Goal: Task Accomplishment & Management: Manage account settings

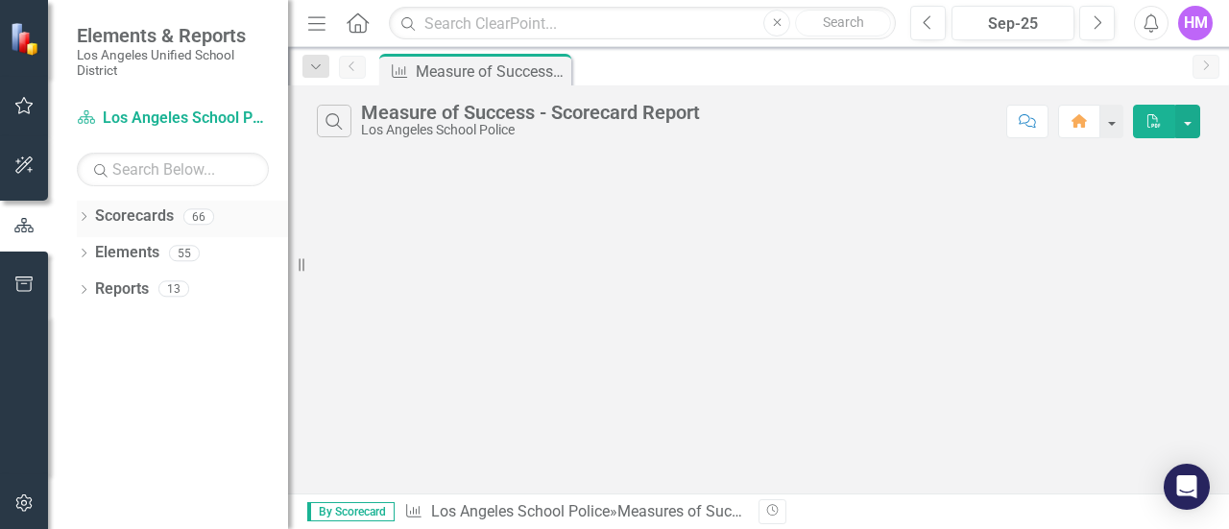
click at [145, 215] on link "Scorecards" at bounding box center [134, 217] width 79 height 22
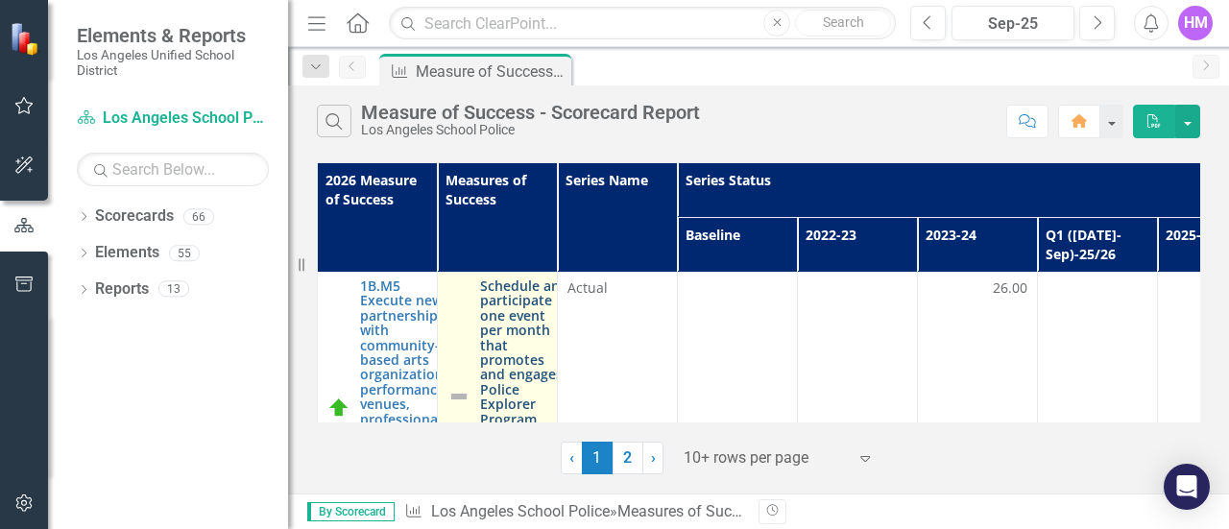
click at [524, 341] on link "Schedule and participate in one event per month that promotes and engages Polic…" at bounding box center [524, 396] width 88 height 236
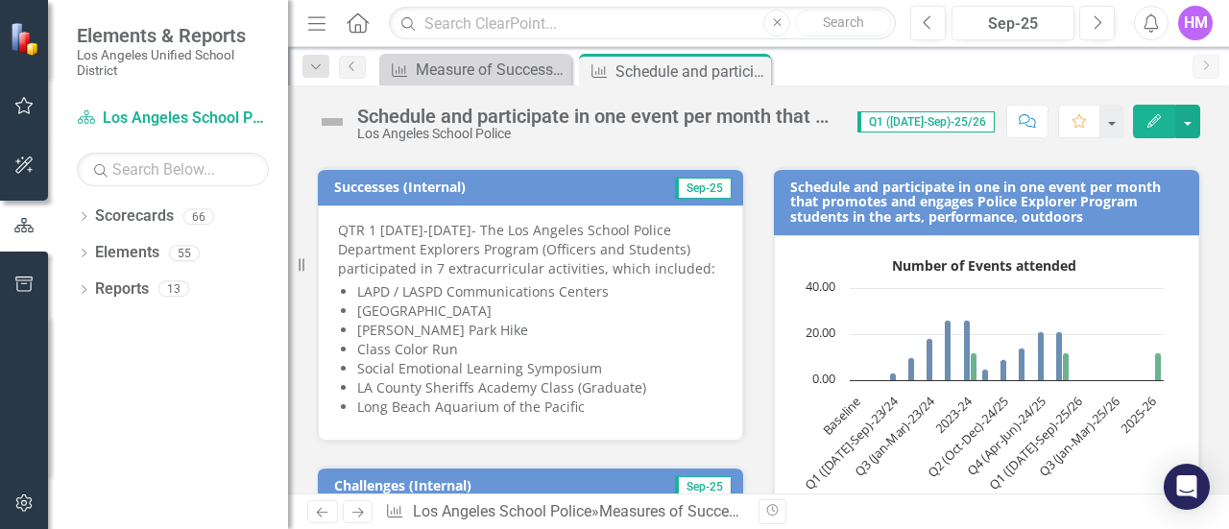
scroll to position [297, 0]
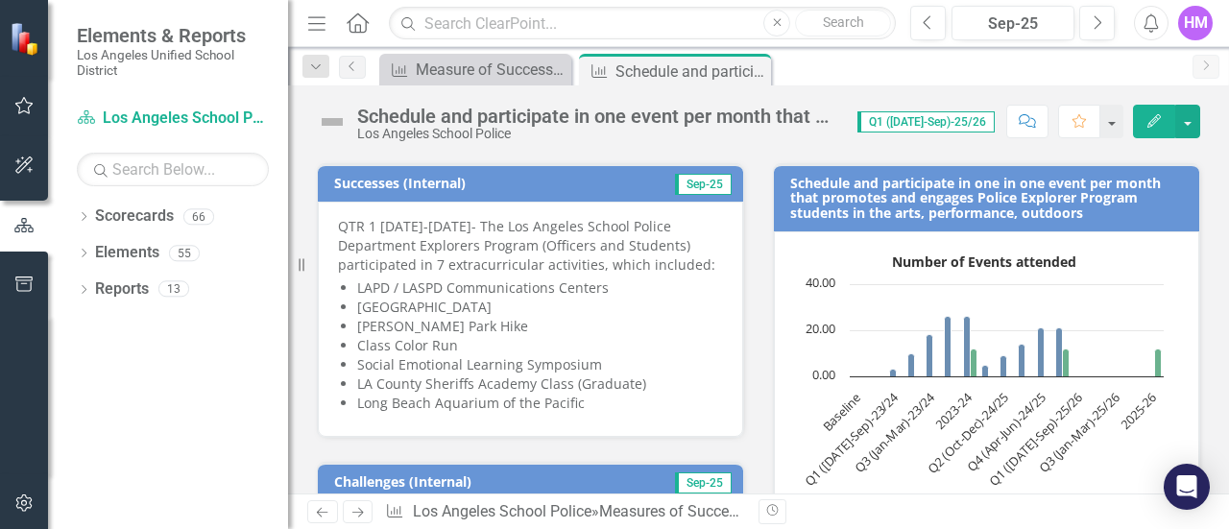
click at [361, 278] on li "LAPD / LASPD Communications Centers" at bounding box center [540, 287] width 366 height 19
click at [353, 288] on span "QTR 1 [DATE]-[DATE]- The Los Angeles School Police Department Explorers Program…" at bounding box center [530, 317] width 385 height 200
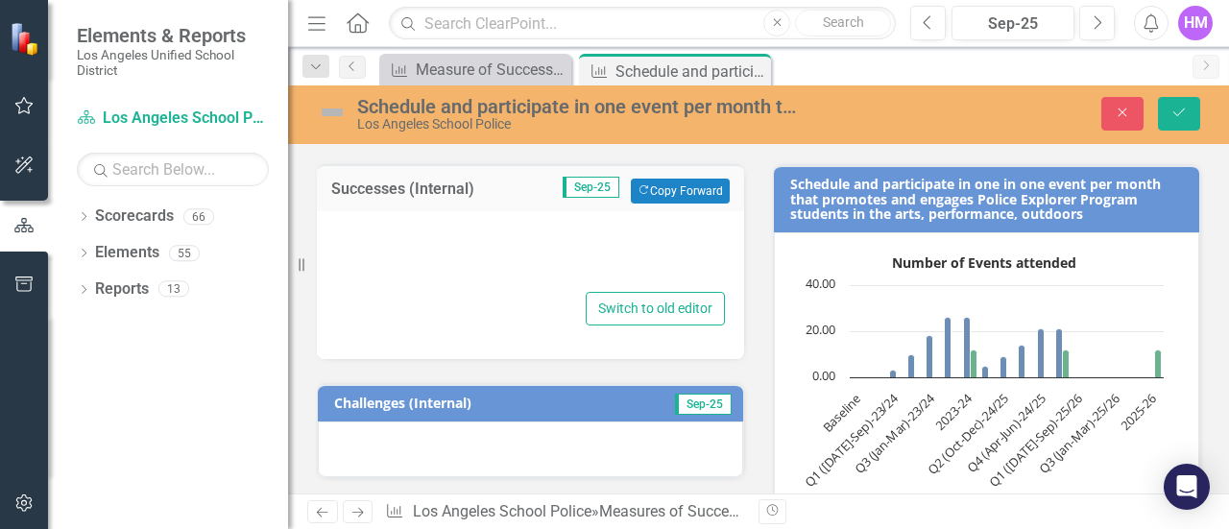
type textarea "<p>QTR 1 [DATE]-[DATE]- The Los Angeles School Police Department Explorers Prog…"
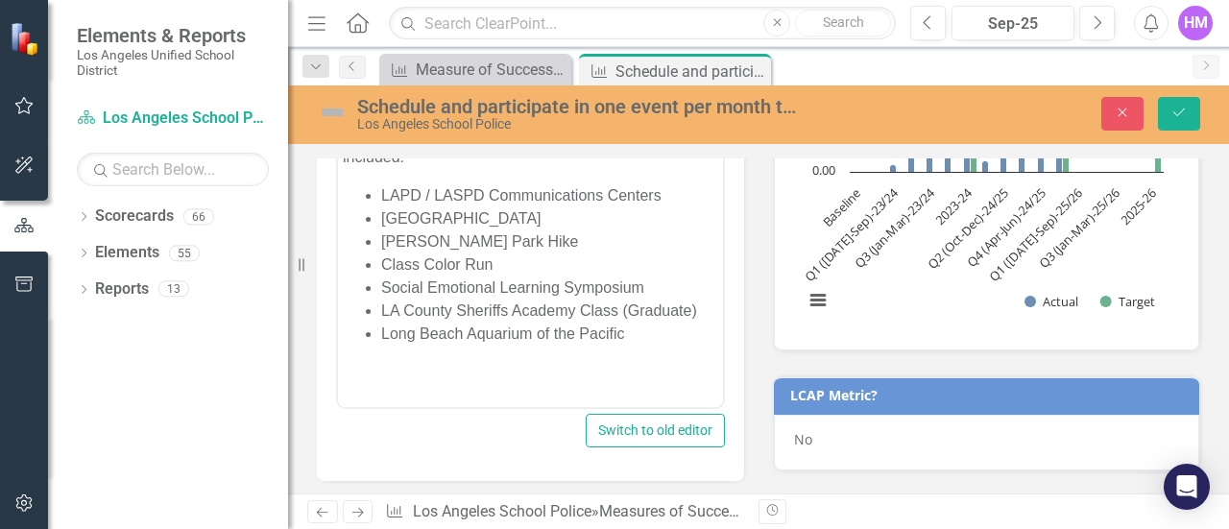
scroll to position [482, 0]
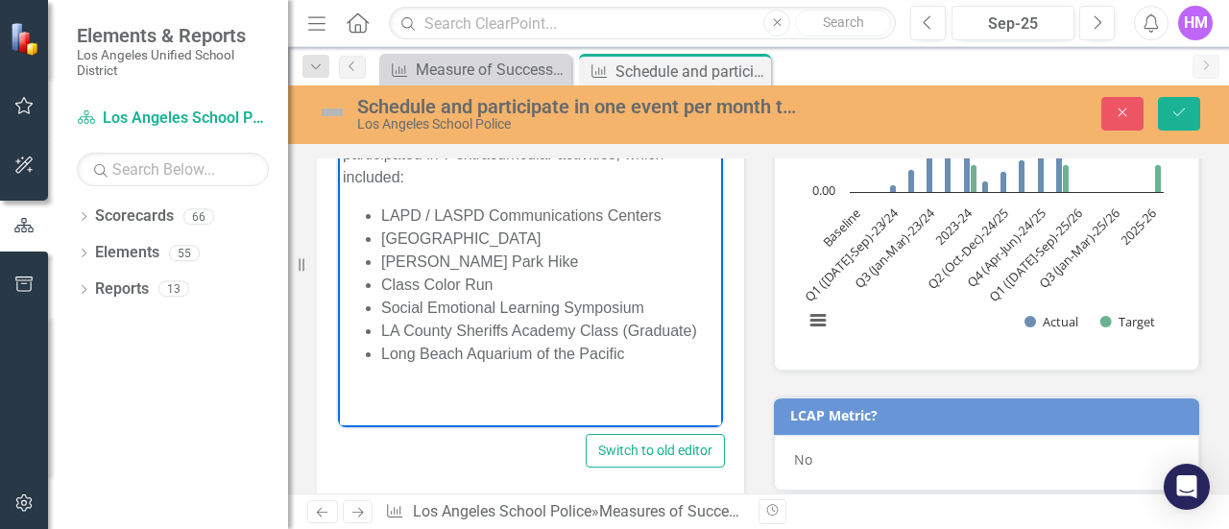
drag, startPoint x: 631, startPoint y: 359, endPoint x: 367, endPoint y: 207, distance: 304.6
click at [367, 207] on ul "LAPD / LASPD Communications Centers [GEOGRAPHIC_DATA] [GEOGRAPHIC_DATA] [PERSON…" at bounding box center [530, 285] width 375 height 161
paste body "Rich Text Area. Press ALT-0 for help."
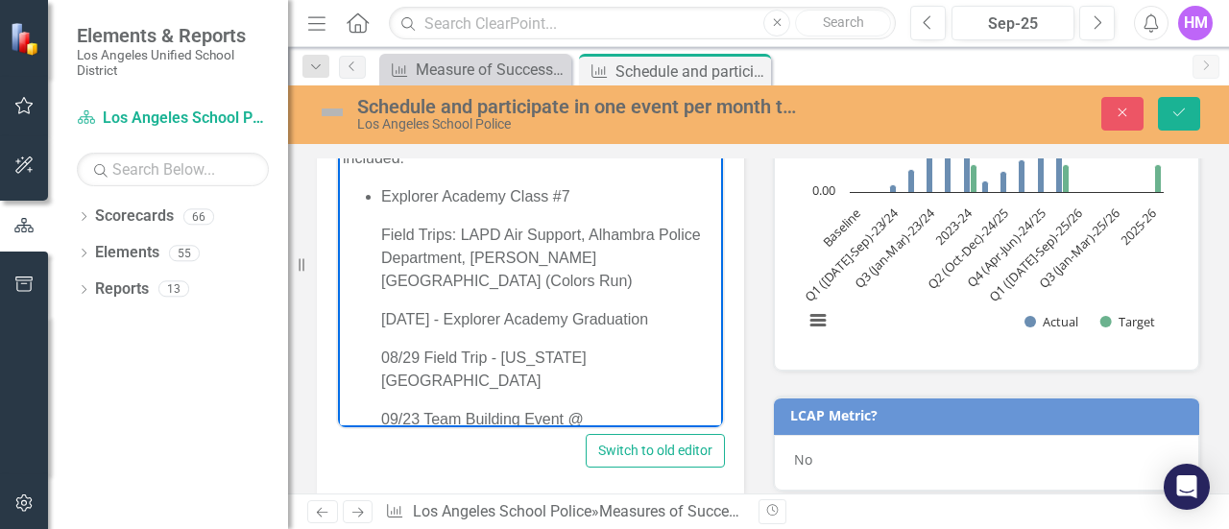
scroll to position [42, 0]
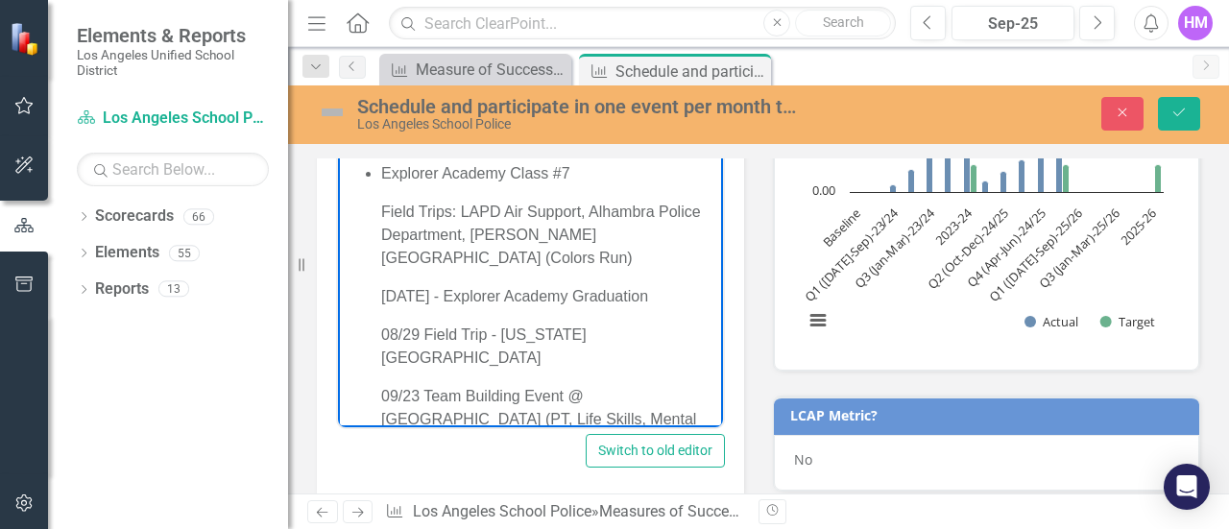
click at [423, 385] on p "09/23 Team Building Event @ [GEOGRAPHIC_DATA] (PT, Life Skills, Mental Health)" at bounding box center [549, 419] width 337 height 69
drag, startPoint x: 421, startPoint y: 336, endPoint x: 384, endPoint y: 334, distance: 36.5
click at [384, 334] on p "08/29 Field Trip - [US_STATE][GEOGRAPHIC_DATA]" at bounding box center [549, 347] width 337 height 46
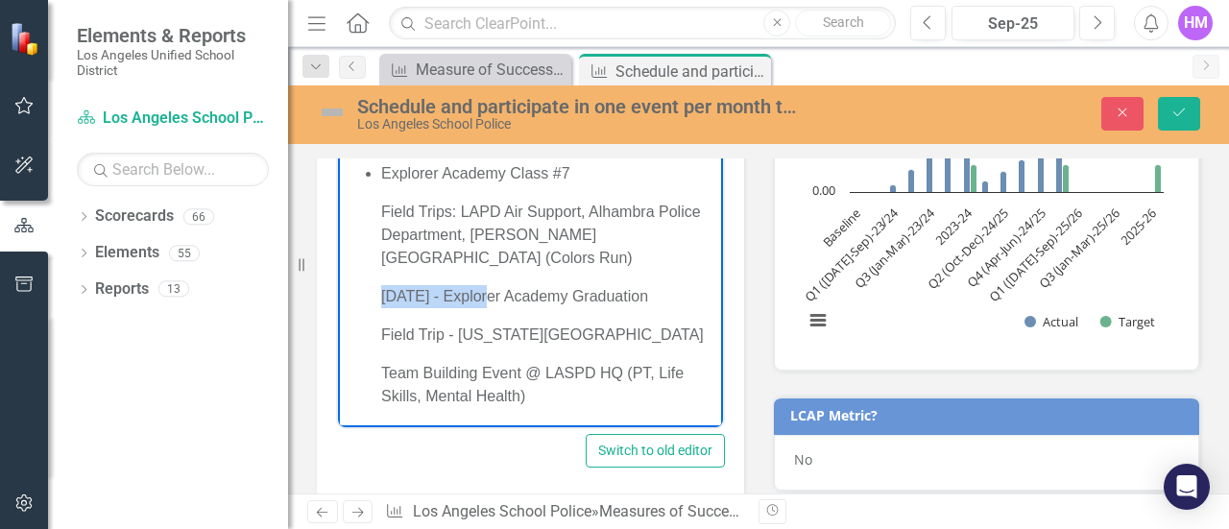
drag, startPoint x: 484, startPoint y: 296, endPoint x: 381, endPoint y: 302, distance: 102.9
click at [381, 302] on p "[DATE] - Explorer Academy Graduation" at bounding box center [549, 296] width 337 height 23
click at [384, 278] on li "Explorer Academy Class #7 Field Trips: LAPD Air Support, Alhambra Police Depart…" at bounding box center [549, 285] width 337 height 246
click at [385, 313] on li "Explorer Academy Class #7 Field Trips: LAPD Air Support, Alhambra Police Depart…" at bounding box center [549, 285] width 337 height 246
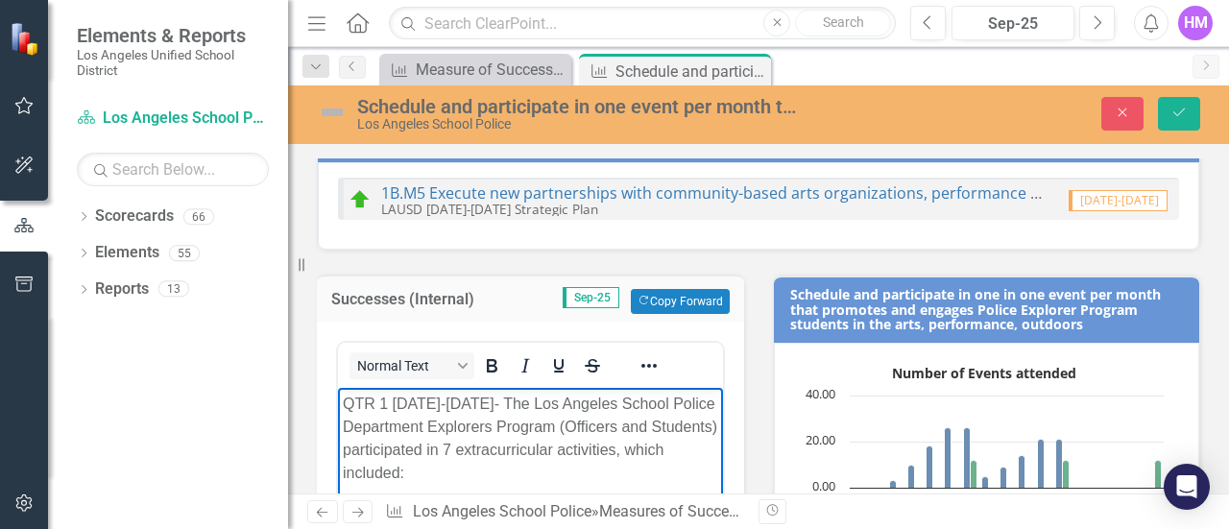
scroll to position [252, 0]
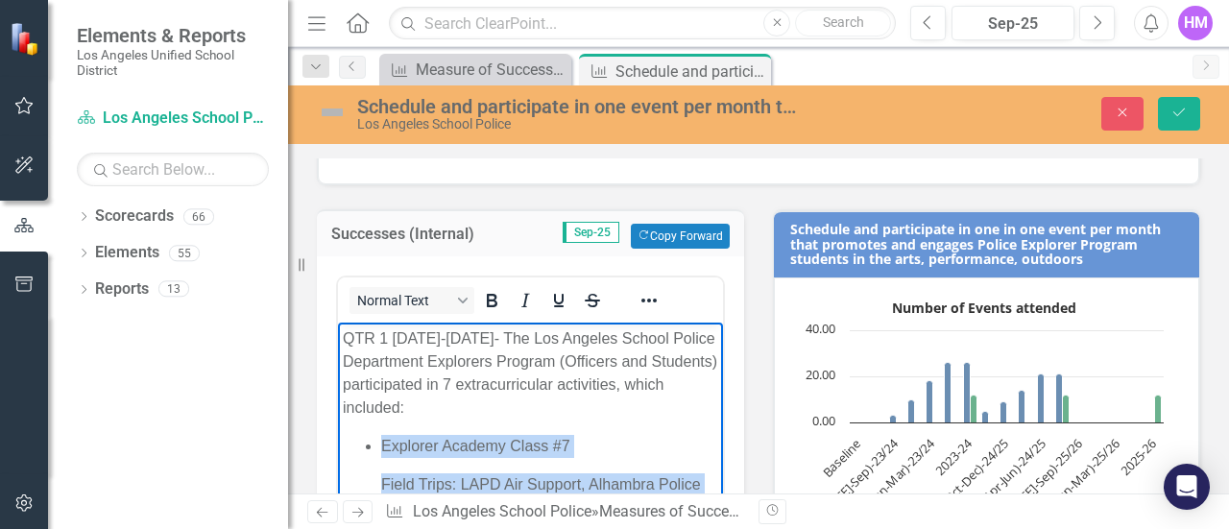
drag, startPoint x: 566, startPoint y: 619, endPoint x: 374, endPoint y: 439, distance: 263.6
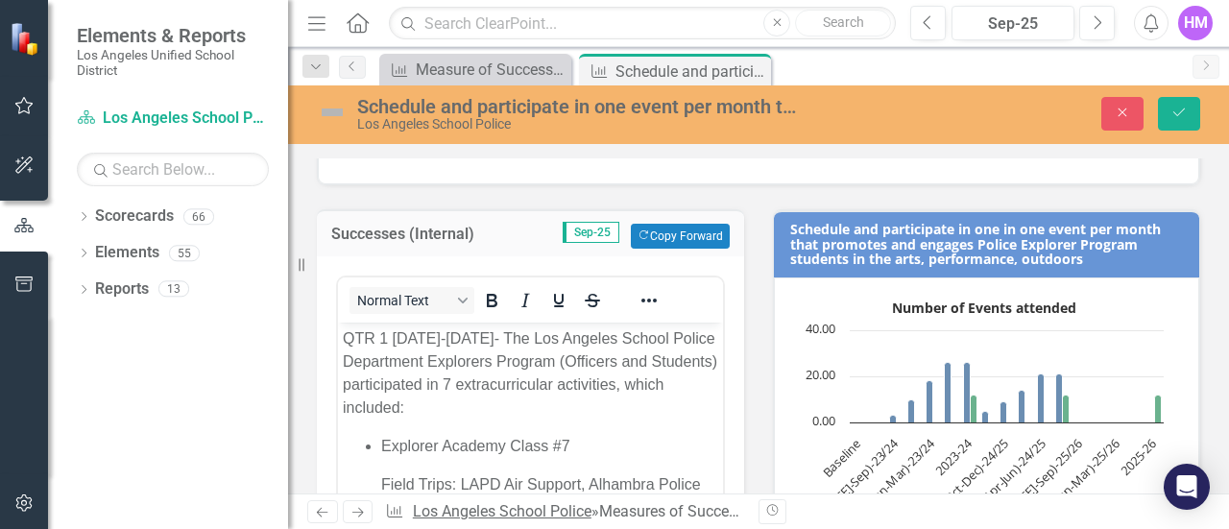
drag, startPoint x: 36, startPoint y: 116, endPoint x: 563, endPoint y: 508, distance: 656.9
click at [563, 508] on link "Los Angeles School Police" at bounding box center [502, 511] width 179 height 18
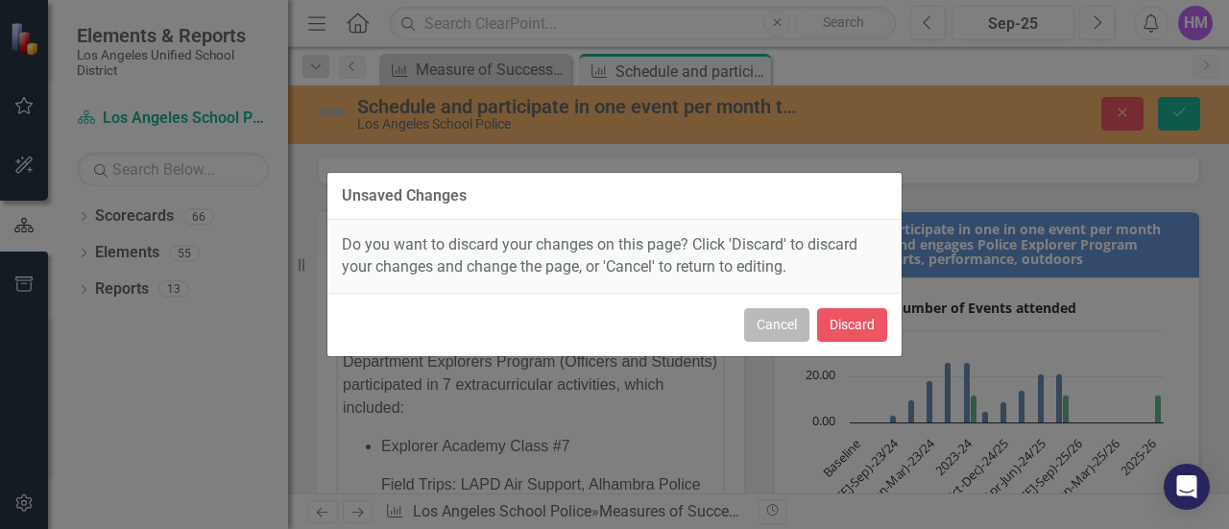
click at [796, 326] on button "Cancel" at bounding box center [776, 325] width 65 height 34
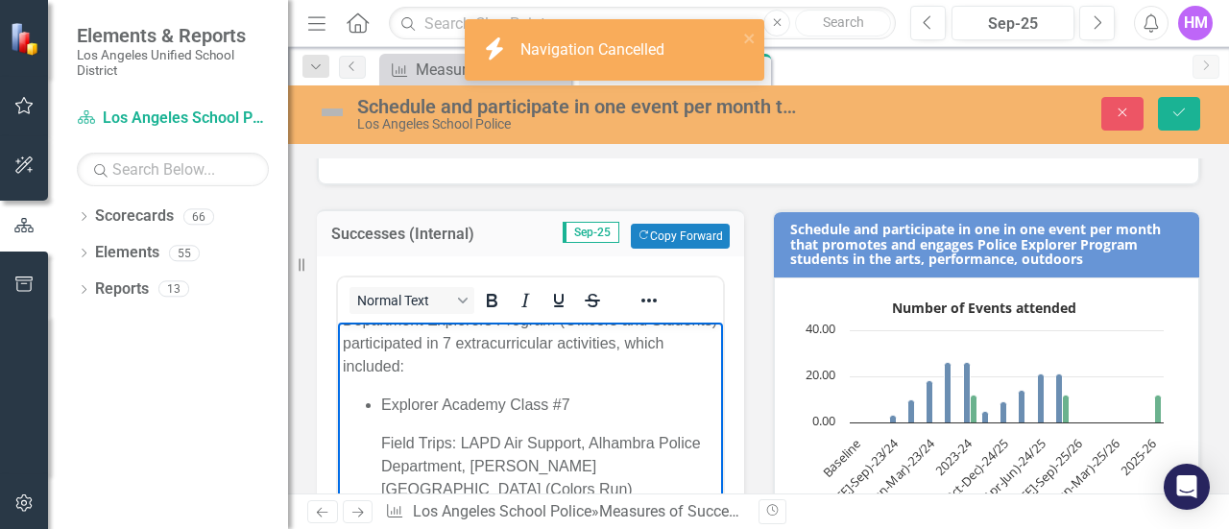
scroll to position [42, 0]
click at [379, 403] on ul "Explorer Academy Class #7 Field Trips: LAPD Air Support, Alhambra Police Depart…" at bounding box center [530, 516] width 375 height 246
drag, startPoint x: 379, startPoint y: 403, endPoint x: 409, endPoint y: 442, distance: 48.6
click at [409, 442] on ul "Explorer Academy Class #7 Field Trips: LAPD Air Support, Alhambra Police Depart…" at bounding box center [530, 516] width 375 height 246
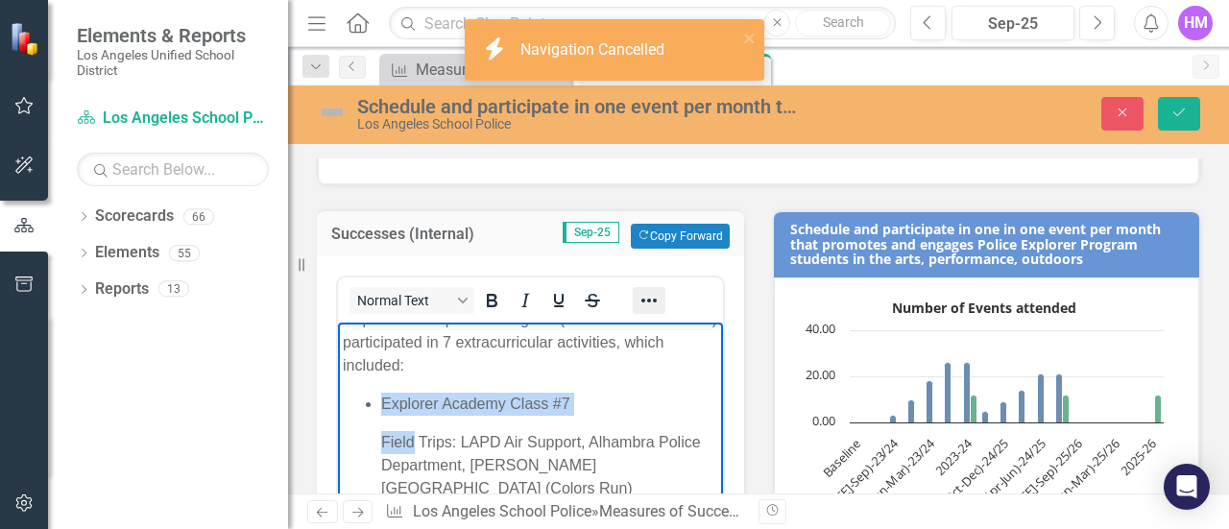
click at [638, 292] on icon "Reveal or hide additional toolbar items" at bounding box center [649, 300] width 23 height 23
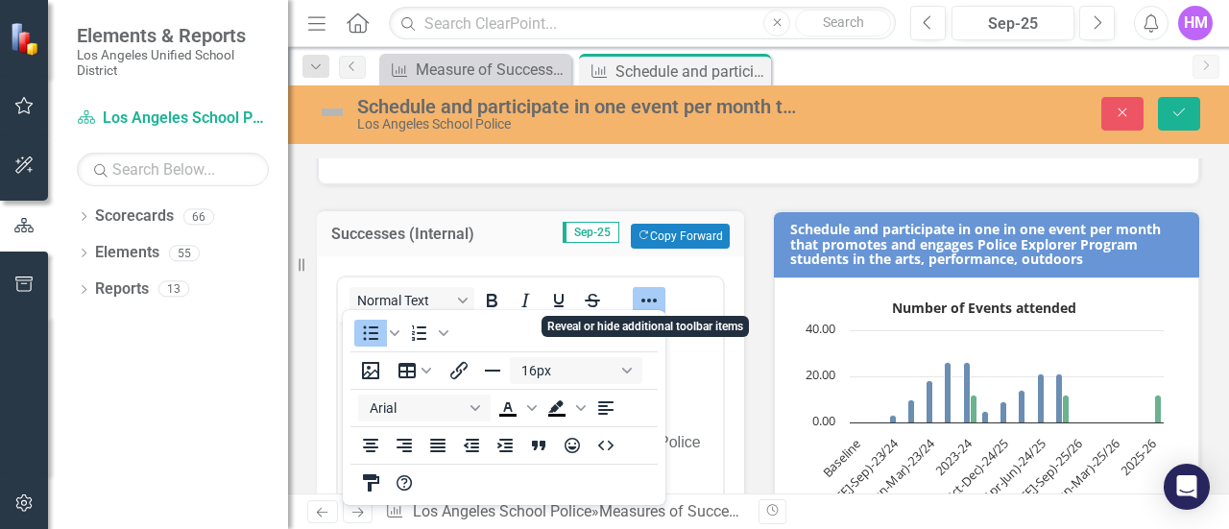
click at [644, 306] on icon "Reveal or hide additional toolbar items" at bounding box center [649, 300] width 23 height 23
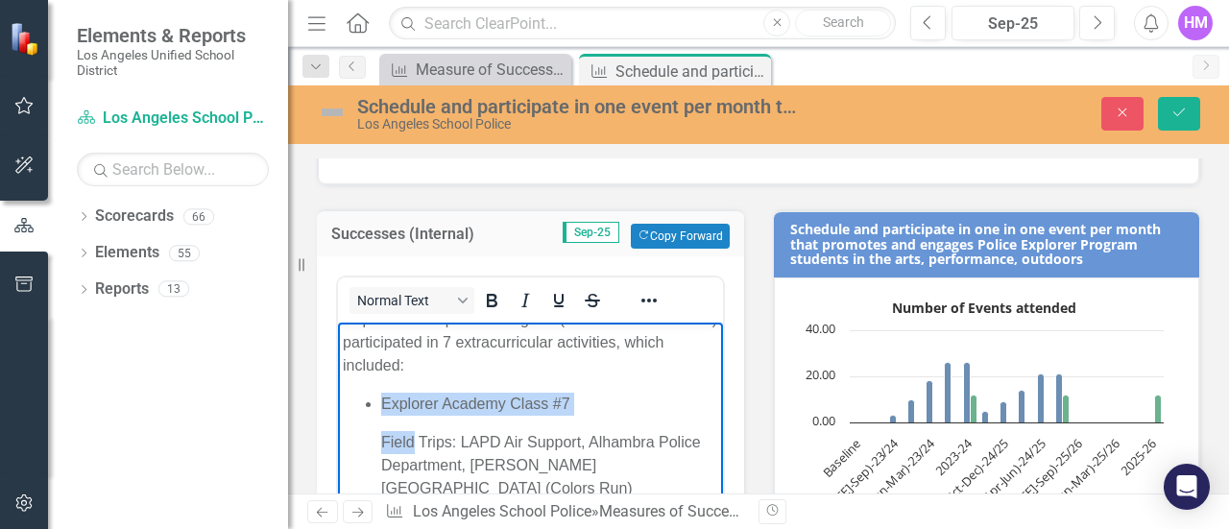
click at [601, 413] on p "Explorer Academy Class #7" at bounding box center [549, 404] width 337 height 23
click at [380, 438] on ul "Explorer Academy Class #7 Field Trips: LAPD Air Support, Alhambra Police Depart…" at bounding box center [530, 516] width 375 height 246
click at [374, 438] on ul "Explorer Academy Class #7 Field Trips: LAPD Air Support, Alhambra Police Depart…" at bounding box center [530, 516] width 375 height 246
click at [396, 424] on li "Explorer Academy Class #7 Field Trips: LAPD Air Support, Alhambra Police Depart…" at bounding box center [549, 516] width 337 height 246
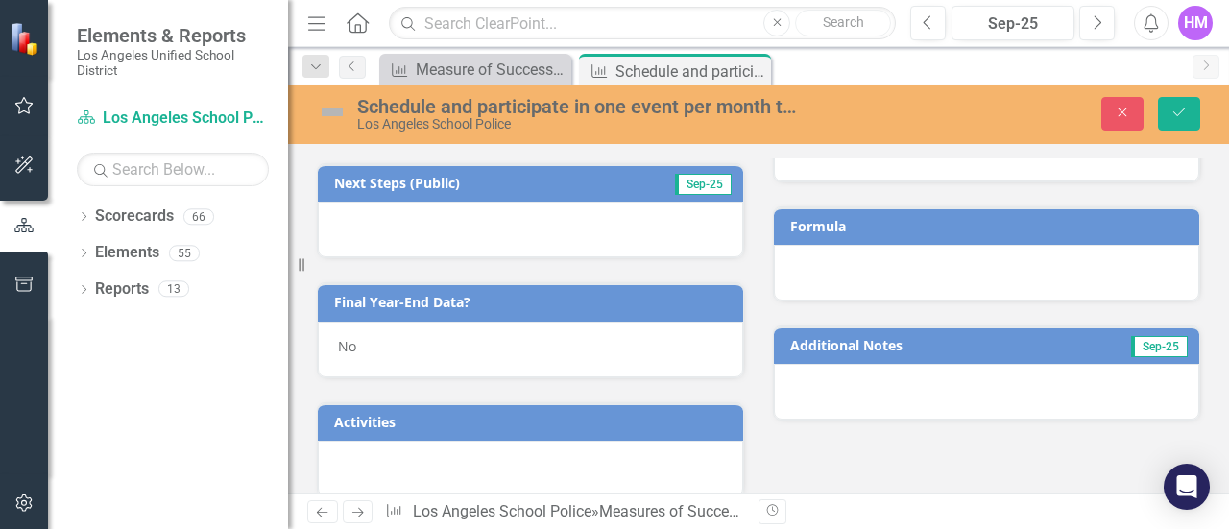
scroll to position [1622, 0]
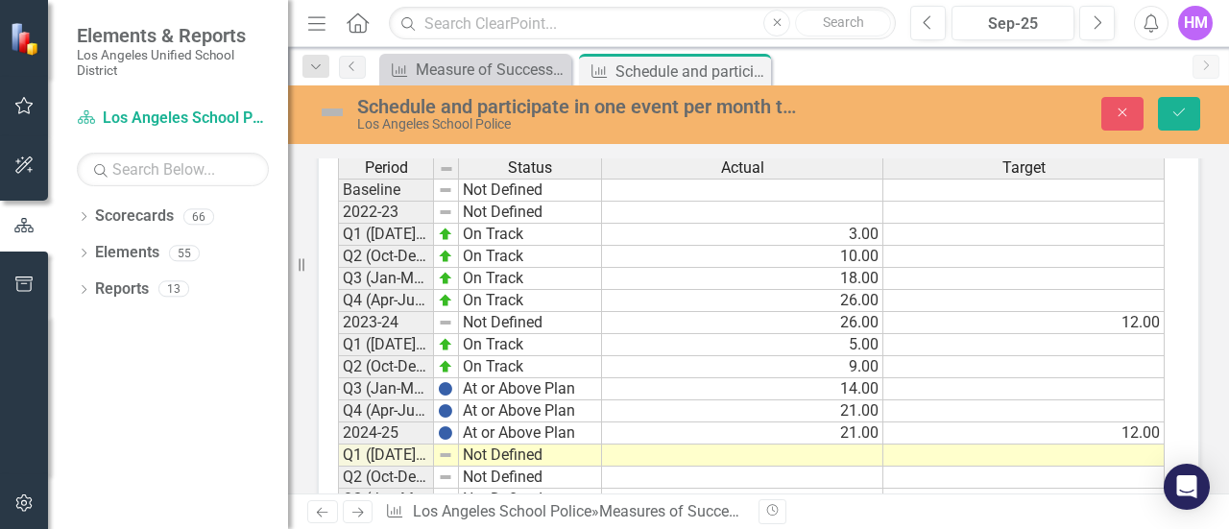
drag, startPoint x: 378, startPoint y: -968, endPoint x: 555, endPoint y: 236, distance: 1217.2
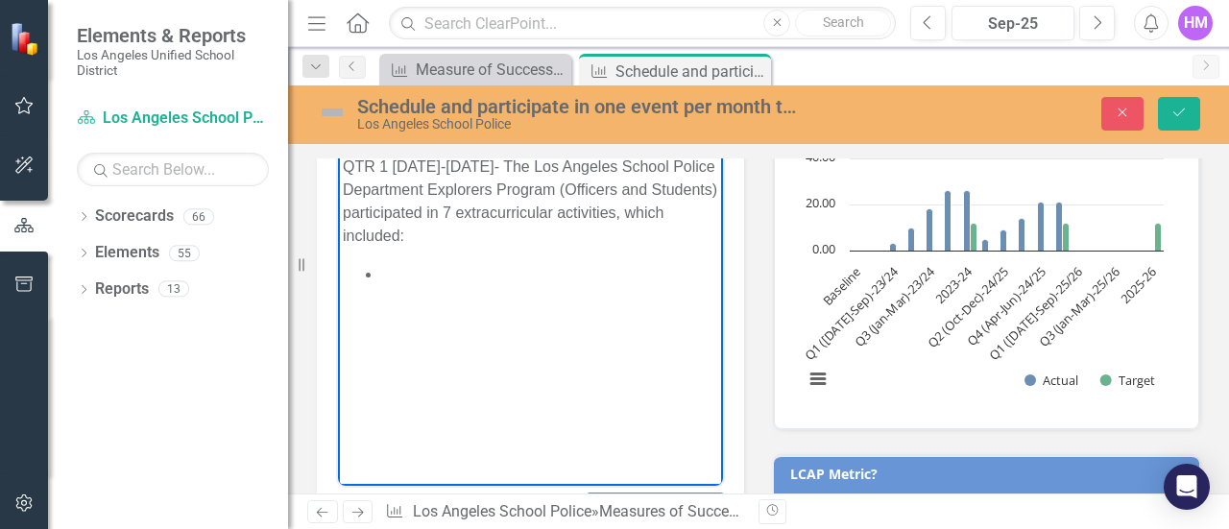
scroll to position [0, 0]
click at [520, 210] on p "QTR 1 [DATE]-[DATE]- The Los Angeles School Police Department Explorers Program…" at bounding box center [530, 202] width 375 height 92
click at [407, 270] on body "QTR 1 [DATE]-[DATE]- The Los Angeles School Police Department Explorers Program…" at bounding box center [530, 295] width 385 height 288
click at [401, 279] on body "QTR 1 [DATE]-[DATE]- The Los Angeles School Police Department Explorers Program…" at bounding box center [530, 295] width 385 height 288
click at [450, 236] on p "QTR 1 [DATE]-[DATE]- The Los Angeles School Police Department Explorers Program…" at bounding box center [530, 202] width 375 height 92
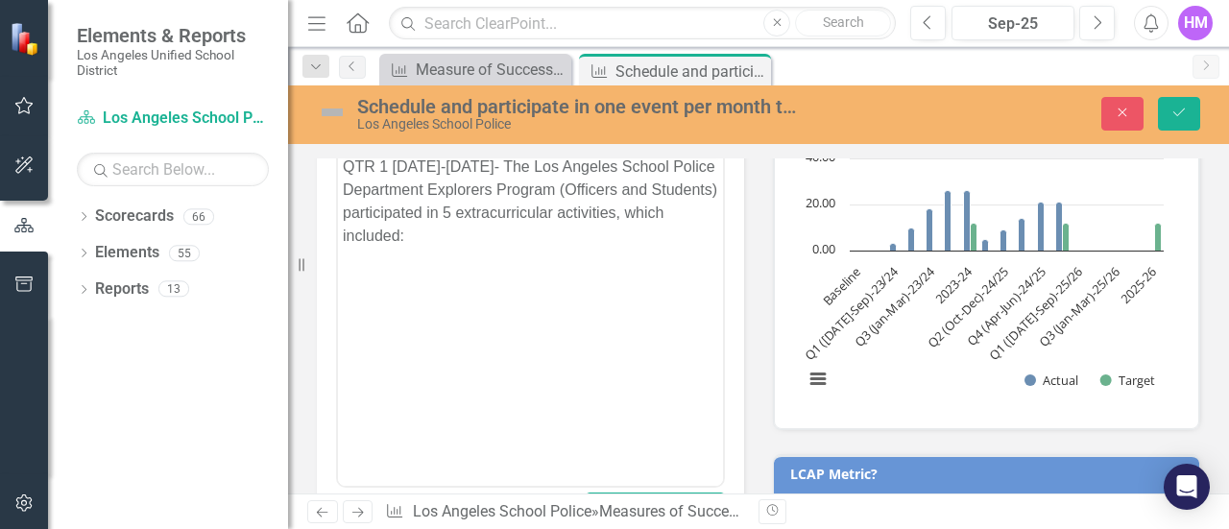
scroll to position [451, 0]
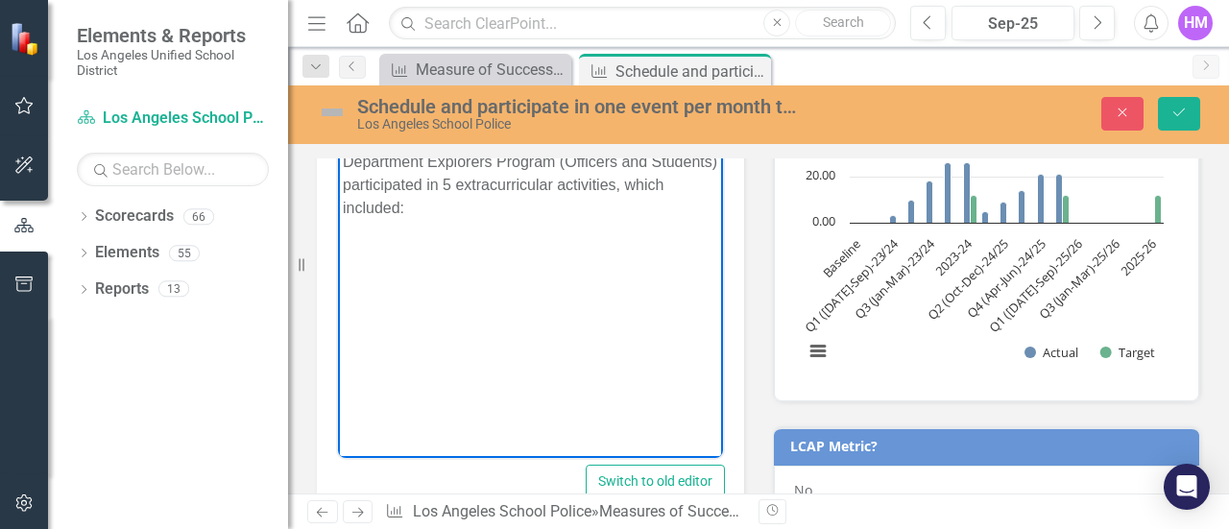
click at [449, 236] on p "Rich Text Area. Press ALT-0 for help." at bounding box center [530, 246] width 375 height 23
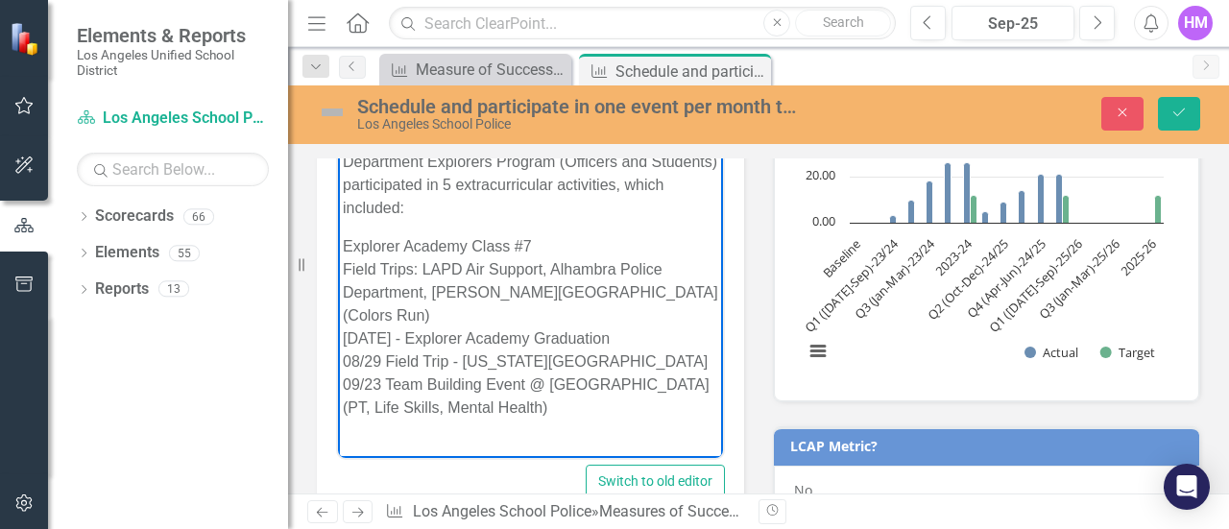
click at [343, 248] on p "Explorer Academy Class #7 Field Trips: LAPD Air Support, Alhambra Police Depart…" at bounding box center [530, 327] width 375 height 184
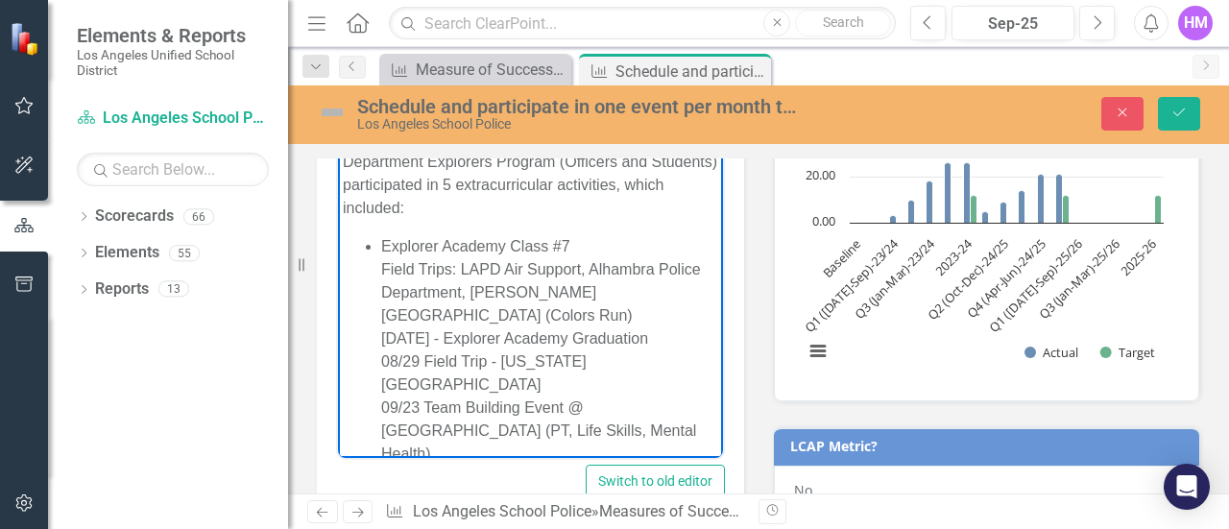
click at [378, 267] on ul "Explorer Academy Class #7 Field Trips: LAPD Air Support, Alhambra Police Depart…" at bounding box center [530, 350] width 375 height 230
click at [378, 250] on ul "Explorer Academy Class #7 Field Trips: LAPD Air Support, Alhambra Police Depart…" at bounding box center [530, 350] width 375 height 230
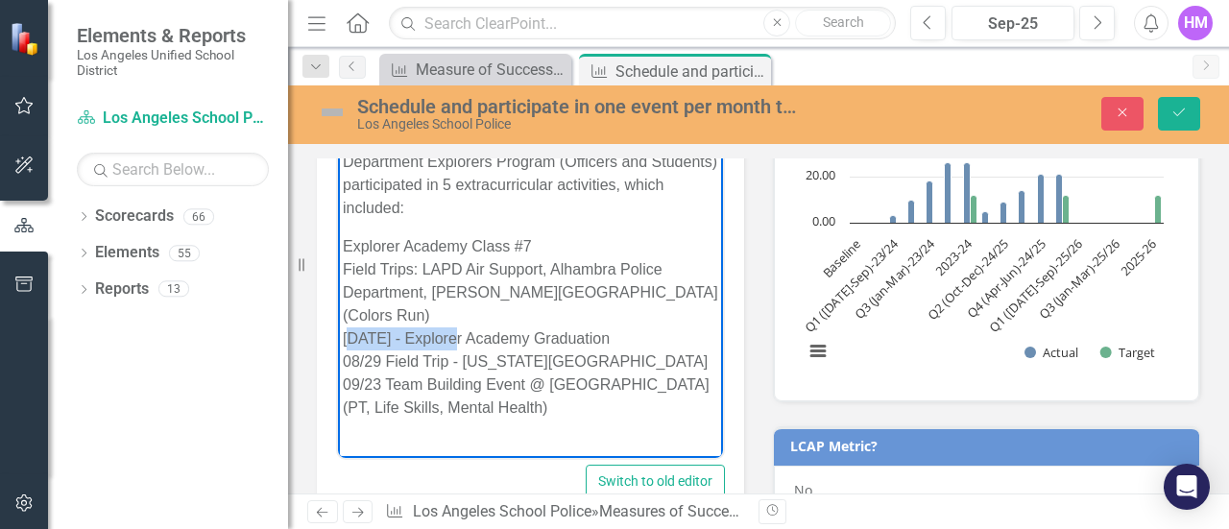
drag, startPoint x: 448, startPoint y: 319, endPoint x: 348, endPoint y: 321, distance: 99.9
click at [348, 321] on p "Explorer Academy Class #7 Field Trips: LAPD Air Support, Alhambra Police Depart…" at bounding box center [530, 327] width 375 height 184
click at [383, 338] on p "Explorer Academy Class #7 Field Trips: LAPD Air Support, Alhambra Police Depart…" at bounding box center [530, 327] width 375 height 184
click at [457, 338] on p "Explorer Academy Class #7 Field Trips: LAPD Air Support, Alhambra Police Depart…" at bounding box center [530, 327] width 375 height 184
drag, startPoint x: 383, startPoint y: 335, endPoint x: 342, endPoint y: 339, distance: 41.5
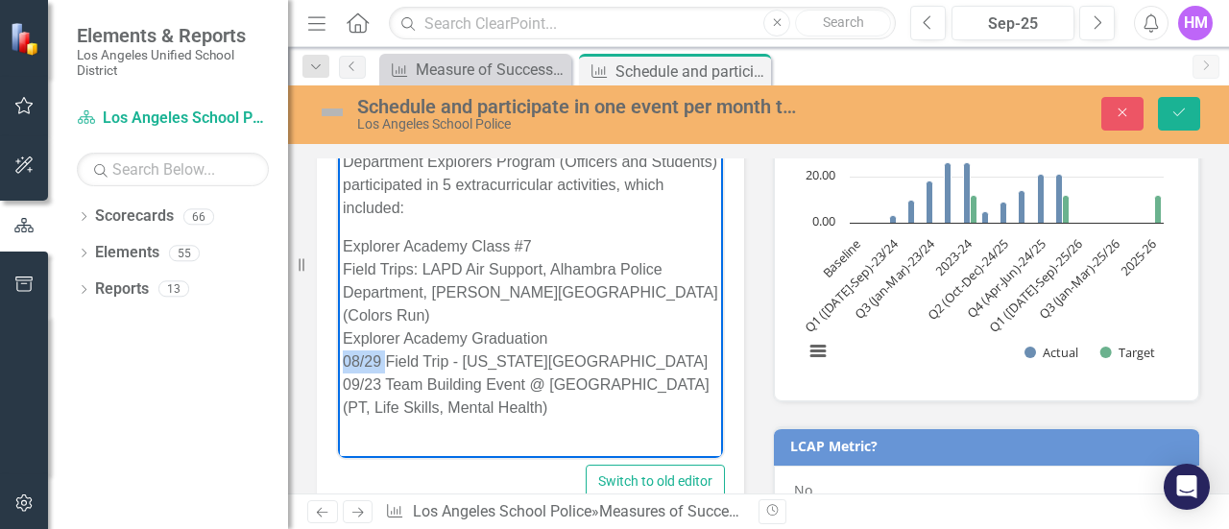
click at [343, 339] on p "Explorer Academy Class #7 Field Trips: LAPD Air Support, Alhambra Police Depart…" at bounding box center [530, 327] width 375 height 184
drag, startPoint x: 461, startPoint y: 345, endPoint x: 347, endPoint y: 340, distance: 114.4
click at [347, 340] on p "Explorer Academy Class #7 Field Trips: LAPD Air Support, Alhambra Police Depart…" at bounding box center [530, 327] width 375 height 184
drag, startPoint x: 380, startPoint y: 365, endPoint x: 345, endPoint y: 371, distance: 36.0
click at [345, 371] on p "Explorer Academy Class #7 Field Trips: LAPD Air Support, Alhambra Police Depart…" at bounding box center [530, 327] width 375 height 184
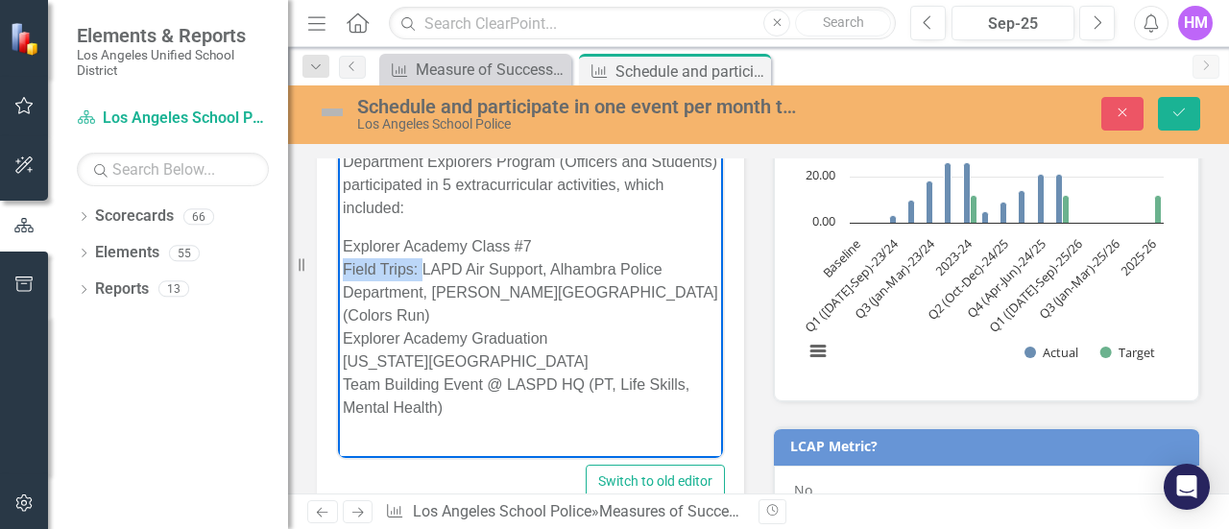
drag, startPoint x: 421, startPoint y: 273, endPoint x: 345, endPoint y: 275, distance: 75.9
click at [345, 275] on p "Explorer Academy Class #7 Field Trips: LAPD Air Support, Alhambra Police Depart…" at bounding box center [530, 327] width 375 height 184
click at [472, 268] on p "Explorer Academy Class #7 LAPD Air Support, Alhambra Police Department, [PERSON…" at bounding box center [530, 327] width 375 height 184
click at [521, 186] on p "QTR 1 [DATE]-[DATE]- The Los Angeles School Police Department Explorers Program…" at bounding box center [530, 174] width 375 height 92
click at [344, 271] on p "Explorer Academy Class #7 LAPD Air Support, Alhambra Police Department, [PERSON…" at bounding box center [530, 327] width 375 height 184
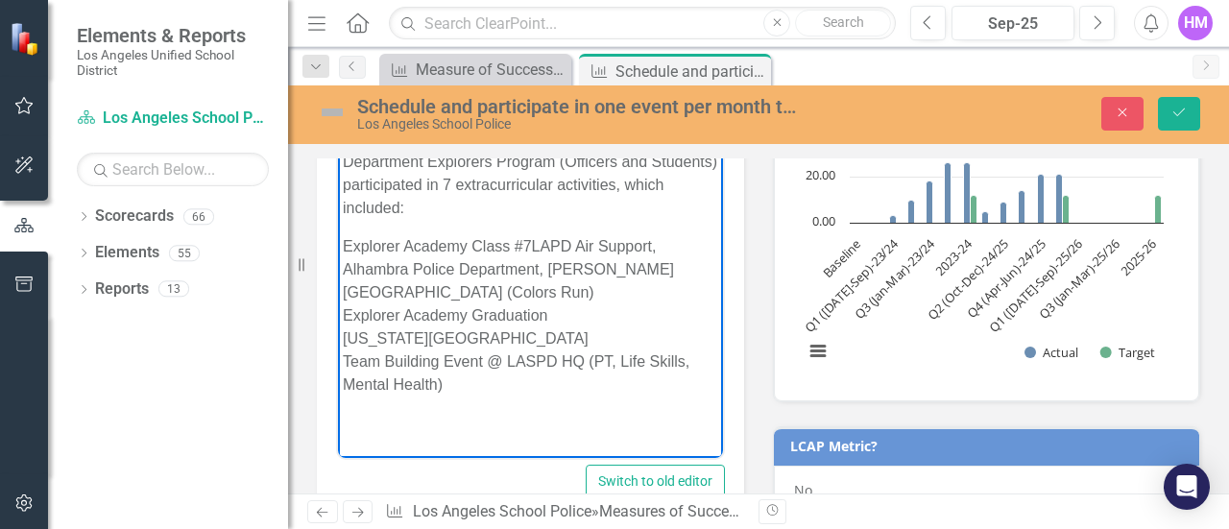
click at [544, 269] on p "Explorer Academy Class #7 LAPD Air Support, Alhambra Police Department, [PERSON…" at bounding box center [530, 315] width 375 height 161
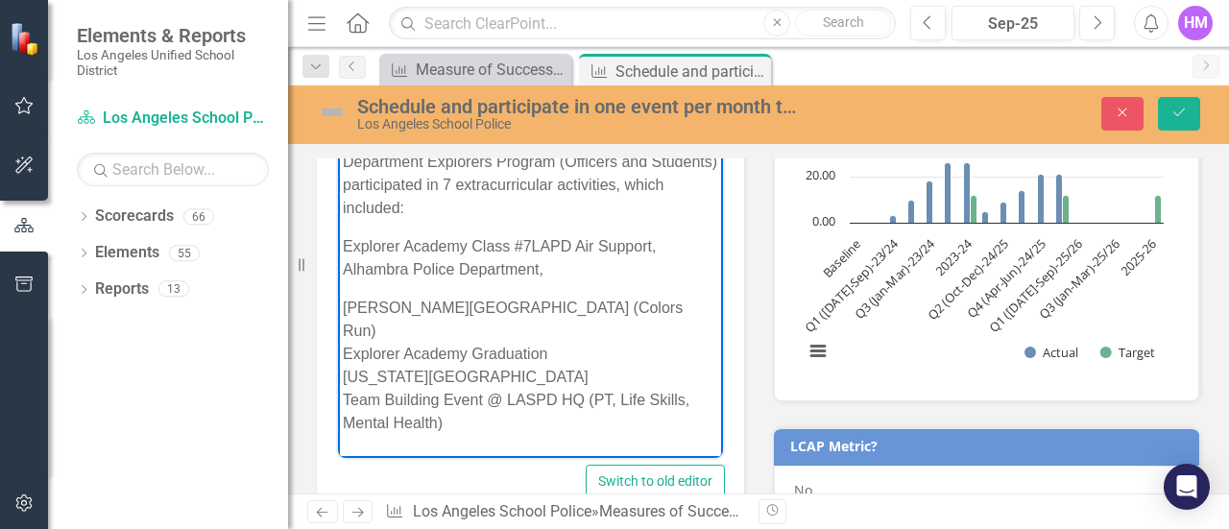
click at [530, 252] on p "Explorer Academy Class #7LAPD Air Support, Alhambra Police Department," at bounding box center [530, 258] width 375 height 46
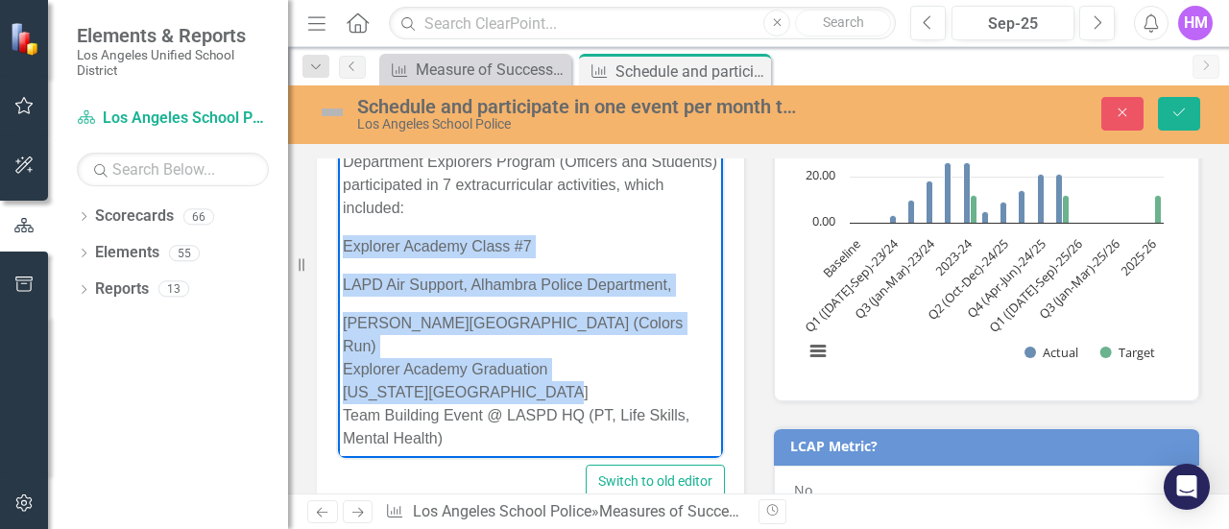
drag, startPoint x: 342, startPoint y: 246, endPoint x: 549, endPoint y: 366, distance: 239.7
click at [549, 366] on body "QTR 1 [DATE]-[DATE]- The Los Angeles School Police Department Explorers Program…" at bounding box center [530, 297] width 385 height 348
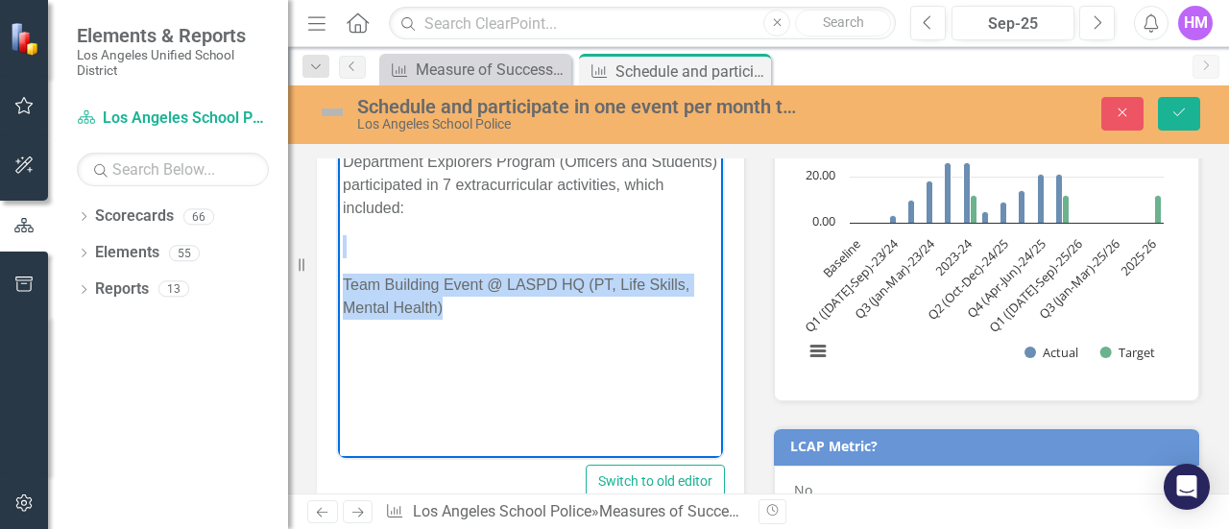
drag, startPoint x: 477, startPoint y: 310, endPoint x: 302, endPoint y: 257, distance: 183.5
click at [338, 257] on html "QTR 1 [DATE]-[DATE]- The Los Angeles School Police Department Explorers Program…" at bounding box center [530, 267] width 385 height 288
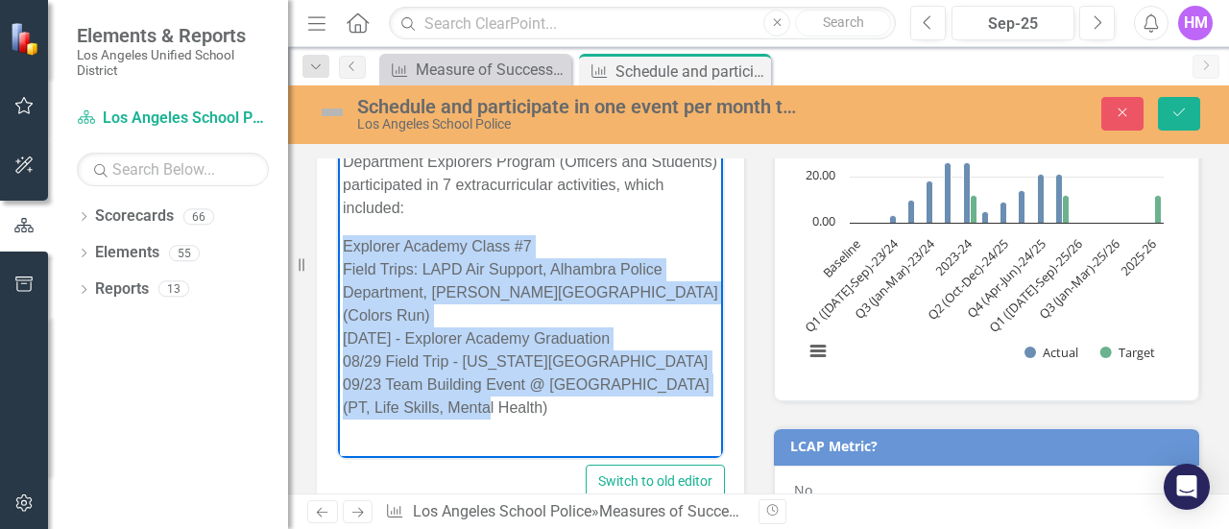
drag, startPoint x: 503, startPoint y: 390, endPoint x: 346, endPoint y: 250, distance: 210.9
click at [346, 250] on p "Explorer Academy Class #7 Field Trips: LAPD Air Support, Alhambra Police Depart…" at bounding box center [530, 327] width 375 height 184
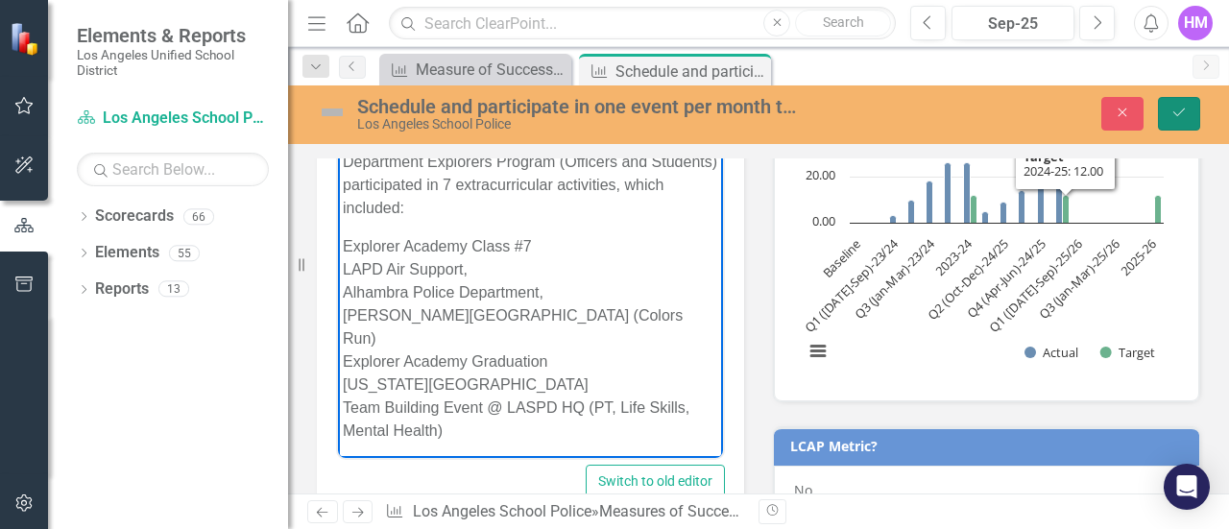
click at [1185, 113] on icon "Save" at bounding box center [1179, 112] width 17 height 13
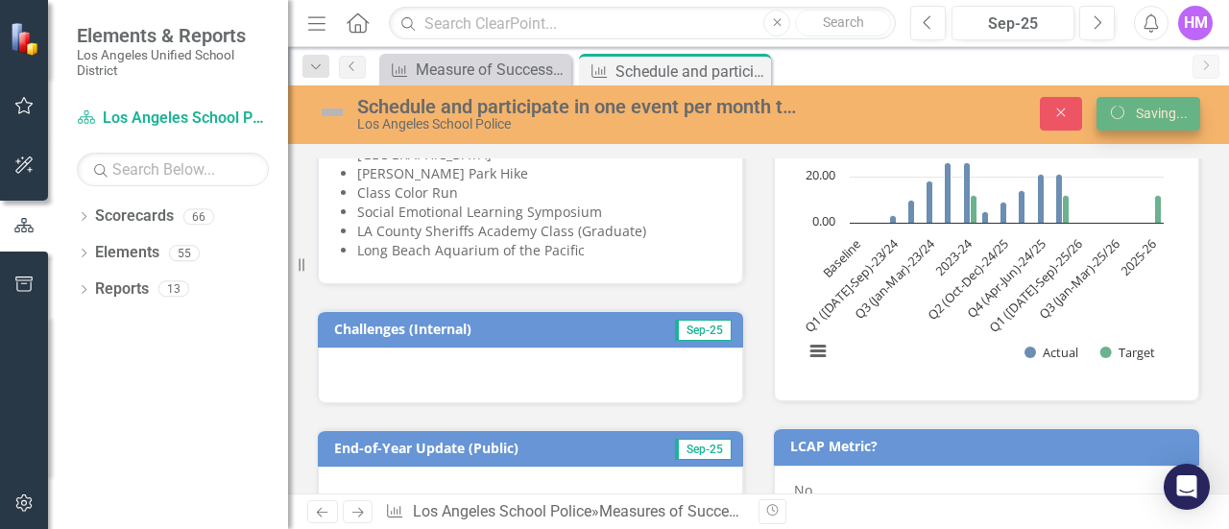
scroll to position [443, 0]
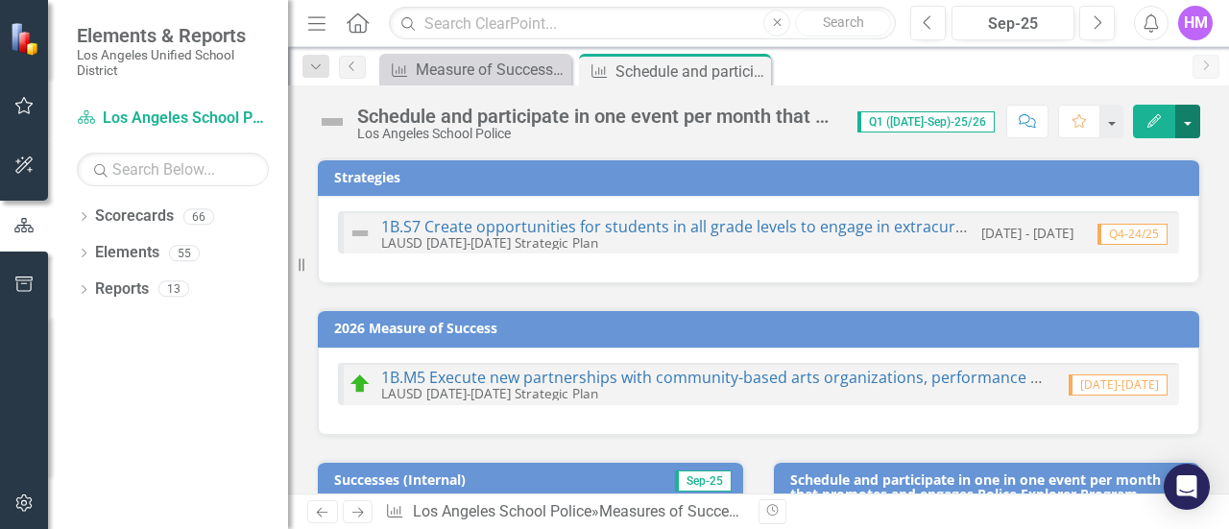
click at [1189, 114] on button "button" at bounding box center [1187, 122] width 25 height 34
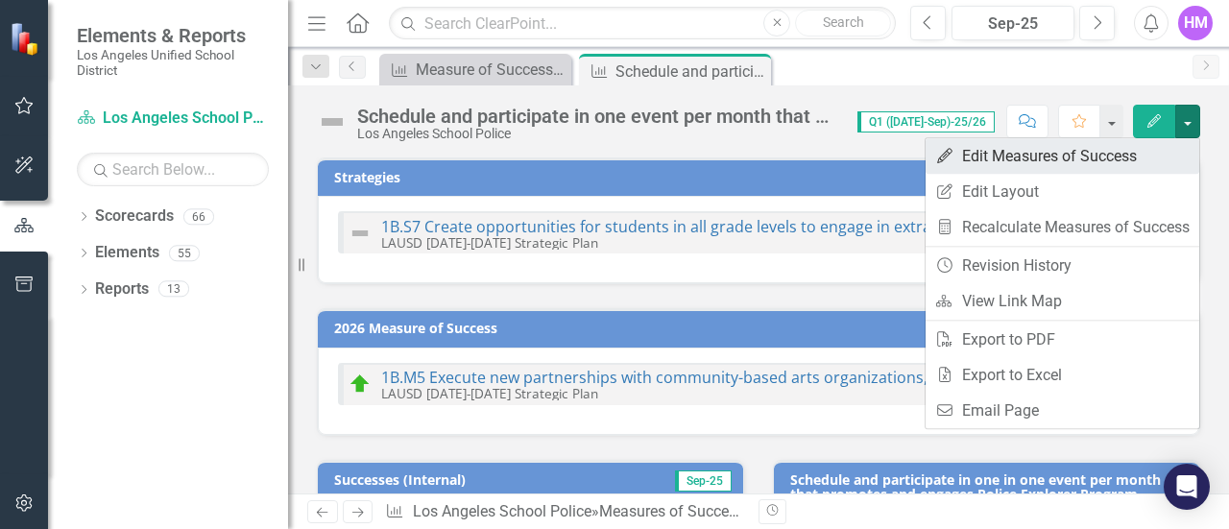
click at [1067, 162] on link "Edit Edit Measures of Success" at bounding box center [1063, 156] width 274 height 36
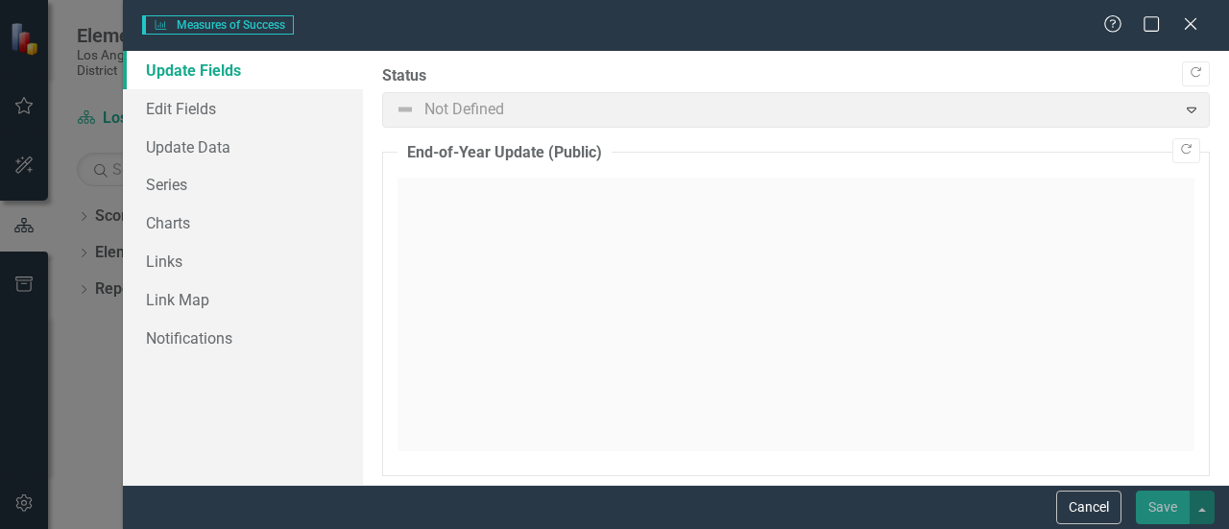
click at [448, 109] on span "Not Defined Expand" at bounding box center [796, 110] width 828 height 36
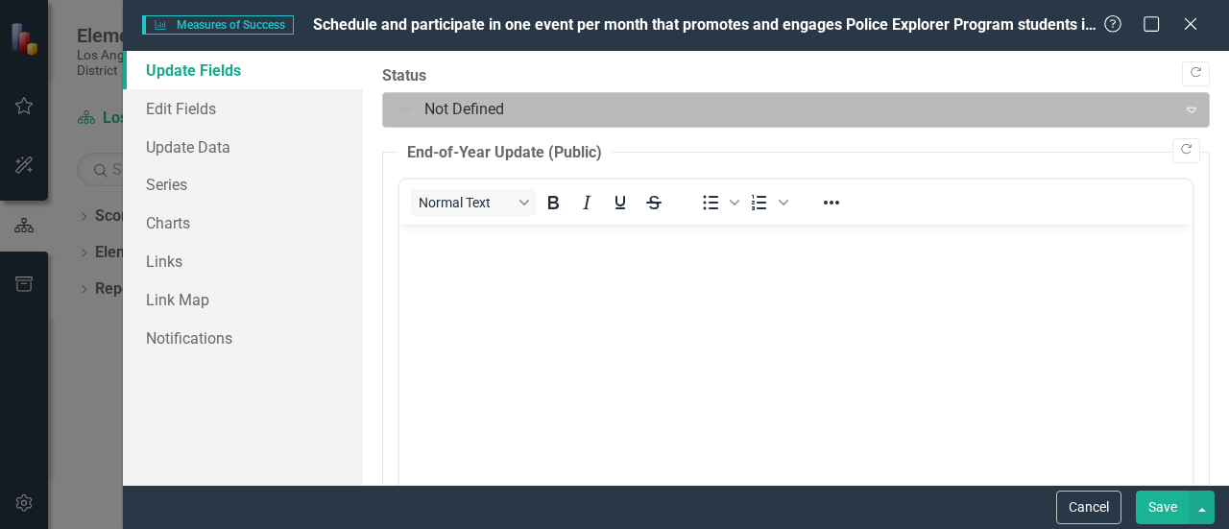
scroll to position [0, 0]
click at [407, 110] on div at bounding box center [780, 110] width 769 height 26
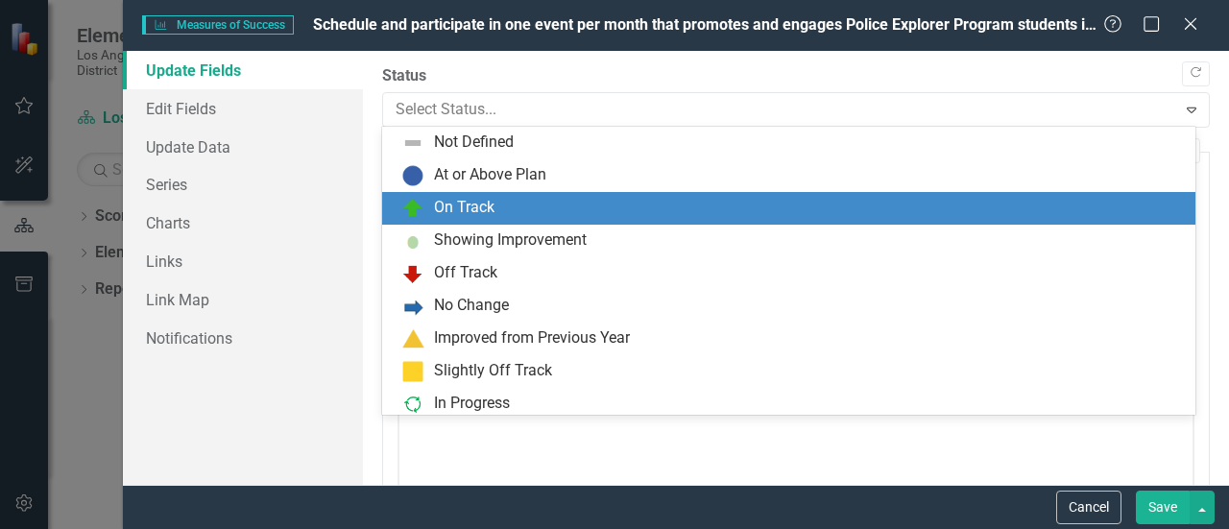
click at [442, 199] on div "On Track" at bounding box center [464, 208] width 61 height 22
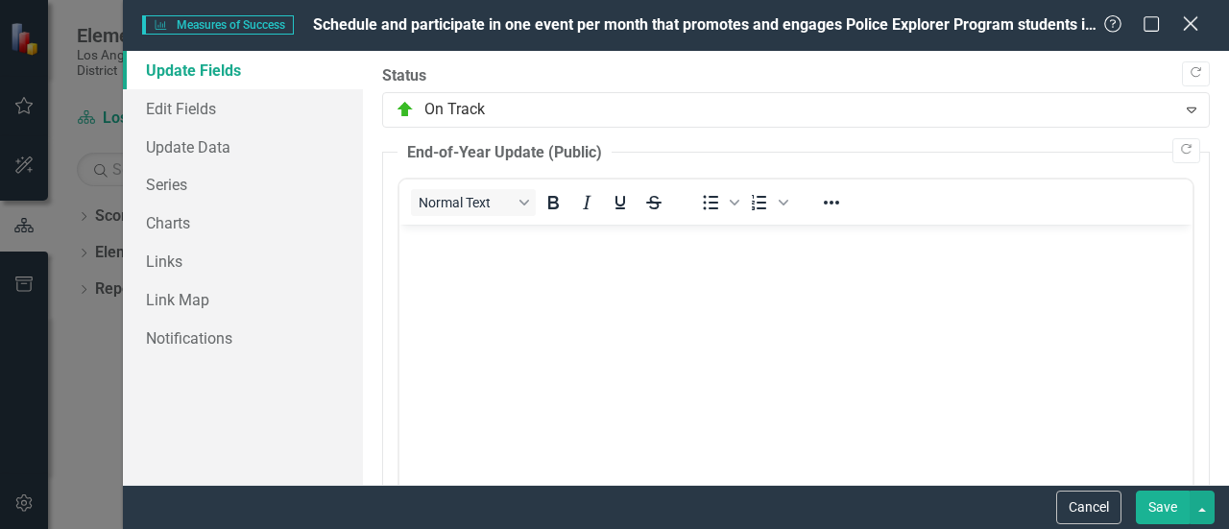
click at [1199, 19] on icon "Close" at bounding box center [1190, 23] width 24 height 18
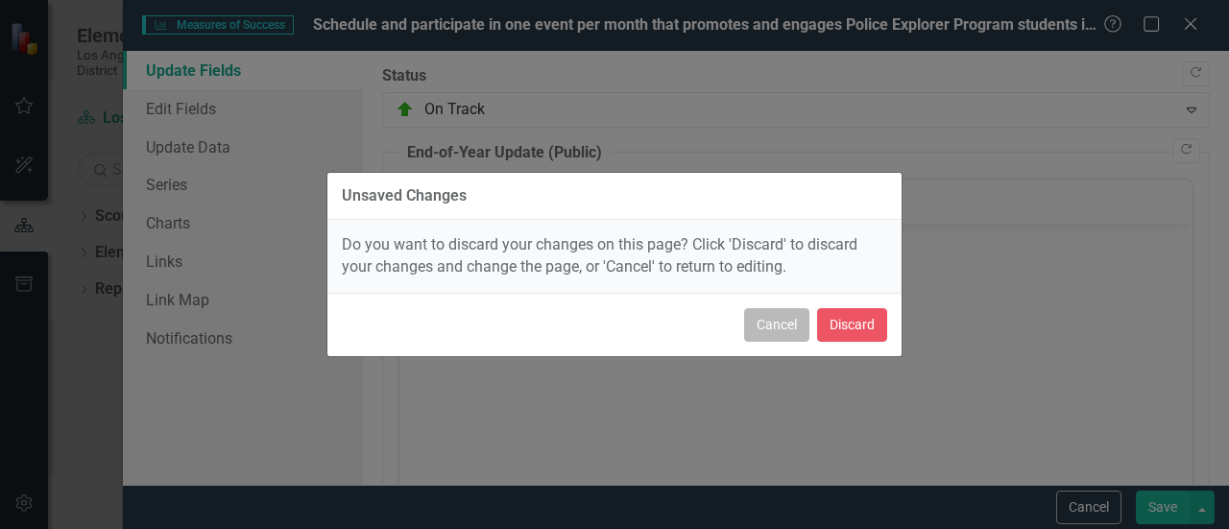
click at [771, 324] on button "Cancel" at bounding box center [776, 325] width 65 height 34
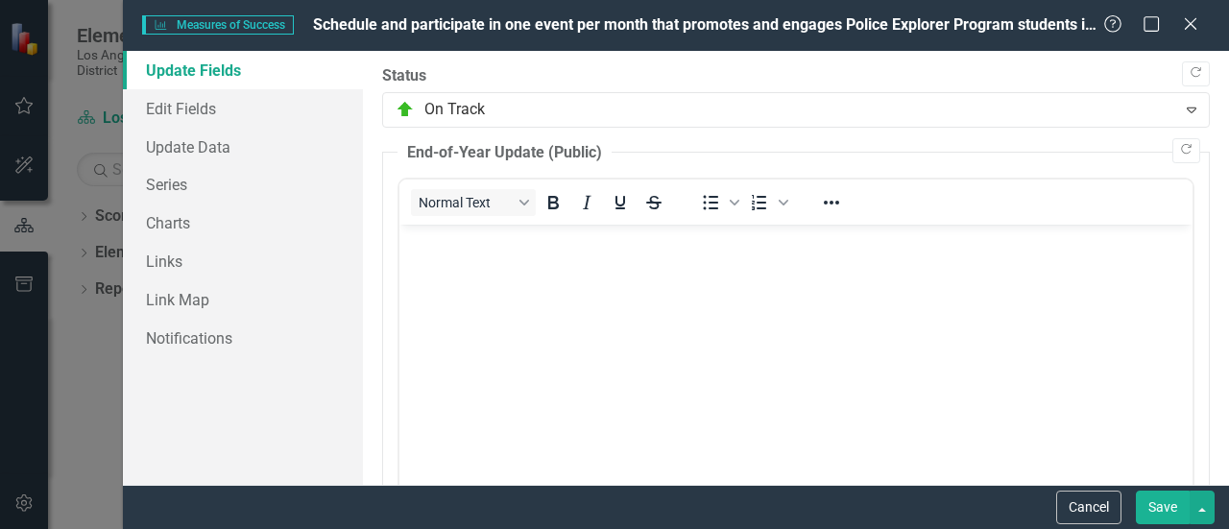
click at [1166, 508] on button "Save" at bounding box center [1163, 508] width 54 height 34
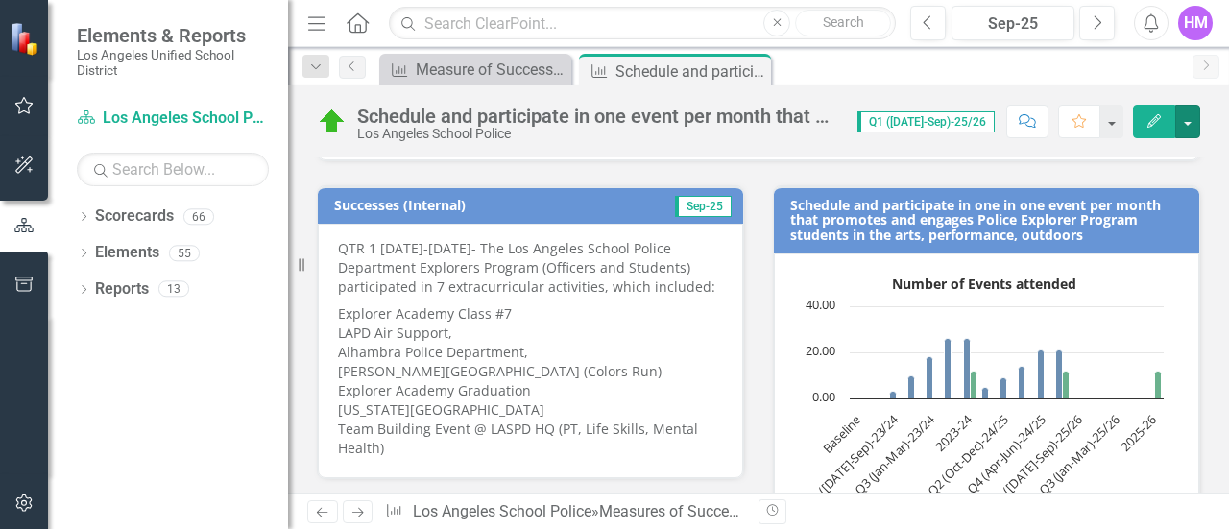
scroll to position [226, 0]
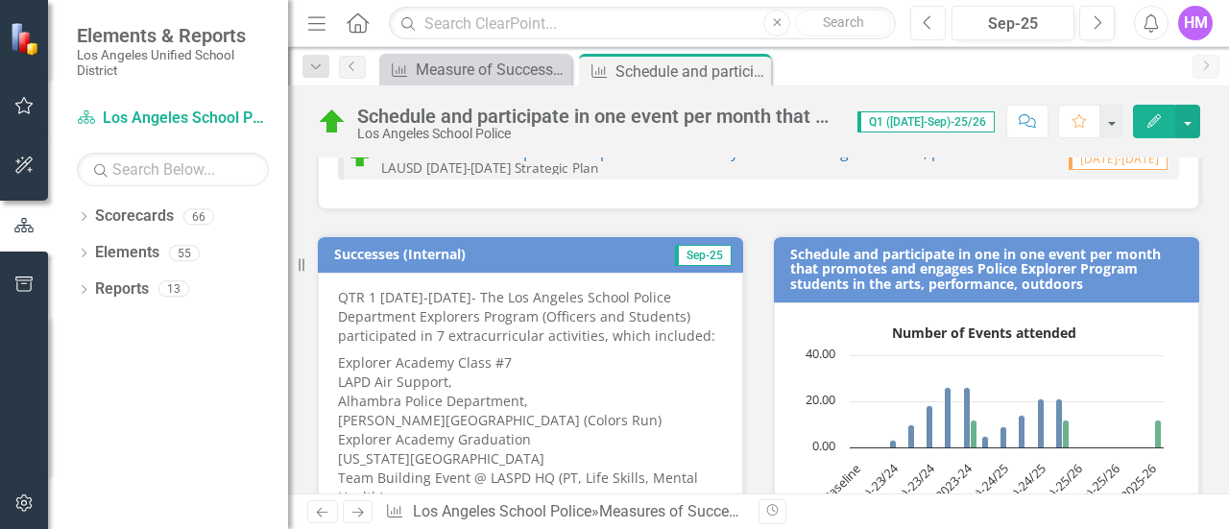
click at [922, 21] on button "Previous" at bounding box center [928, 23] width 36 height 35
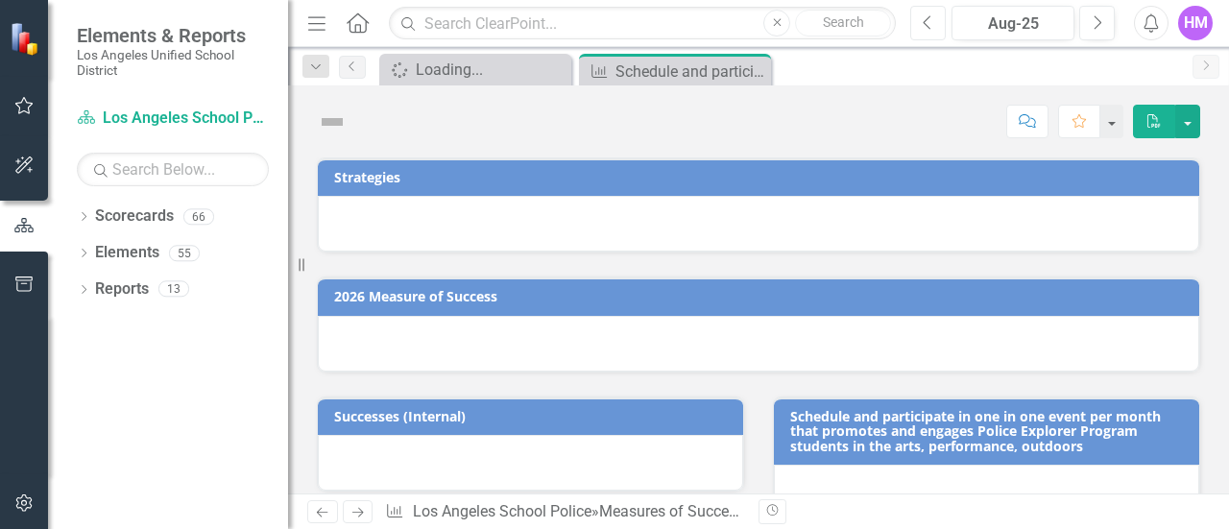
click at [922, 21] on button "Previous" at bounding box center [928, 23] width 36 height 35
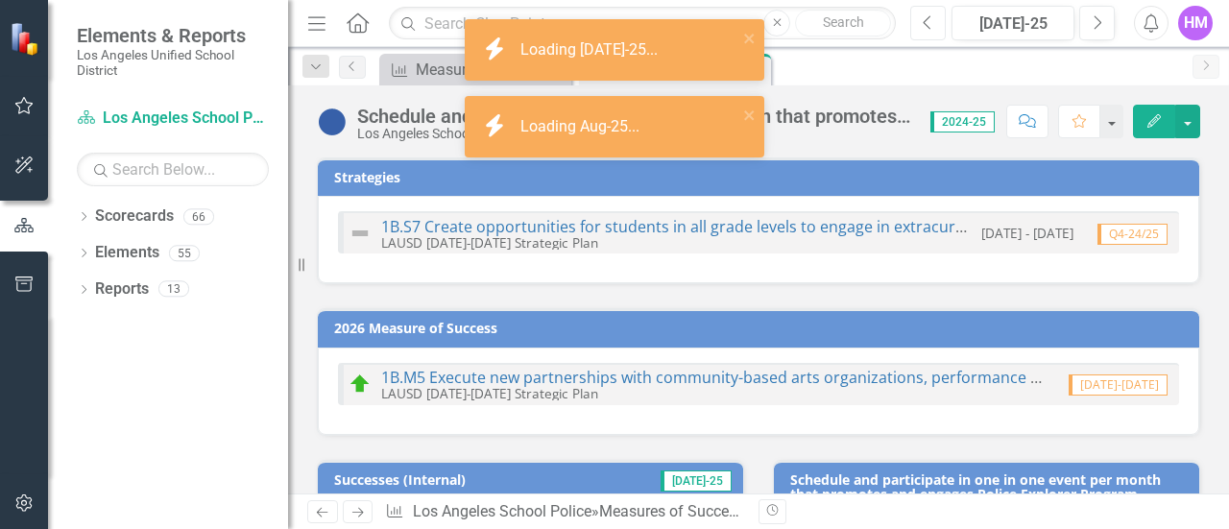
click at [922, 21] on button "Previous" at bounding box center [928, 23] width 36 height 35
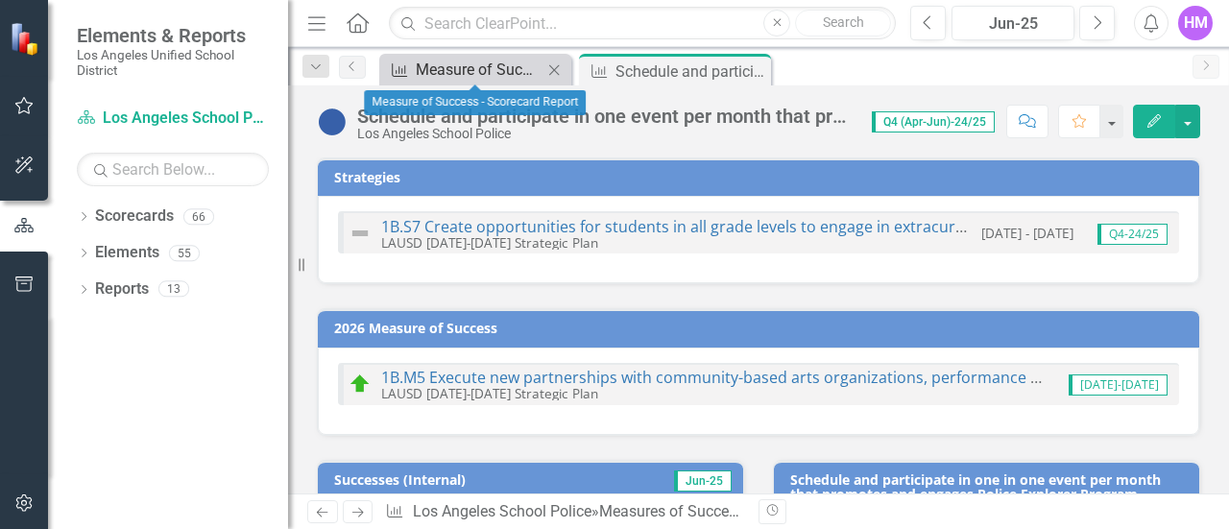
click at [483, 67] on div "Measure of Success - Scorecard Report" at bounding box center [479, 70] width 127 height 24
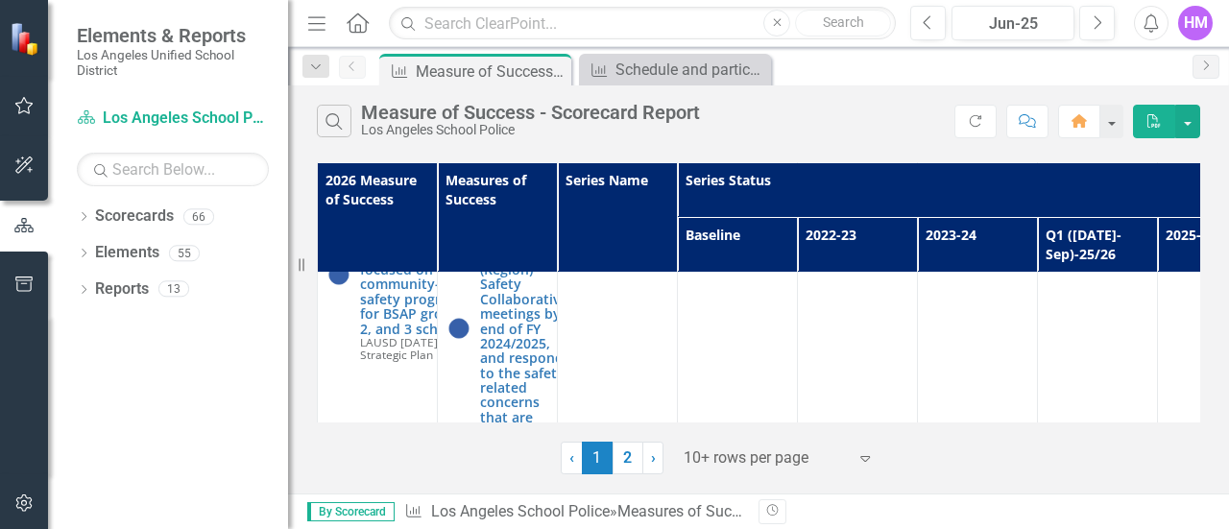
scroll to position [763, 0]
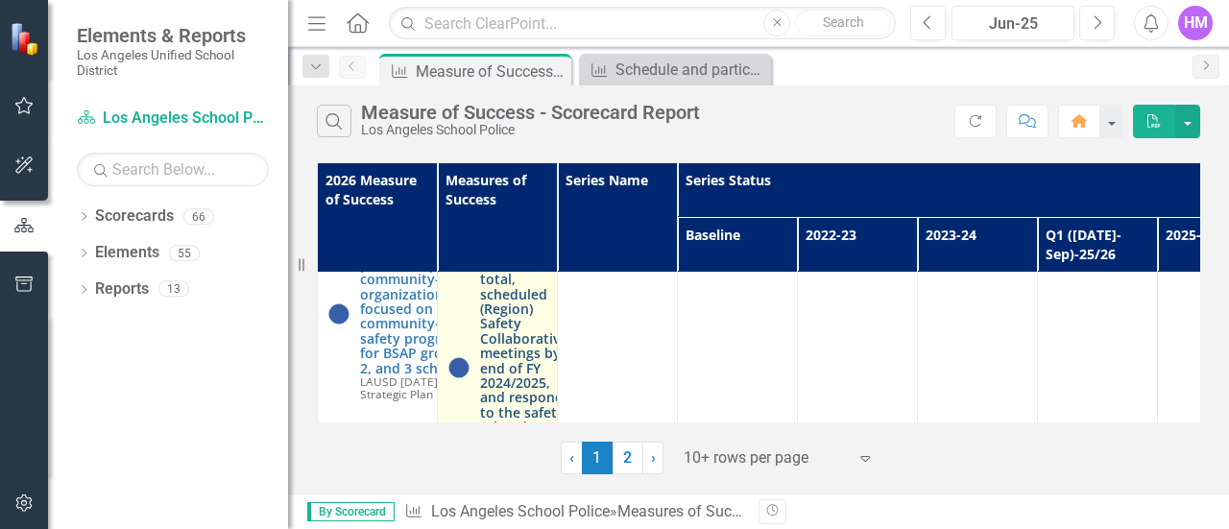
click at [503, 320] on link "Attend a minimum of 90% of the total, scheduled (Region) Safety Collaborative m…" at bounding box center [523, 368] width 87 height 280
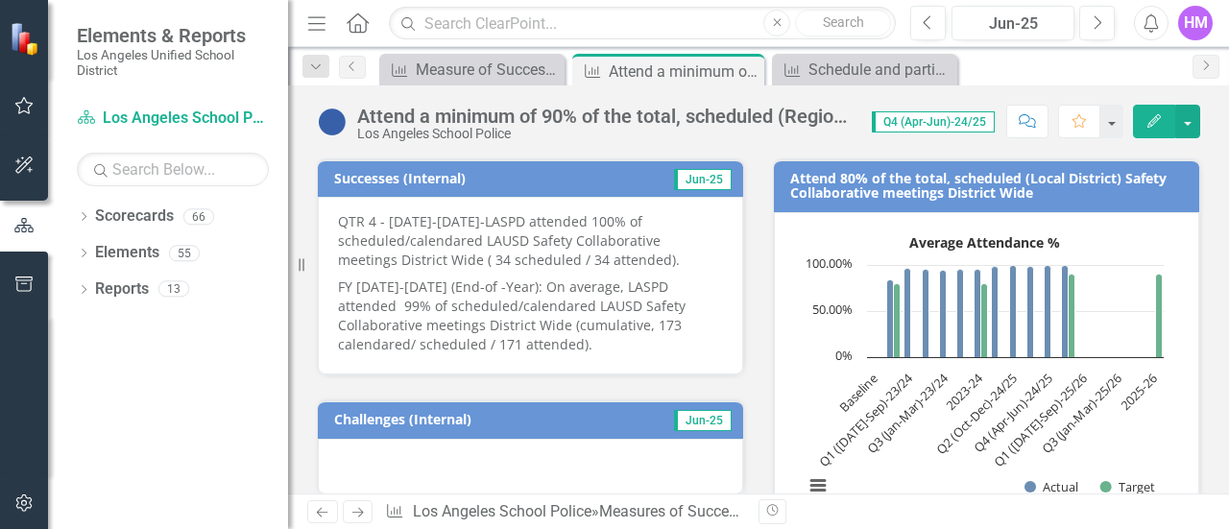
scroll to position [306, 0]
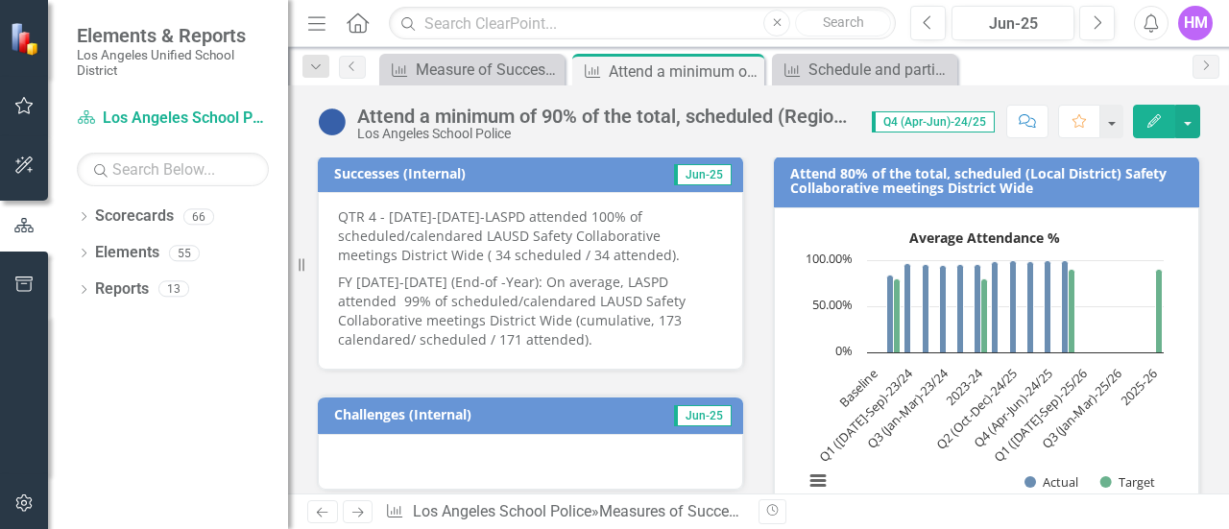
drag, startPoint x: 338, startPoint y: 212, endPoint x: 395, endPoint y: 249, distance: 67.4
click at [395, 249] on div "QTR 4 - [DATE]-[DATE]-LASPD attended 100% of scheduled/calendared LAUSD Safety …" at bounding box center [530, 281] width 425 height 178
click at [457, 249] on p "QTR 4 - [DATE]-[DATE]-LASPD attended 100% of scheduled/calendared LAUSD Safety …" at bounding box center [530, 237] width 385 height 61
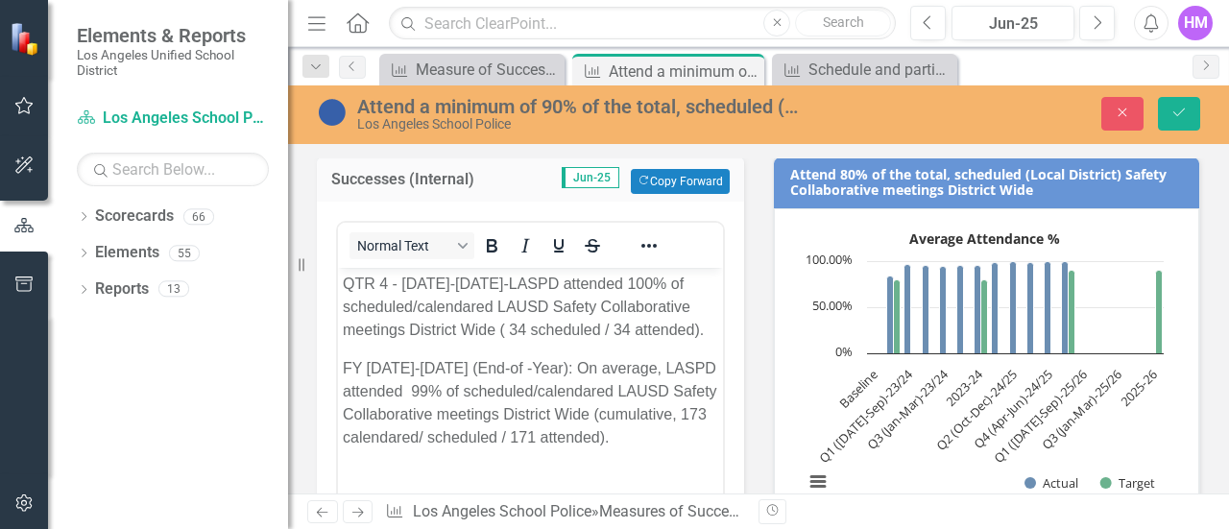
scroll to position [0, 0]
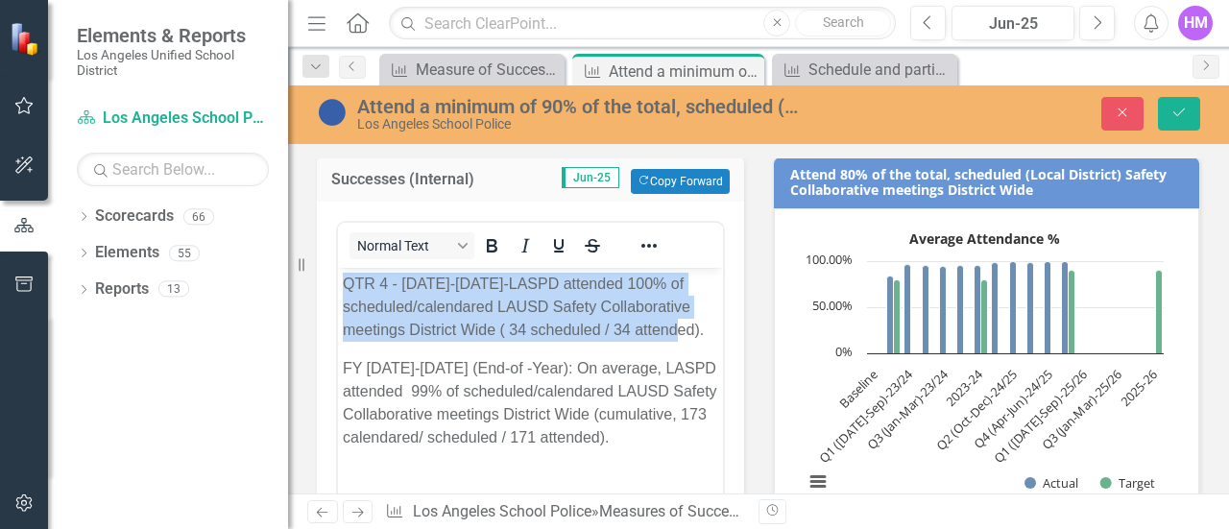
drag, startPoint x: 344, startPoint y: 285, endPoint x: 705, endPoint y: 332, distance: 364.1
click at [705, 332] on p "QTR 4 - [DATE]-[DATE]-LASPD attended 100% of scheduled/calendared LAUSD Safety …" at bounding box center [530, 307] width 375 height 69
copy p "QTR 4 - [DATE]-[DATE]-LASPD attended 100% of scheduled/calendared LAUSD Safety …"
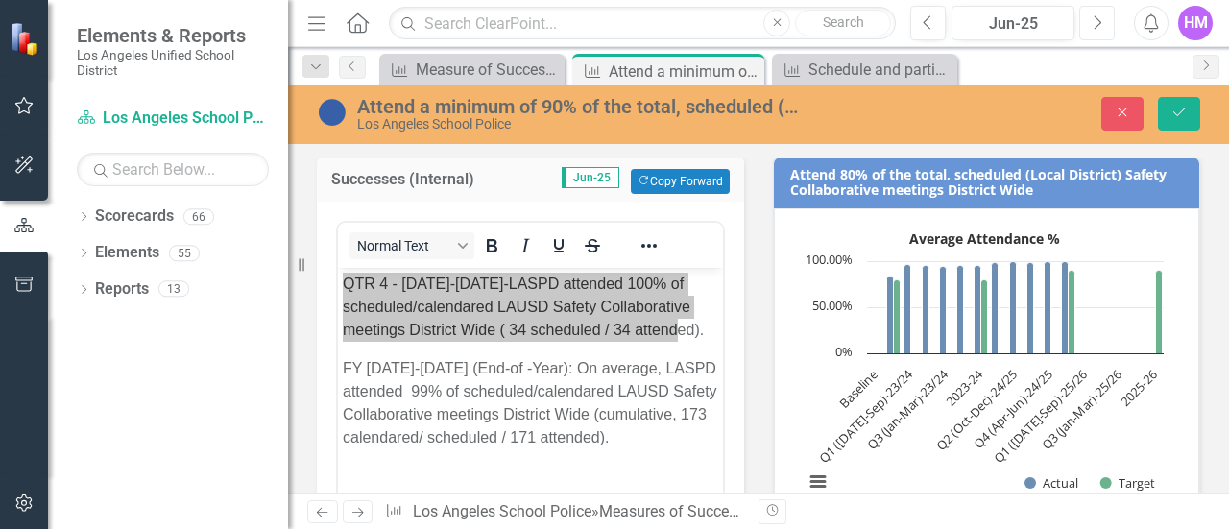
click at [1102, 20] on button "Next" at bounding box center [1097, 23] width 36 height 35
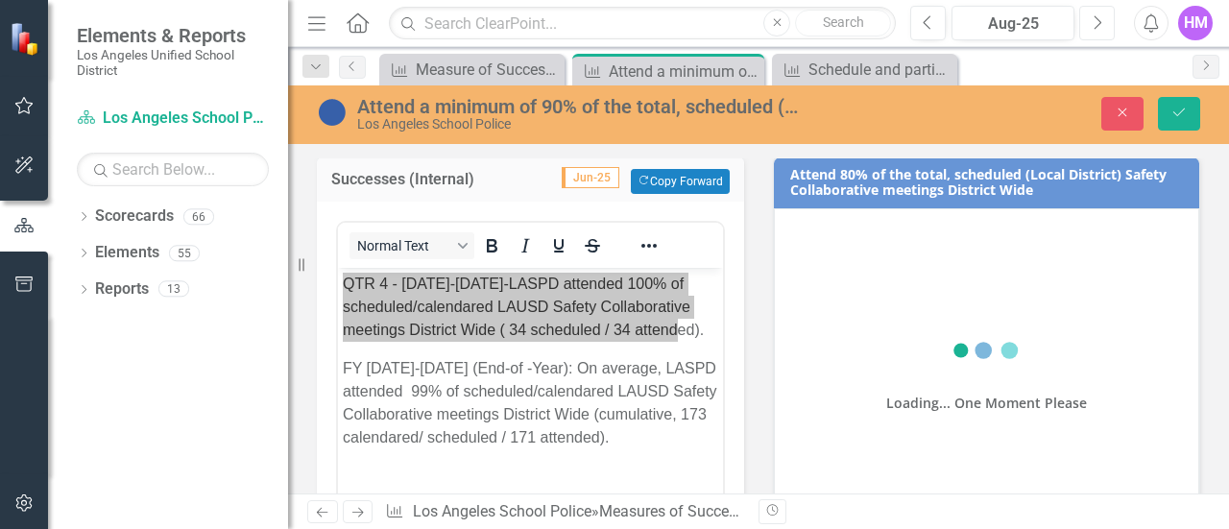
click at [1102, 20] on button "Next" at bounding box center [1097, 23] width 36 height 35
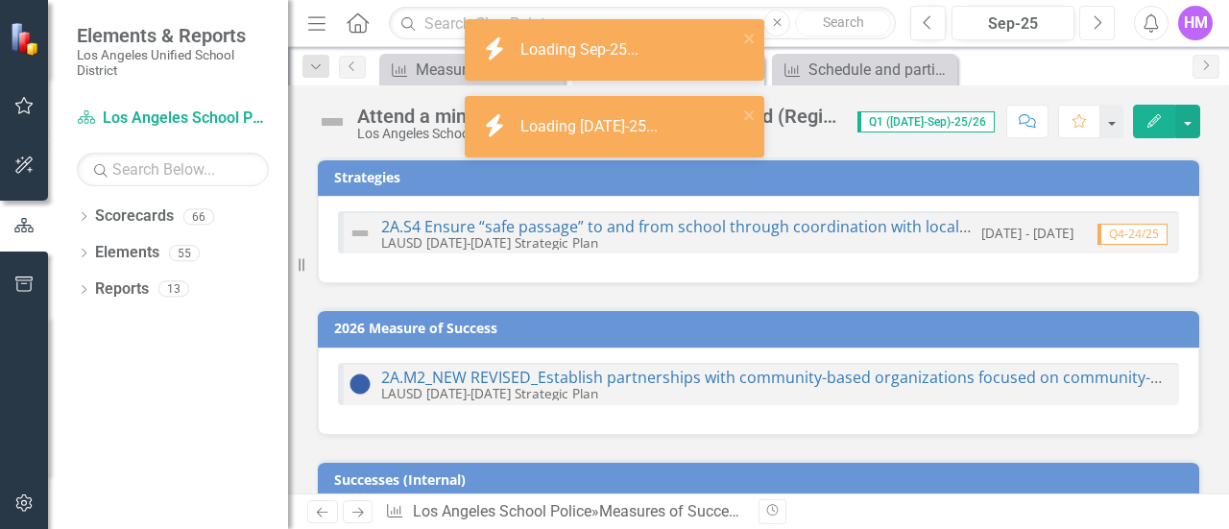
checkbox input "true"
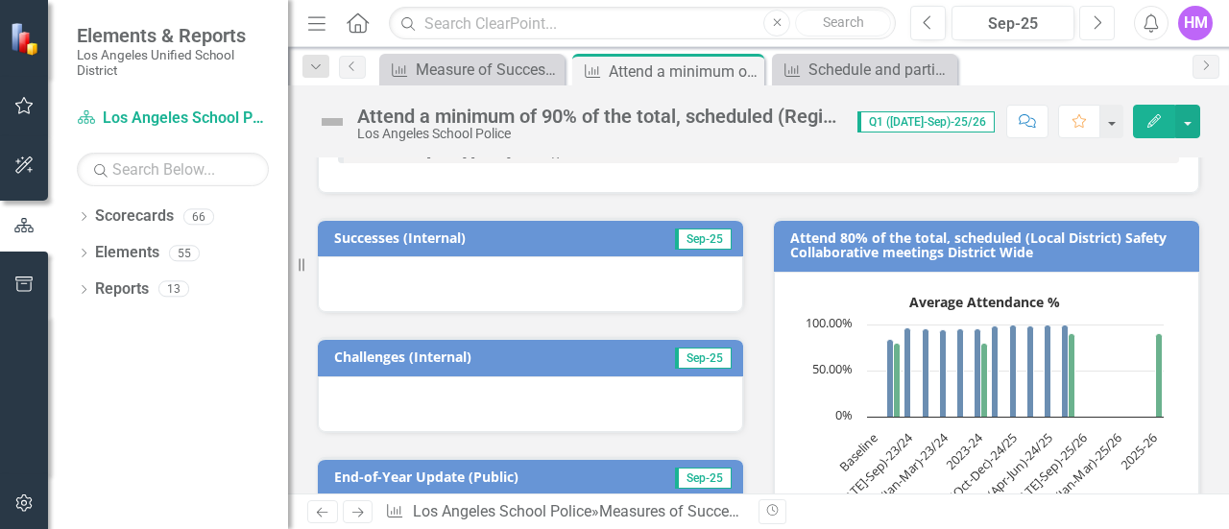
scroll to position [259, 0]
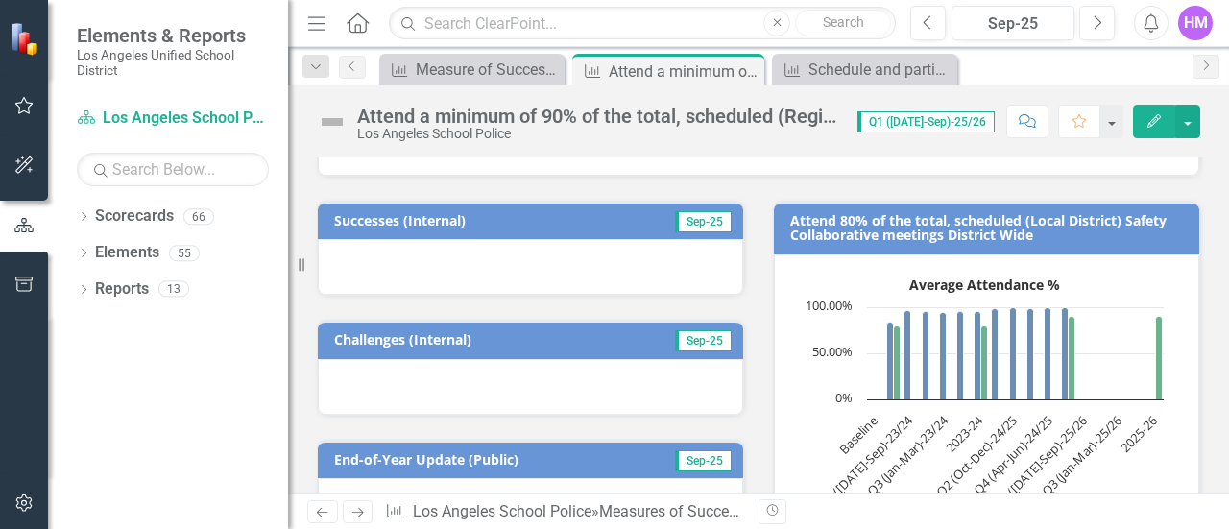
click at [426, 239] on div at bounding box center [530, 267] width 425 height 56
click at [424, 249] on div at bounding box center [530, 267] width 425 height 56
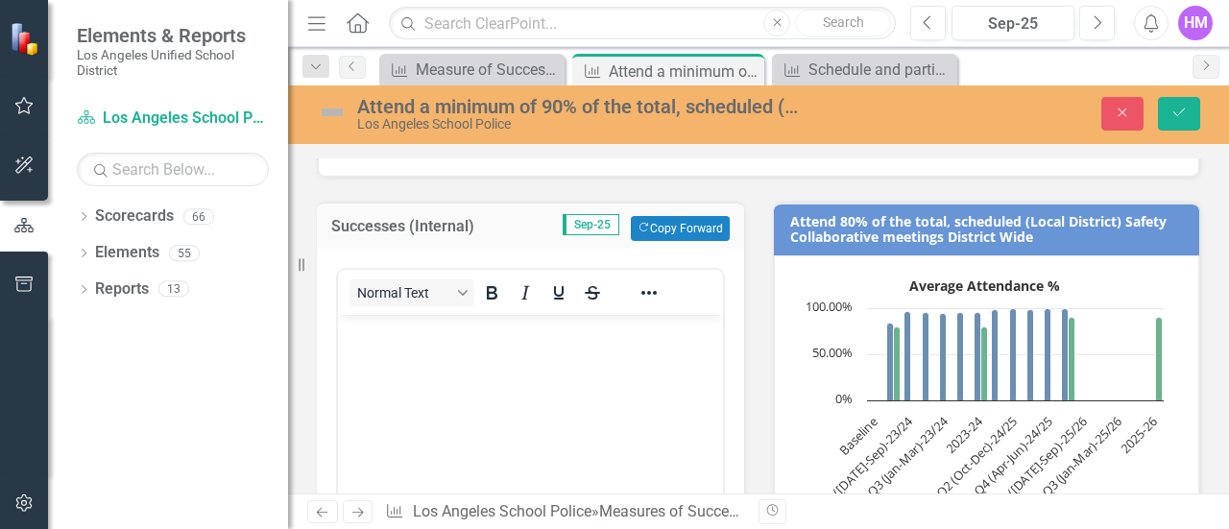
scroll to position [0, 0]
click at [374, 340] on p "Rich Text Area. Press ALT-0 for help." at bounding box center [530, 331] width 375 height 23
paste body "Rich Text Area. Press ALT-0 for help."
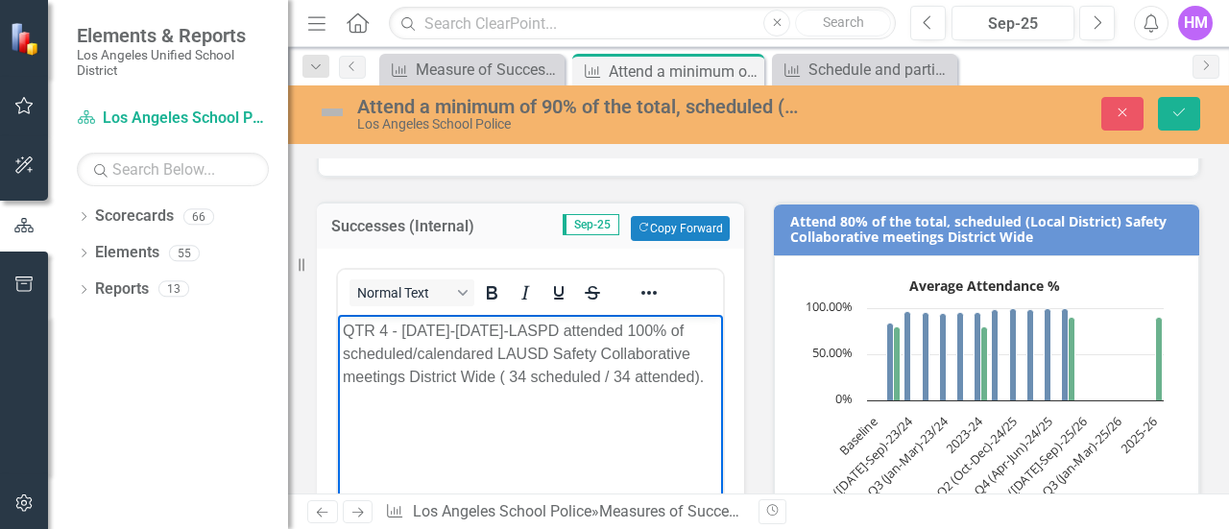
click at [387, 334] on p "QTR 4 - [DATE]-[DATE]-LASPD attended 100% of scheduled/calendared LAUSD Safety …" at bounding box center [530, 354] width 375 height 69
click at [436, 327] on p "QTR 1 - [DATE]-[DATE]-LASPD attended 100% of scheduled/calendared LAUSD Safety …" at bounding box center [530, 354] width 375 height 69
click at [442, 329] on p "QTR 1 - [DATE]-[DATE]-LASPD attended 100% of scheduled/calendared LAUSD Safety …" at bounding box center [530, 354] width 375 height 69
click at [474, 333] on p "QTR 1 - 2025/2025-LASPD attended 100% of scheduled/calendared LAUSD Safety Coll…" at bounding box center [530, 354] width 375 height 69
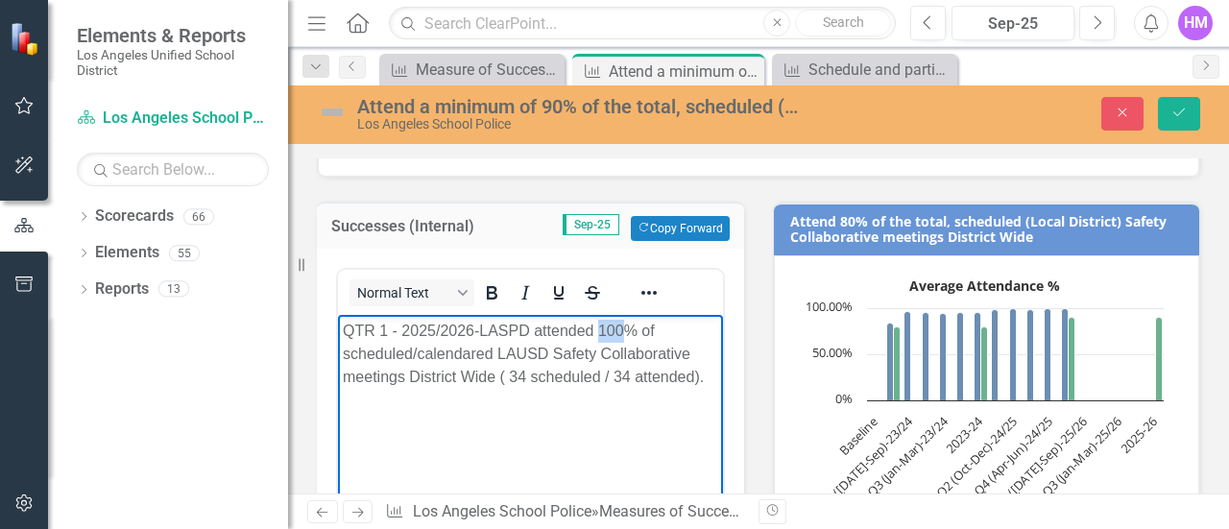
drag, startPoint x: 622, startPoint y: 332, endPoint x: 601, endPoint y: 330, distance: 21.2
click at [601, 330] on p "QTR 1 - 2025/2026-LASPD attended 100% of scheduled/calendared LAUSD Safety Coll…" at bounding box center [530, 354] width 375 height 69
drag, startPoint x: 528, startPoint y: 377, endPoint x: 511, endPoint y: 377, distance: 17.3
click at [511, 377] on p "QTR 1 - 2025/2026-LASPD attended 98% of scheduled/calendared LAUSD Safety Colla…" at bounding box center [530, 354] width 375 height 69
click at [625, 377] on p "QTR 1 - 2025/2026-LASPD attended 98% of scheduled/calendared LAUSD Safety Colla…" at bounding box center [530, 354] width 375 height 69
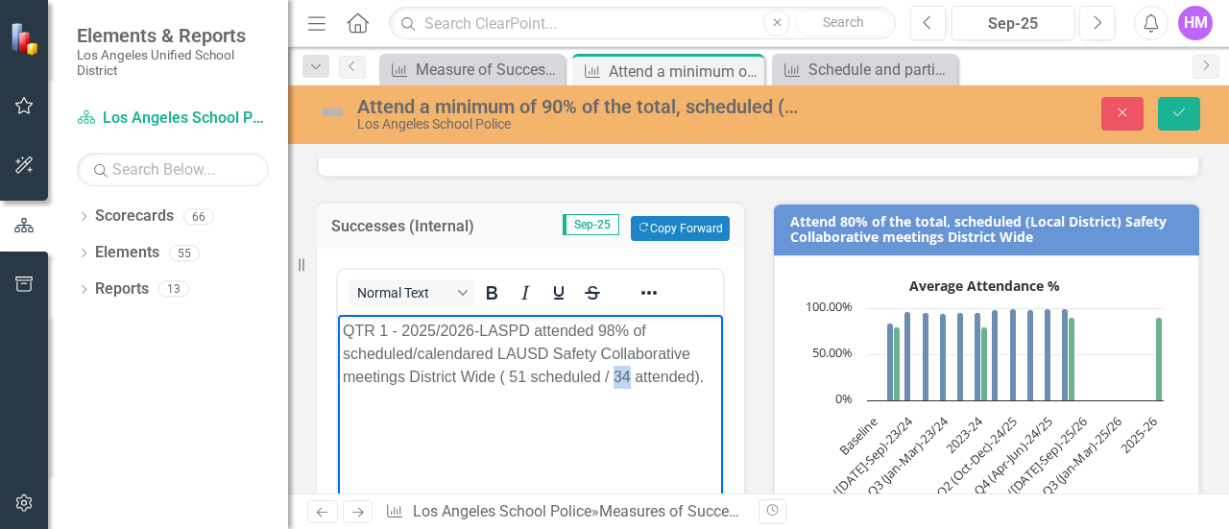
drag, startPoint x: 632, startPoint y: 377, endPoint x: 612, endPoint y: 376, distance: 20.2
click at [612, 376] on p "QTR 1 - 2025/2026-LASPD attended 98% of scheduled/calendared LAUSD Safety Colla…" at bounding box center [530, 354] width 375 height 69
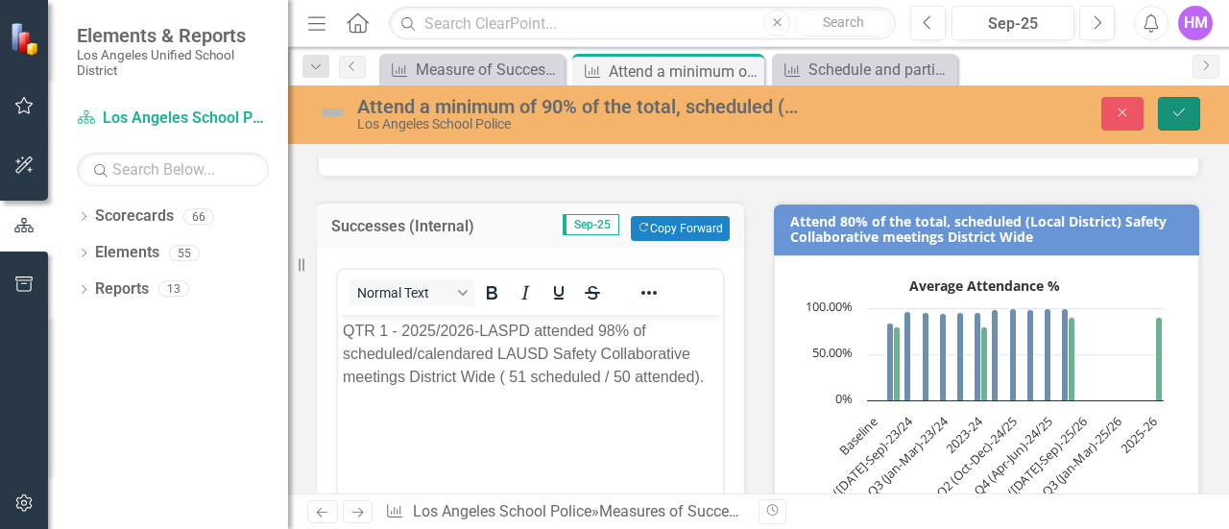
click at [1184, 110] on icon "Save" at bounding box center [1179, 112] width 17 height 13
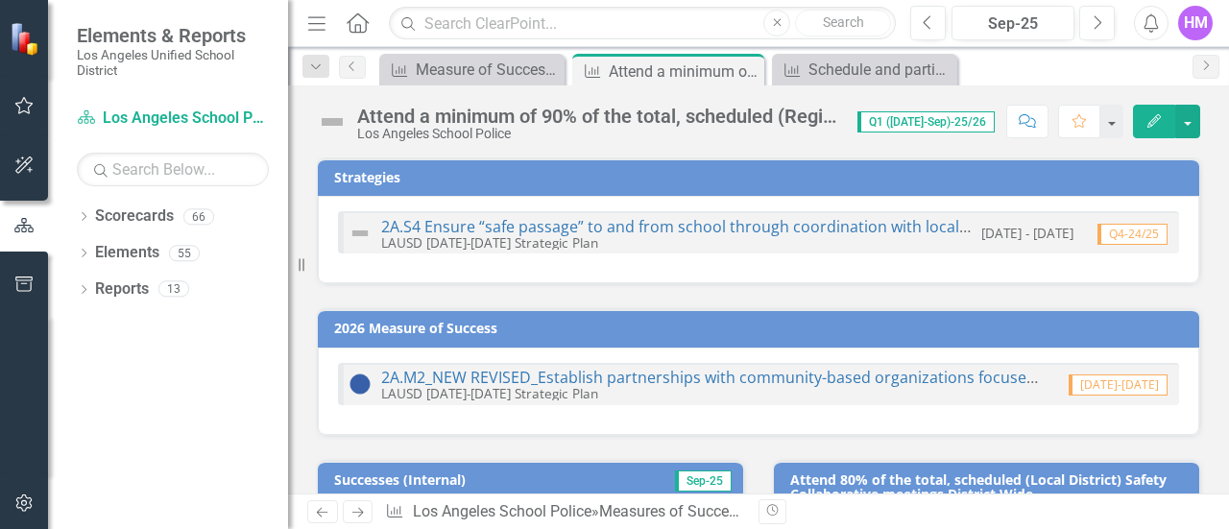
checkbox input "false"
checkbox input "true"
click at [1187, 117] on button "button" at bounding box center [1187, 122] width 25 height 34
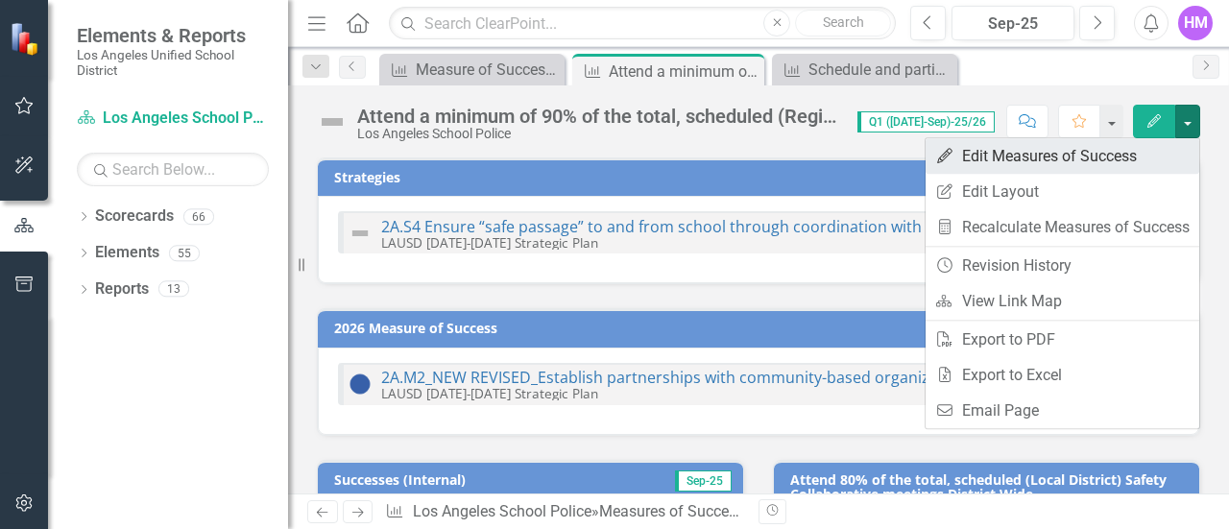
click at [1083, 160] on link "Edit Edit Measures of Success" at bounding box center [1063, 156] width 274 height 36
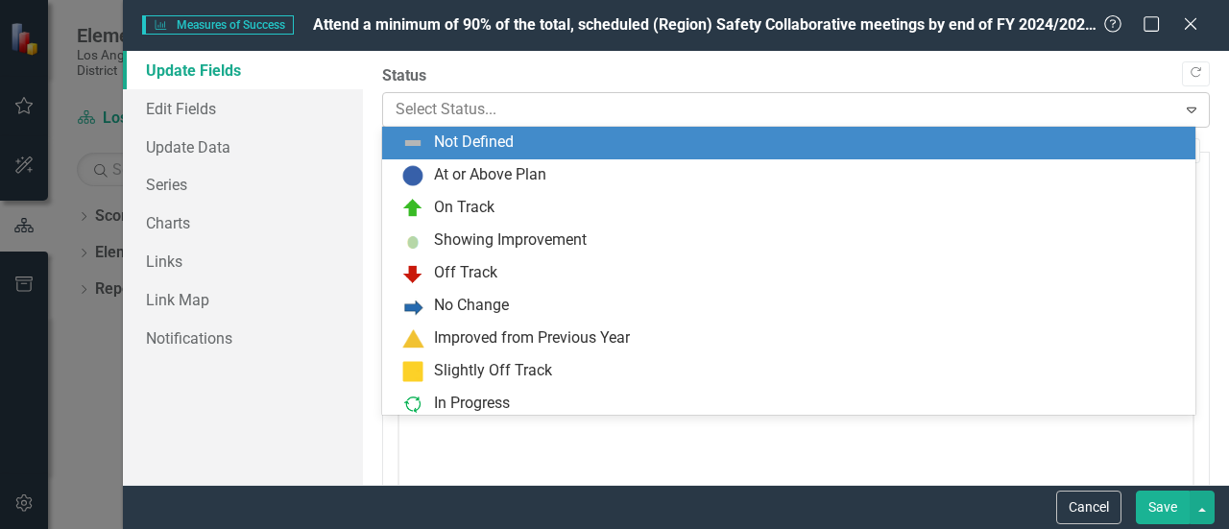
click at [1182, 113] on icon "Expand" at bounding box center [1191, 109] width 19 height 15
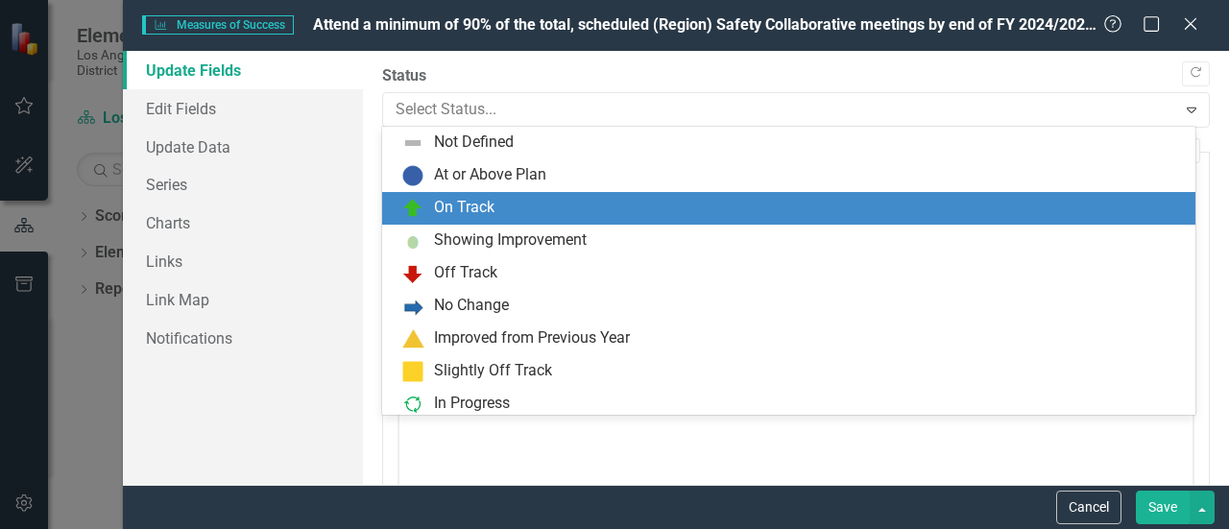
click at [909, 193] on div "On Track" at bounding box center [788, 208] width 813 height 33
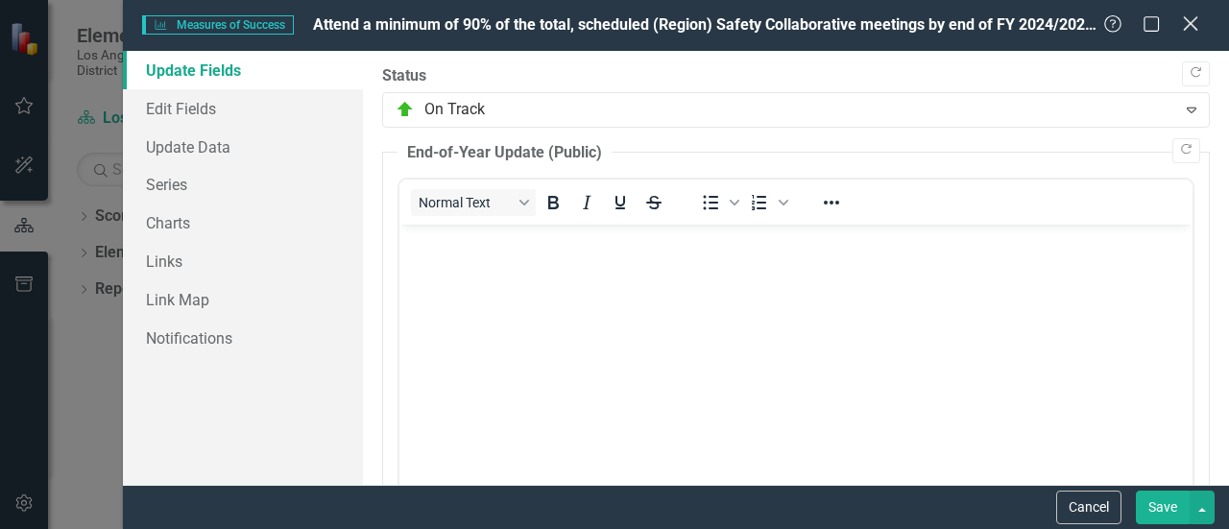
click at [1183, 22] on icon "Close" at bounding box center [1190, 23] width 24 height 18
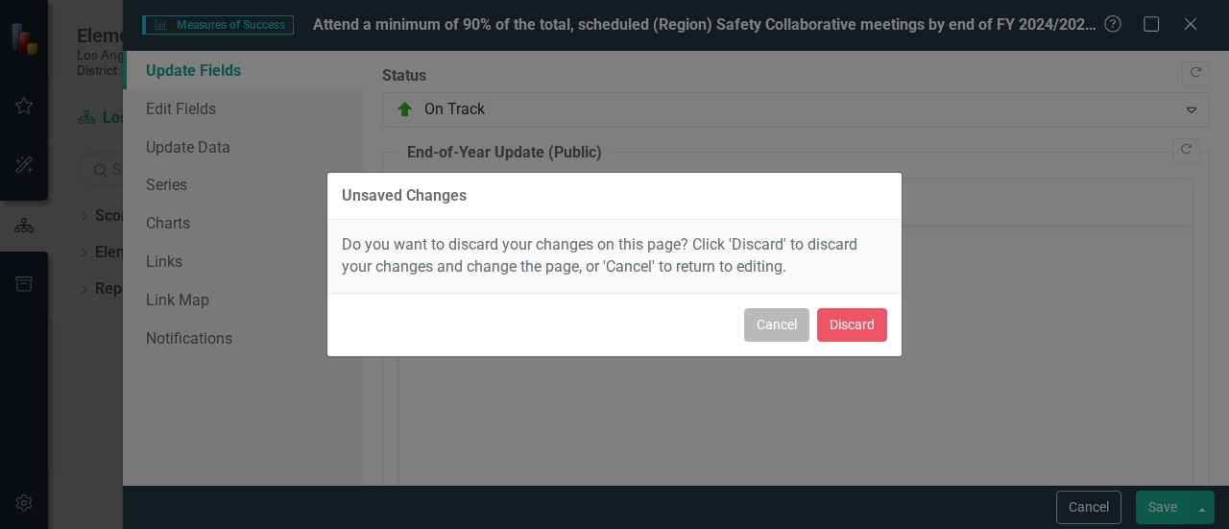
click at [762, 324] on button "Cancel" at bounding box center [776, 325] width 65 height 34
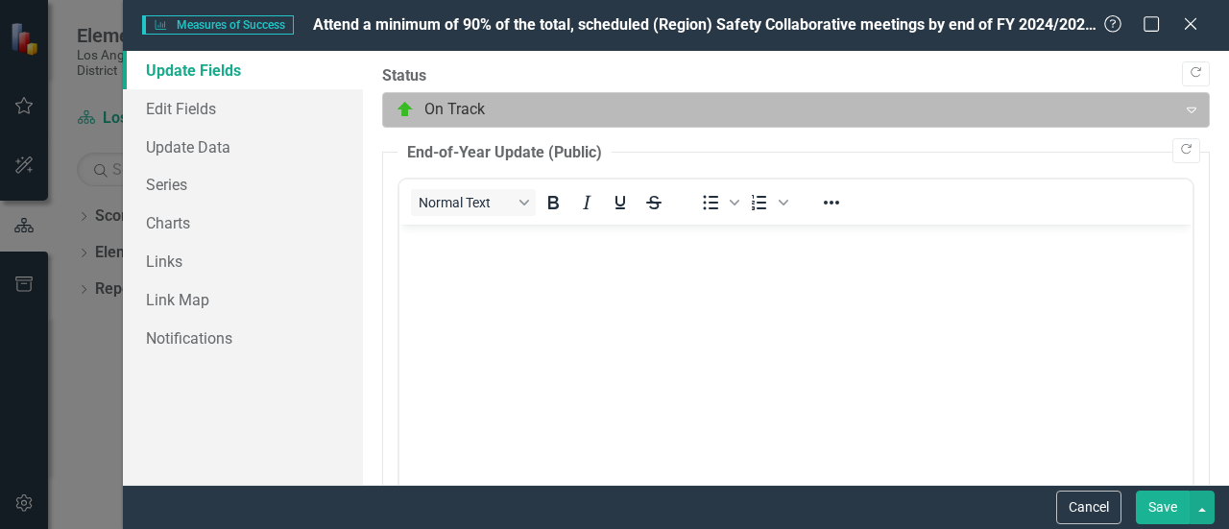
click at [436, 104] on div at bounding box center [780, 110] width 769 height 26
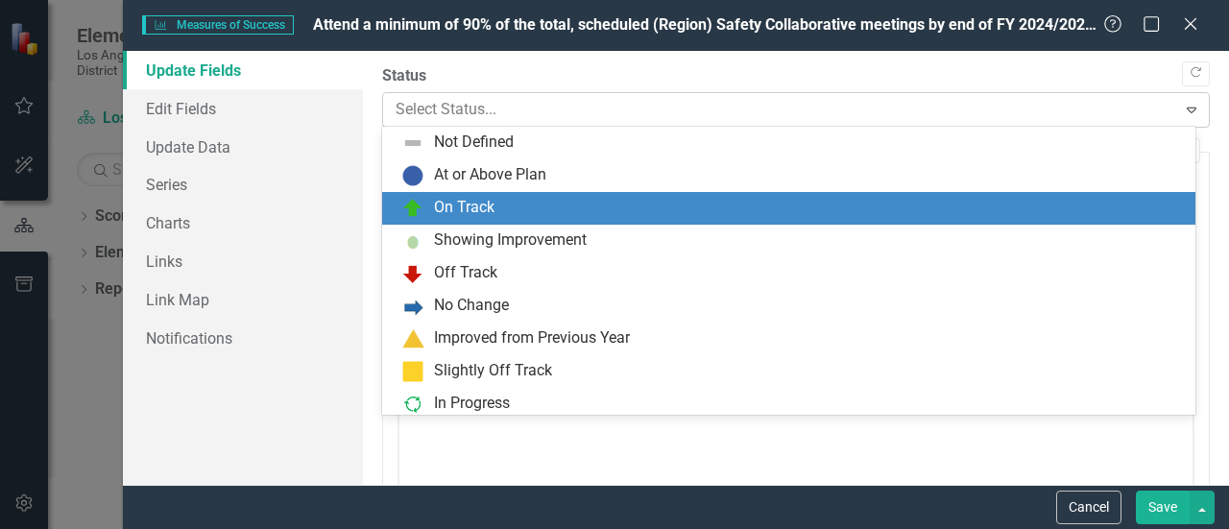
scroll to position [38, 0]
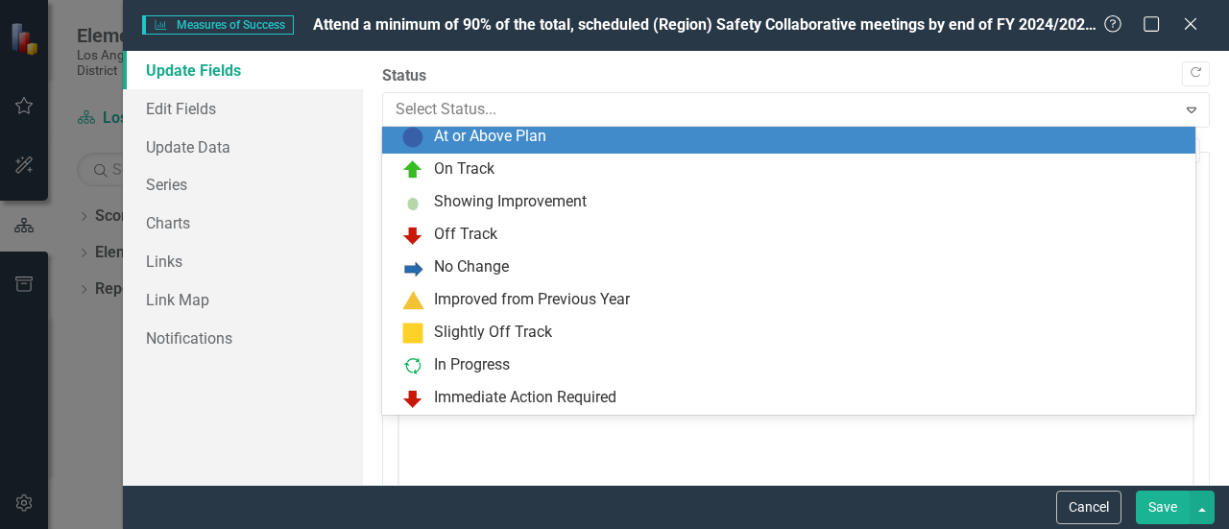
click at [454, 137] on div "At or Above Plan" at bounding box center [490, 137] width 112 height 22
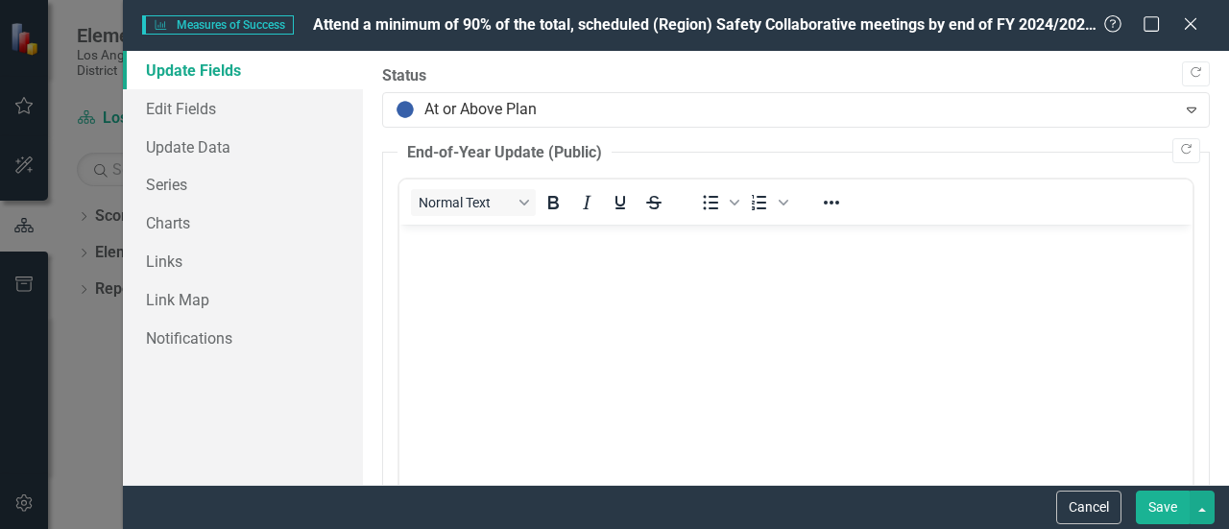
click at [1167, 510] on button "Save" at bounding box center [1163, 508] width 54 height 34
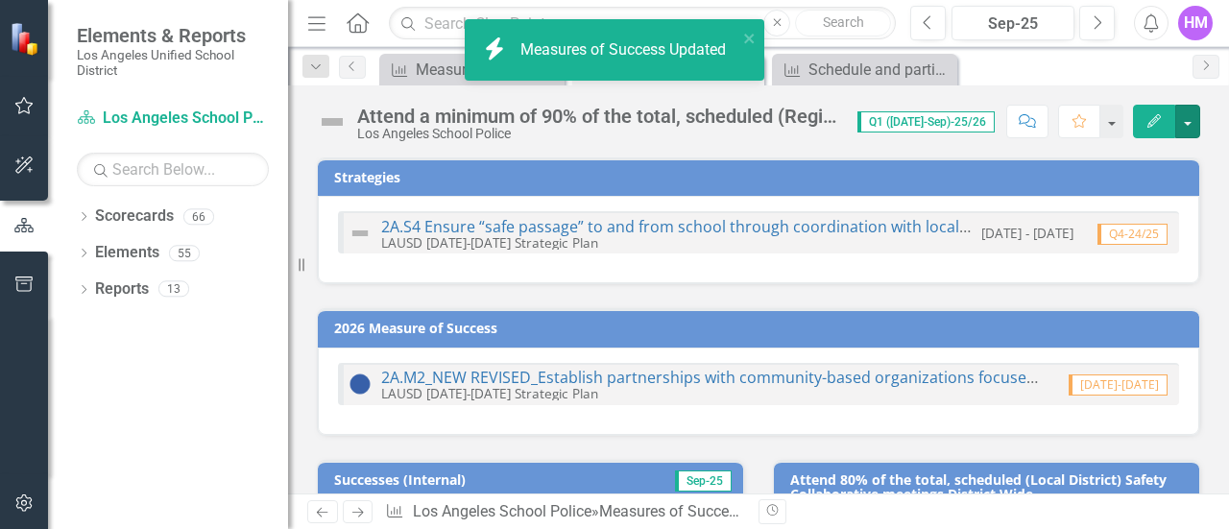
checkbox input "false"
checkbox input "true"
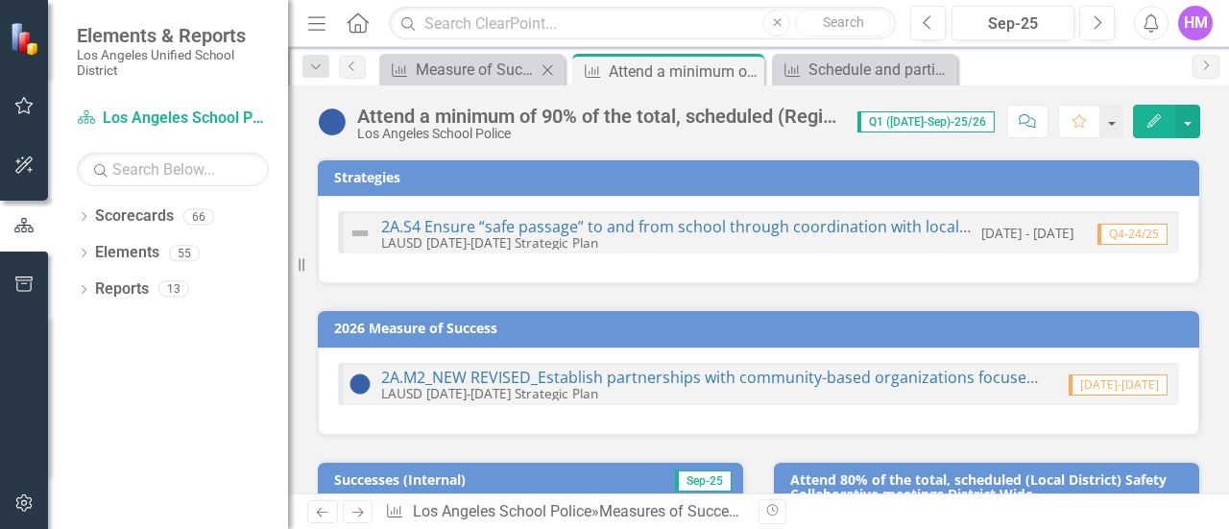
click at [448, 54] on div "Measures of Success Measure of Success - Scorecard Report Close" at bounding box center [471, 70] width 185 height 32
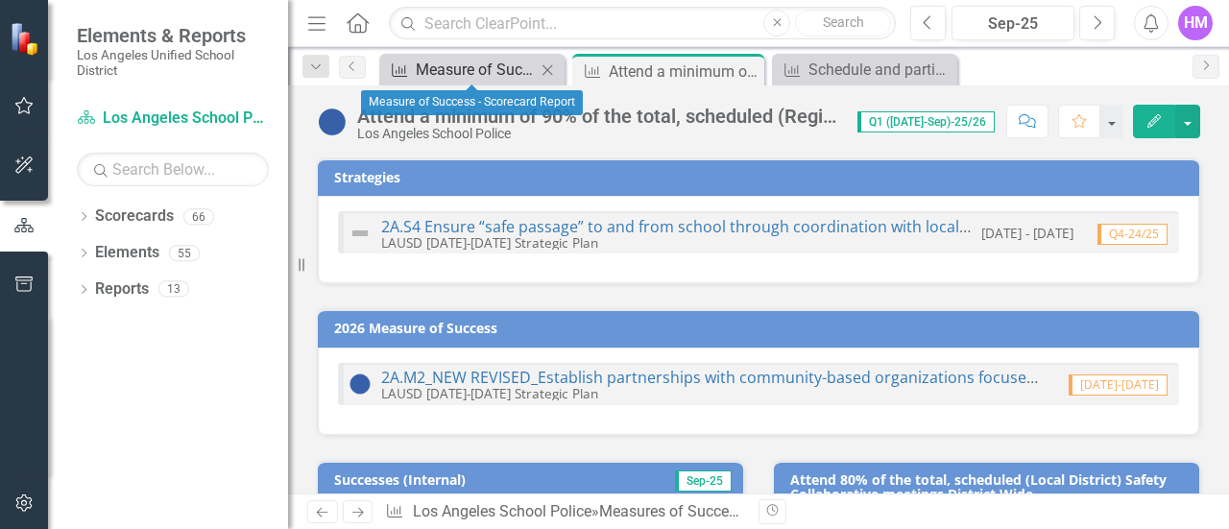
click at [453, 61] on div "Measure of Success - Scorecard Report" at bounding box center [476, 70] width 120 height 24
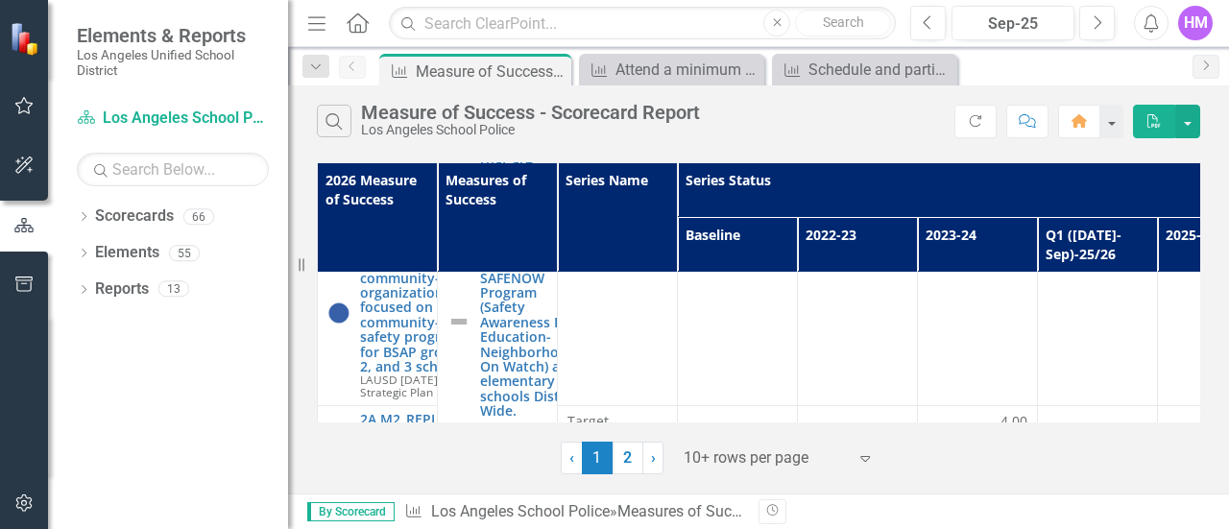
scroll to position [1062, 0]
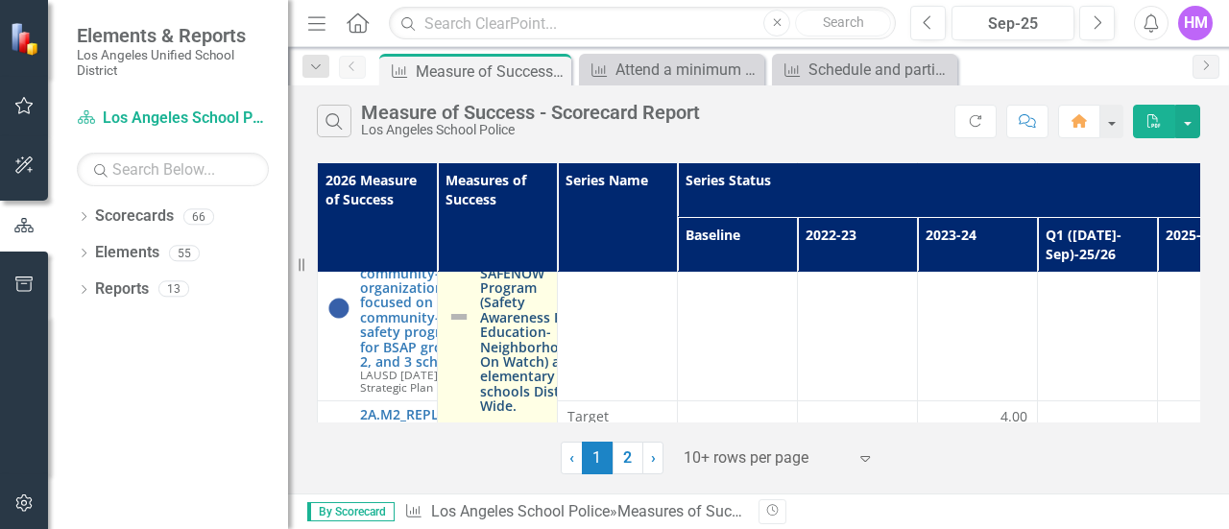
click at [510, 334] on link "Continue to support and facilitate a SAFENOW Program (Safety Awareness For Educ…" at bounding box center [531, 317] width 103 height 192
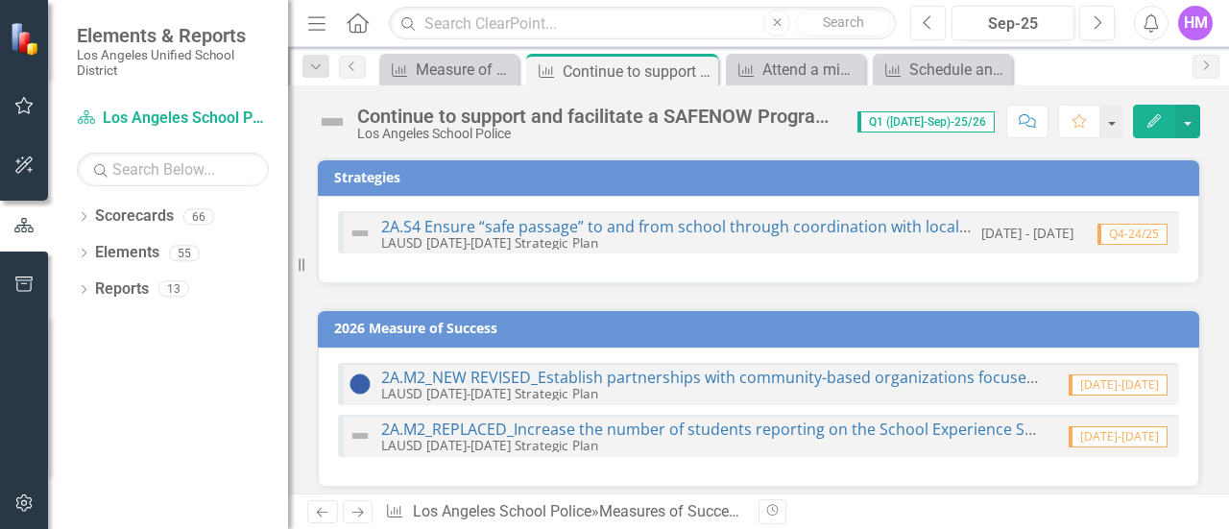
click at [933, 28] on icon "Previous" at bounding box center [928, 22] width 11 height 17
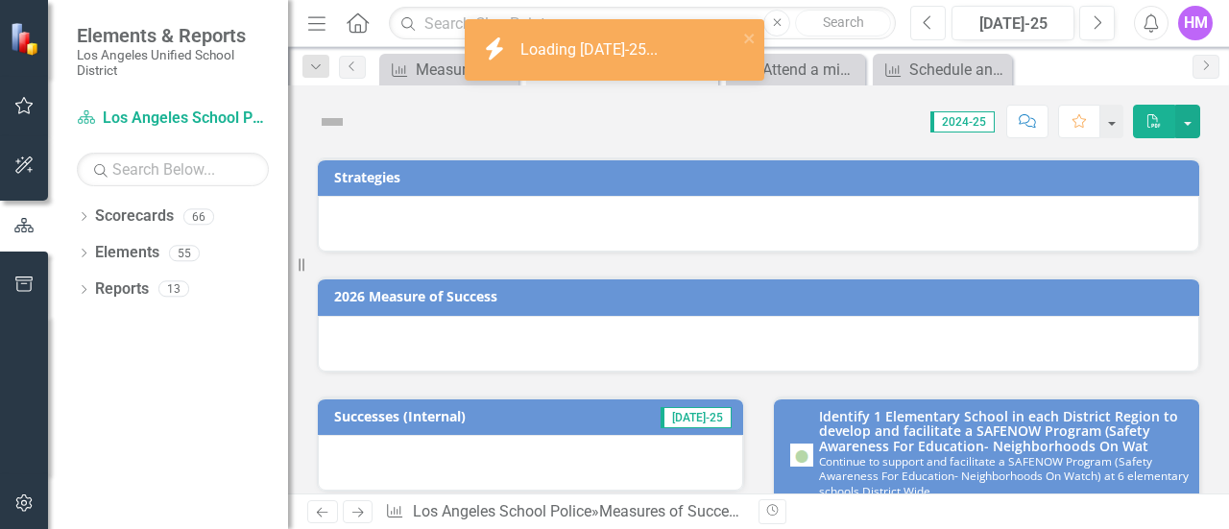
click at [933, 28] on icon "Previous" at bounding box center [928, 22] width 11 height 17
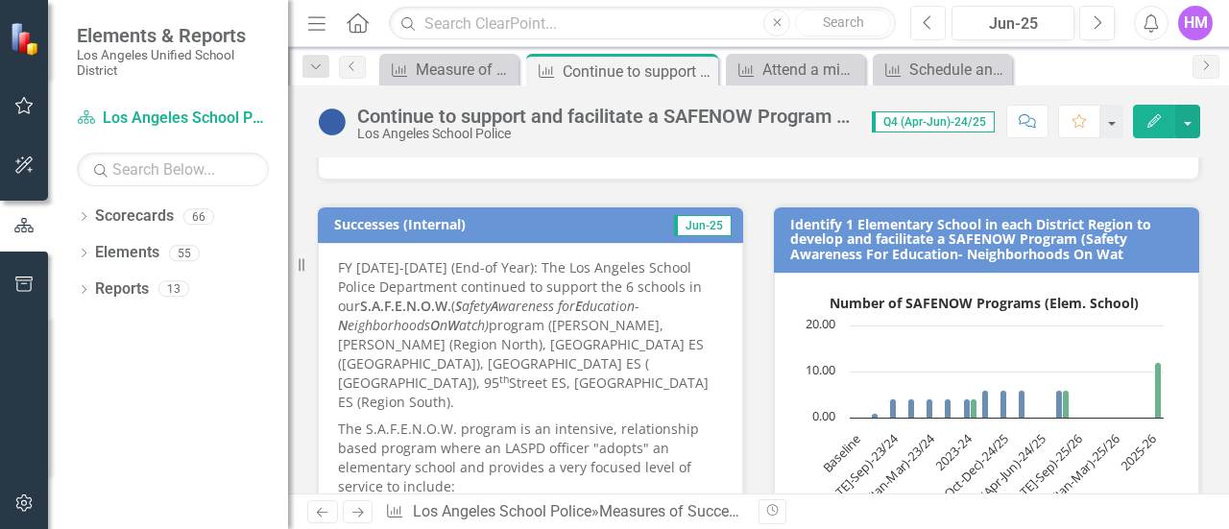
scroll to position [331, 0]
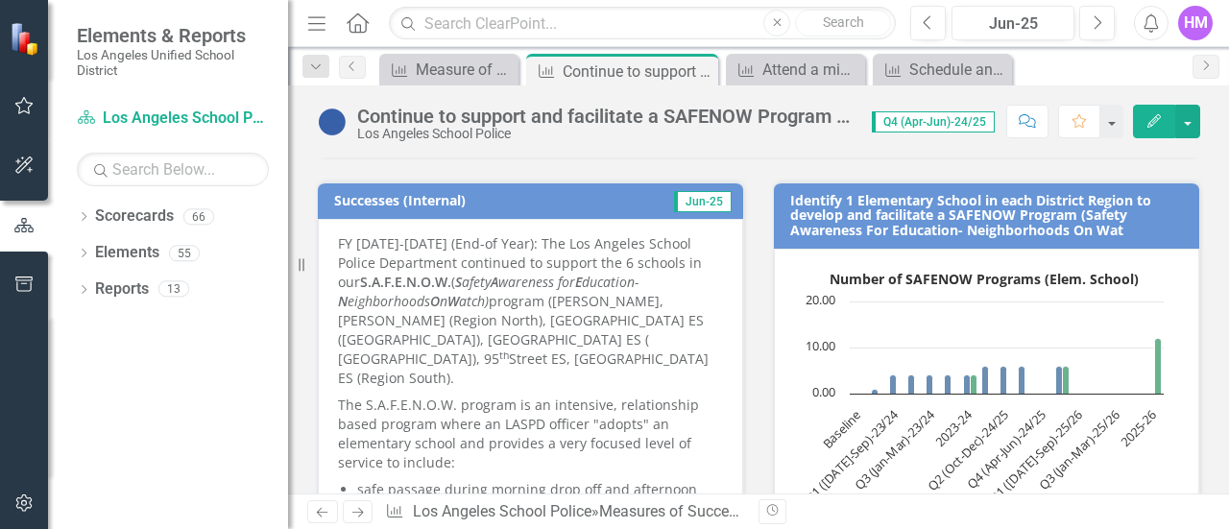
click at [562, 392] on p "The S.A.F.E.N.O.W. program is an intensive, relationship based program where an…" at bounding box center [530, 434] width 385 height 85
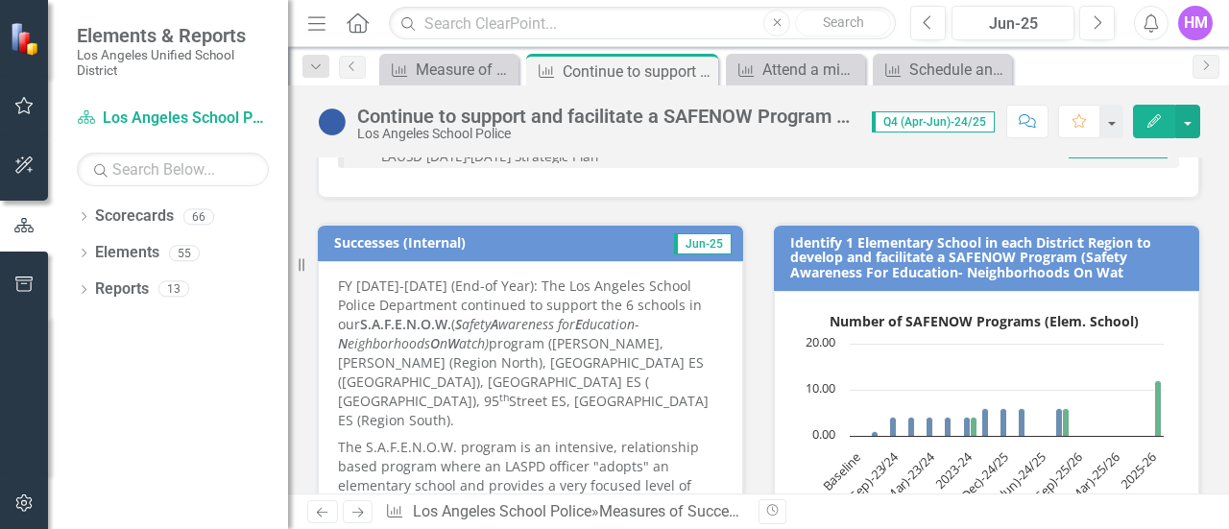
scroll to position [293, 0]
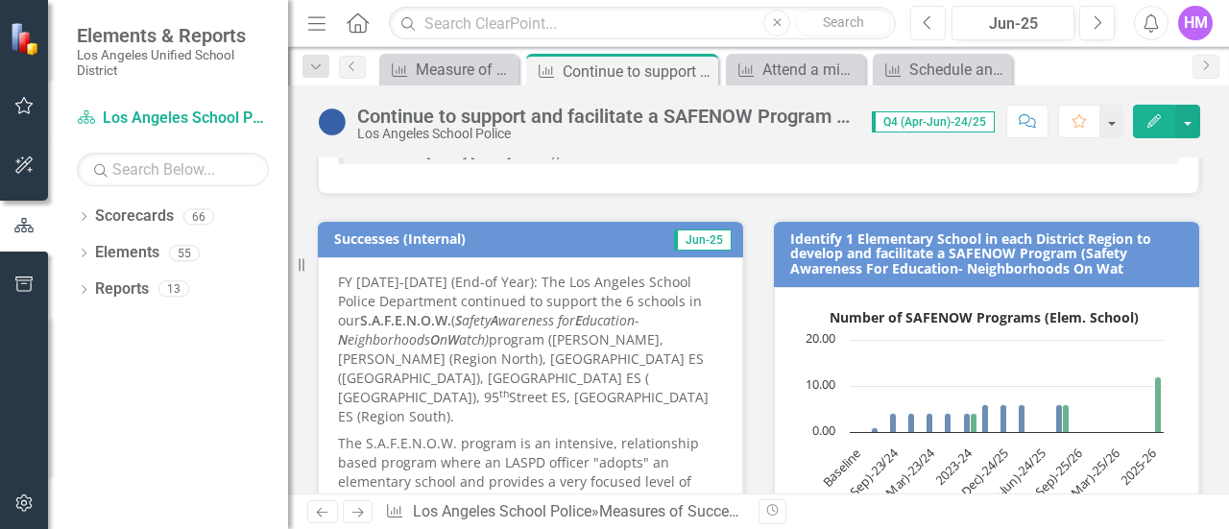
click at [921, 30] on button "Previous" at bounding box center [928, 23] width 36 height 35
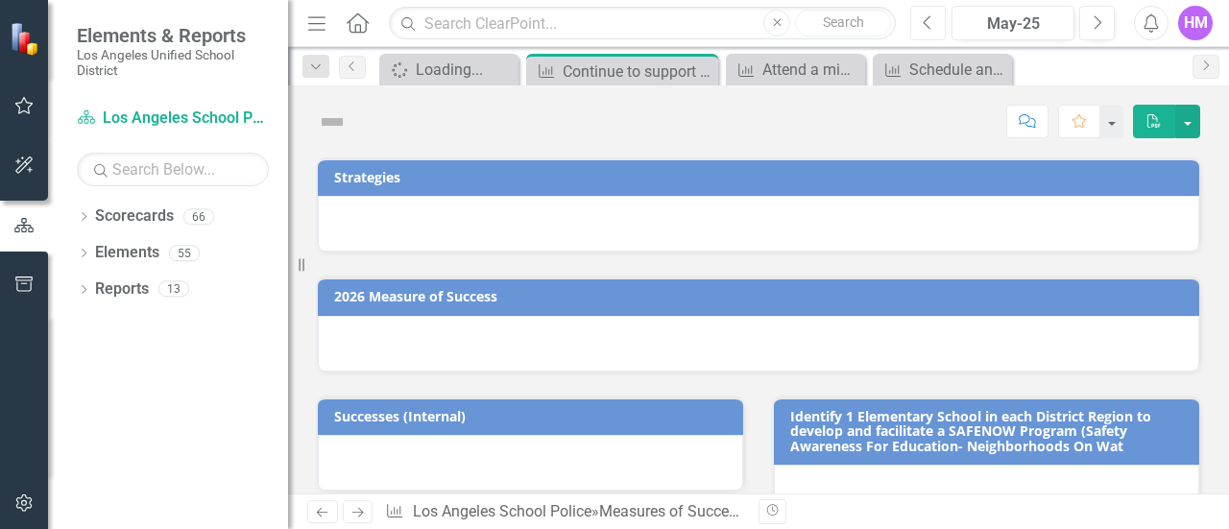
click at [921, 30] on button "Previous" at bounding box center [928, 23] width 36 height 35
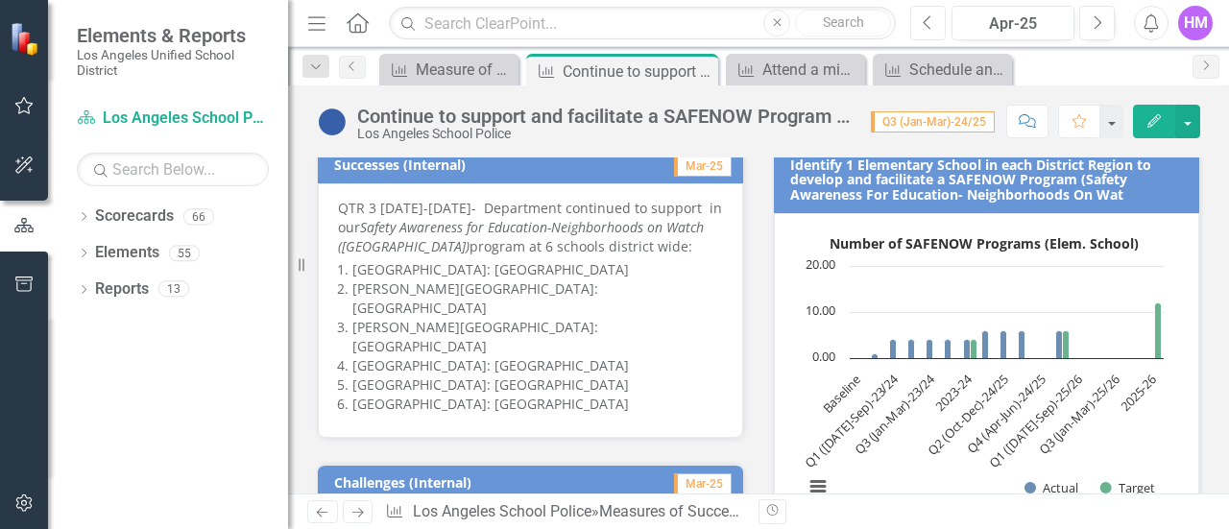
scroll to position [360, 0]
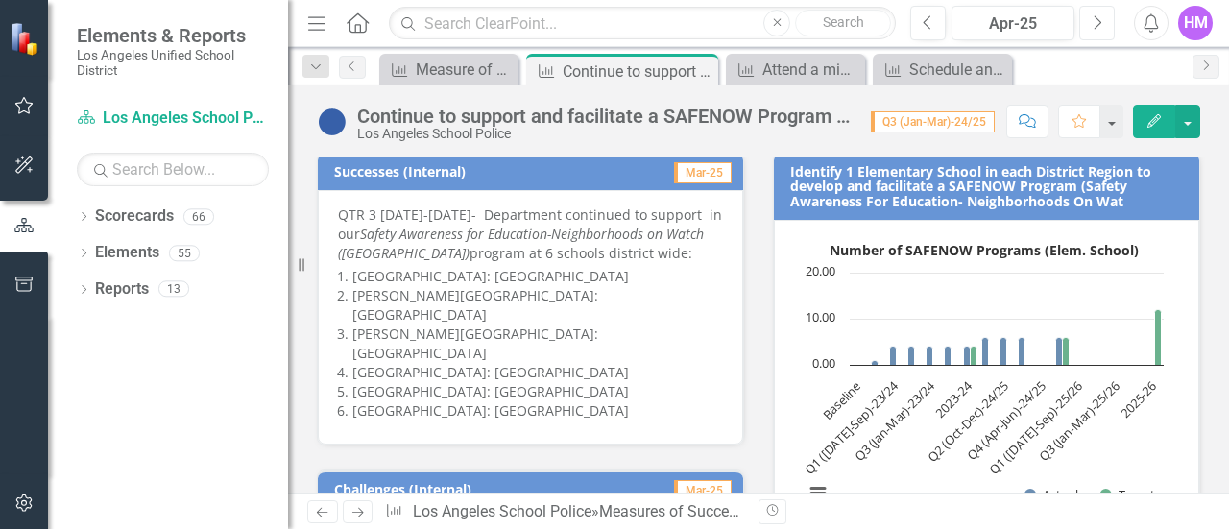
click at [1090, 19] on button "Next" at bounding box center [1097, 23] width 36 height 35
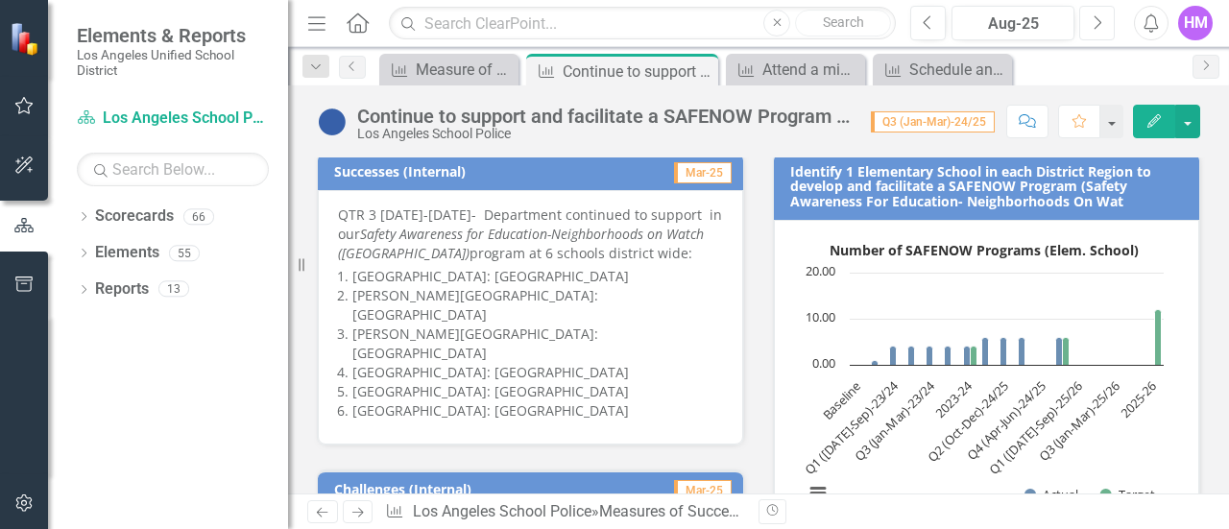
click at [1090, 19] on button "Next" at bounding box center [1097, 23] width 36 height 35
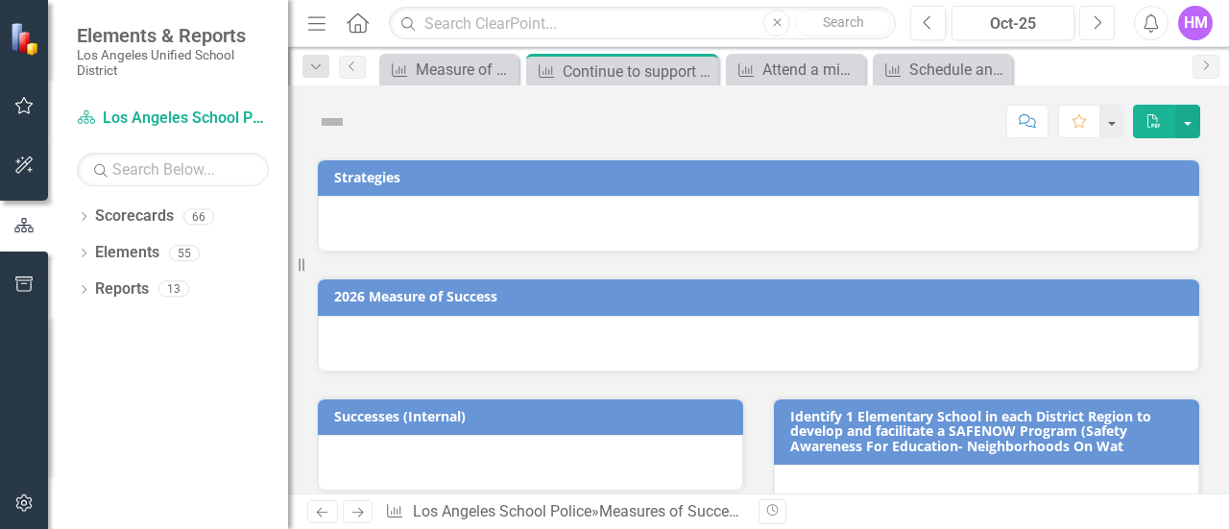
click at [1090, 19] on button "Next" at bounding box center [1097, 23] width 36 height 35
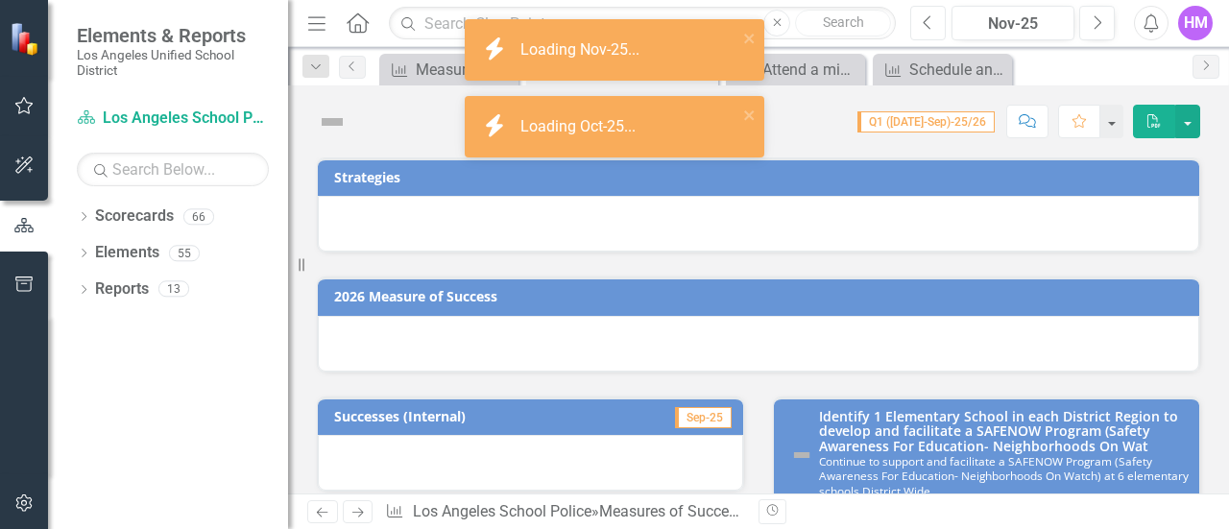
click at [933, 28] on icon "Previous" at bounding box center [928, 22] width 11 height 17
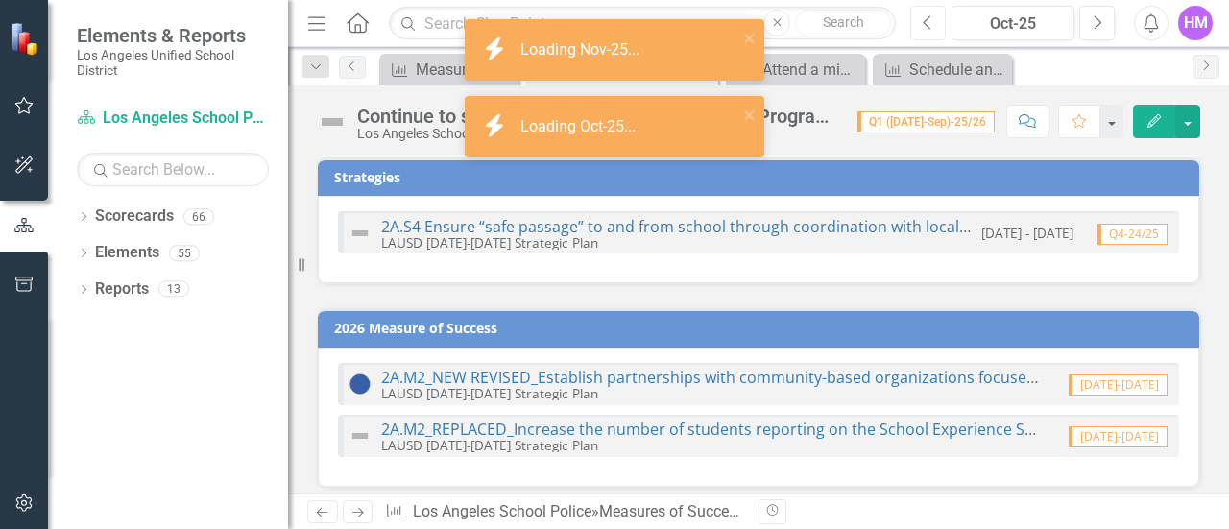
click at [933, 28] on icon "Previous" at bounding box center [928, 22] width 11 height 17
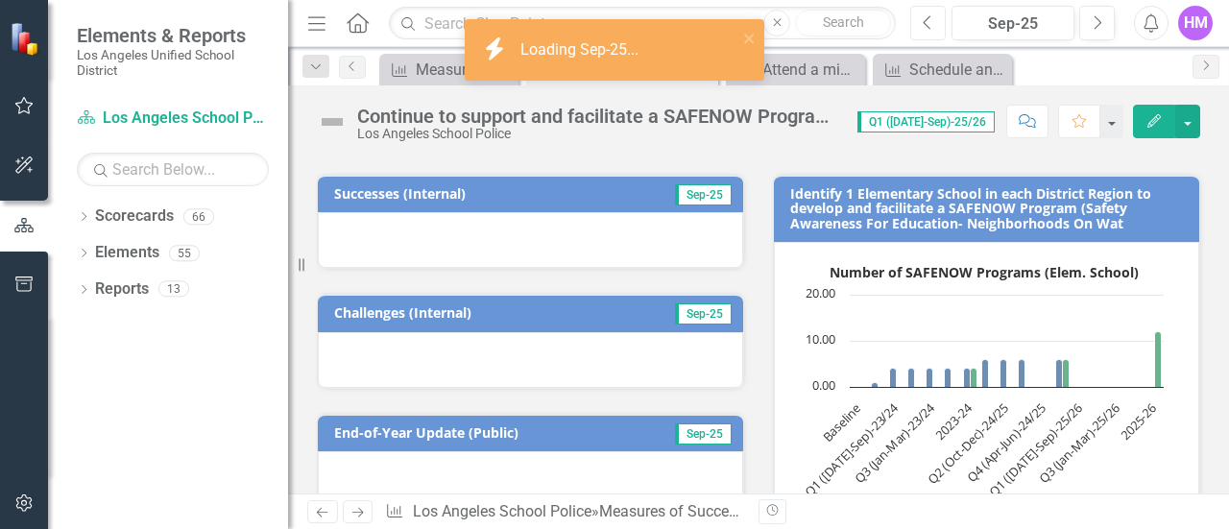
scroll to position [309, 0]
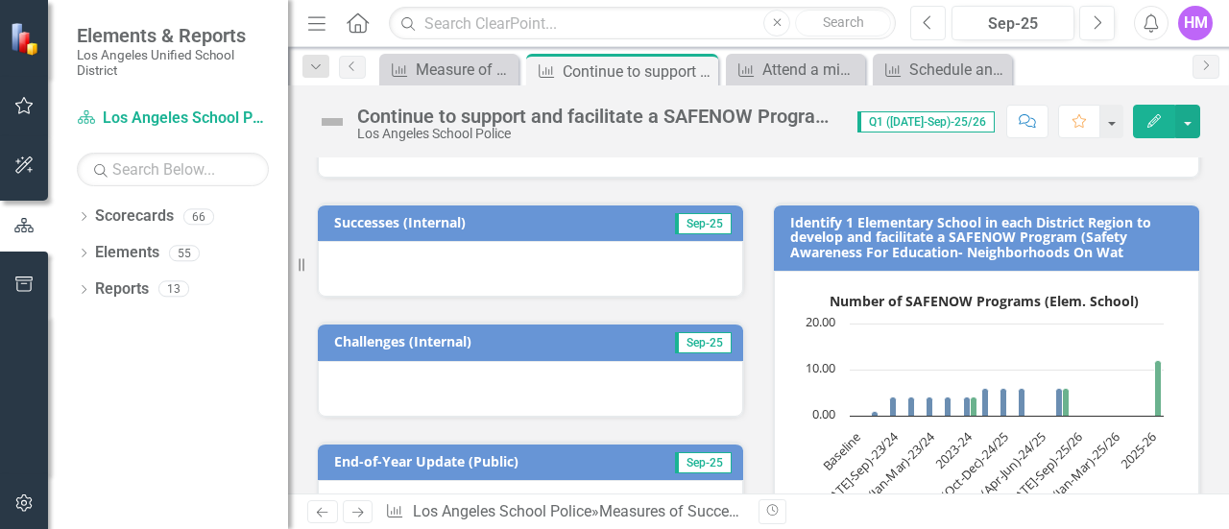
click at [934, 34] on button "Previous" at bounding box center [928, 23] width 36 height 35
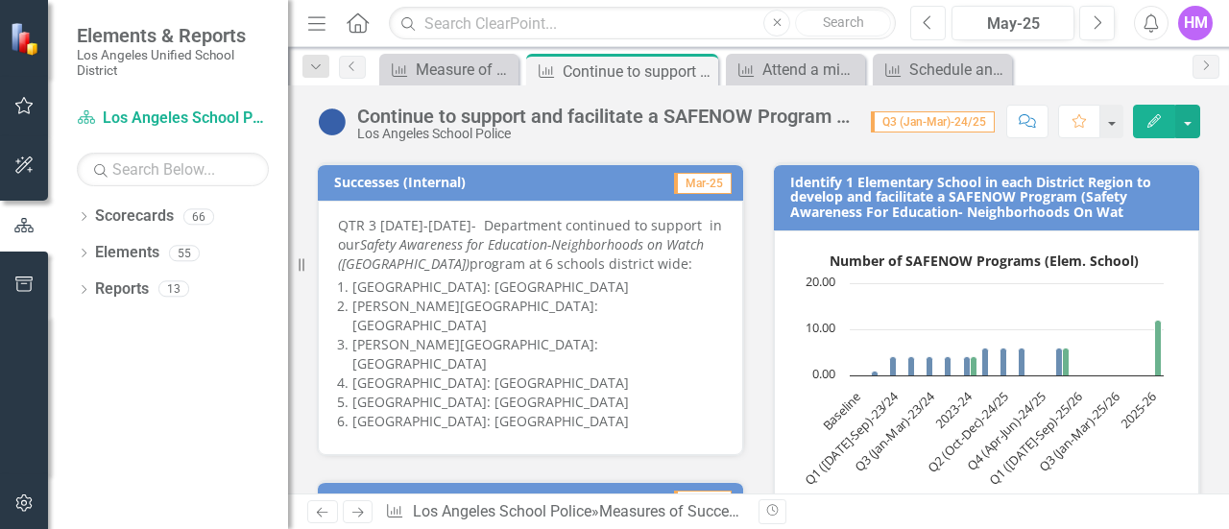
scroll to position [343, 0]
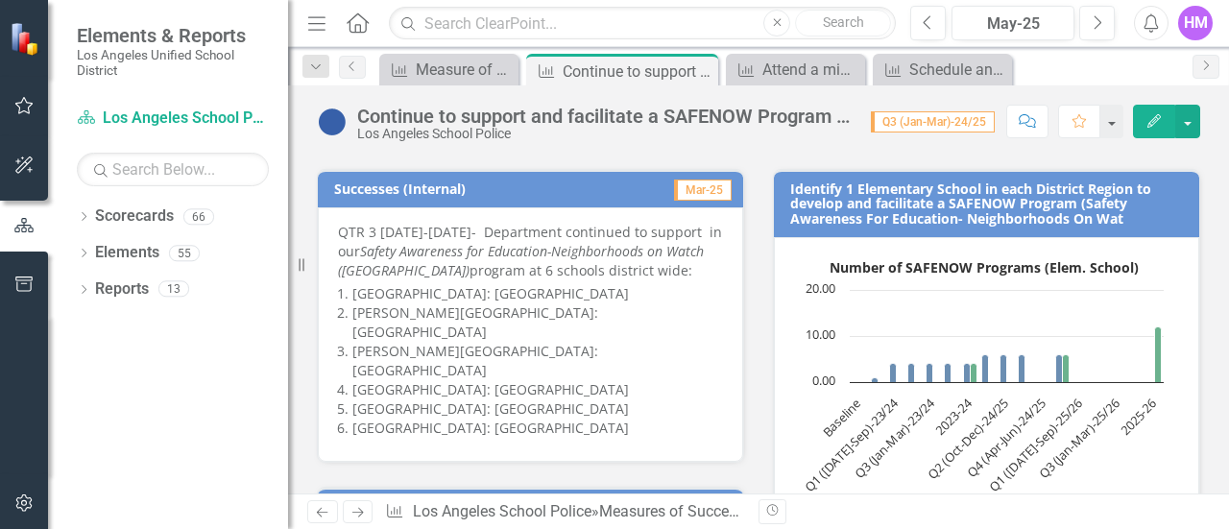
click at [338, 227] on p "QTR 3 [DATE]-[DATE]- Department continued to support in our Safety Awareness fo…" at bounding box center [530, 252] width 385 height 58
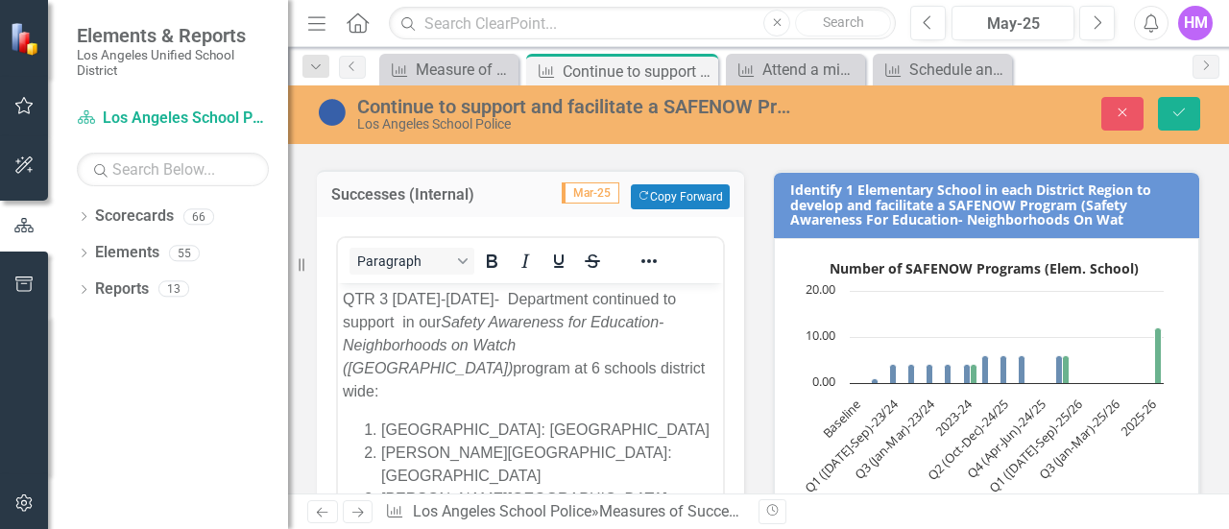
scroll to position [0, 0]
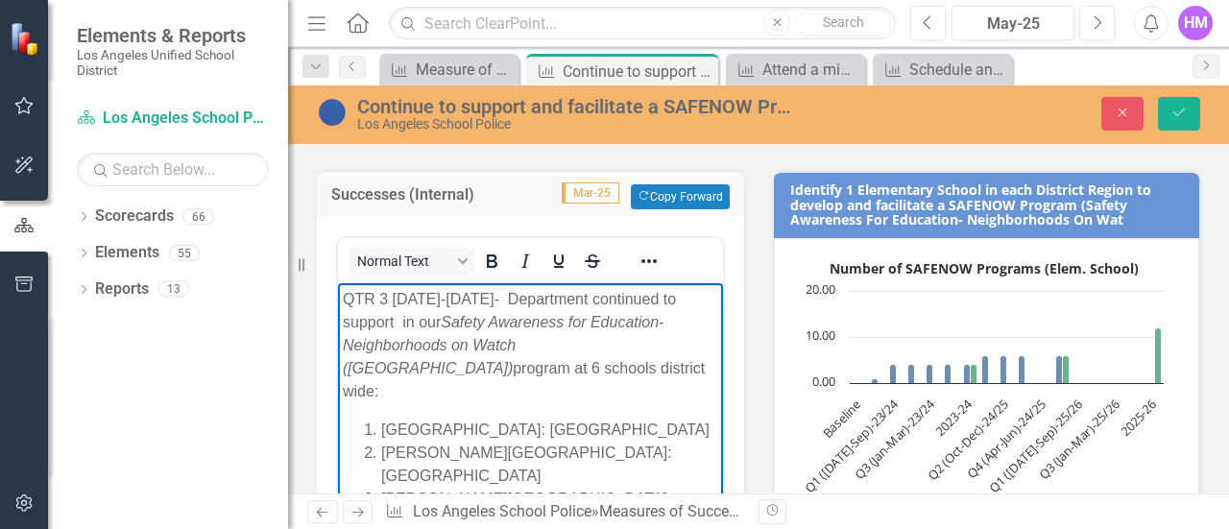
drag, startPoint x: 346, startPoint y: 301, endPoint x: 499, endPoint y: 361, distance: 165.1
click at [499, 361] on p "QTR 3 [DATE]-[DATE]- Department continued to support in our Safety Awareness fo…" at bounding box center [530, 345] width 375 height 115
copy p "QTR 3 [DATE]-[DATE]- Department continued to support in our Safety Awareness fo…"
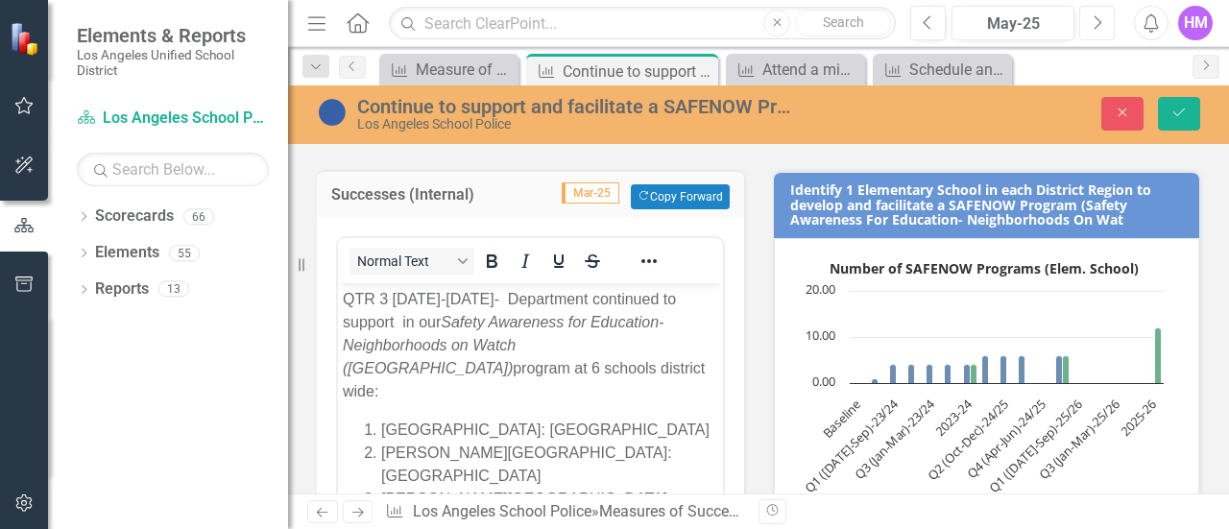
click at [1097, 22] on icon "Next" at bounding box center [1097, 22] width 11 height 17
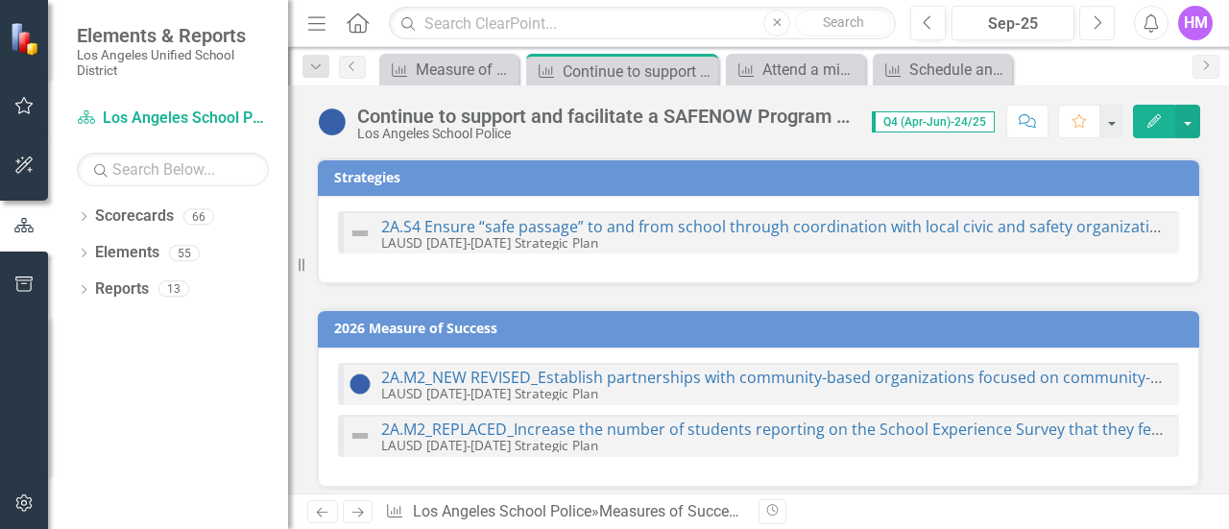
click at [1097, 22] on icon "Next" at bounding box center [1097, 22] width 11 height 17
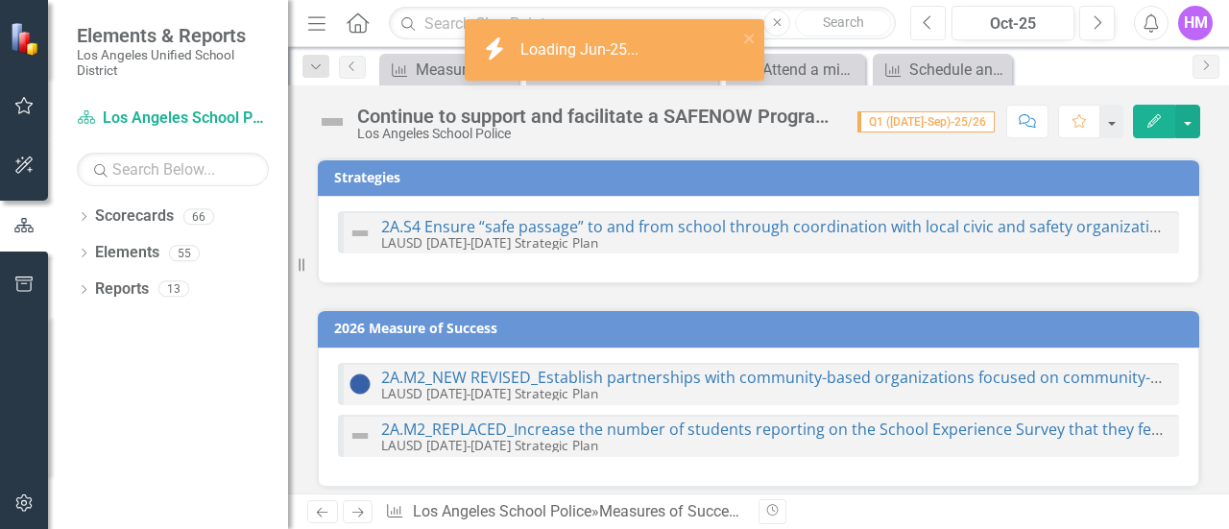
click at [932, 25] on icon "Previous" at bounding box center [928, 22] width 11 height 17
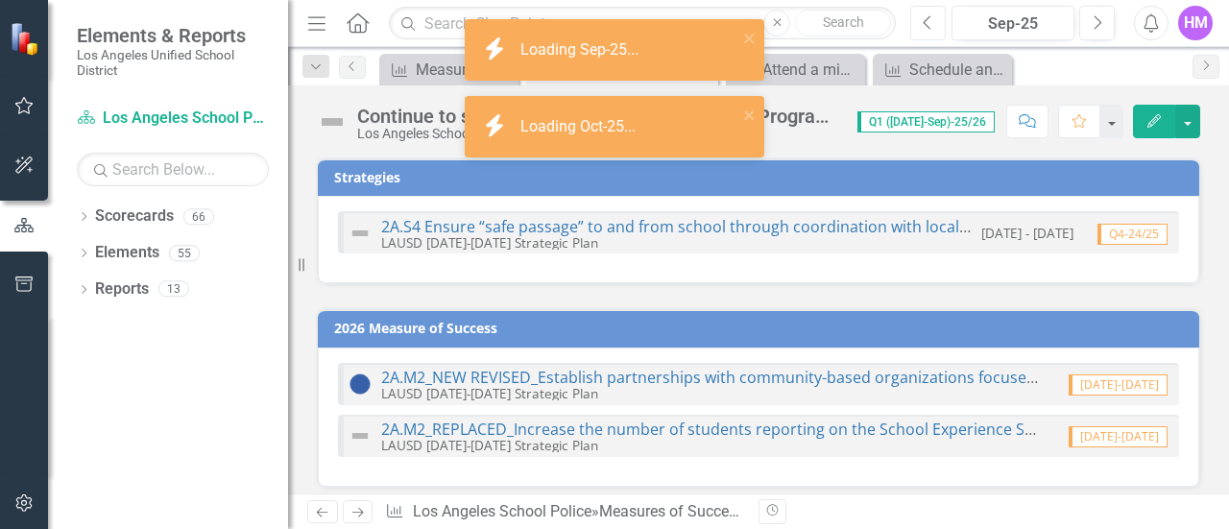
scroll to position [211, 0]
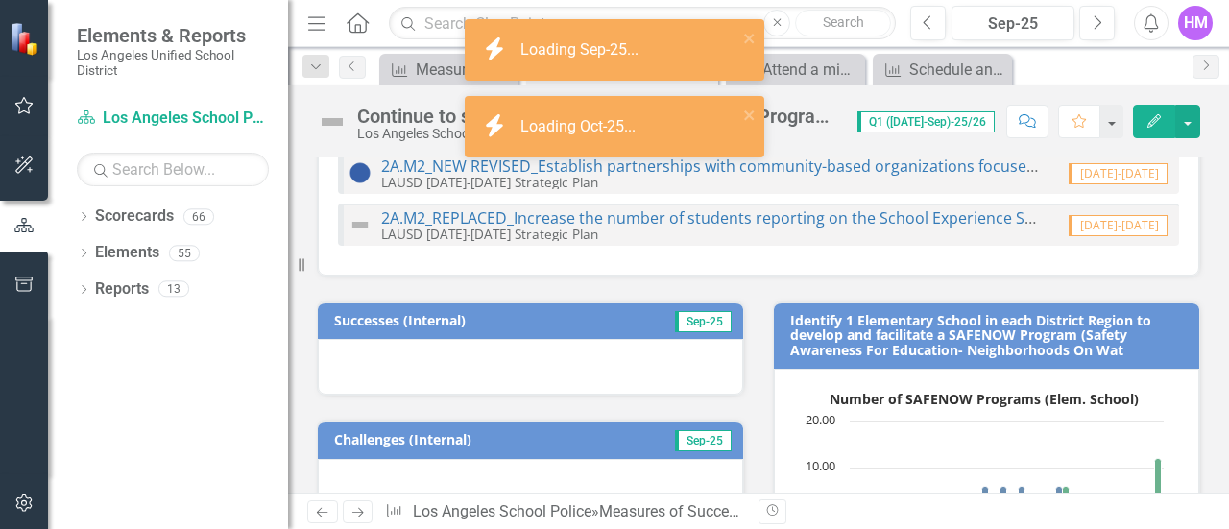
click at [338, 342] on div at bounding box center [530, 367] width 425 height 56
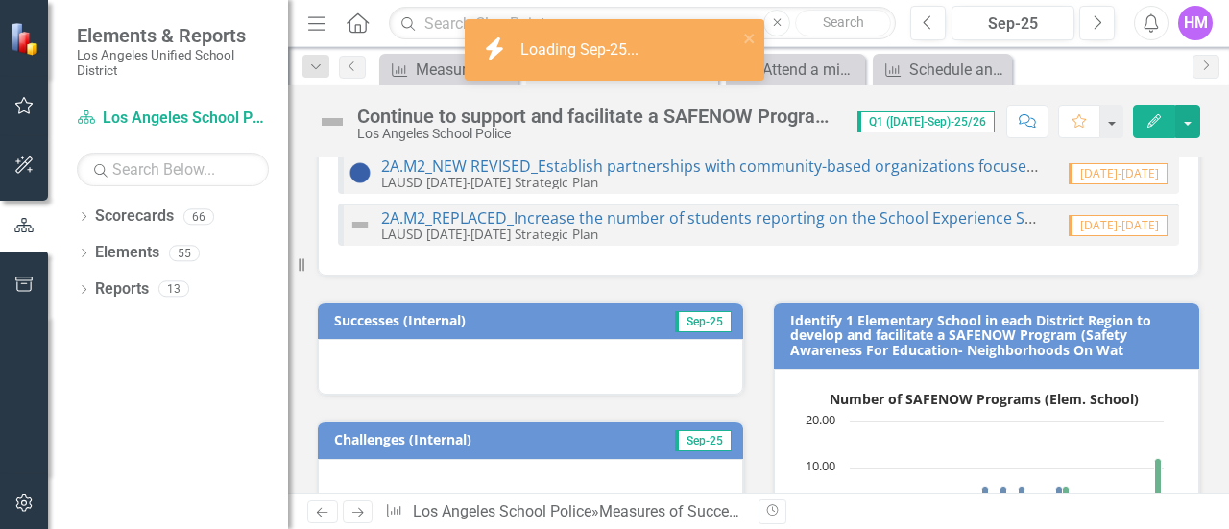
click at [338, 342] on div at bounding box center [530, 367] width 425 height 56
click at [338, 339] on div "Successes (Internal) Sep-25" at bounding box center [530, 320] width 425 height 37
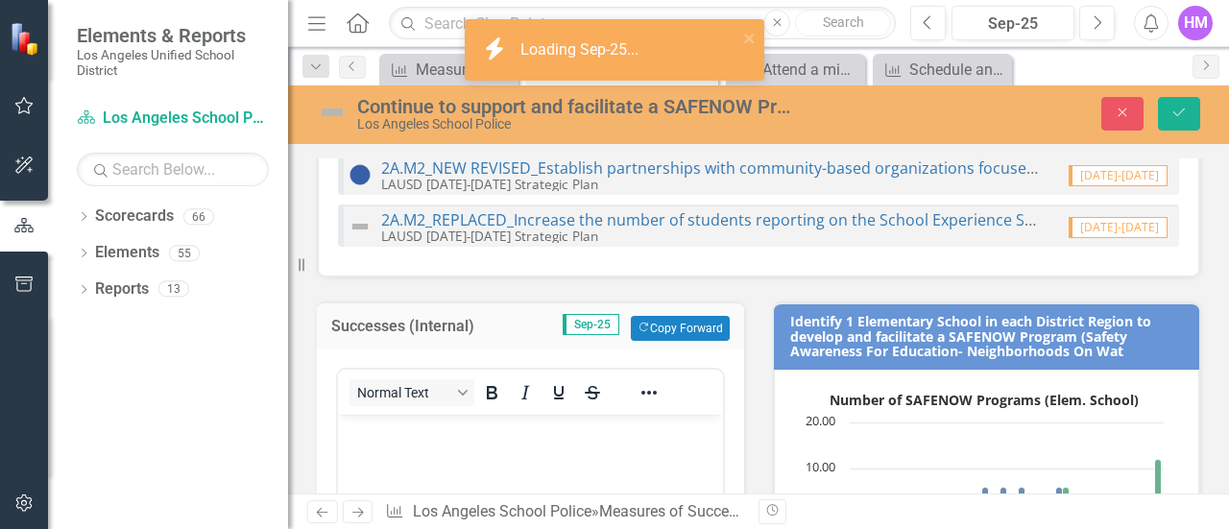
scroll to position [0, 0]
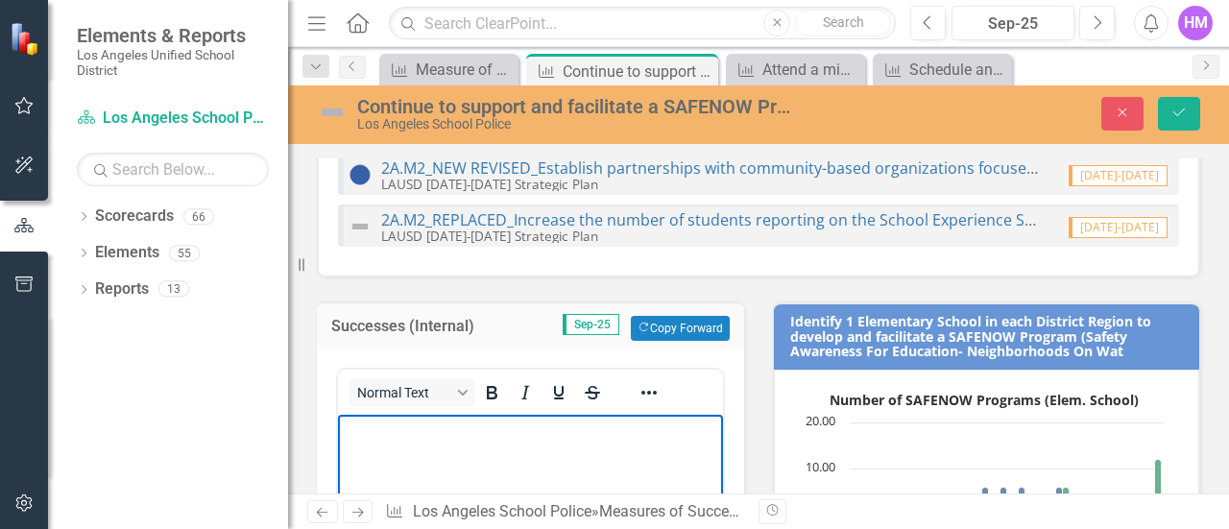
click at [357, 428] on p "Rich Text Area. Press ALT-0 for help." at bounding box center [530, 431] width 375 height 23
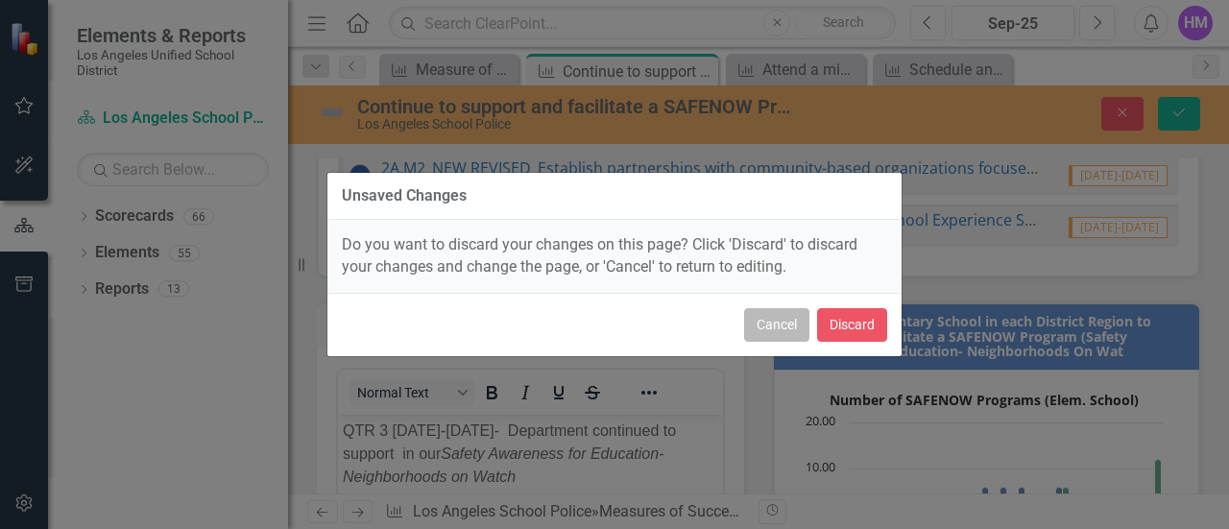
click at [770, 311] on button "Cancel" at bounding box center [776, 325] width 65 height 34
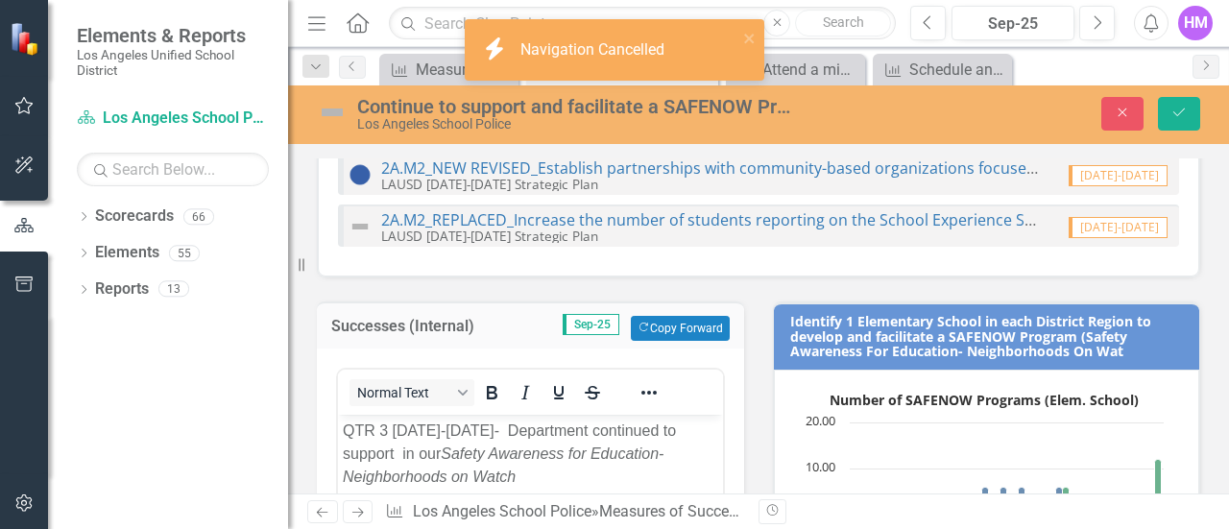
click at [387, 428] on p "QTR 3 [DATE]-[DATE]- Department continued to support in our Safety Awareness fo…" at bounding box center [530, 477] width 375 height 115
click at [422, 424] on p "QTR 1 [DATE]-[DATE]- Department continued to support in our Safety Awareness fo…" at bounding box center [530, 477] width 375 height 115
click at [463, 430] on p "QTR 1 [DATE]-[DATE]- Department continued to support in our Safety Awareness fo…" at bounding box center [530, 477] width 375 height 115
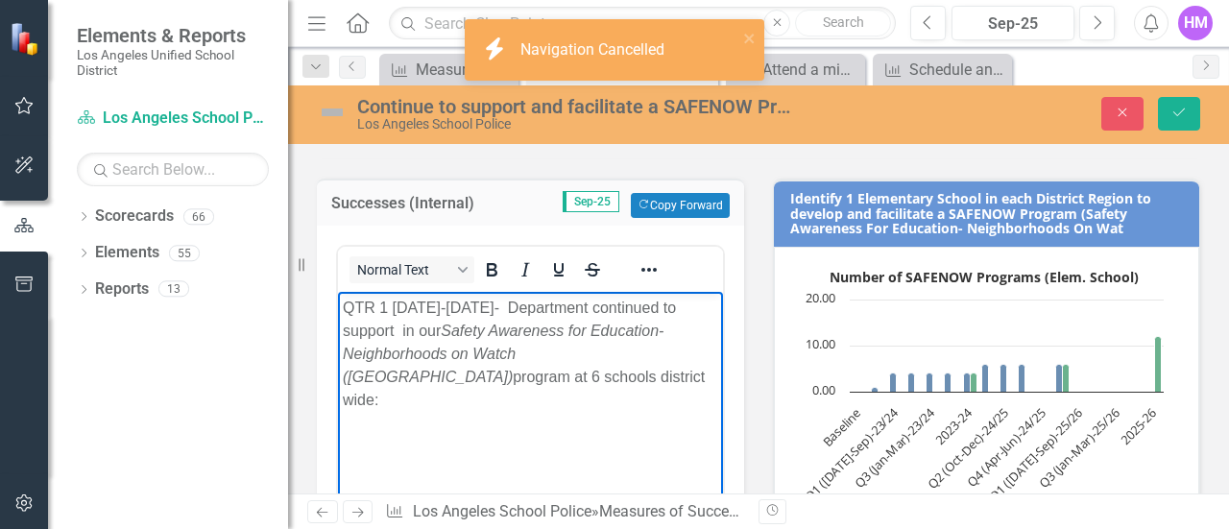
scroll to position [342, 0]
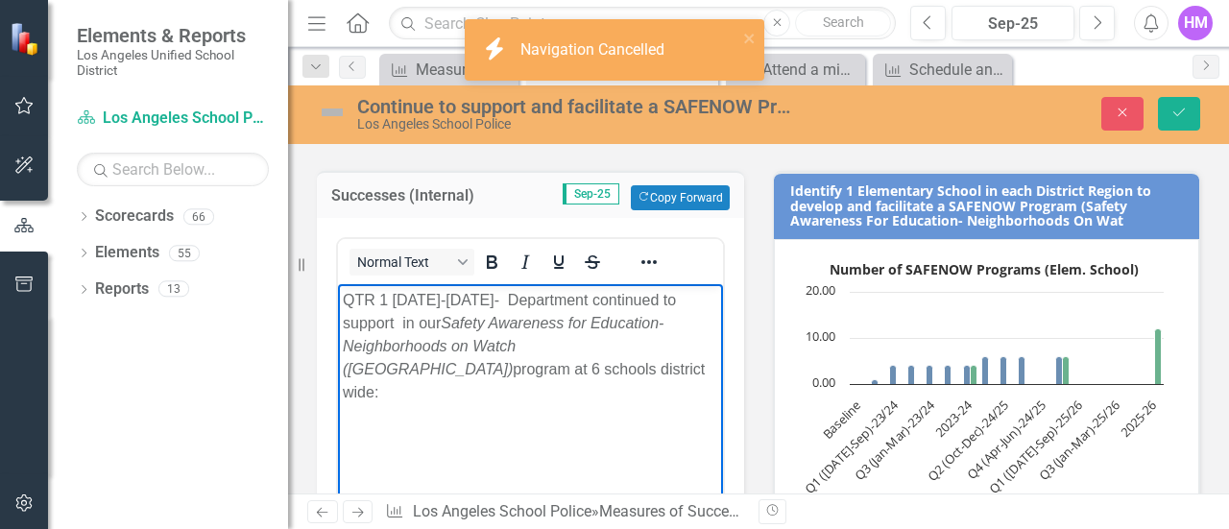
click at [698, 348] on p "QTR 1 [DATE]-[DATE]- Department continued to support in our Safety Awareness fo…" at bounding box center [530, 346] width 375 height 115
click at [353, 387] on body "QTR 1 [DATE]-[DATE]- Department continued to support in our Safety Awareness fo…" at bounding box center [530, 428] width 385 height 288
click at [346, 388] on body "QTR 1 [DATE]-[DATE]- Department continued to support in our Safety Awareness fo…" at bounding box center [530, 428] width 385 height 288
click at [347, 398] on body "QTR 1 [DATE]-[DATE]- Department continued to support in our Safety Awareness fo…" at bounding box center [530, 428] width 385 height 288
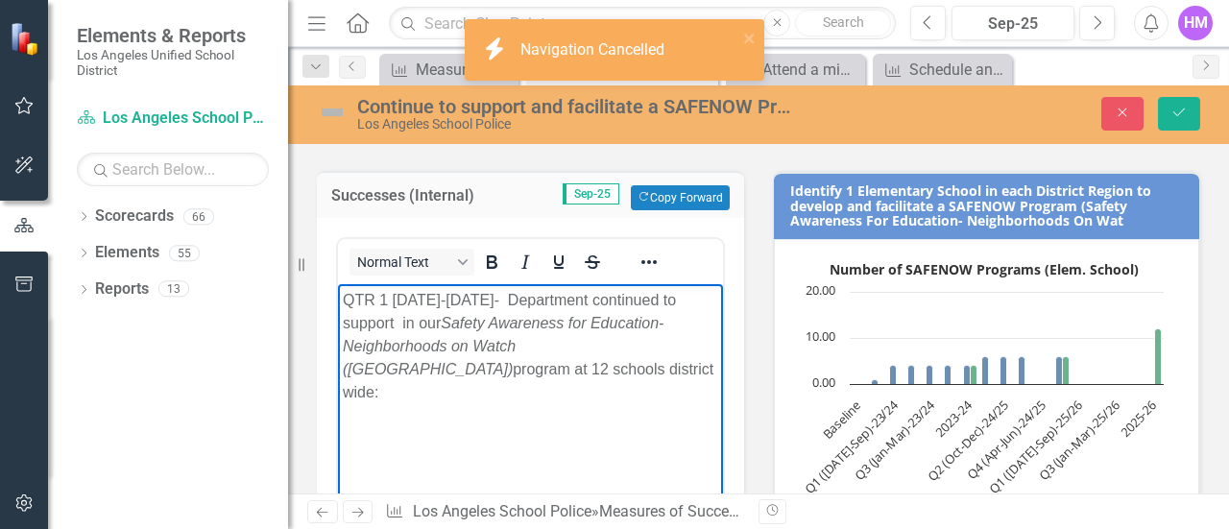
click at [492, 368] on p "QTR 1 [DATE]-[DATE]- Department continued to support in our Safety Awareness fo…" at bounding box center [530, 346] width 375 height 115
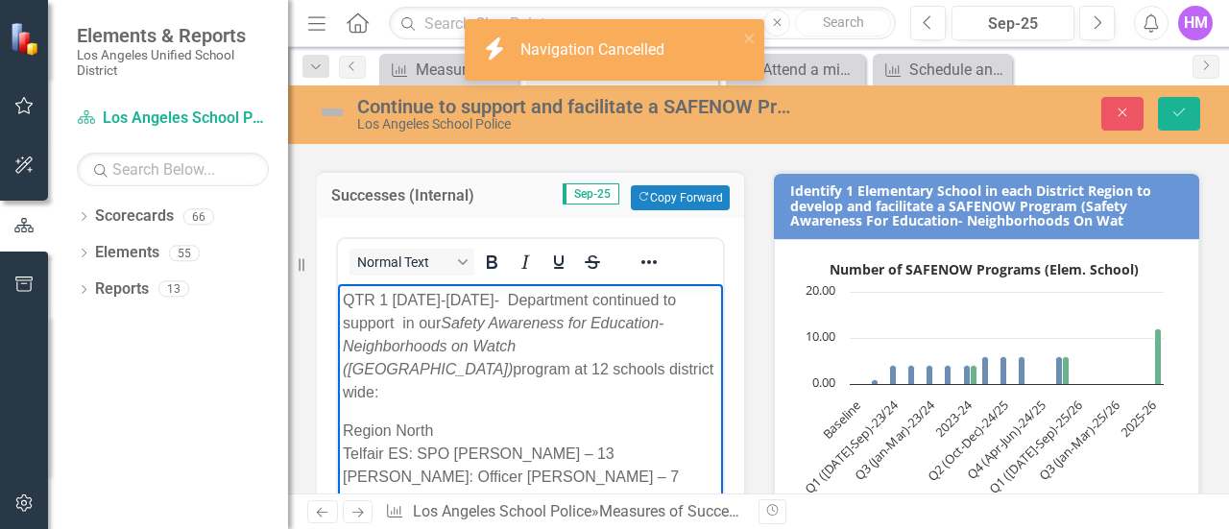
scroll to position [210, 0]
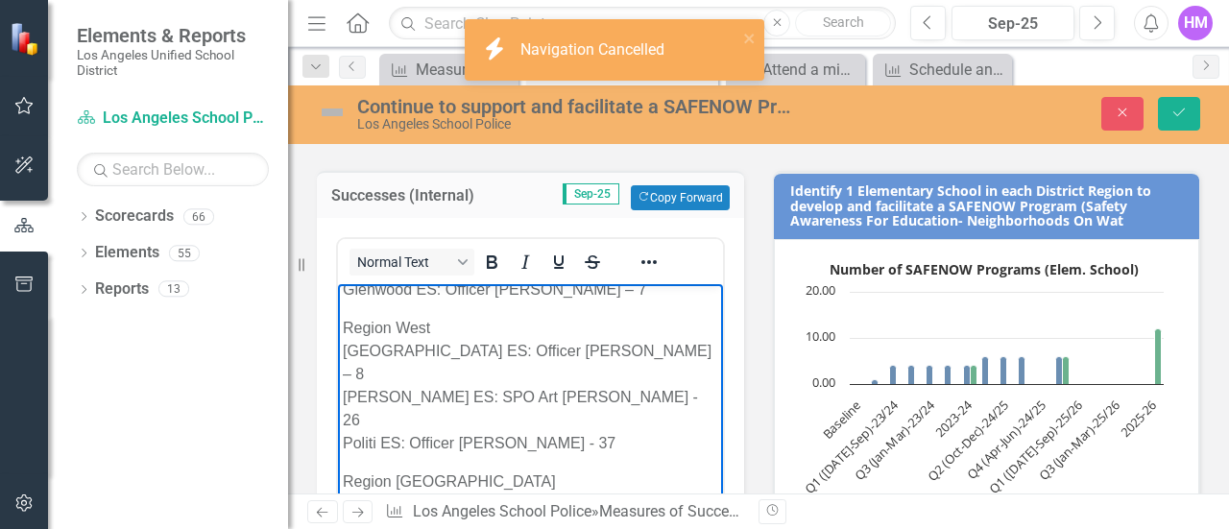
drag, startPoint x: 351, startPoint y: 403, endPoint x: 714, endPoint y: 499, distance: 375.5
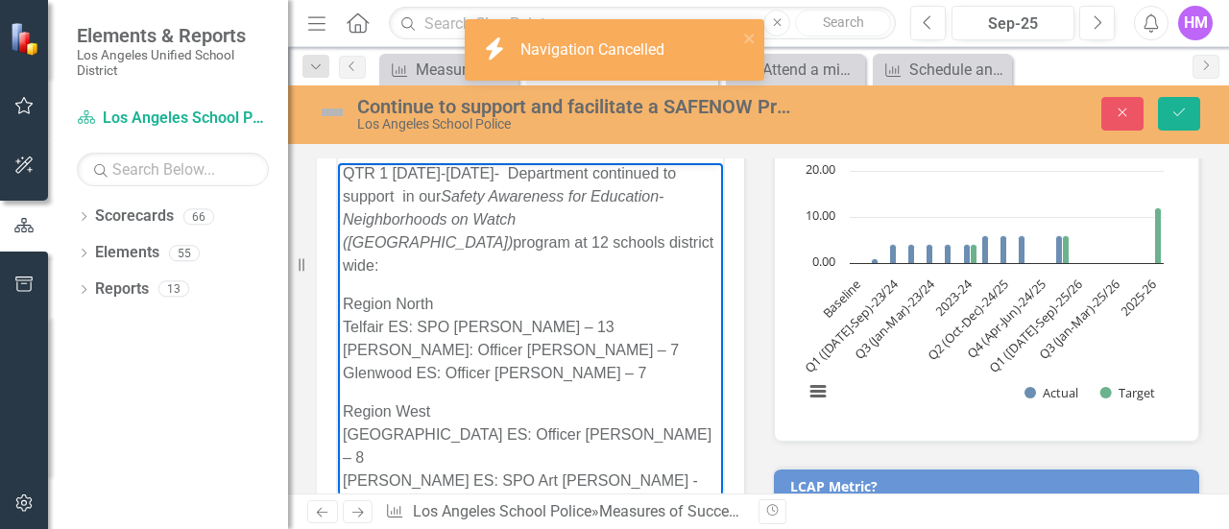
scroll to position [0, 0]
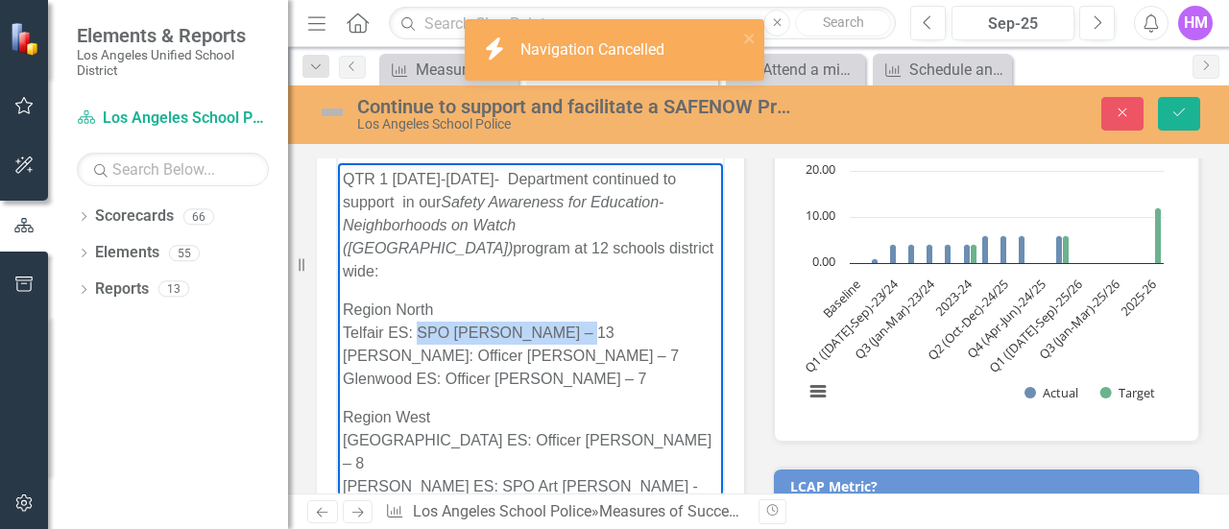
drag, startPoint x: 419, startPoint y: 310, endPoint x: 569, endPoint y: 306, distance: 150.8
click at [569, 306] on p "Region [GEOGRAPHIC_DATA] ES: SPO [PERSON_NAME] – 13 [PERSON_NAME]: Officer [PER…" at bounding box center [530, 345] width 375 height 92
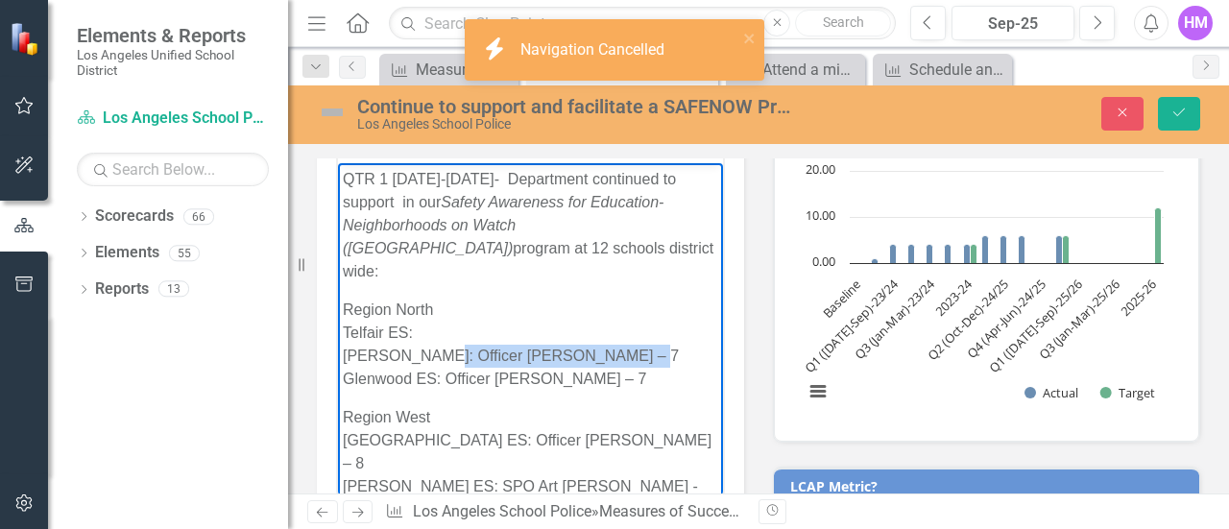
drag, startPoint x: 618, startPoint y: 328, endPoint x: 424, endPoint y: 330, distance: 194.0
click at [424, 330] on p "Region [GEOGRAPHIC_DATA] ES: [PERSON_NAME]: Officer [PERSON_NAME] – 7 Glenwood …" at bounding box center [530, 345] width 375 height 92
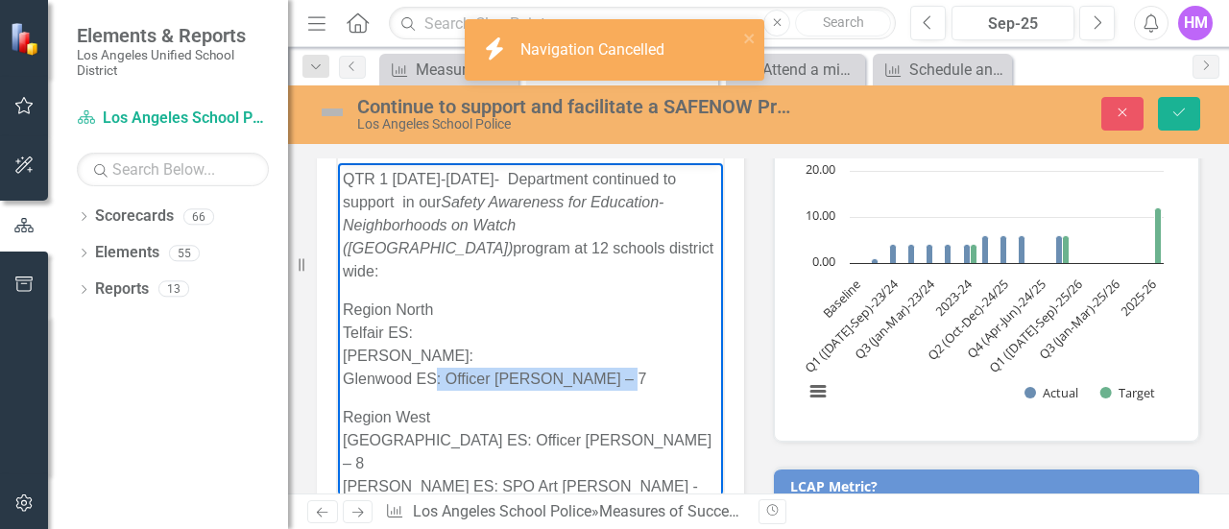
drag, startPoint x: 622, startPoint y: 355, endPoint x: 436, endPoint y: 350, distance: 186.4
click at [436, 350] on p "Region [GEOGRAPHIC_DATA] ES: [PERSON_NAME]: Glenwood ES: Officer [PERSON_NAME] …" at bounding box center [530, 345] width 375 height 92
click at [422, 334] on p "Region [GEOGRAPHIC_DATA] ES: [PERSON_NAME]: [GEOGRAPHIC_DATA] ES" at bounding box center [530, 345] width 375 height 92
click at [417, 309] on p "Region [GEOGRAPHIC_DATA] ES: [PERSON_NAME] [GEOGRAPHIC_DATA] ES" at bounding box center [530, 345] width 375 height 92
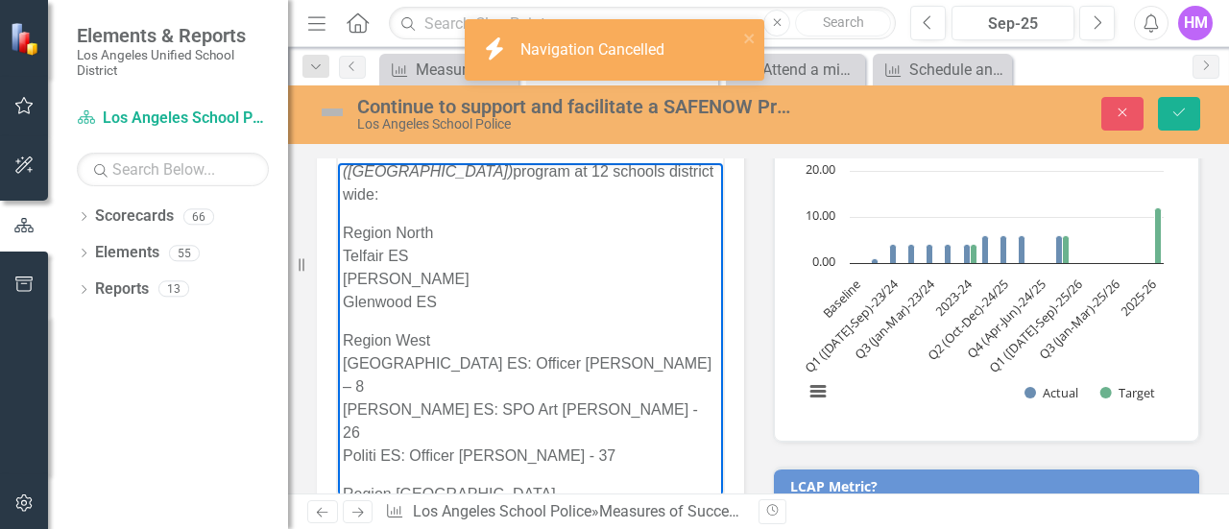
scroll to position [78, 0]
drag, startPoint x: 482, startPoint y: 343, endPoint x: 673, endPoint y: 340, distance: 191.1
click at [673, 340] on p "Region [GEOGRAPHIC_DATA] ES: Officer [PERSON_NAME] – 8 [PERSON_NAME] ES: SPO Ar…" at bounding box center [530, 397] width 375 height 138
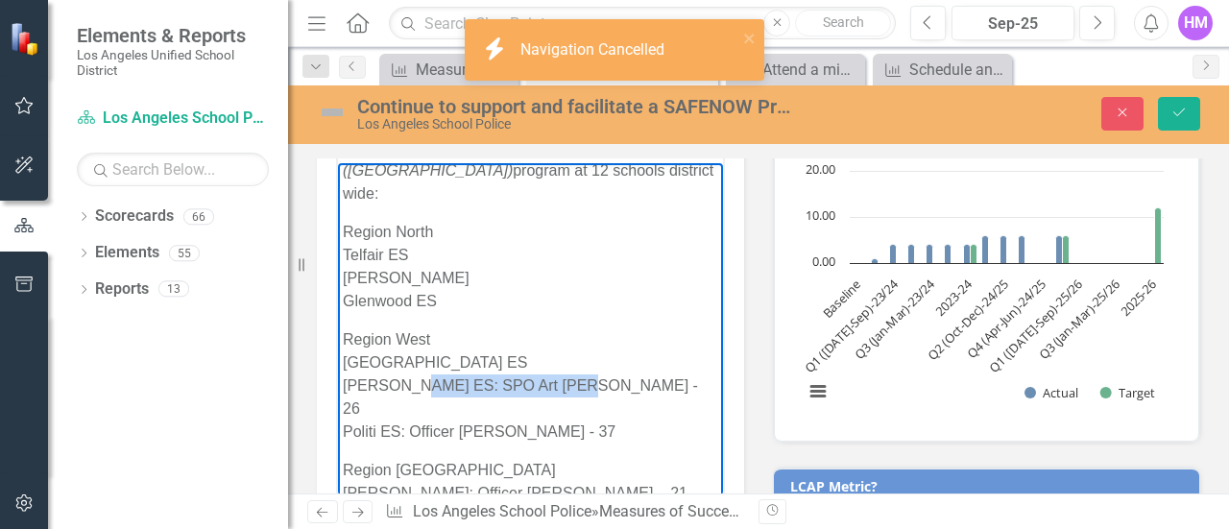
drag, startPoint x: 424, startPoint y: 364, endPoint x: 586, endPoint y: 367, distance: 161.4
click at [586, 367] on p "Region [GEOGRAPHIC_DATA] ES [GEOGRAPHIC_DATA] ES: SPO Art [PERSON_NAME] - 26 [P…" at bounding box center [530, 385] width 375 height 115
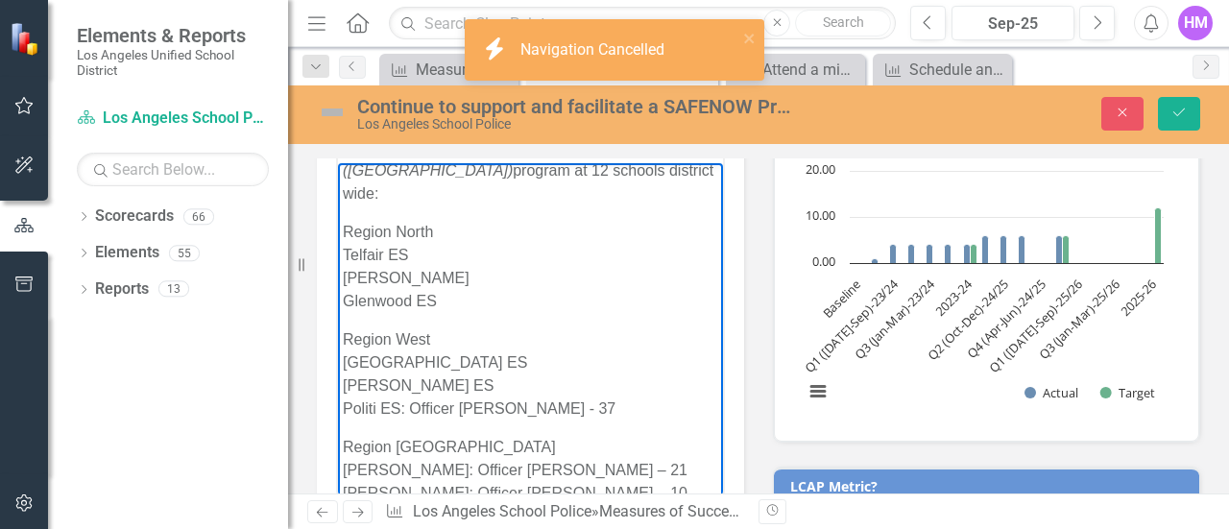
drag, startPoint x: 400, startPoint y: 390, endPoint x: 605, endPoint y: 386, distance: 205.5
click at [605, 386] on p "Region [GEOGRAPHIC_DATA] ES [PERSON_NAME] [PERSON_NAME] ES: Officer [PERSON_NAM…" at bounding box center [530, 374] width 375 height 92
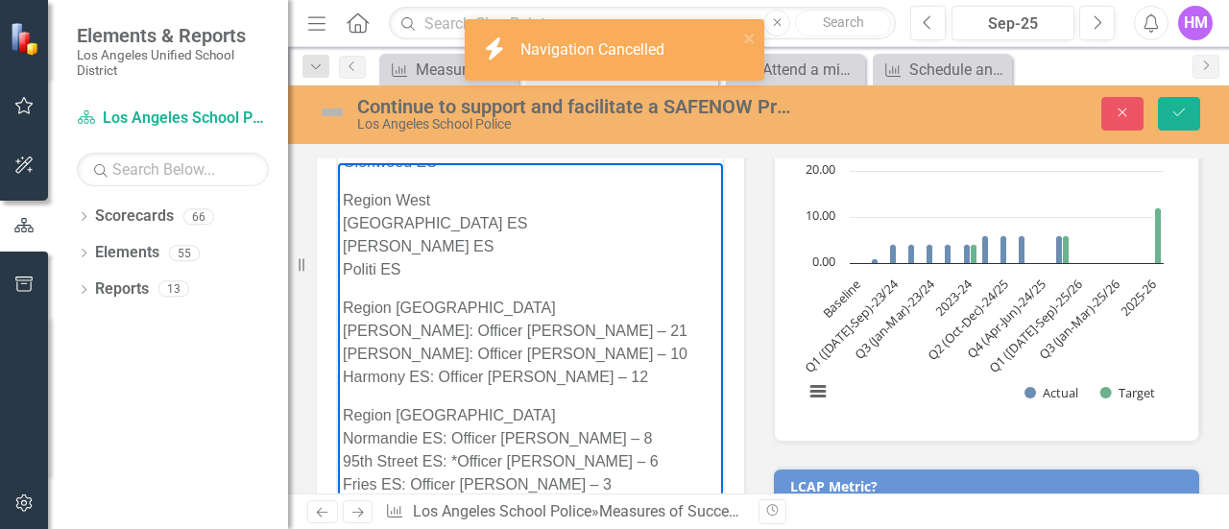
scroll to position [225, 0]
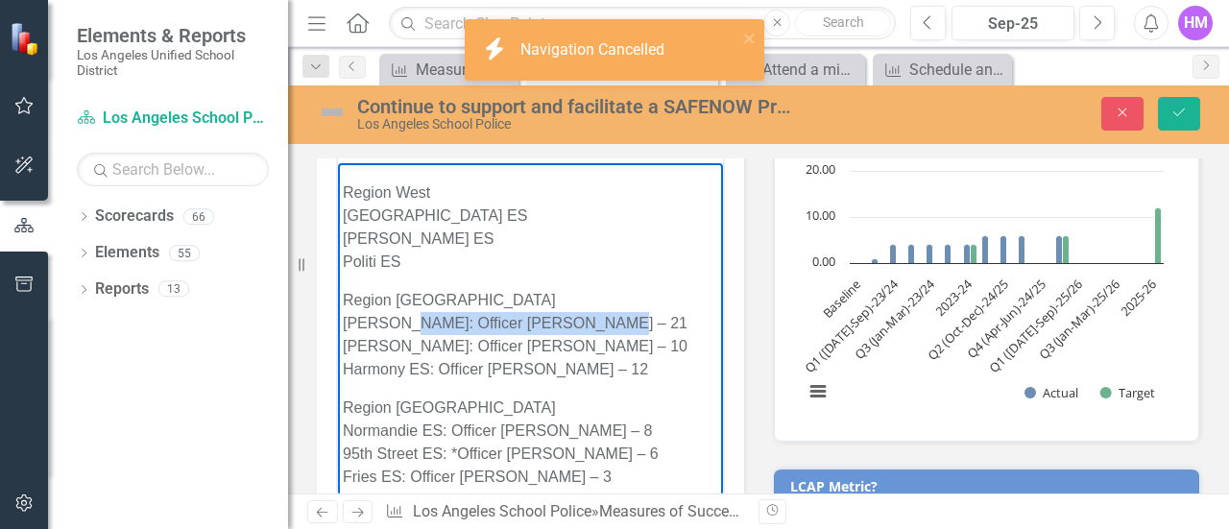
drag, startPoint x: 402, startPoint y: 299, endPoint x: 588, endPoint y: 289, distance: 185.6
click at [588, 289] on p "Region [GEOGRAPHIC_DATA][PERSON_NAME]: Officer [PERSON_NAME] – 21 [PERSON_NAME]…" at bounding box center [530, 335] width 375 height 92
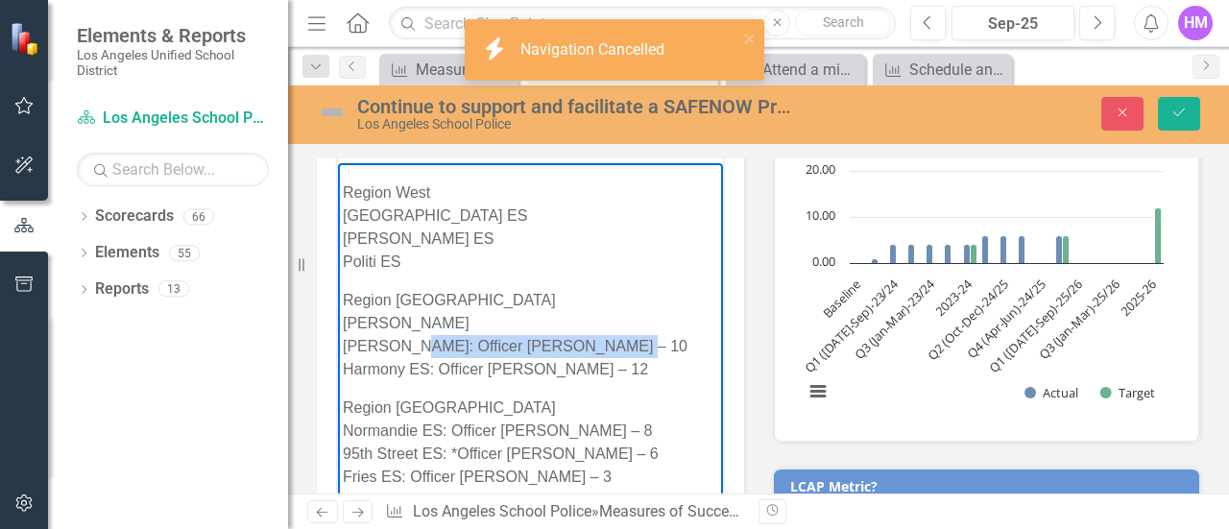
drag, startPoint x: 417, startPoint y: 324, endPoint x: 609, endPoint y: 314, distance: 192.3
click at [609, 314] on p "Region [GEOGRAPHIC_DATA][PERSON_NAME] [PERSON_NAME]: Officer [PERSON_NAME] – 10…" at bounding box center [530, 335] width 375 height 92
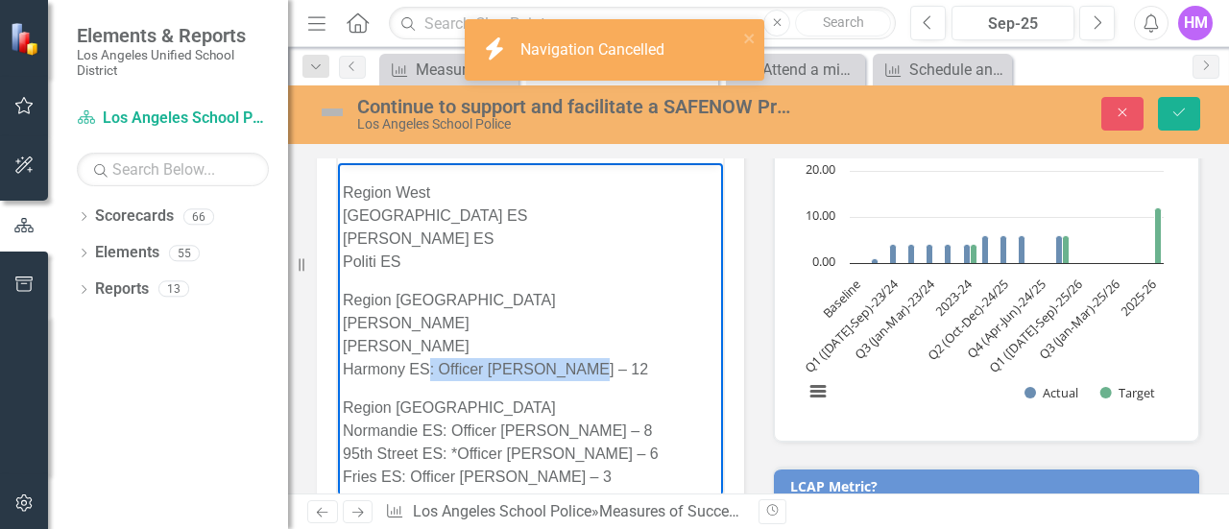
drag, startPoint x: 428, startPoint y: 345, endPoint x: 595, endPoint y: 347, distance: 167.1
click at [595, 347] on p "Region [GEOGRAPHIC_DATA][PERSON_NAME] [PERSON_NAME] Harmony ES: Officer [PERSON…" at bounding box center [530, 335] width 375 height 92
drag, startPoint x: 442, startPoint y: 406, endPoint x: 641, endPoint y: 405, distance: 198.8
click at [641, 405] on p "Region [GEOGRAPHIC_DATA] ES: Officer [PERSON_NAME] – [GEOGRAPHIC_DATA] ES: *Off…" at bounding box center [530, 443] width 375 height 92
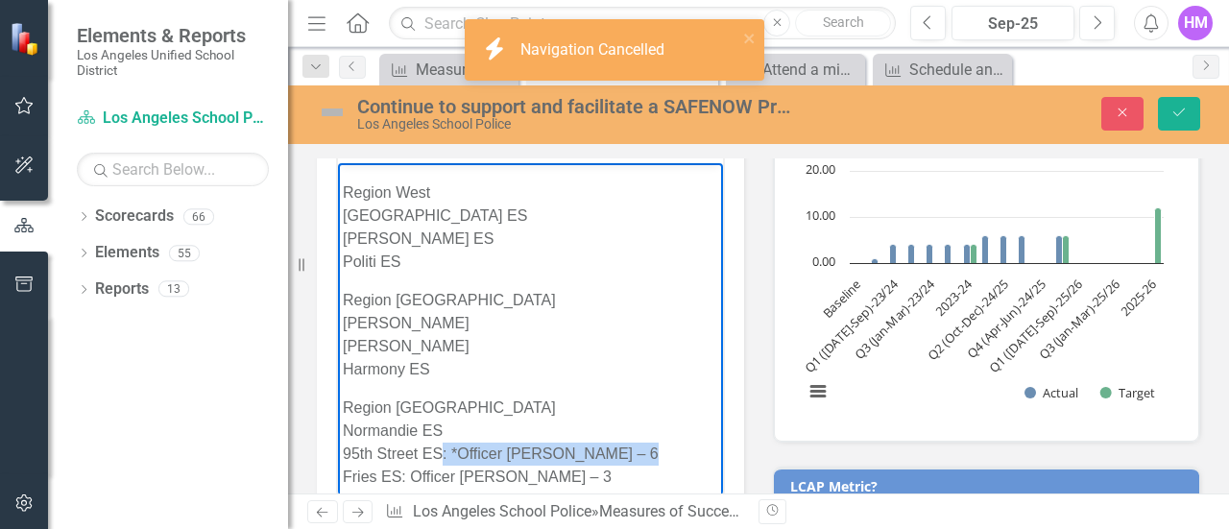
drag, startPoint x: 442, startPoint y: 432, endPoint x: 626, endPoint y: 438, distance: 184.5
click at [626, 438] on p "Region [GEOGRAPHIC_DATA] ES 95th Street ES: *Officer [PERSON_NAME] – 6 Fries ES…" at bounding box center [530, 443] width 375 height 92
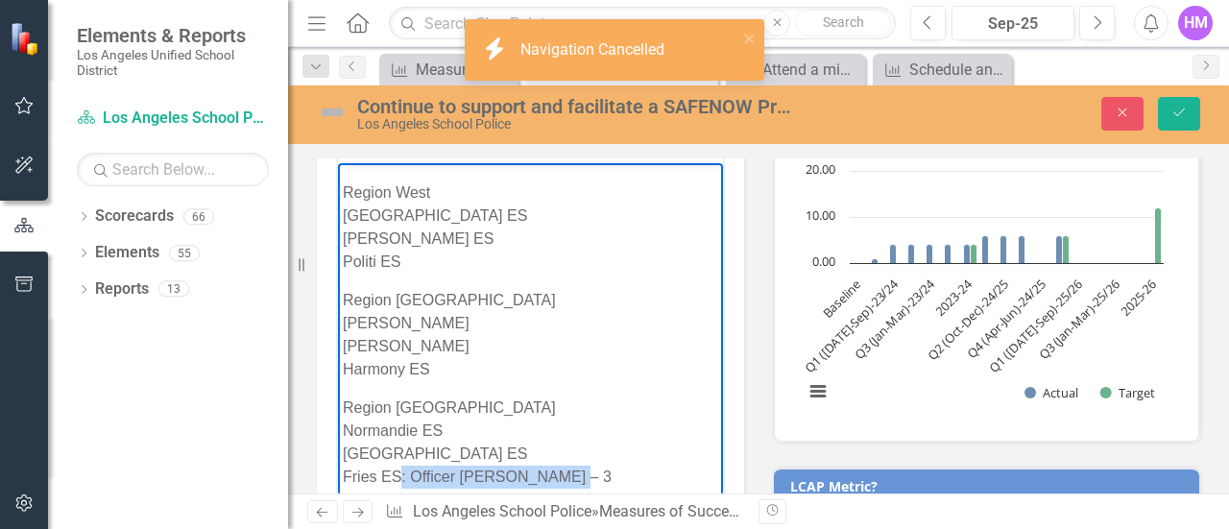
drag, startPoint x: 401, startPoint y: 453, endPoint x: 580, endPoint y: 449, distance: 178.7
click at [580, 449] on p "Region [GEOGRAPHIC_DATA] ES [GEOGRAPHIC_DATA] [PERSON_NAME] ES: Officer [PERSON…" at bounding box center [530, 443] width 375 height 92
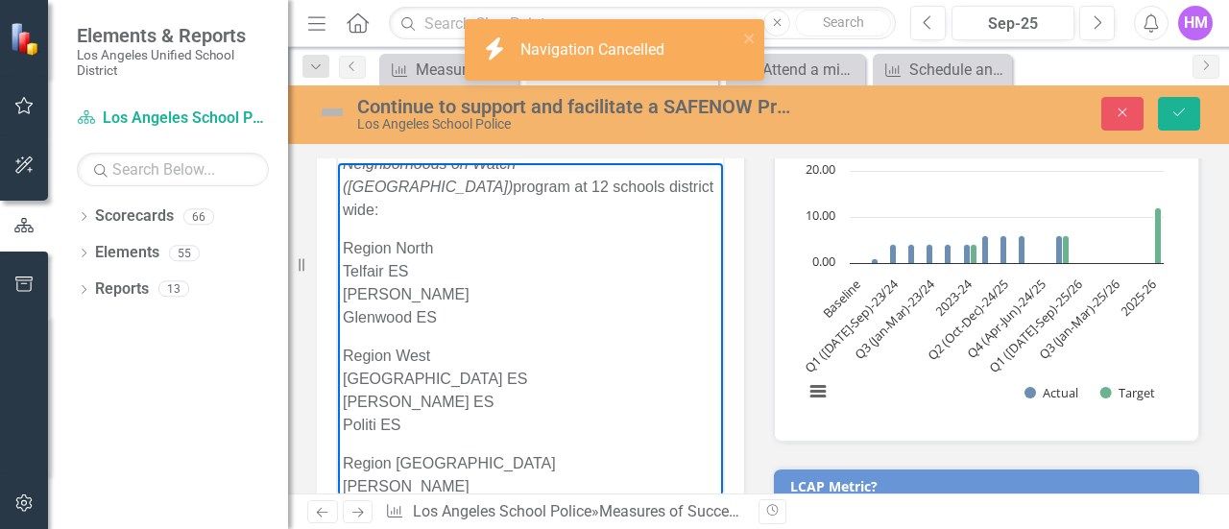
scroll to position [0, 0]
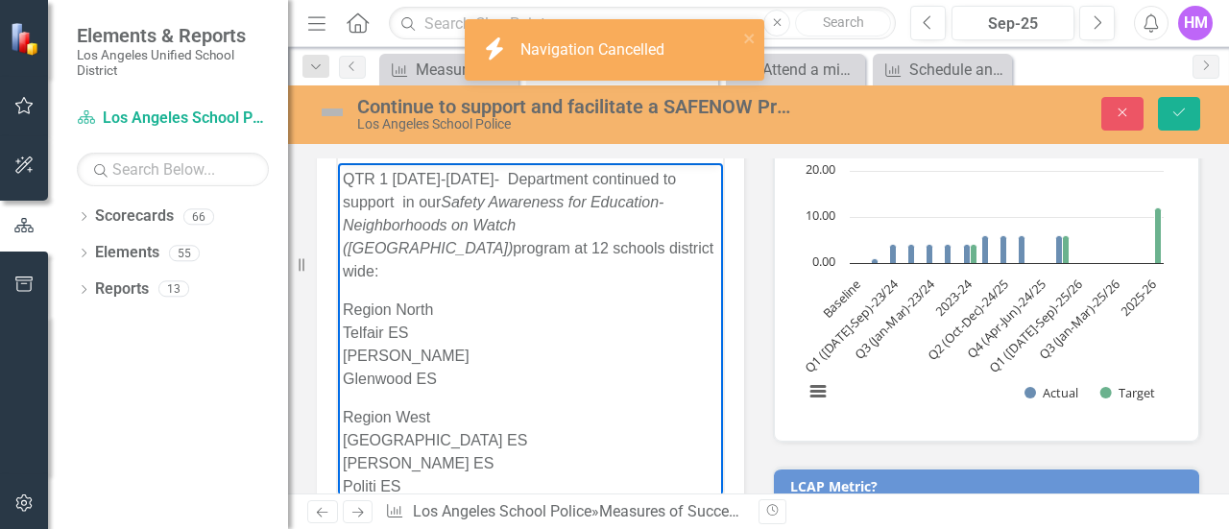
drag, startPoint x: 707, startPoint y: 281, endPoint x: 1068, endPoint y: 375, distance: 373.2
click at [1172, 109] on icon "Save" at bounding box center [1179, 112] width 17 height 13
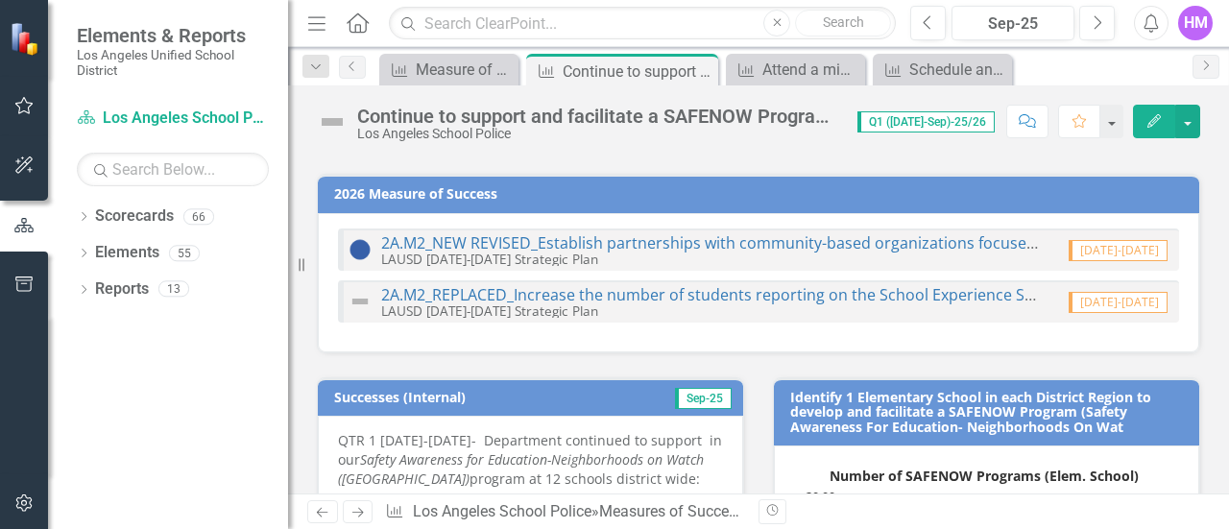
scroll to position [107, 0]
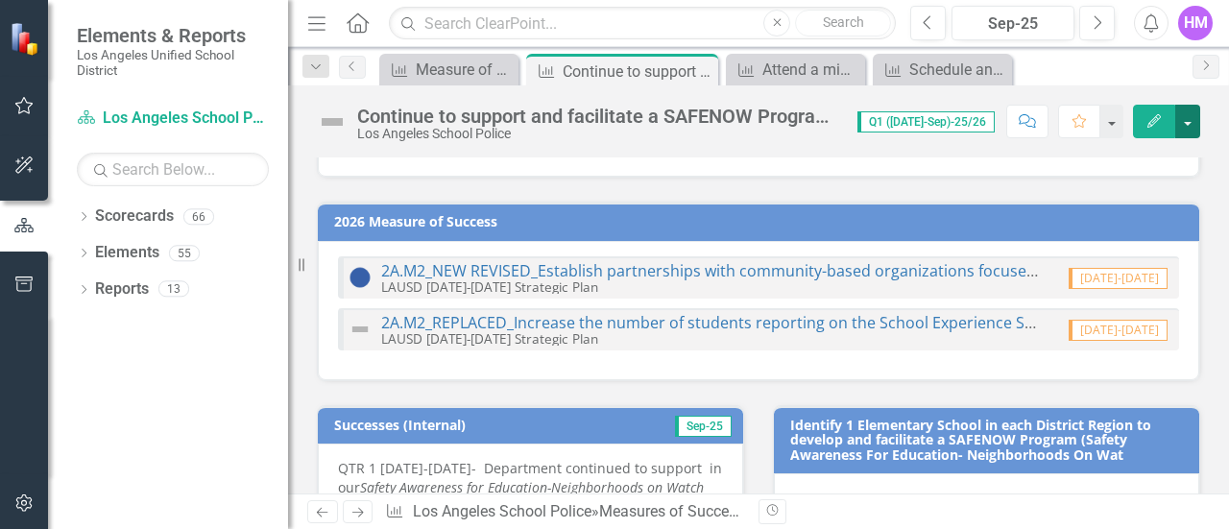
click at [1183, 114] on button "button" at bounding box center [1187, 122] width 25 height 34
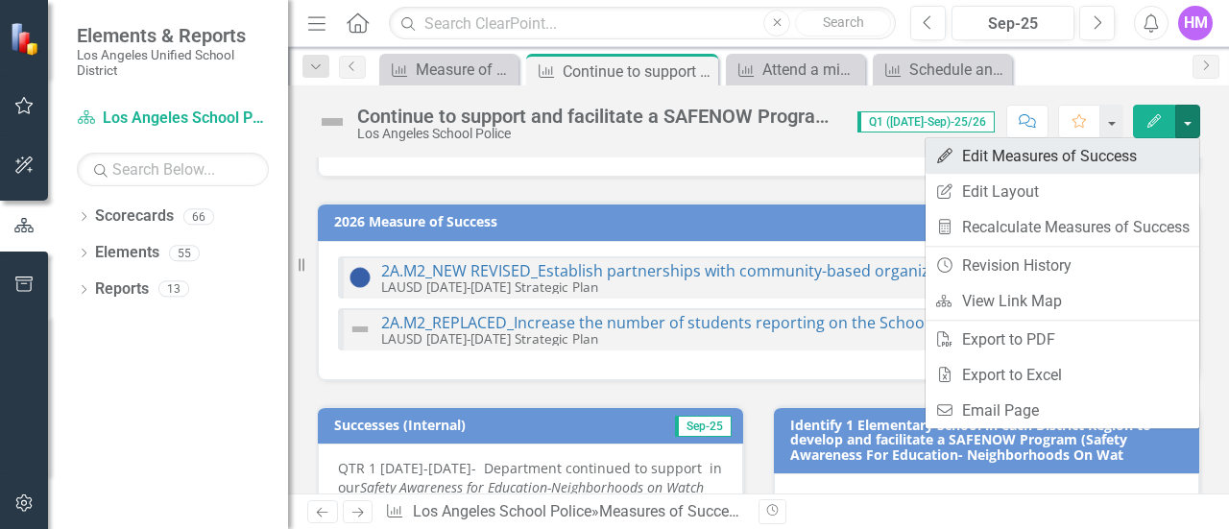
click at [1072, 153] on link "Edit Edit Measures of Success" at bounding box center [1063, 156] width 274 height 36
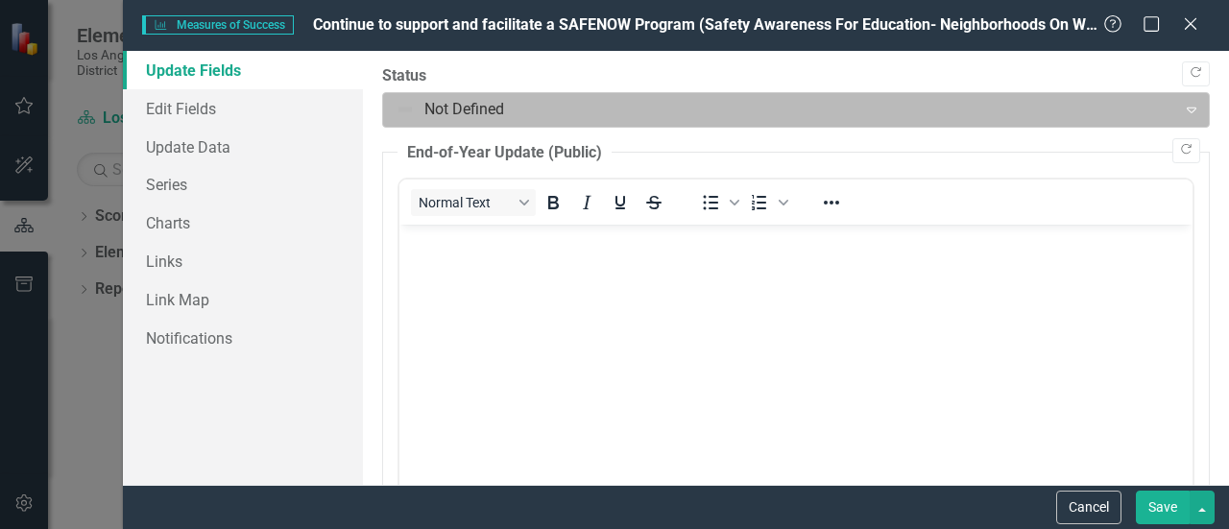
scroll to position [0, 0]
click at [392, 101] on div "Not Defined" at bounding box center [780, 110] width 788 height 34
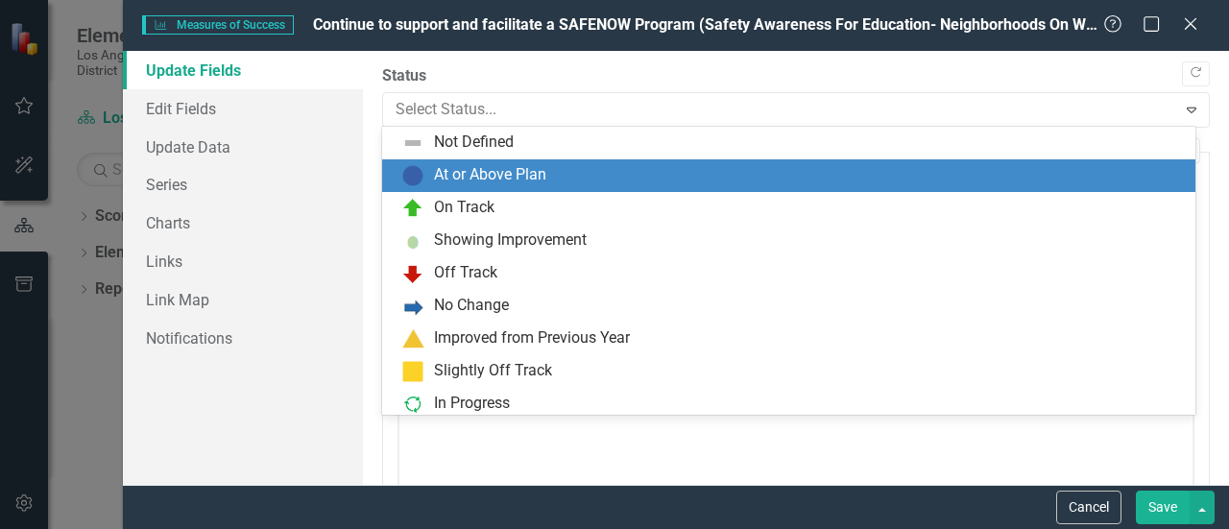
click at [409, 172] on img at bounding box center [412, 175] width 23 height 23
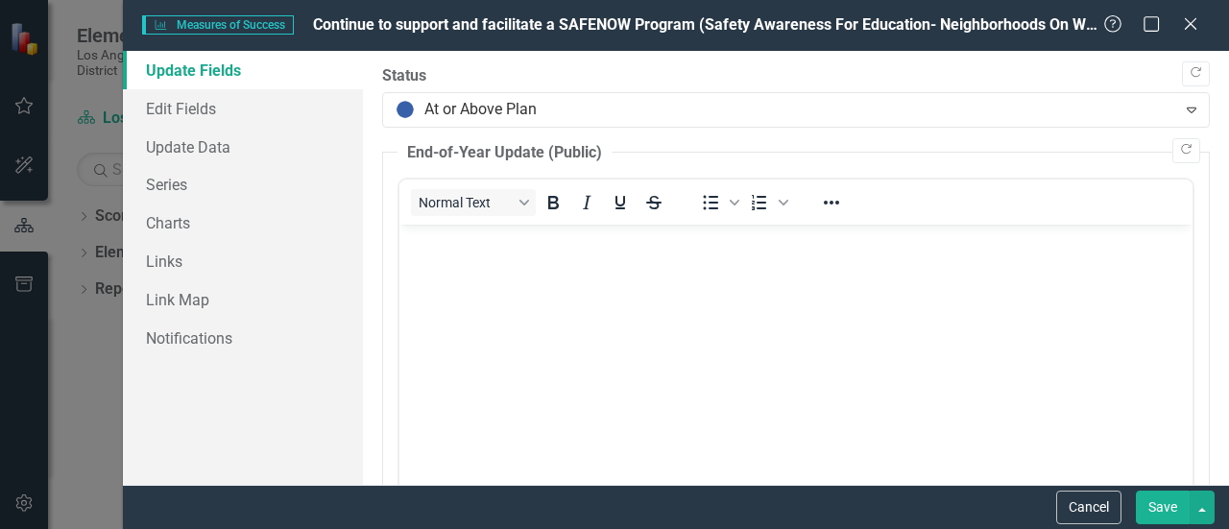
click at [1189, 12] on div "Measures of Success Measures of Success Continue to support and facilitate a SA…" at bounding box center [676, 25] width 1106 height 51
drag, startPoint x: 1189, startPoint y: 20, endPoint x: 1079, endPoint y: 224, distance: 231.2
click at [1079, 224] on form "Measures of Success Measures of Success Continue to support and facilitate a SA…" at bounding box center [676, 264] width 1106 height 529
click at [1157, 510] on button "Save" at bounding box center [1163, 508] width 54 height 34
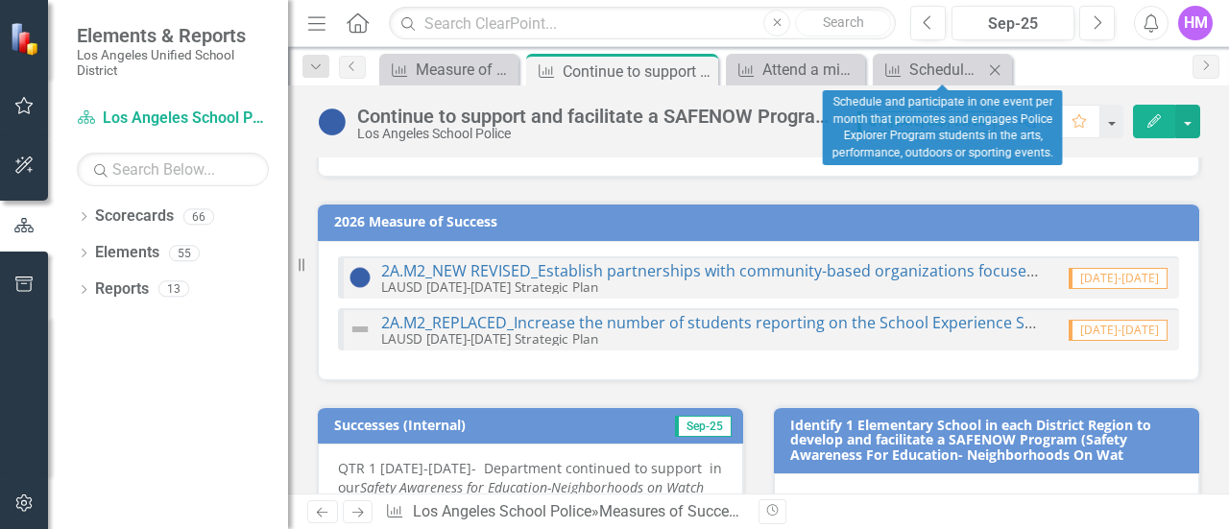
click at [997, 63] on icon "Close" at bounding box center [994, 69] width 19 height 15
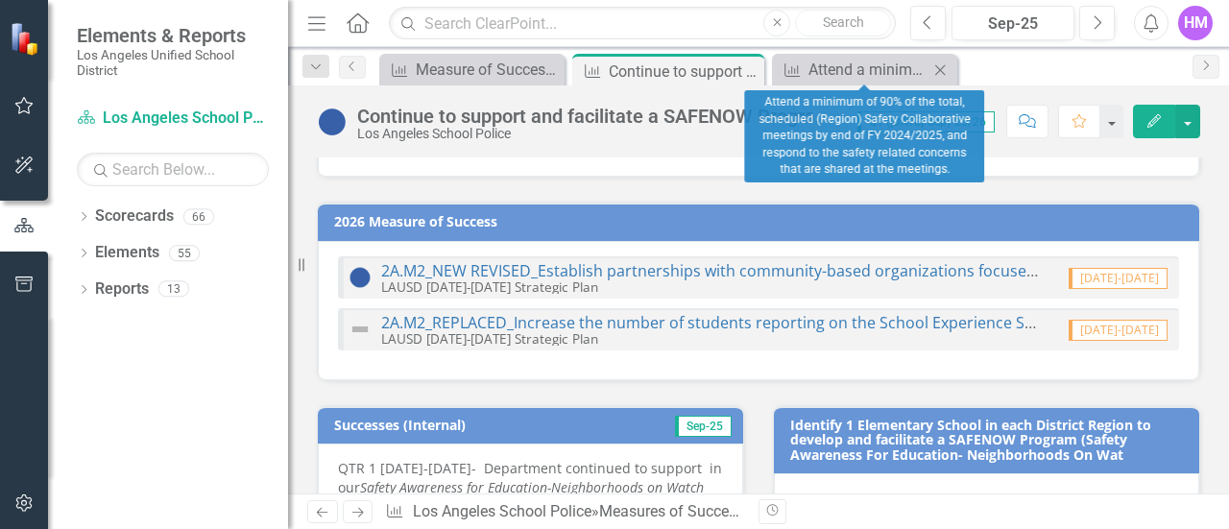
click at [940, 66] on icon "Close" at bounding box center [940, 69] width 19 height 15
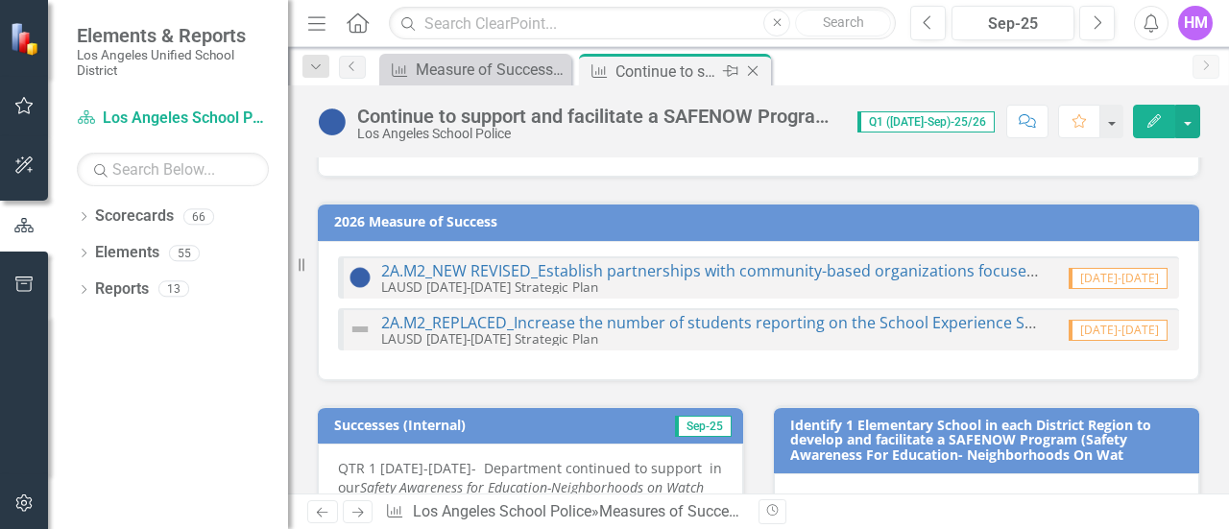
click at [761, 72] on icon "Close" at bounding box center [752, 70] width 19 height 15
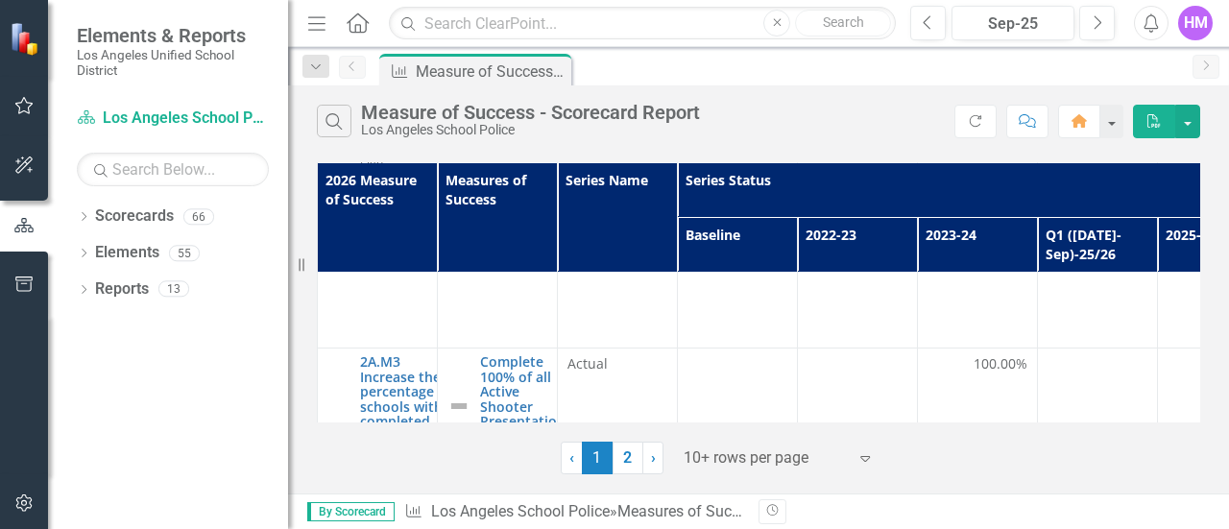
scroll to position [1640, 0]
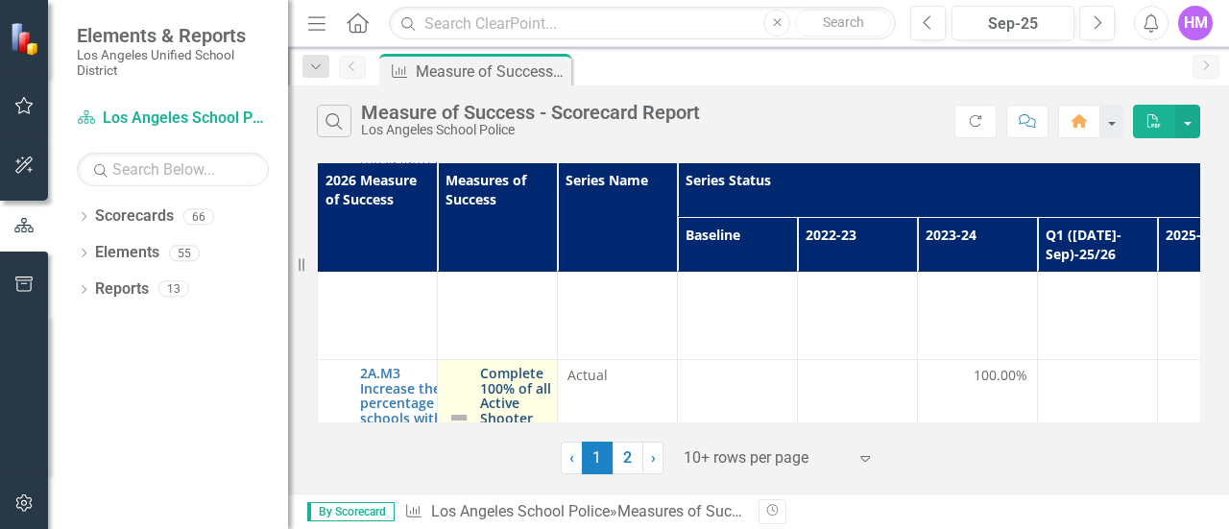
click at [523, 366] on link "Complete 100% of all Active Shooter Presentation (ASP) requests." at bounding box center [522, 418] width 85 height 104
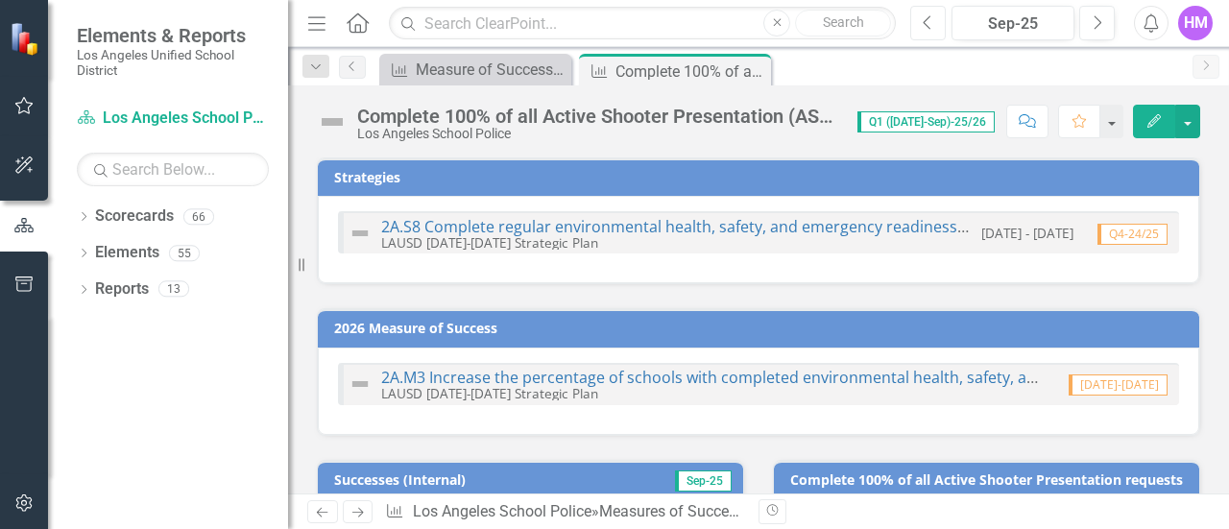
click at [943, 27] on button "Previous" at bounding box center [928, 23] width 36 height 35
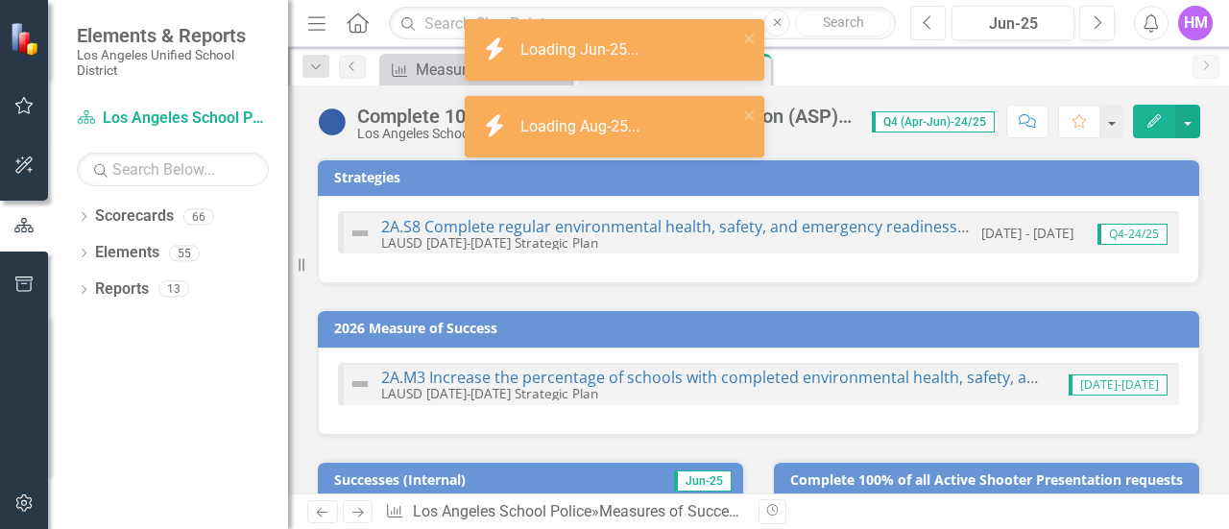
scroll to position [295, 0]
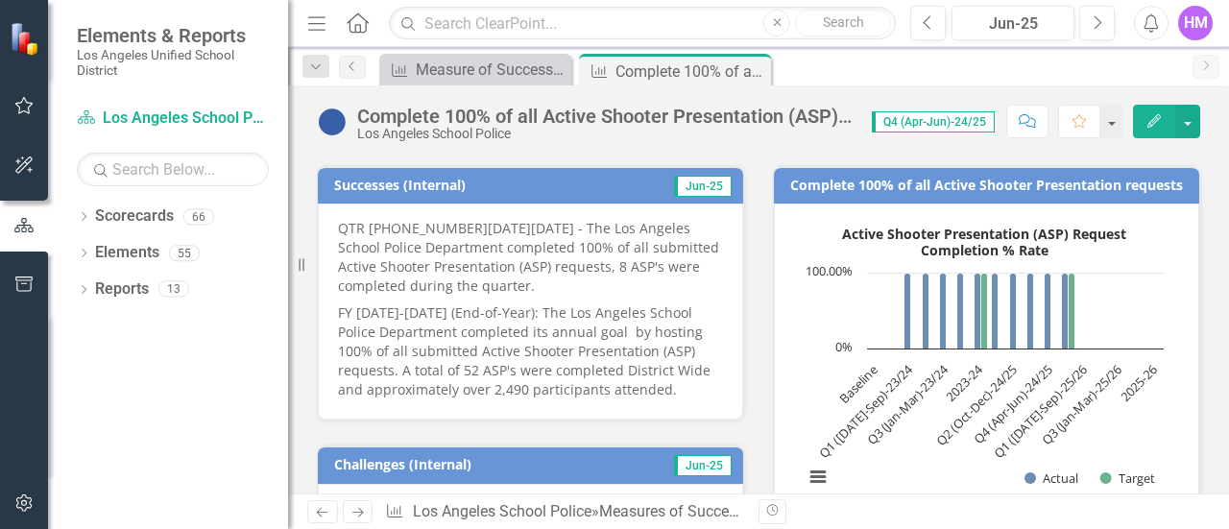
click at [338, 219] on p "QTR [PHONE_NUMBER][DATE][DATE] - The Los Angeles School Police Department compl…" at bounding box center [530, 259] width 385 height 81
click at [338, 224] on p "QTR [PHONE_NUMBER][DATE][DATE] - The Los Angeles School Police Department compl…" at bounding box center [530, 259] width 385 height 81
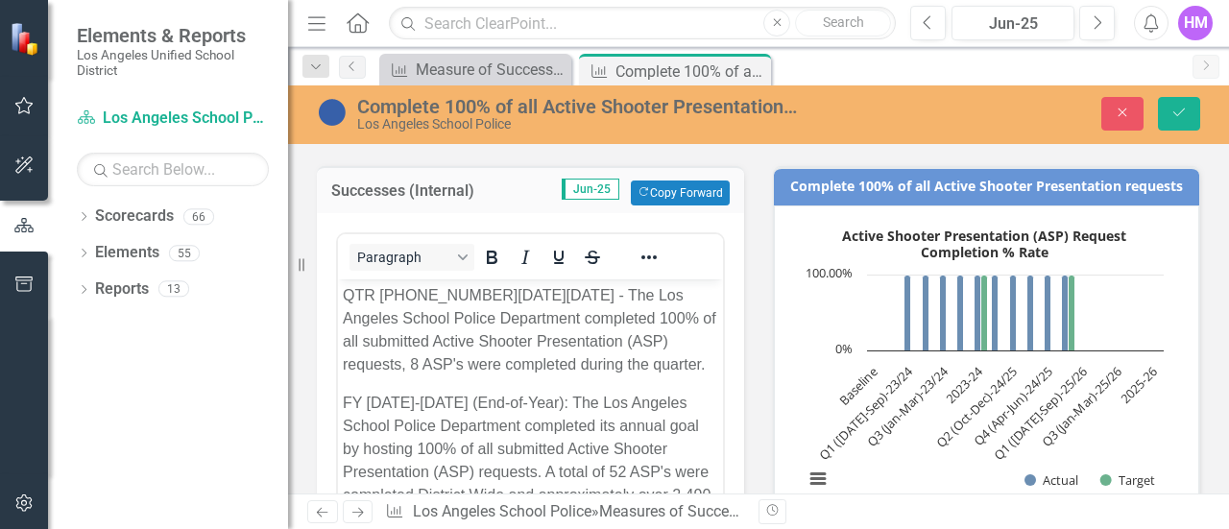
scroll to position [0, 0]
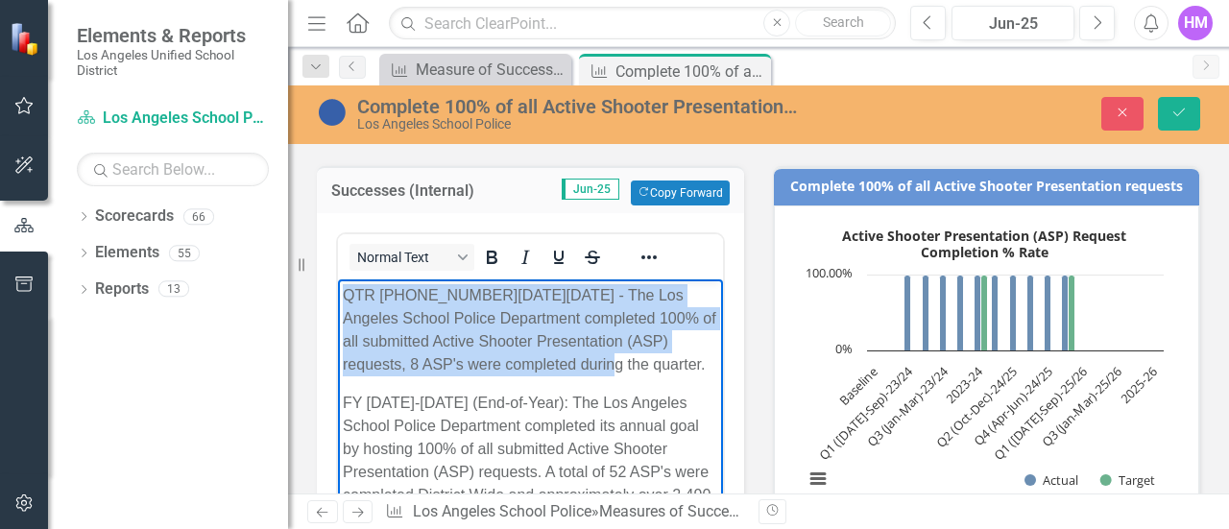
drag, startPoint x: 344, startPoint y: 293, endPoint x: 545, endPoint y: 368, distance: 215.1
click at [545, 368] on p "QTR [PHONE_NUMBER][DATE][DATE] - The Los Angeles School Police Department compl…" at bounding box center [530, 330] width 375 height 92
copy p "QTR [PHONE_NUMBER][DATE][DATE] - The Los Angeles School Police Department compl…"
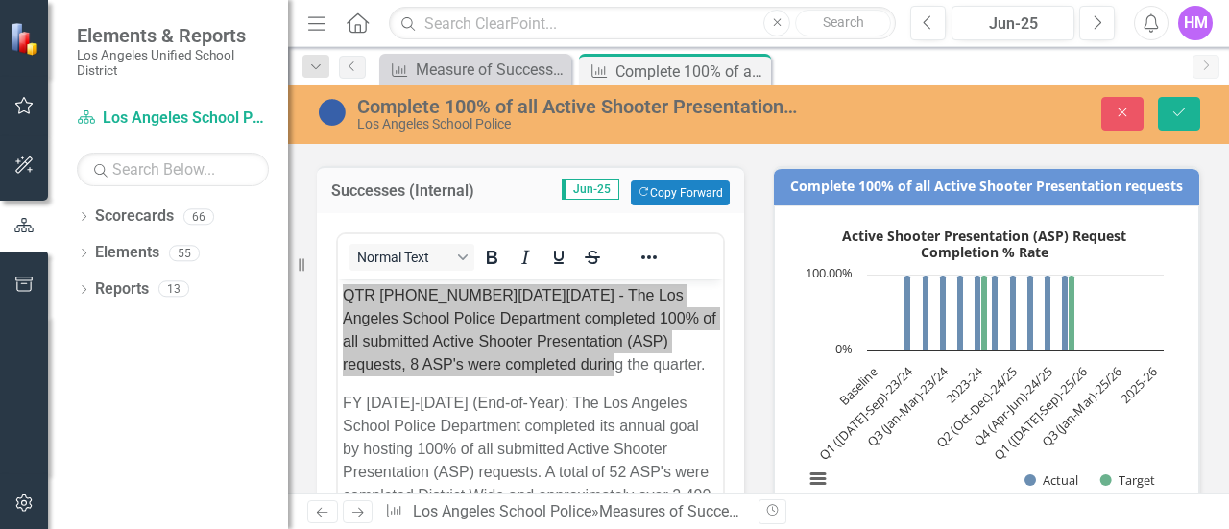
click at [1118, 7] on div "Previous Jun-25 Next" at bounding box center [1017, 23] width 214 height 35
click at [1103, 12] on button "Next" at bounding box center [1097, 23] width 36 height 35
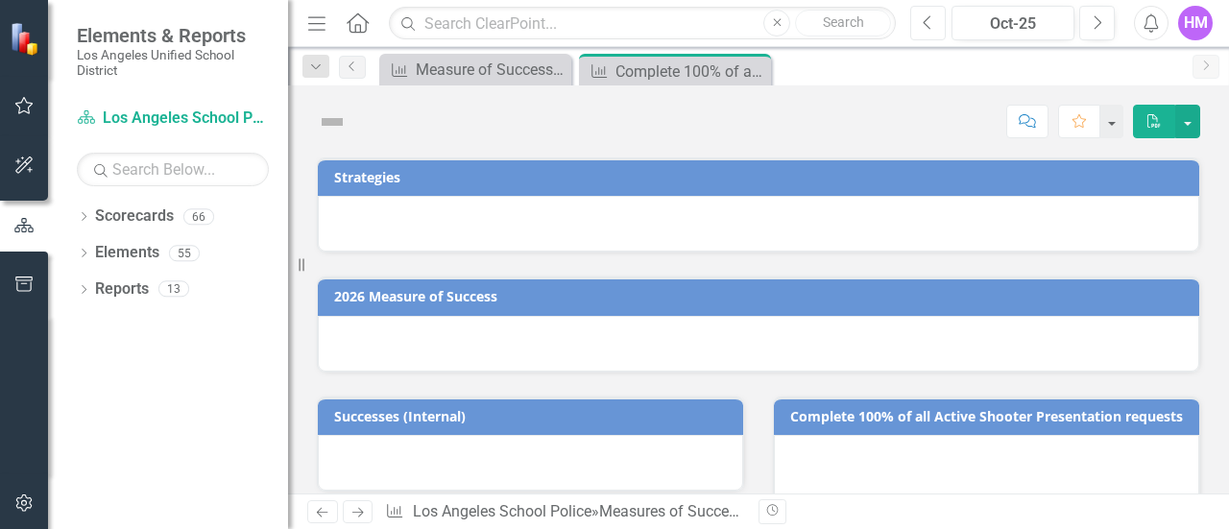
click at [932, 17] on icon "Previous" at bounding box center [928, 22] width 11 height 17
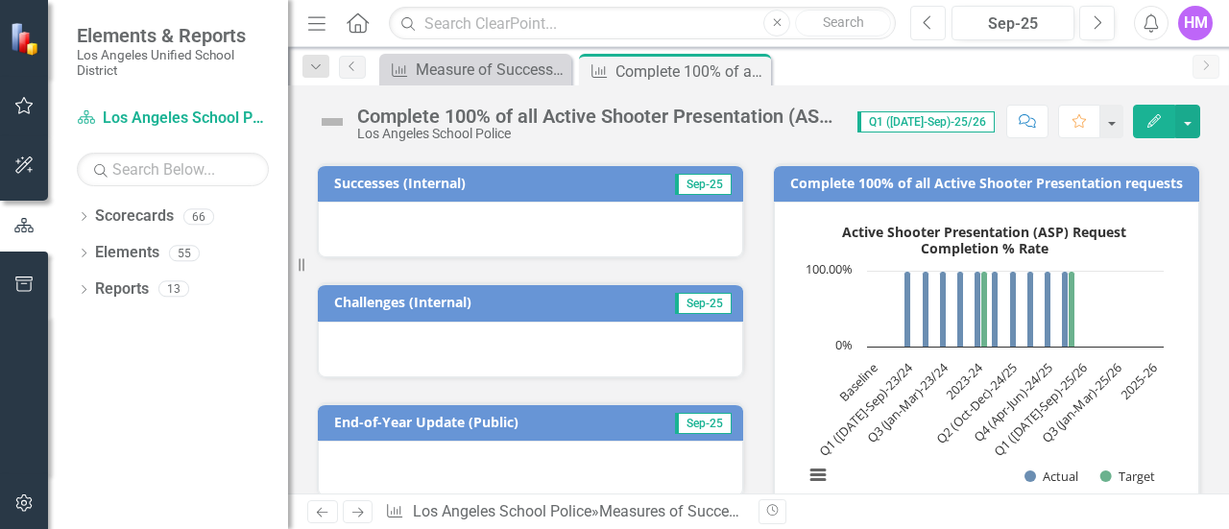
scroll to position [303, 0]
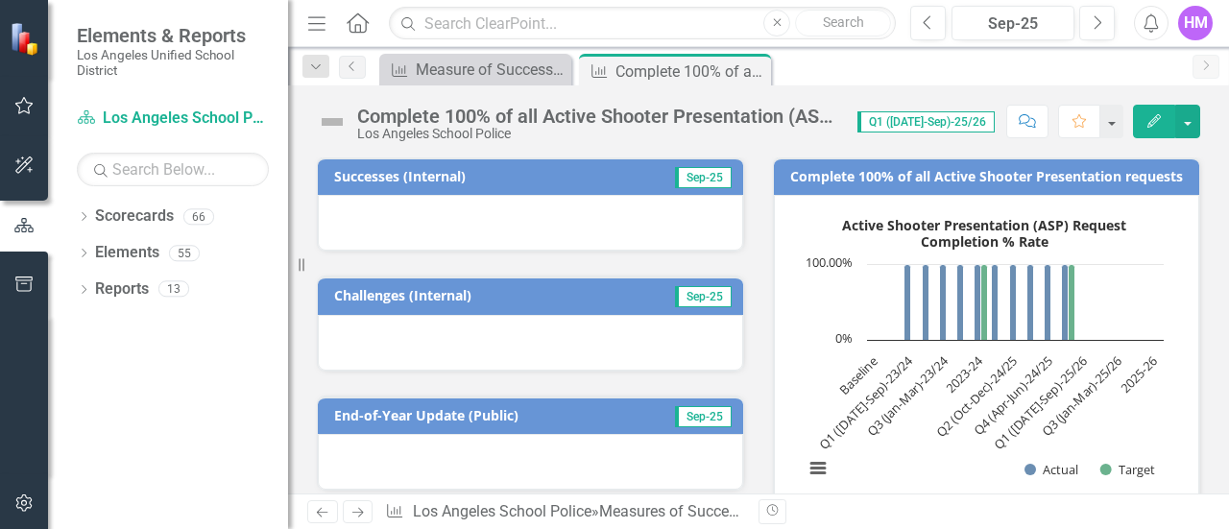
click at [330, 198] on div at bounding box center [530, 223] width 425 height 56
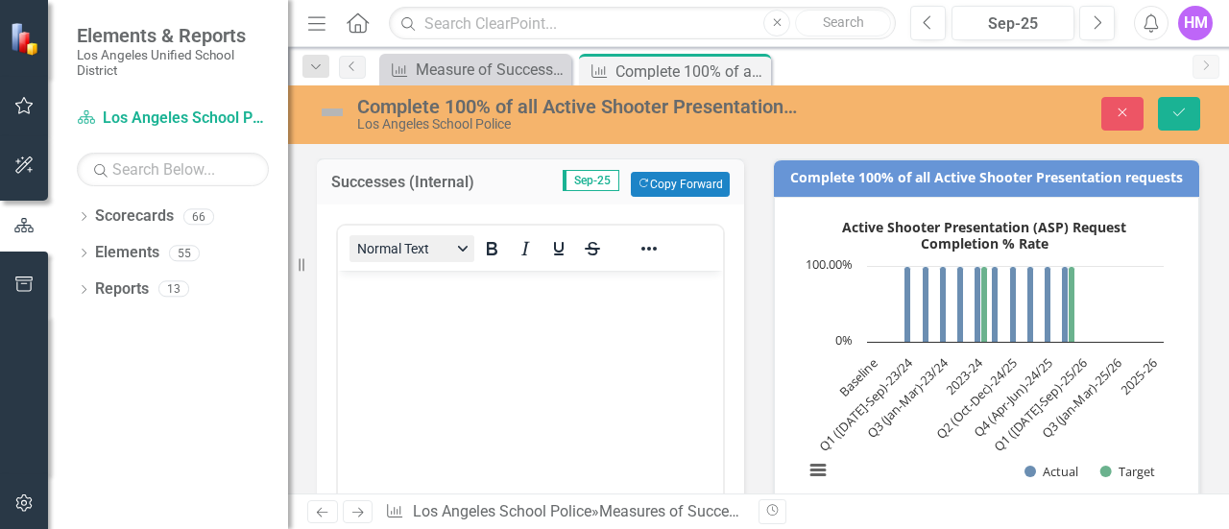
scroll to position [0, 0]
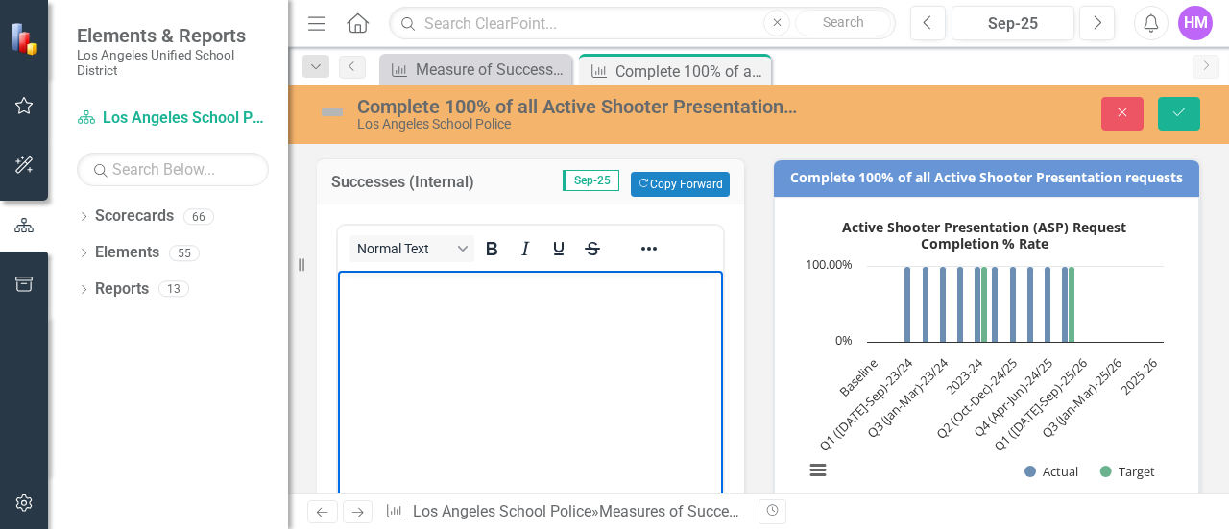
click at [362, 277] on p "Rich Text Area. Press ALT-0 for help." at bounding box center [530, 287] width 375 height 23
click at [361, 283] on p "Rich Text Area. Press ALT-0 for help." at bounding box center [530, 287] width 375 height 23
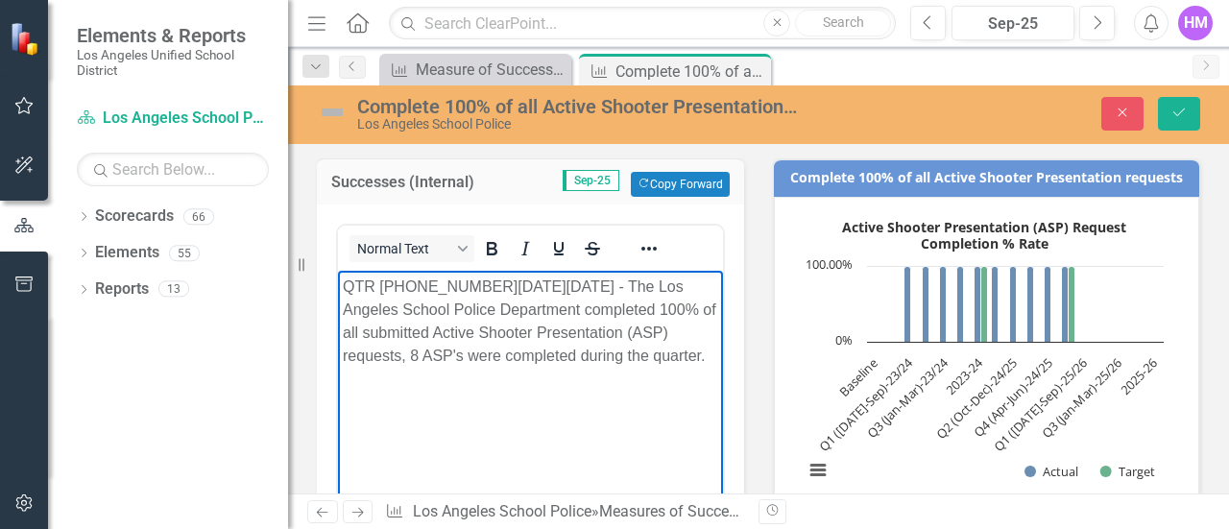
click at [611, 331] on p "QTR [PHONE_NUMBER][DATE][DATE] - The Los Angeles School Police Department compl…" at bounding box center [530, 322] width 375 height 92
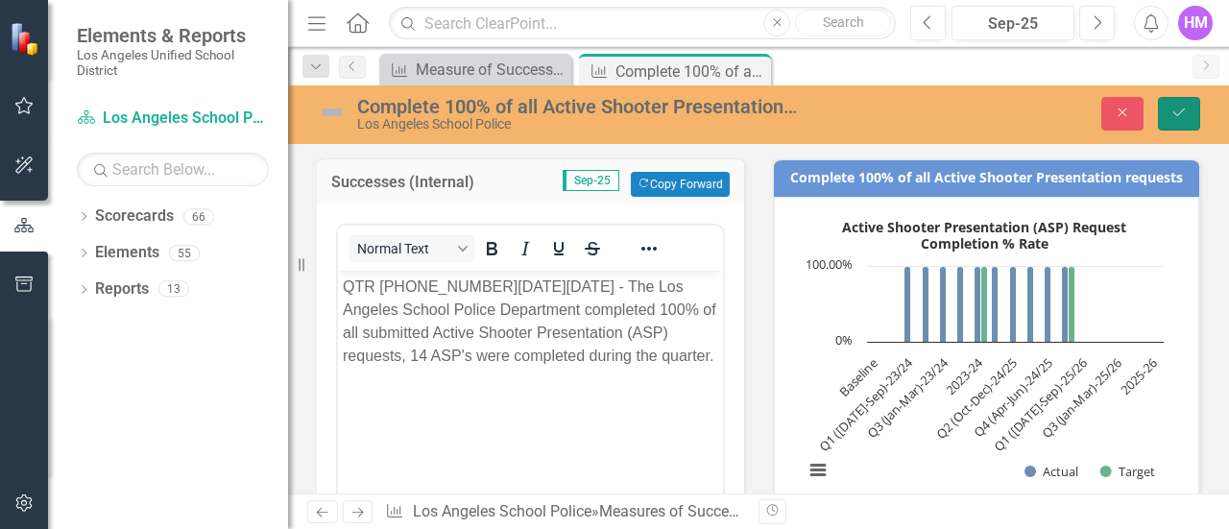
click at [1174, 107] on icon "Save" at bounding box center [1179, 112] width 17 height 13
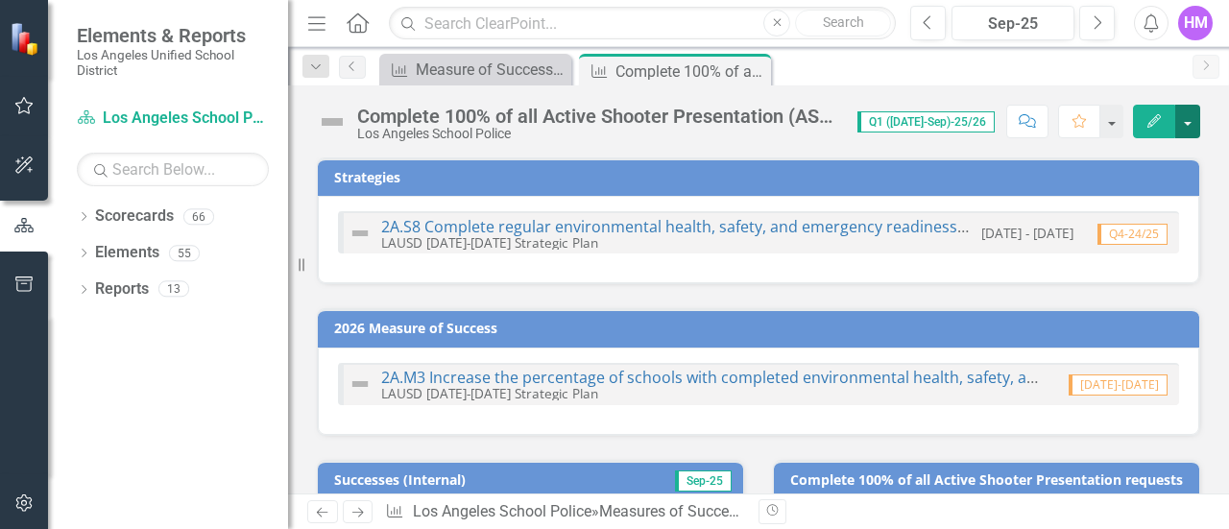
click at [1190, 126] on button "button" at bounding box center [1187, 122] width 25 height 34
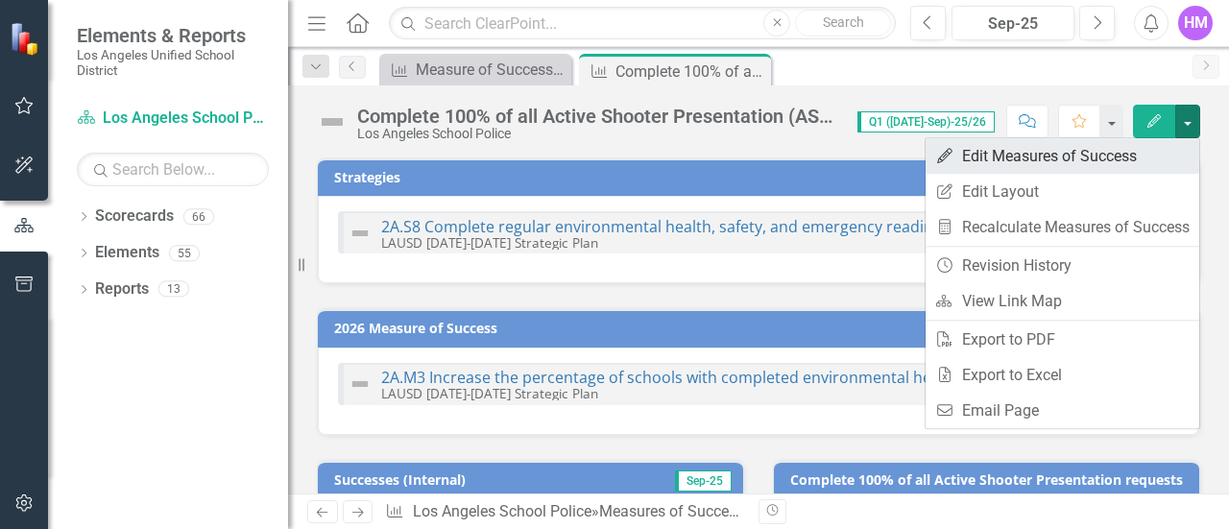
click at [997, 160] on link "Edit Edit Measures of Success" at bounding box center [1063, 156] width 274 height 36
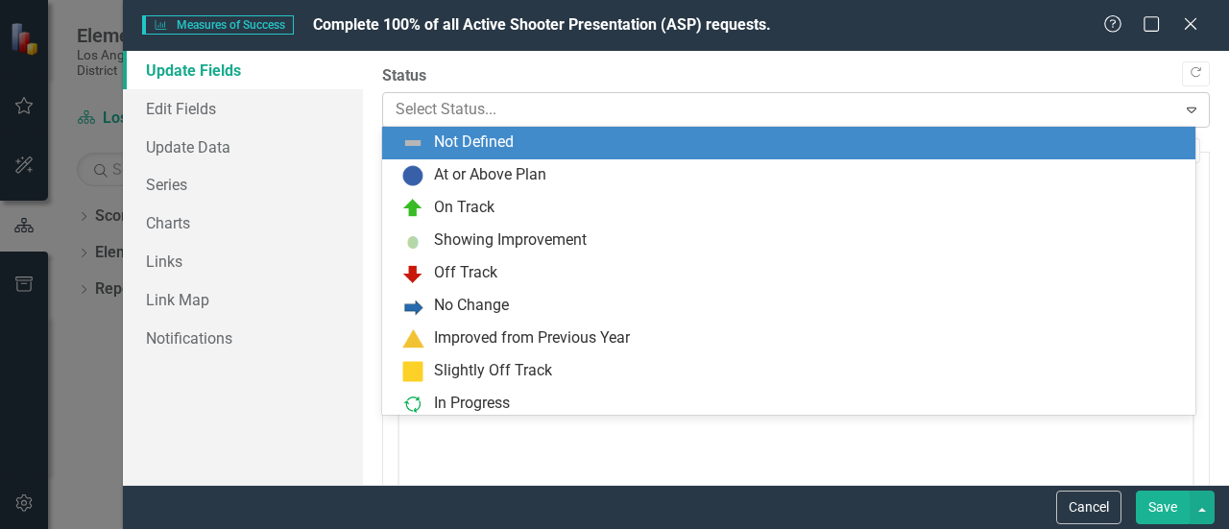
click at [415, 115] on div at bounding box center [780, 110] width 769 height 26
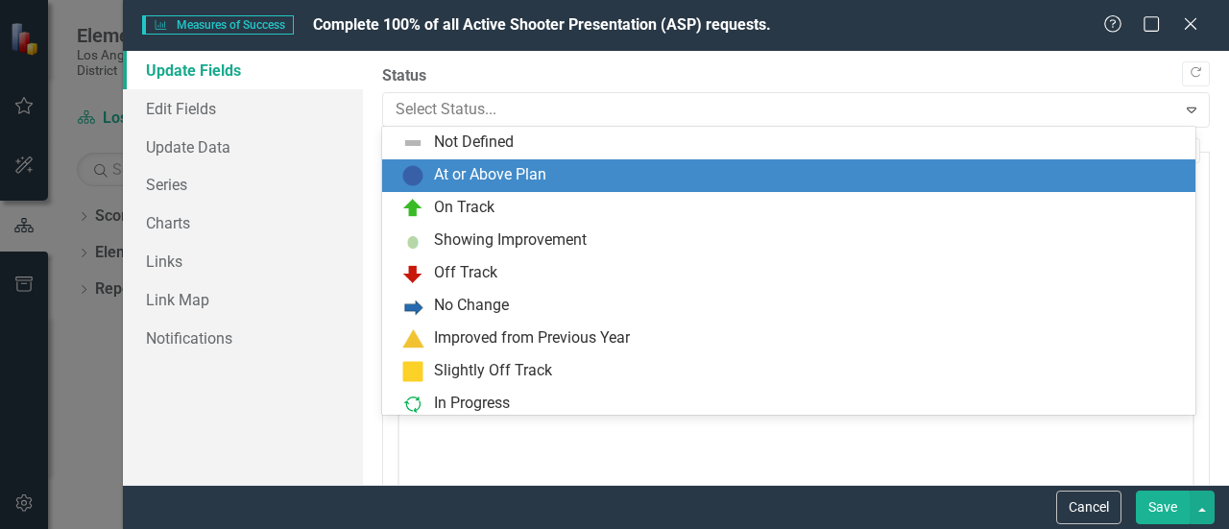
click at [411, 177] on img at bounding box center [412, 175] width 23 height 23
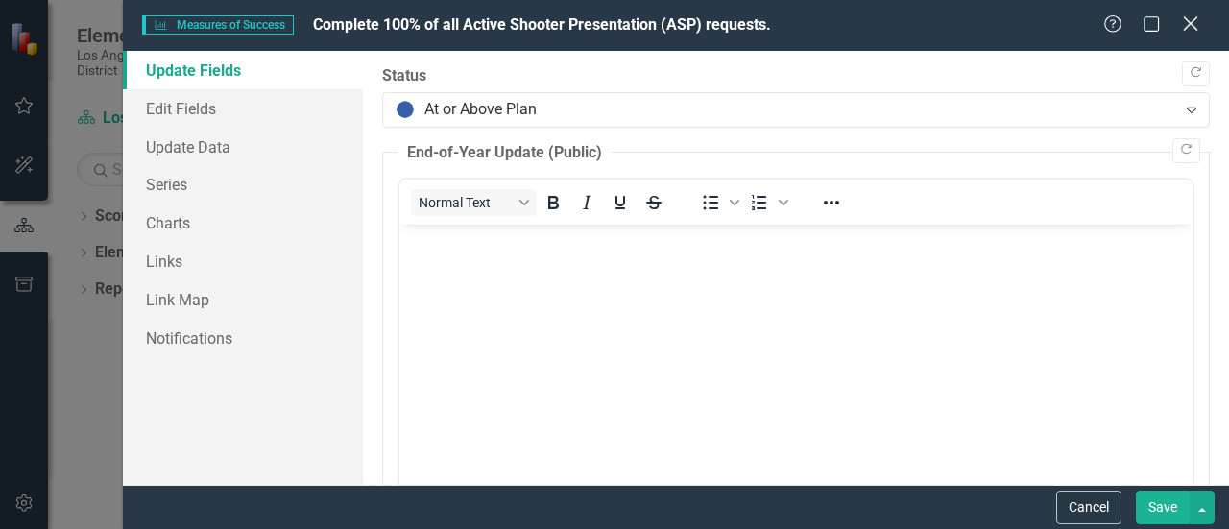
click at [1190, 34] on div "Close" at bounding box center [1190, 25] width 24 height 26
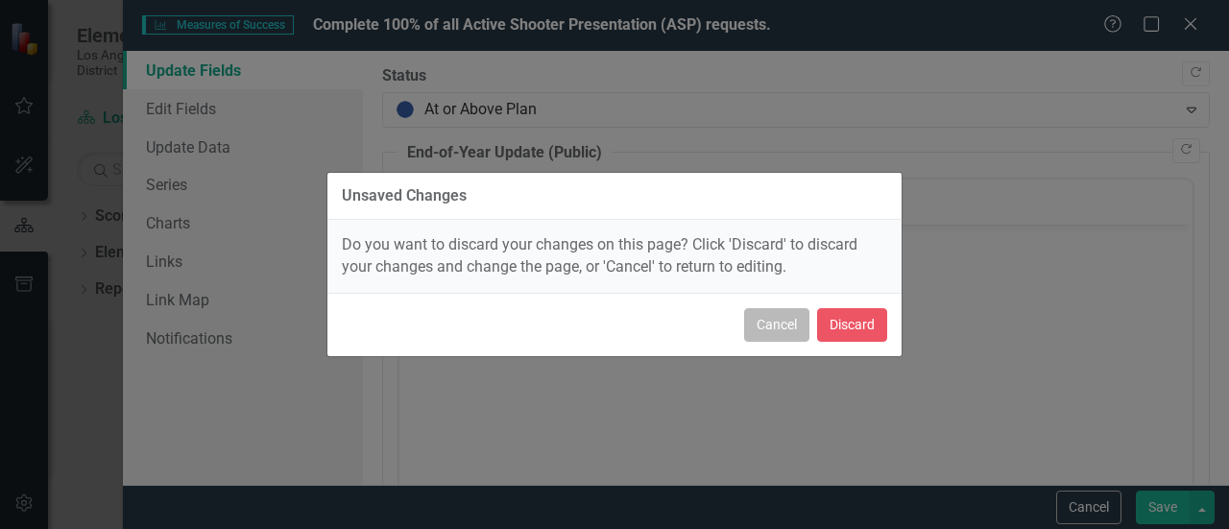
click at [784, 318] on button "Cancel" at bounding box center [776, 325] width 65 height 34
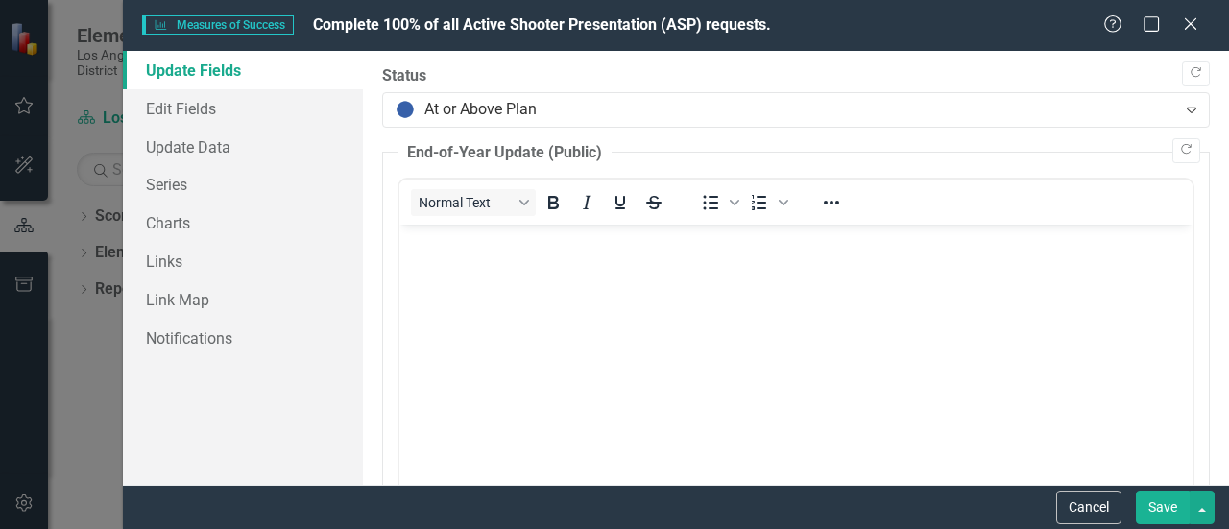
click at [1163, 505] on button "Save" at bounding box center [1163, 508] width 54 height 34
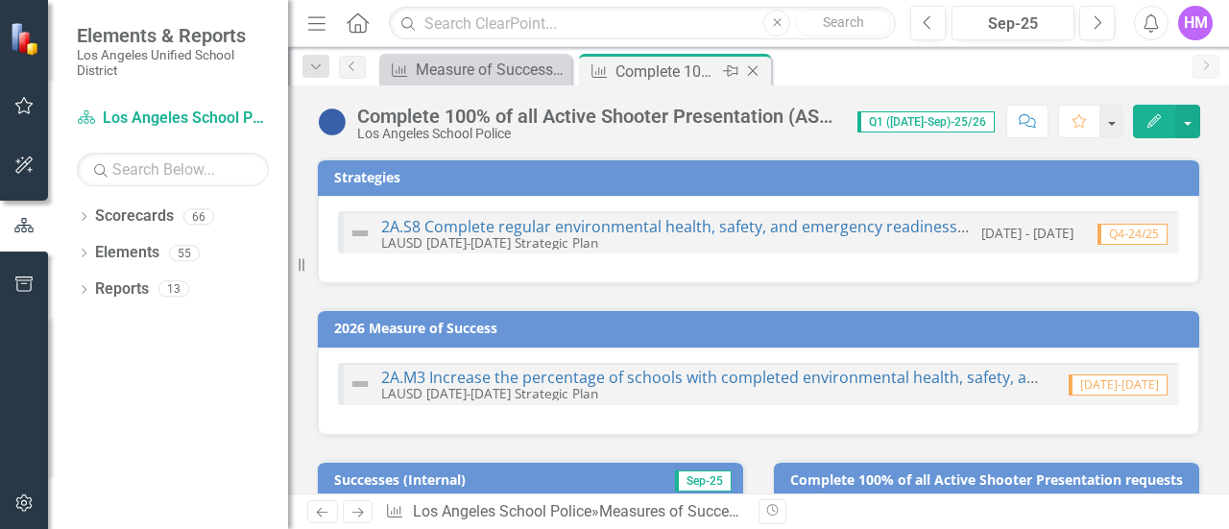
click at [754, 71] on icon at bounding box center [753, 71] width 11 height 11
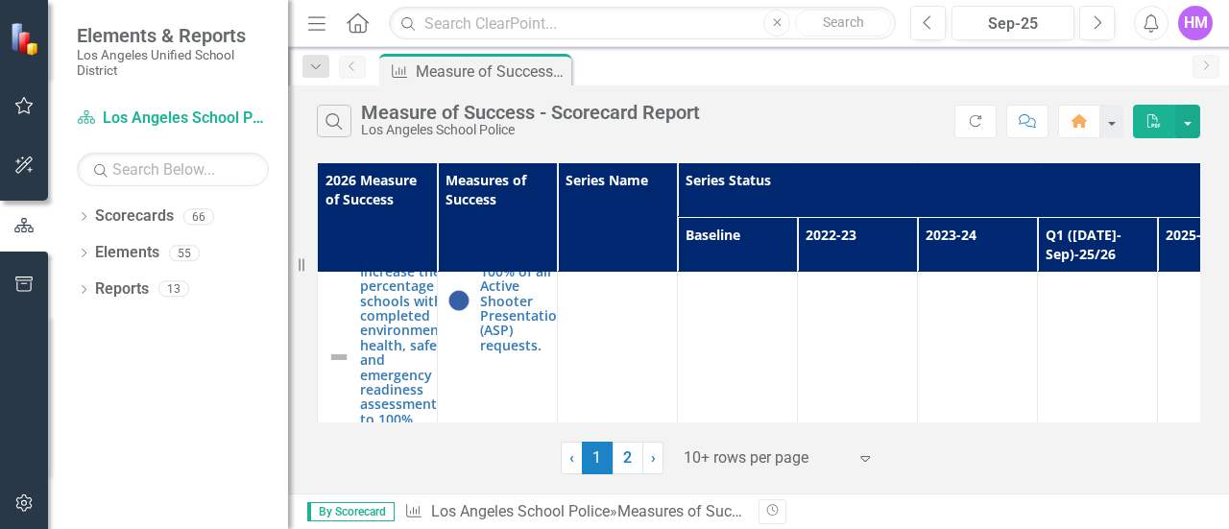
scroll to position [1903, 0]
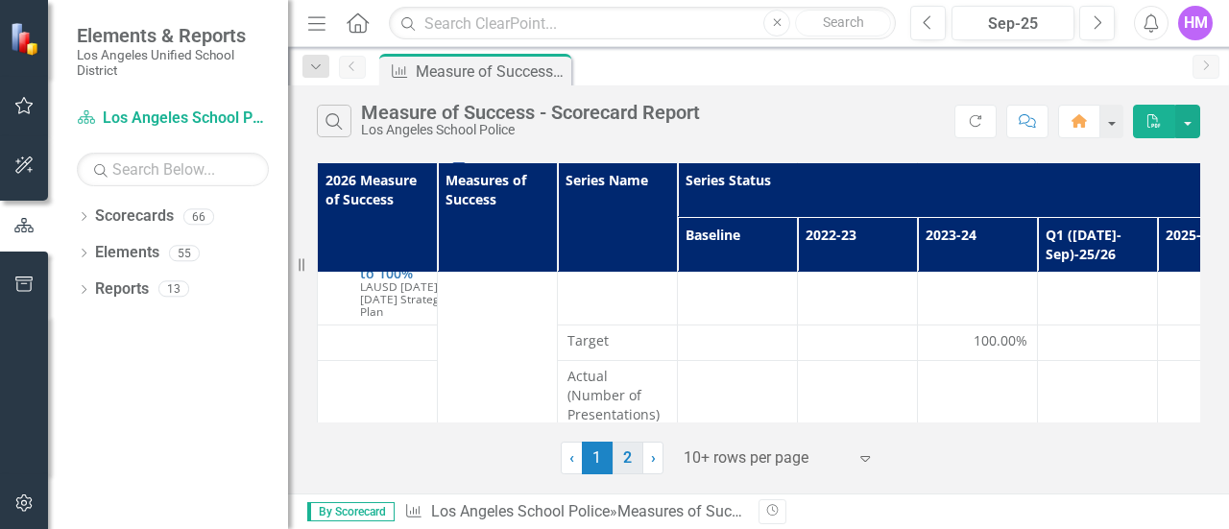
click at [627, 468] on link "2" at bounding box center [628, 458] width 31 height 33
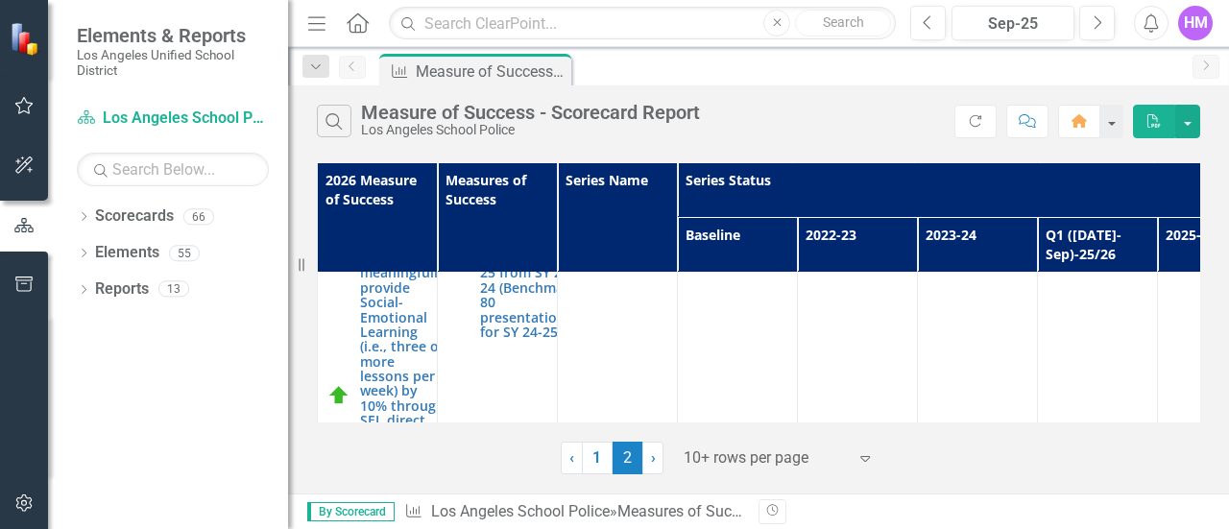
scroll to position [0, 0]
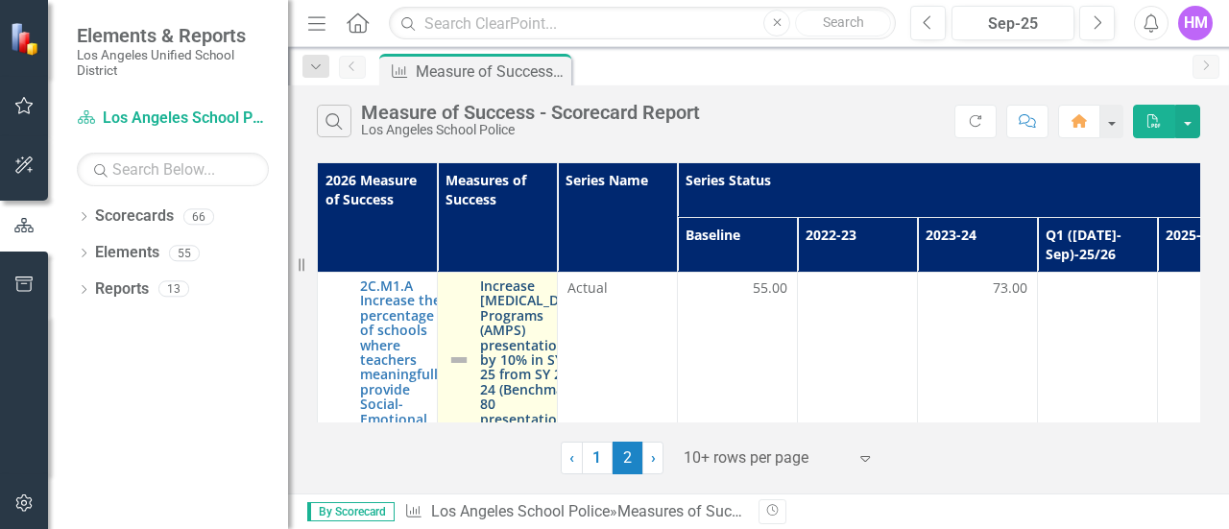
click at [496, 375] on link "Increase [MEDICAL_DATA] Programs (AMPS) presentations by 10% in SY 24-25 from S…" at bounding box center [534, 359] width 109 height 162
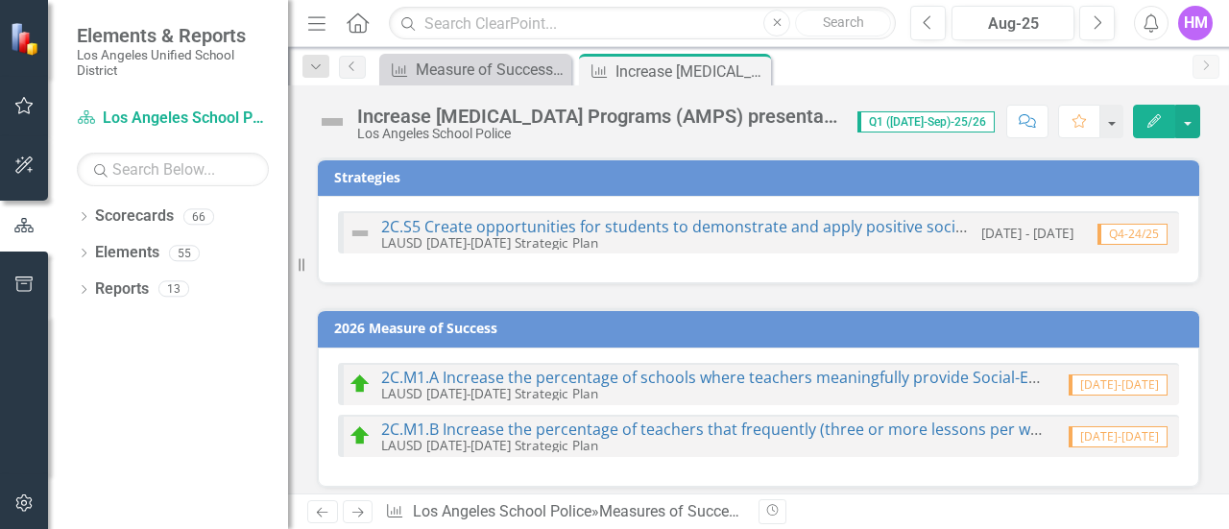
click at [926, 16] on icon "Previous" at bounding box center [928, 22] width 11 height 17
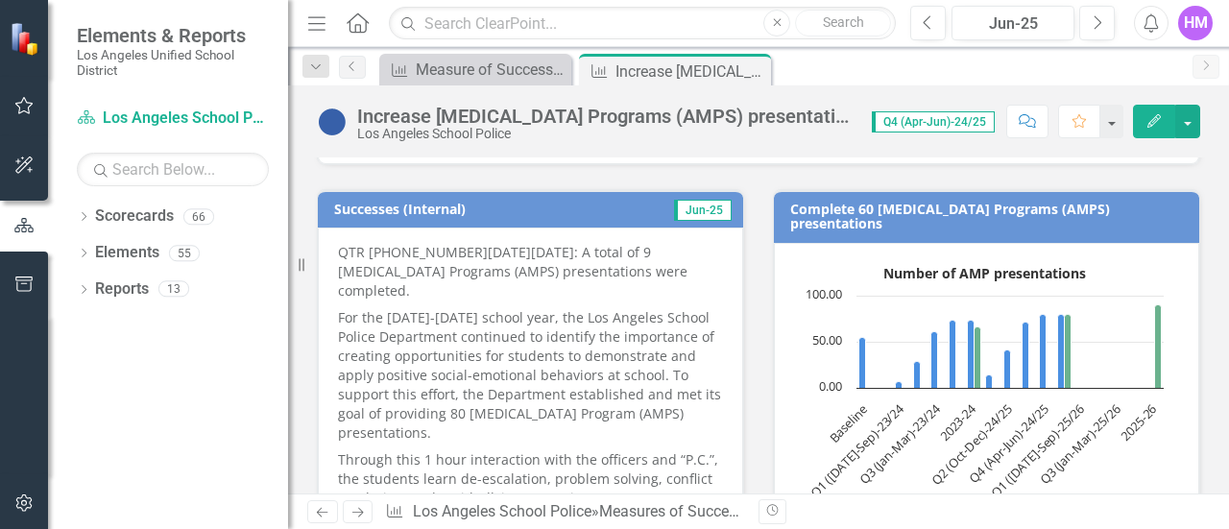
scroll to position [363, 0]
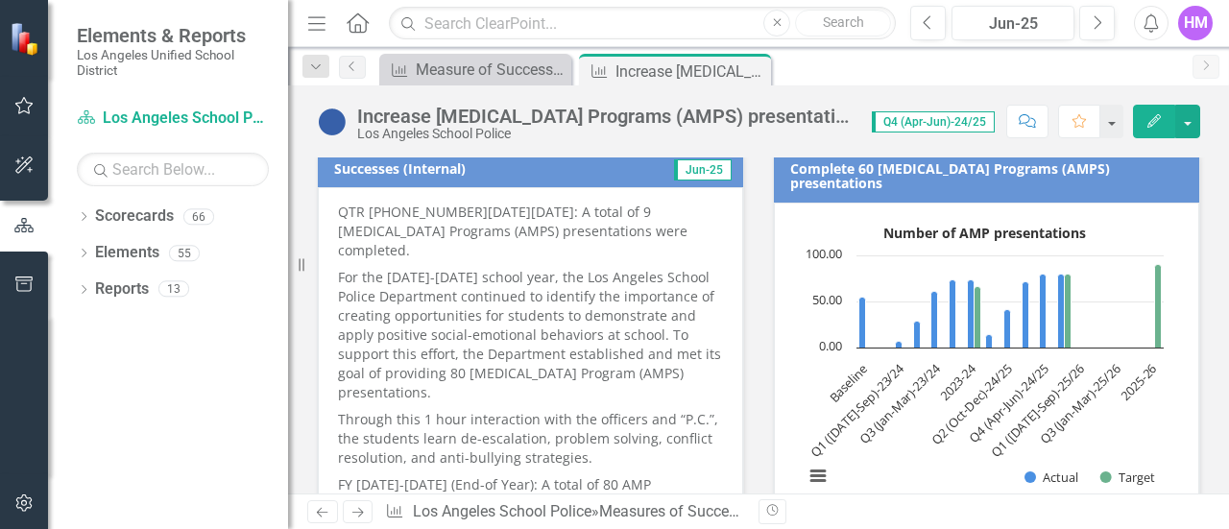
click at [340, 206] on p "QTR 4 2024-2025: A total of 9 Anger Management Programs (AMPS) presentations we…" at bounding box center [530, 233] width 385 height 61
click at [340, 206] on div "QTR 4 2024-2025: A total of 9 Anger Management Programs (AMPS) presentations we…" at bounding box center [530, 370] width 425 height 366
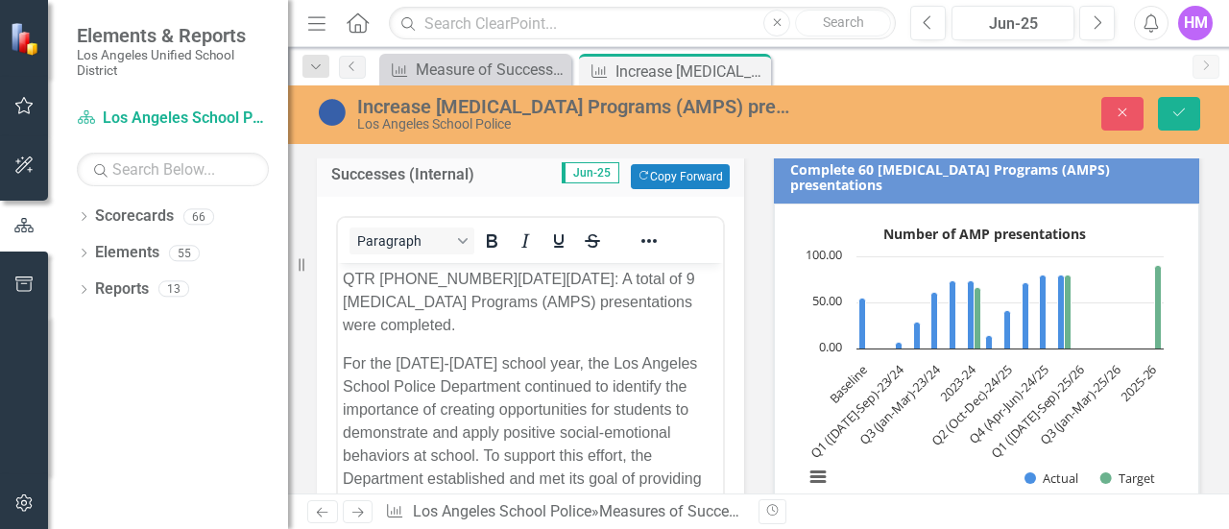
scroll to position [0, 0]
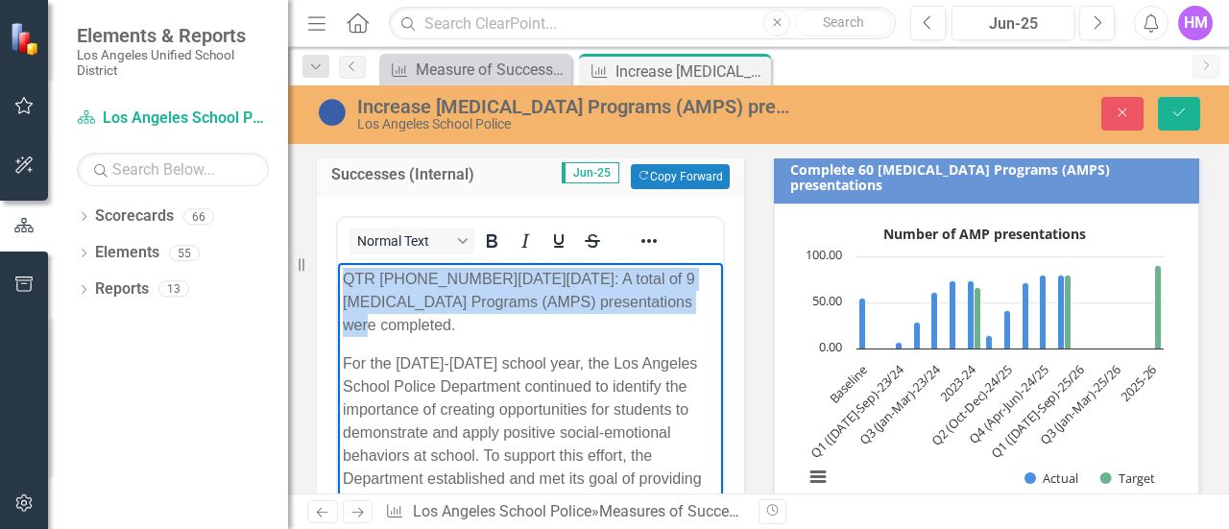
drag, startPoint x: 343, startPoint y: 281, endPoint x: 685, endPoint y: 308, distance: 342.9
click at [685, 308] on p "QTR 4 2024-2025: A total of 9 Anger Management Programs (AMPS) presentations we…" at bounding box center [530, 302] width 375 height 69
copy p "QTR 4 2024-2025: A total of 9 Anger Management Programs (AMPS) presentations we…"
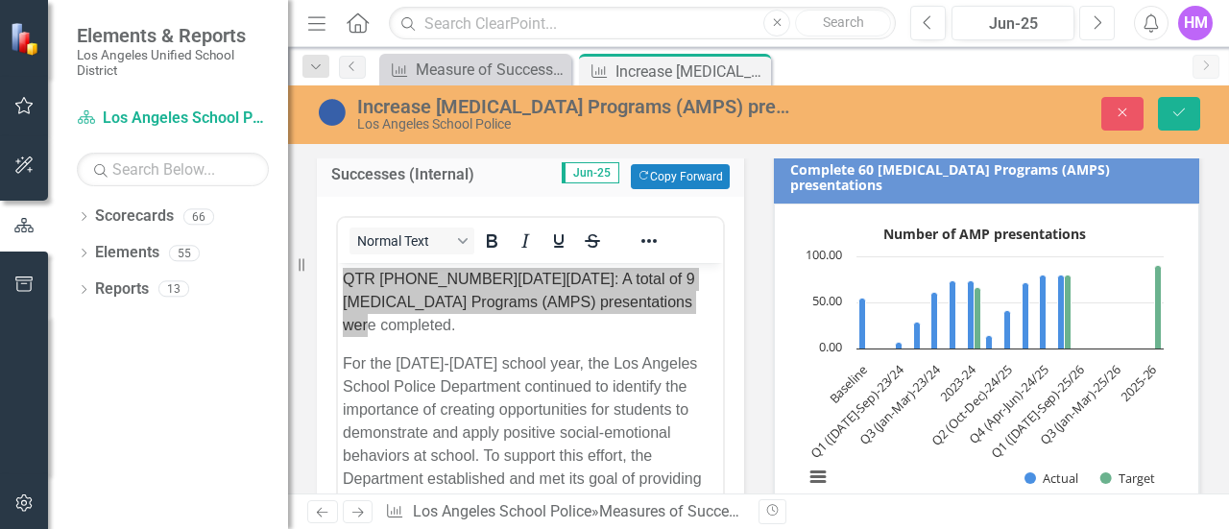
click at [1096, 25] on icon "Next" at bounding box center [1097, 22] width 11 height 17
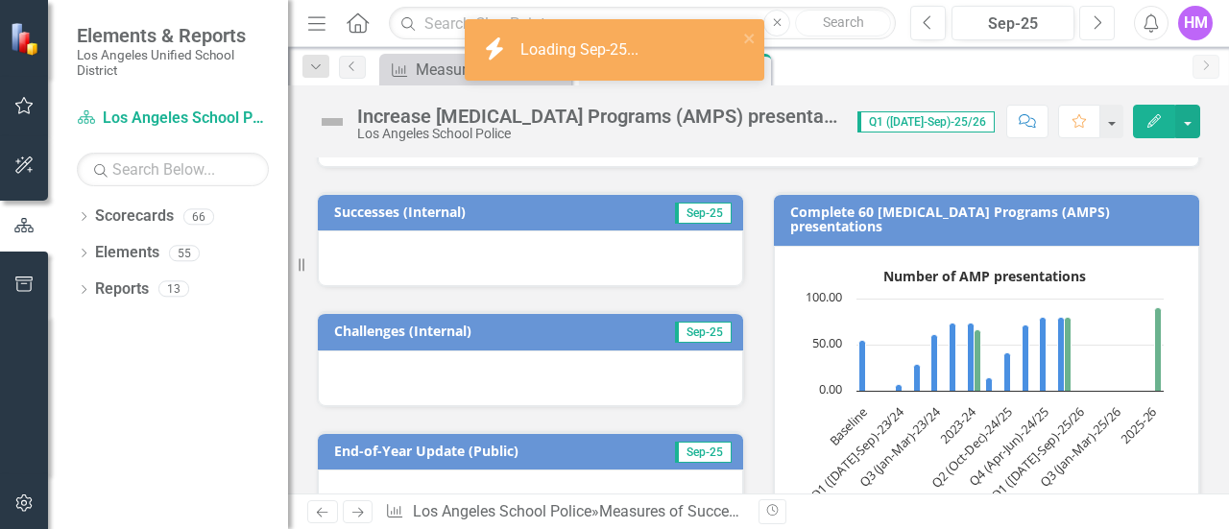
scroll to position [323, 0]
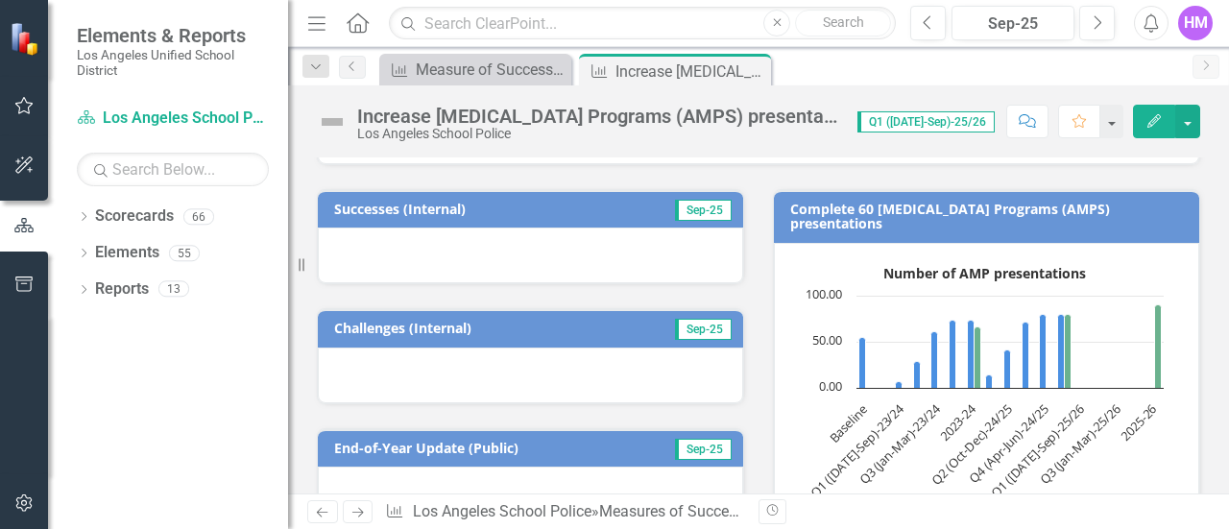
click at [337, 231] on div at bounding box center [530, 256] width 425 height 56
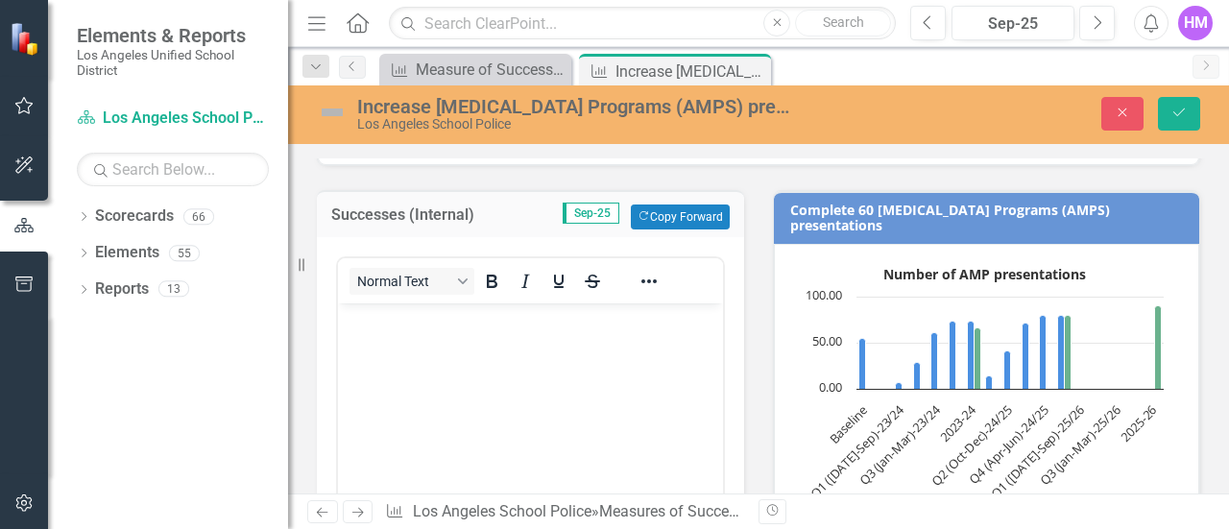
scroll to position [0, 0]
click at [355, 336] on body "Rich Text Area. Press ALT-0 for help." at bounding box center [530, 447] width 385 height 288
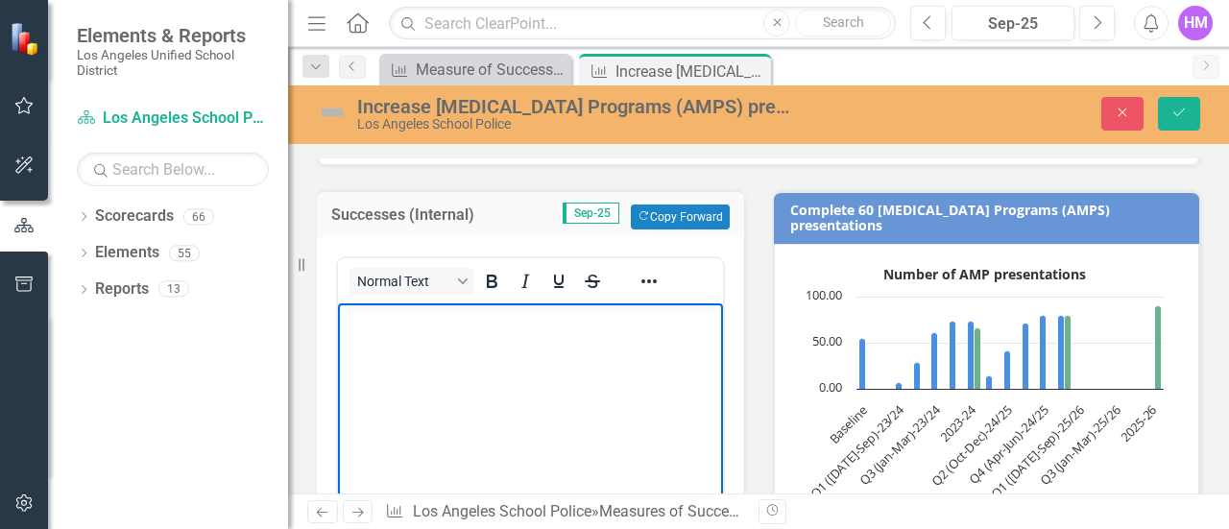
paste body "Rich Text Area. Press ALT-0 for help."
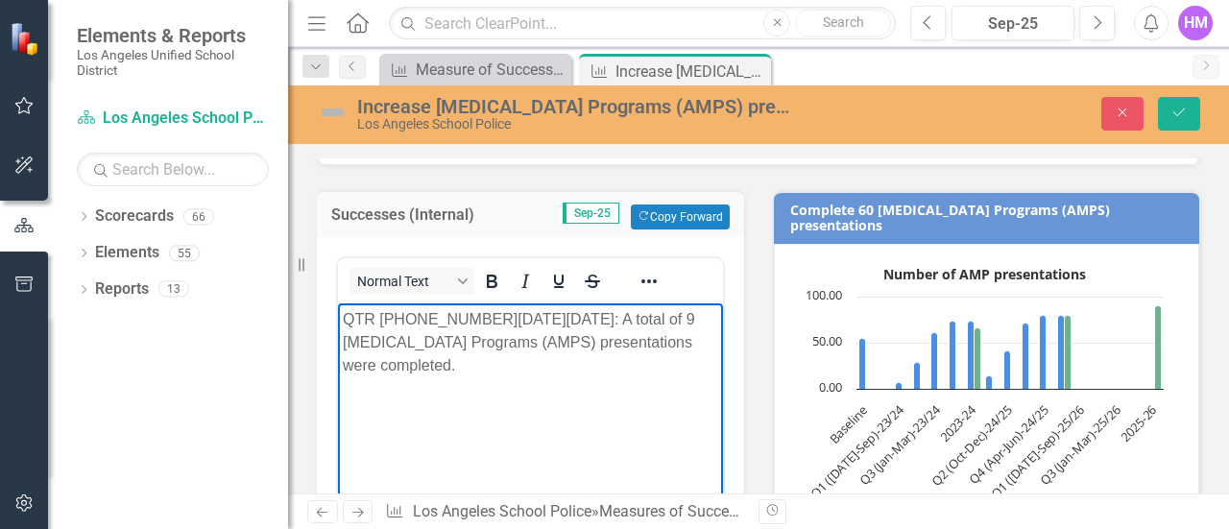
click at [386, 321] on p "QTR 4 2024-2025: A total of 9 Anger Management Programs (AMPS) presentations we…" at bounding box center [530, 342] width 375 height 69
click at [424, 322] on p "QTR 1 2024-2025: A total of 9 Anger Management Programs (AMPS) presentations we…" at bounding box center [530, 342] width 375 height 69
click at [432, 320] on p "QTR 1 2025-2025: A total of 9 Anger Management Programs (AMPS) presentations we…" at bounding box center [530, 342] width 375 height 69
click at [463, 318] on p "QTR 1 2025/2025: A total of 9 Anger Management Programs (AMPS) presentations we…" at bounding box center [530, 331] width 375 height 46
click at [544, 319] on p "QTR 1 2025/2026: A total of 9 Anger Management Programs (AMPS) presentations we…" at bounding box center [530, 331] width 375 height 46
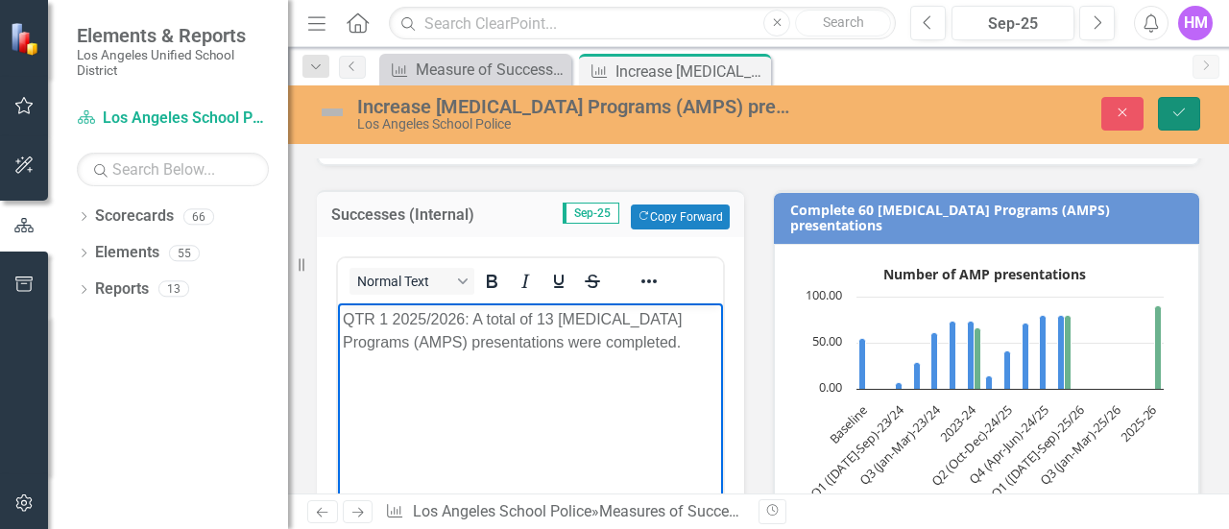
click at [1180, 112] on icon "submit" at bounding box center [1180, 113] width 12 height 8
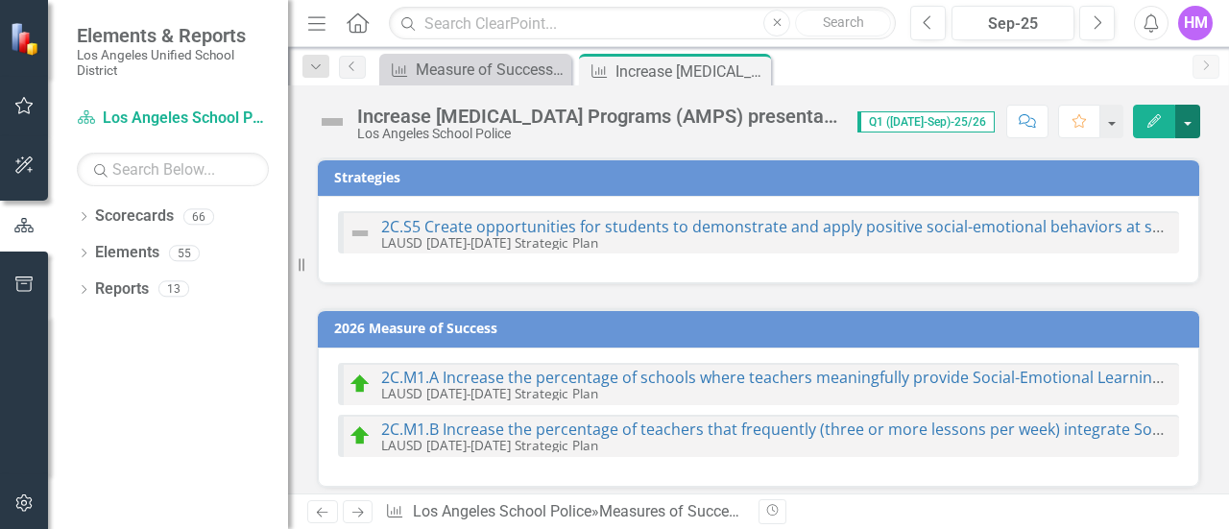
click at [1182, 115] on button "button" at bounding box center [1187, 122] width 25 height 34
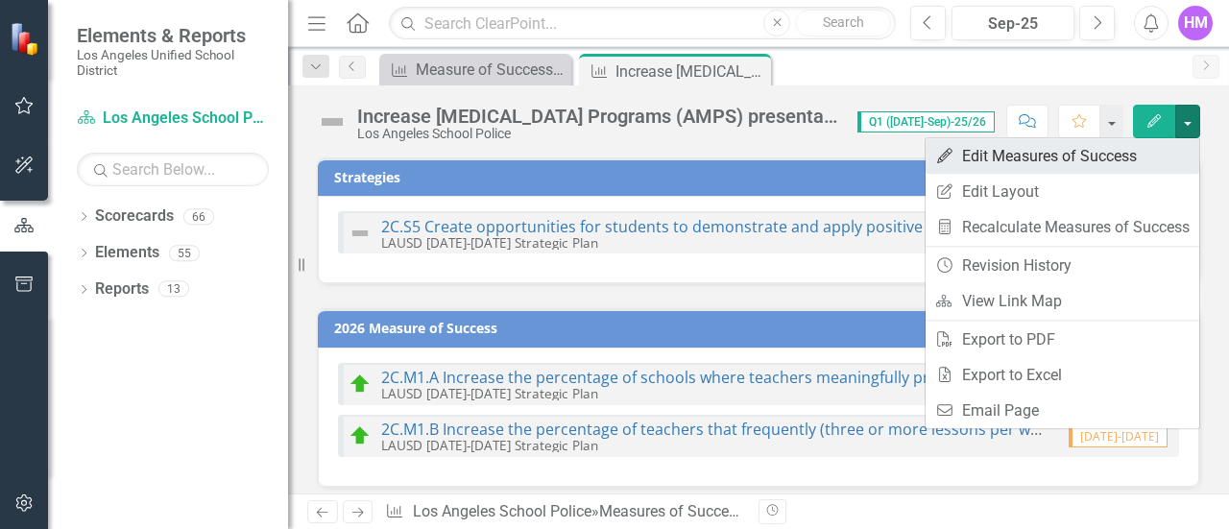
click at [1001, 162] on link "Edit Edit Measures of Success" at bounding box center [1063, 156] width 274 height 36
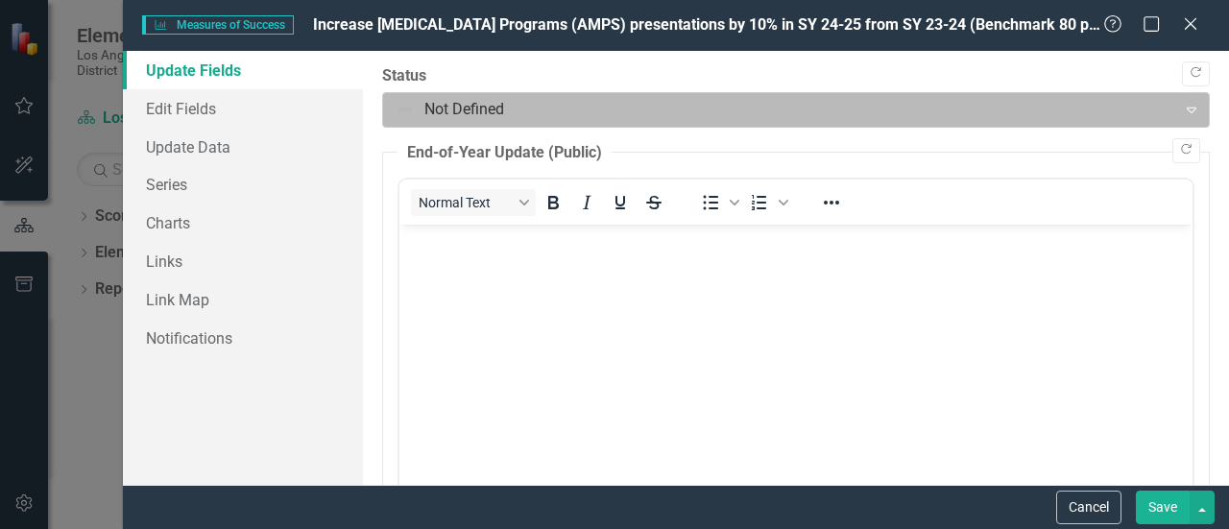
click at [421, 112] on div at bounding box center [780, 110] width 769 height 26
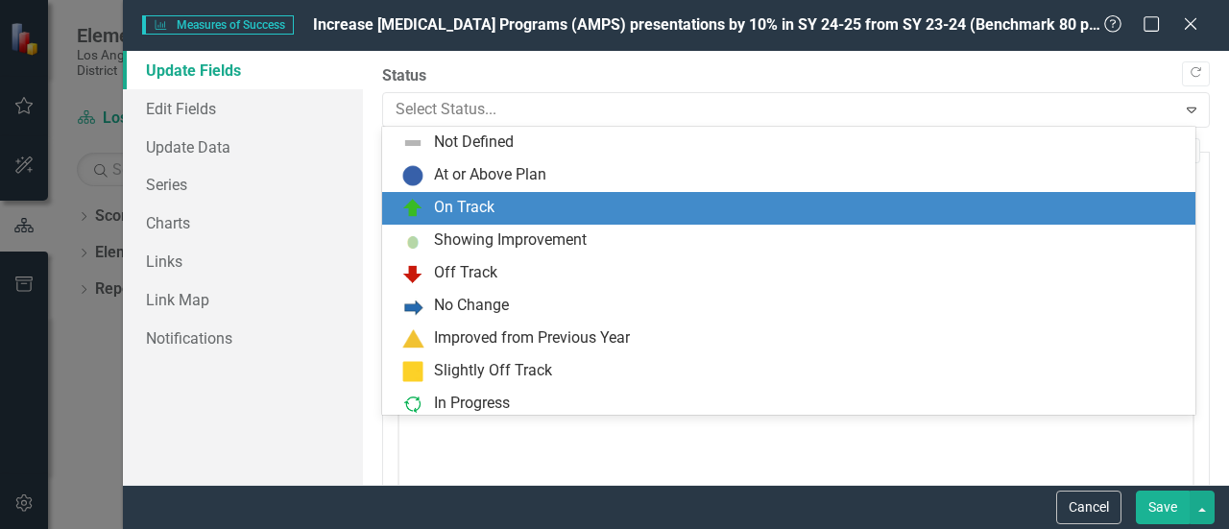
click at [459, 201] on div "On Track" at bounding box center [464, 208] width 61 height 22
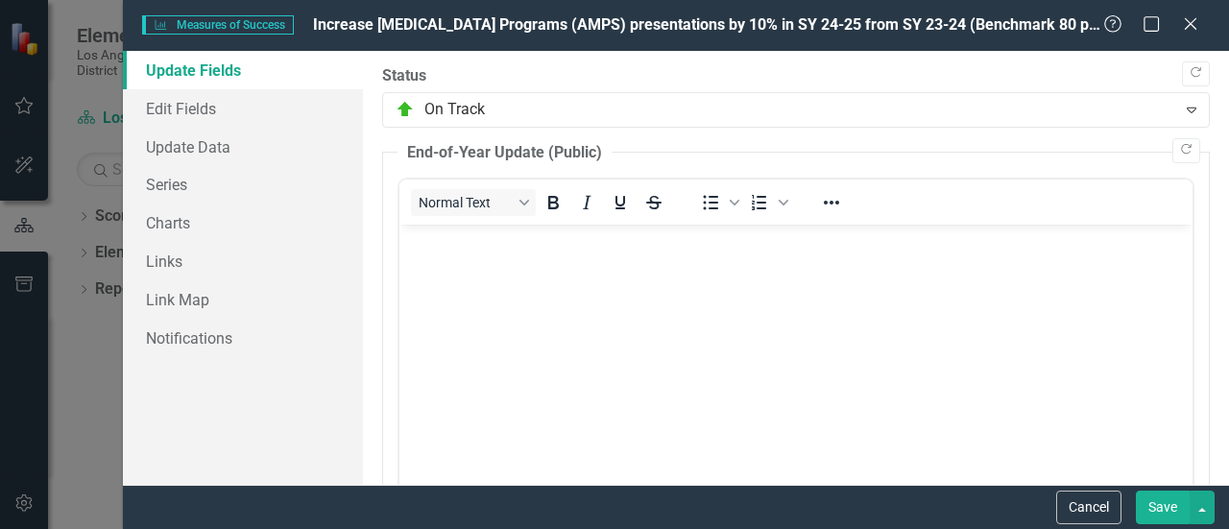
click at [1155, 500] on button "Save" at bounding box center [1163, 508] width 54 height 34
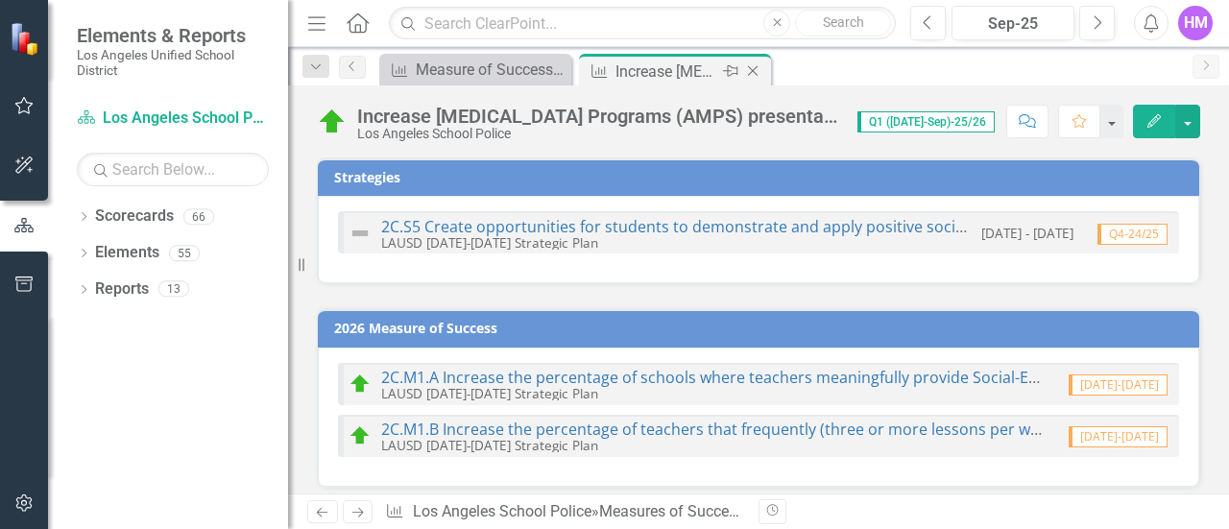
click at [756, 70] on icon "Close" at bounding box center [752, 70] width 19 height 15
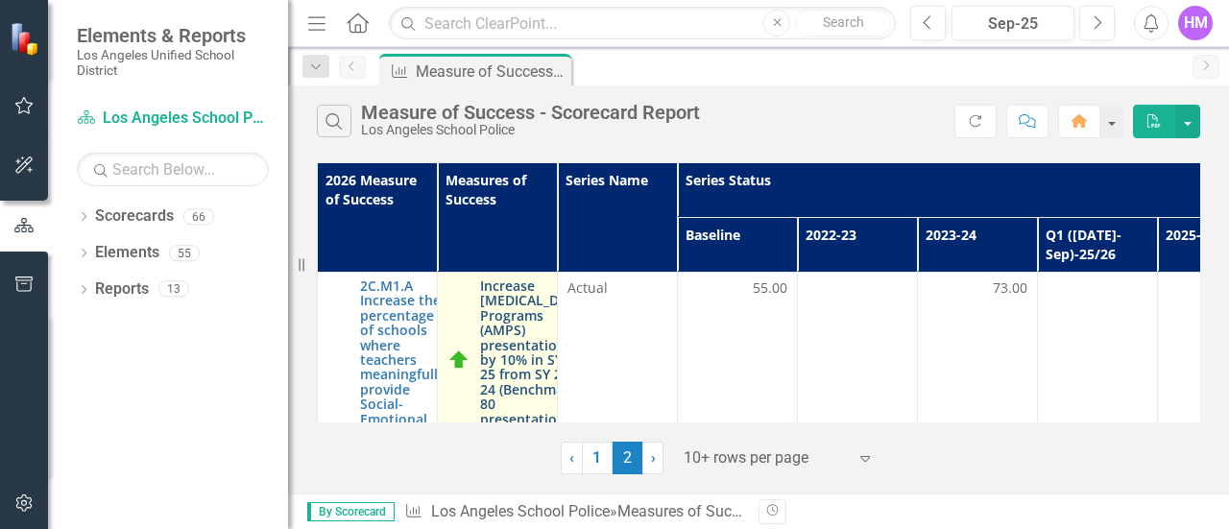
click at [488, 336] on link "Increase [MEDICAL_DATA] Programs (AMPS) presentations by 10% in SY 24-25 from S…" at bounding box center [534, 359] width 109 height 162
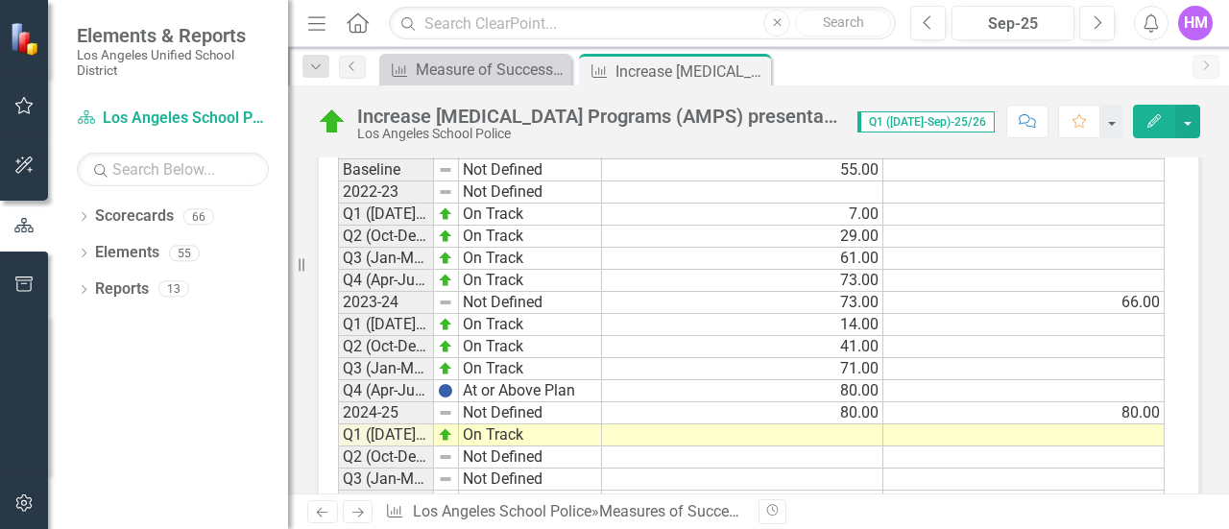
scroll to position [1287, 0]
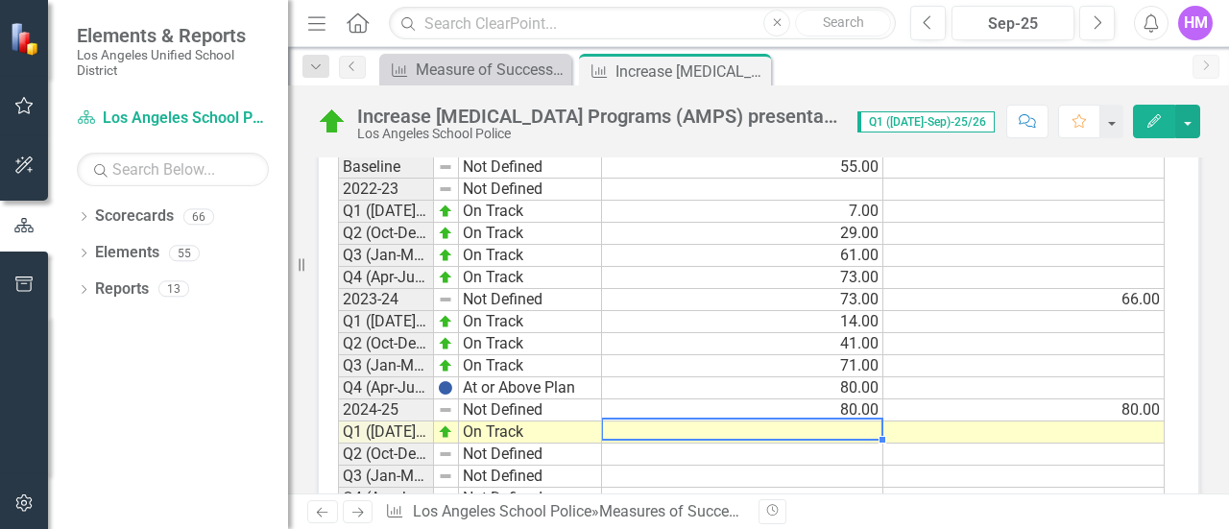
click at [849, 425] on td at bounding box center [742, 433] width 281 height 22
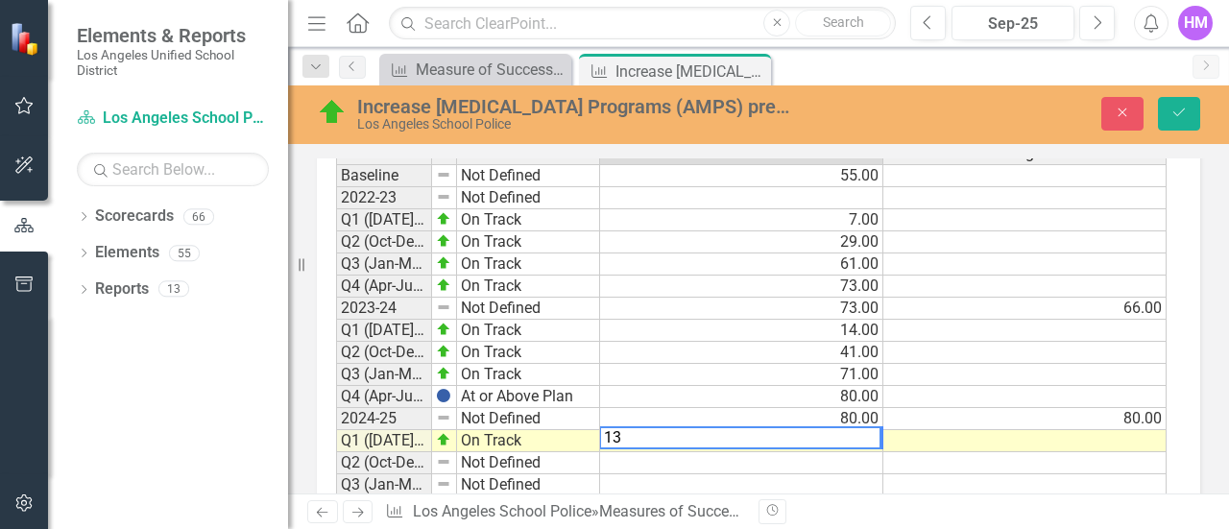
scroll to position [1295, 0]
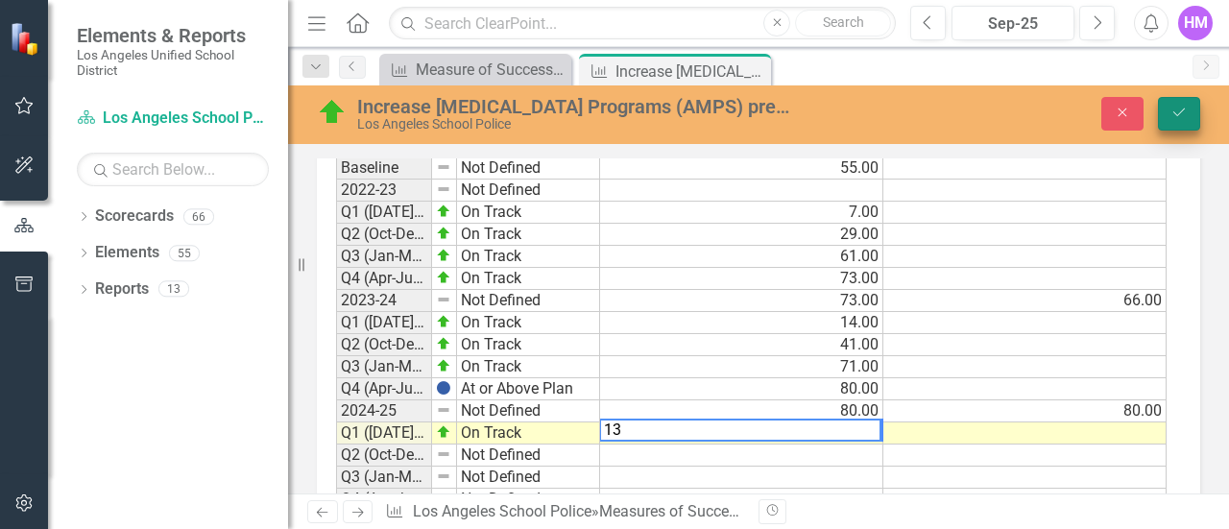
type textarea "13"
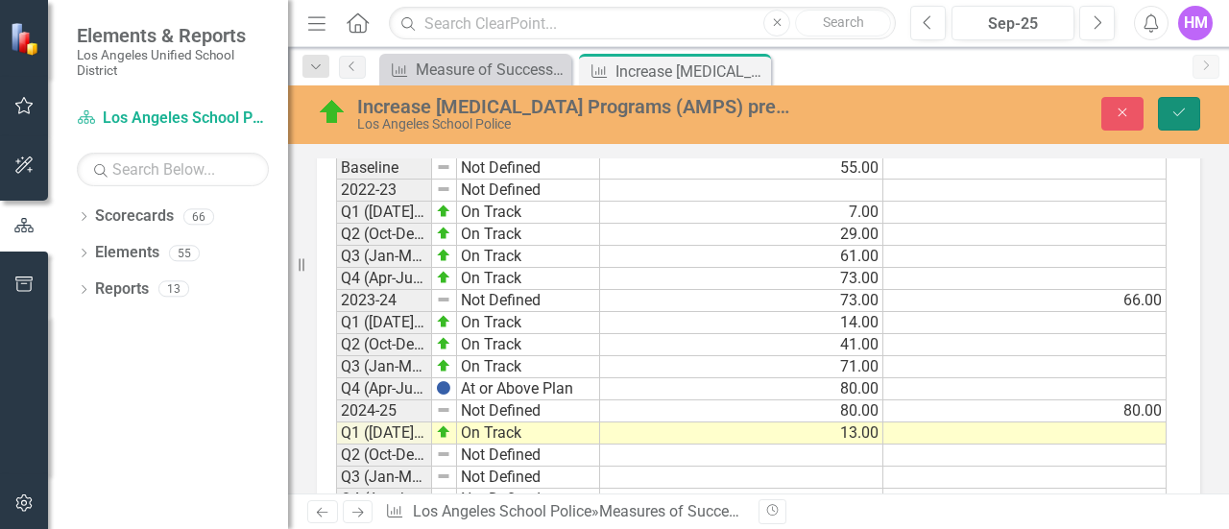
click at [1177, 110] on icon "Save" at bounding box center [1179, 112] width 17 height 13
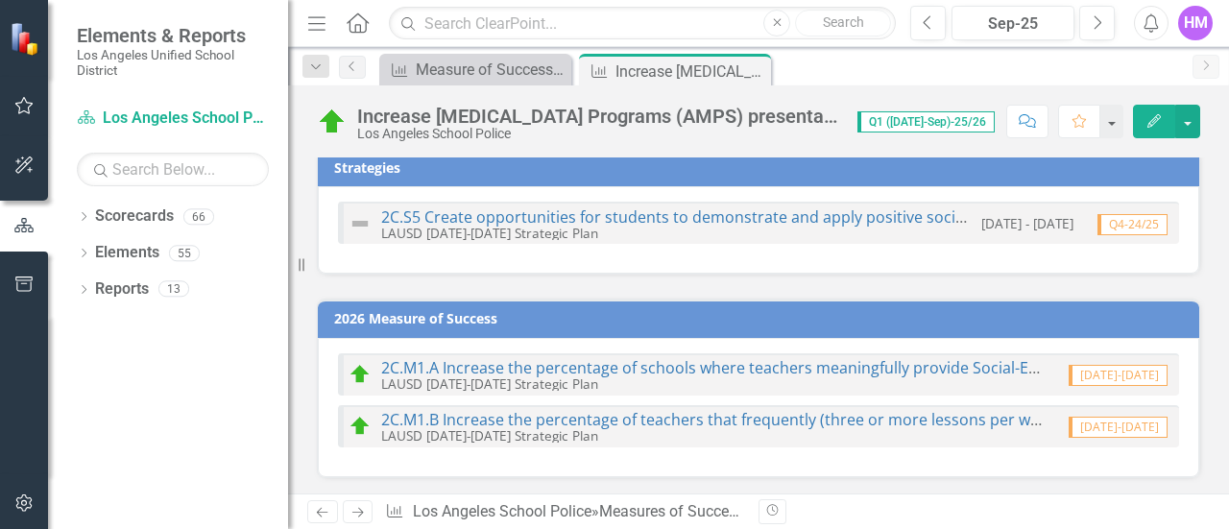
scroll to position [0, 0]
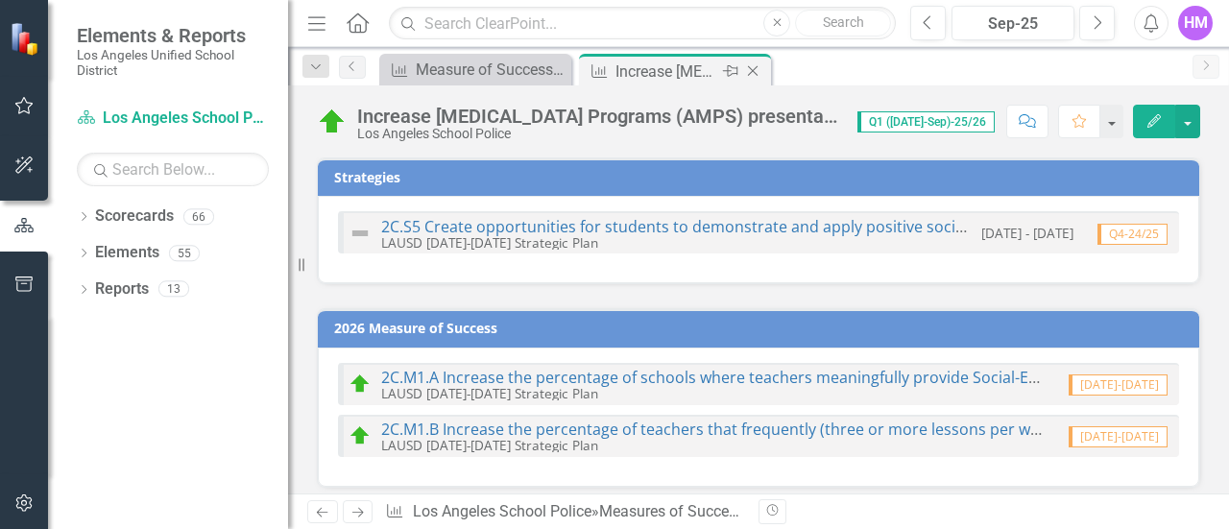
click at [757, 70] on icon "Close" at bounding box center [752, 70] width 19 height 15
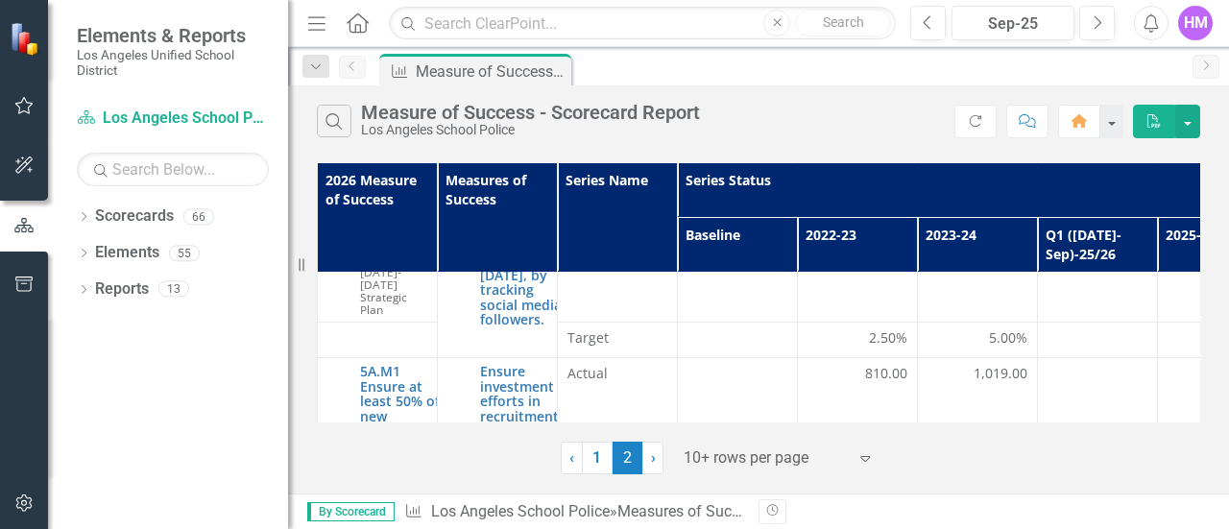
scroll to position [1030, 0]
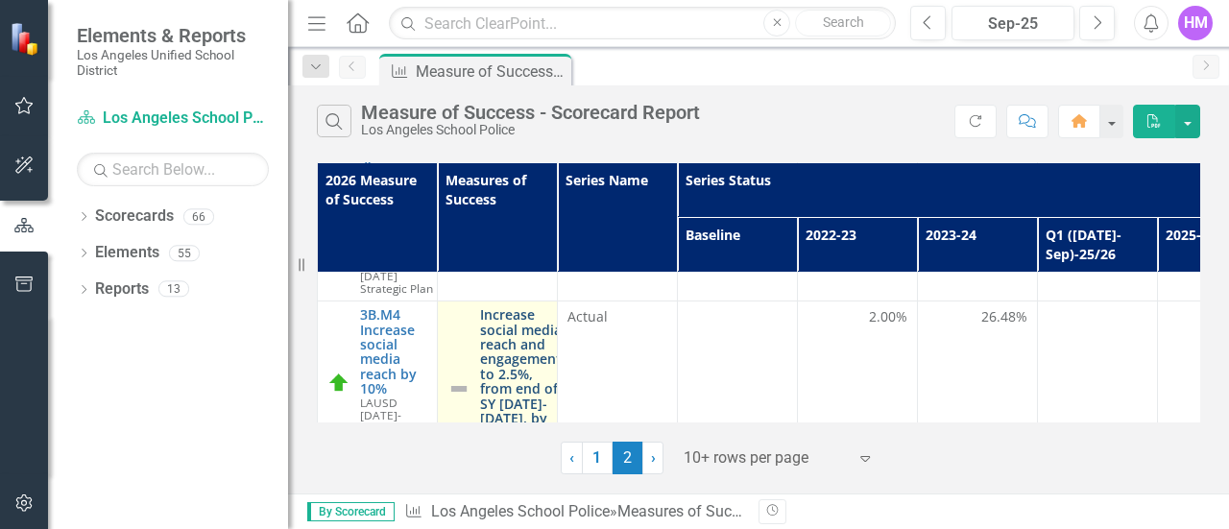
click at [527, 375] on link "Increase social media reach and engagement to 2.5%, from end of SY [DATE]-[DATE…" at bounding box center [521, 388] width 82 height 162
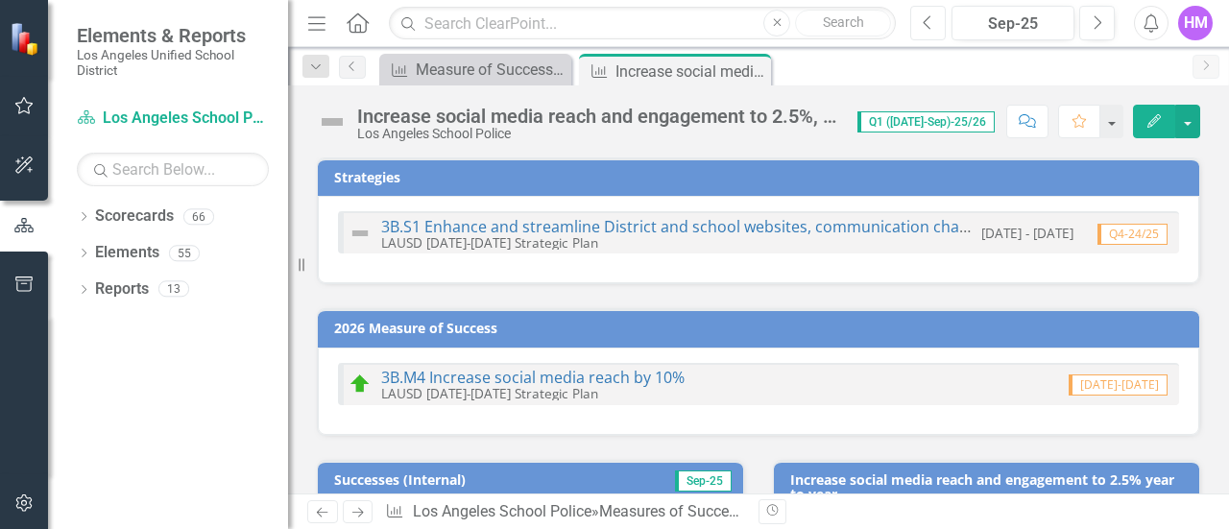
click at [935, 15] on button "Previous" at bounding box center [928, 23] width 36 height 35
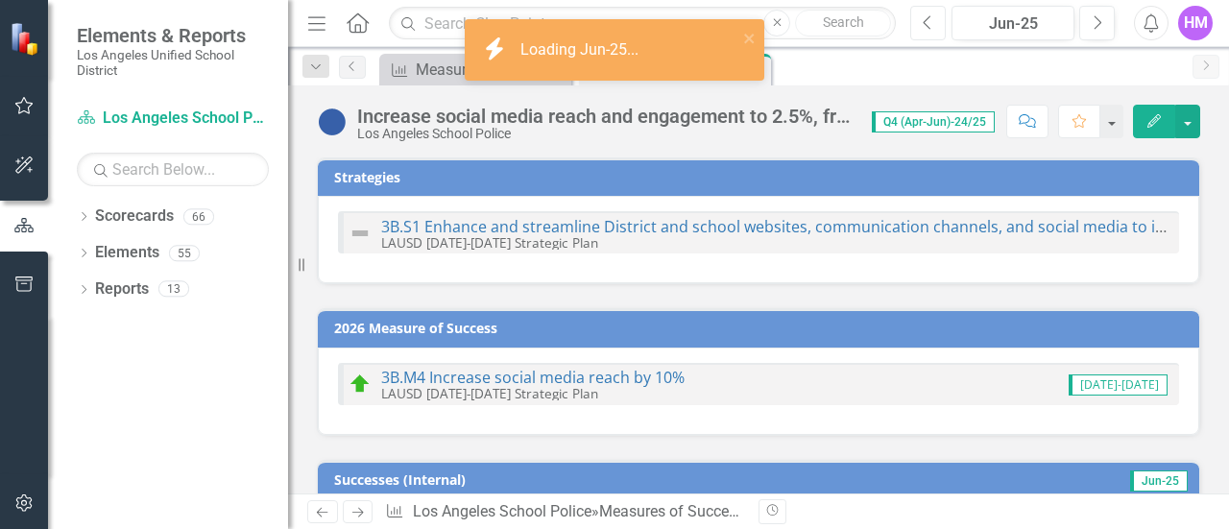
checkbox input "true"
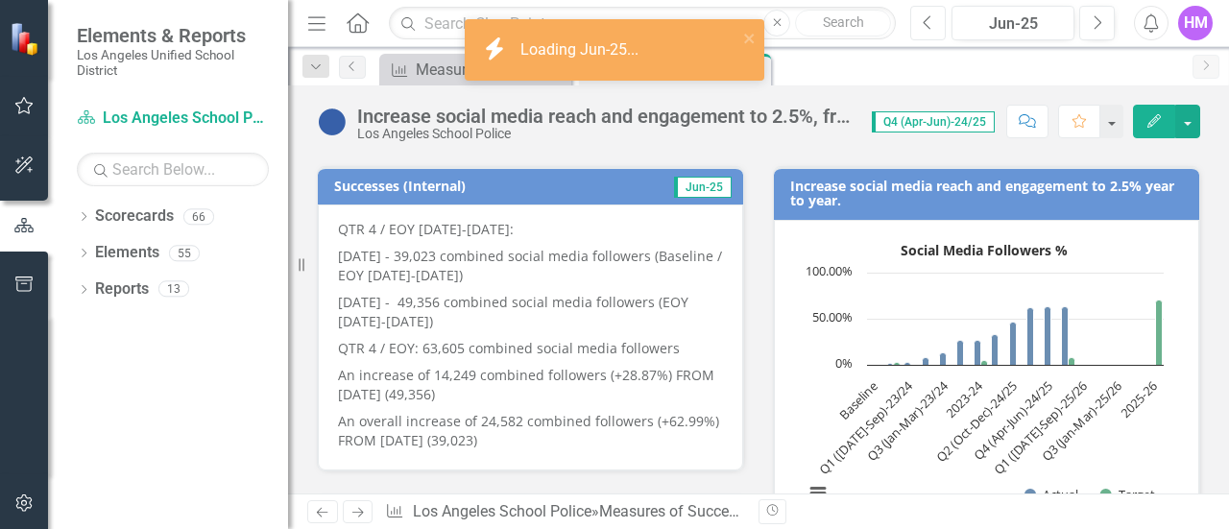
scroll to position [298, 0]
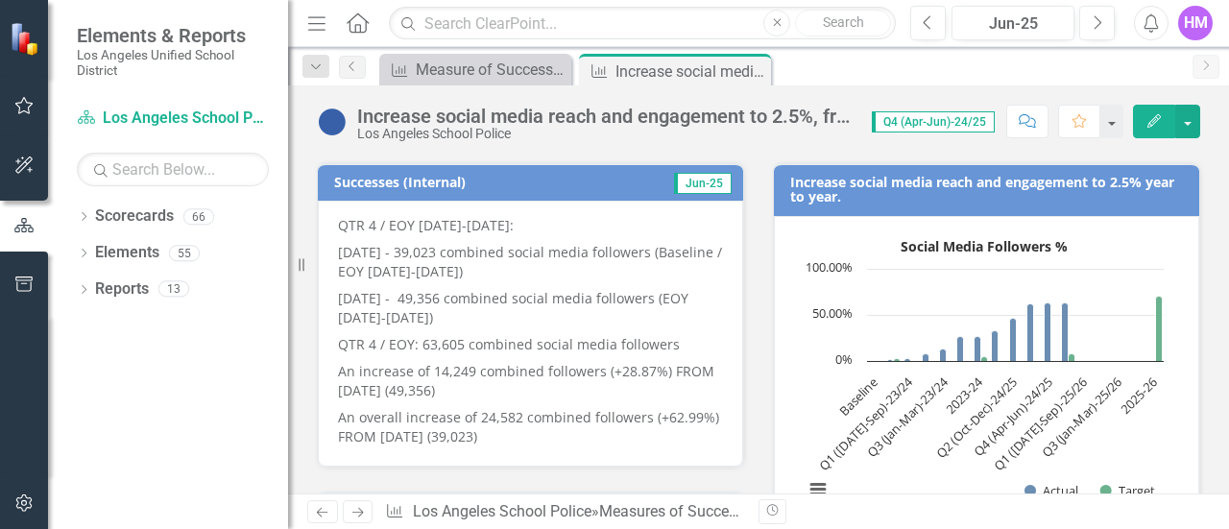
click at [346, 216] on p "QTR 4 / EOY 2024-2025:" at bounding box center [530, 227] width 385 height 23
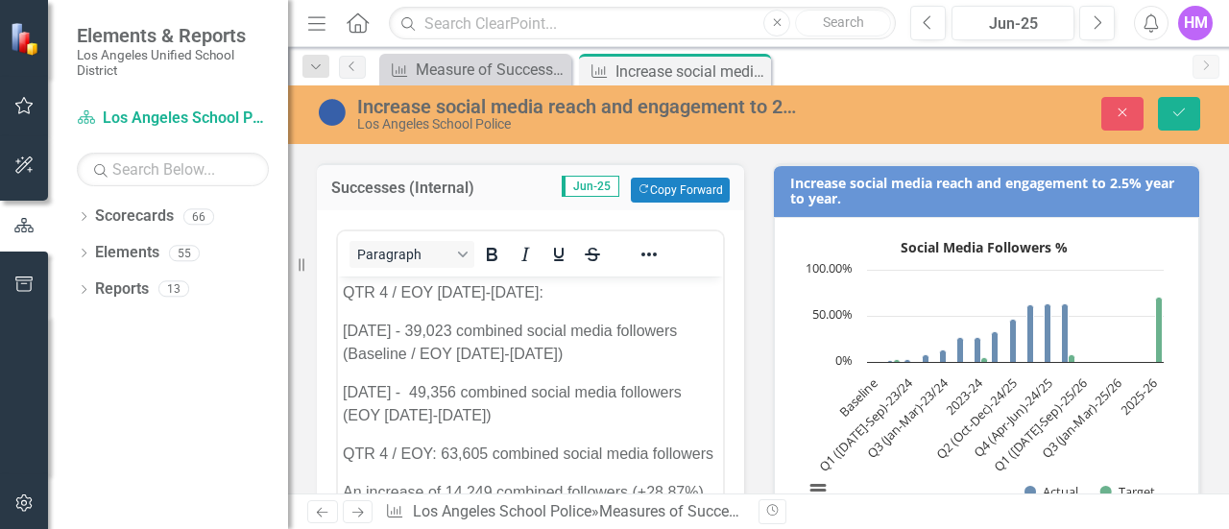
scroll to position [0, 0]
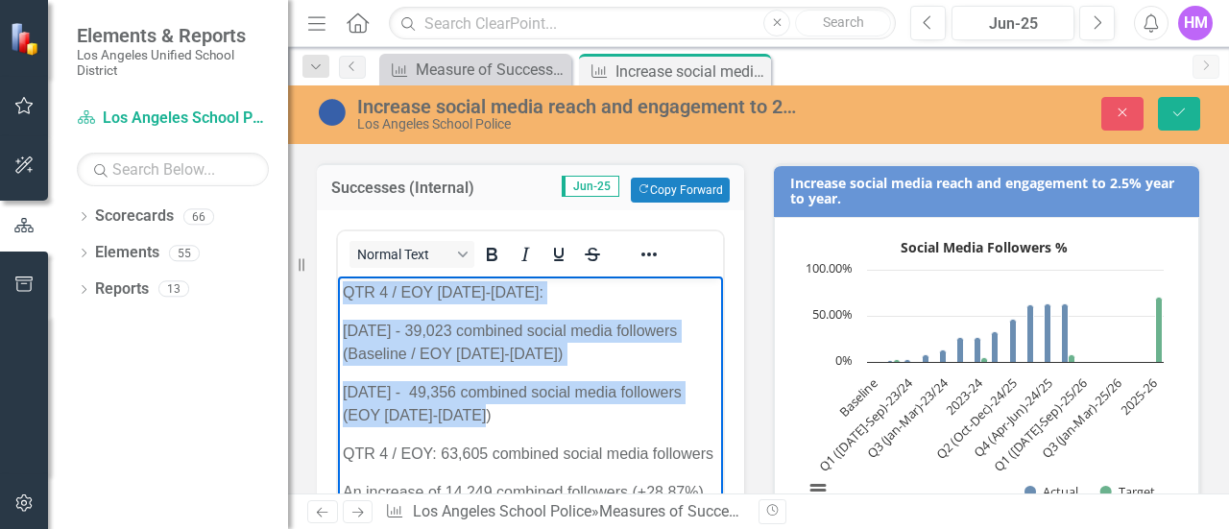
drag, startPoint x: 340, startPoint y: 294, endPoint x: 566, endPoint y: 407, distance: 252.5
click at [566, 407] on body "QTR 4 / EOY 2024-2025: JUNE 2023 - 39,023 combined social media followers (Base…" at bounding box center [530, 443] width 385 height 332
copy body "QTR 4 / EOY 2024-2025: JUNE 2023 - 39,023 combined social media followers (Base…"
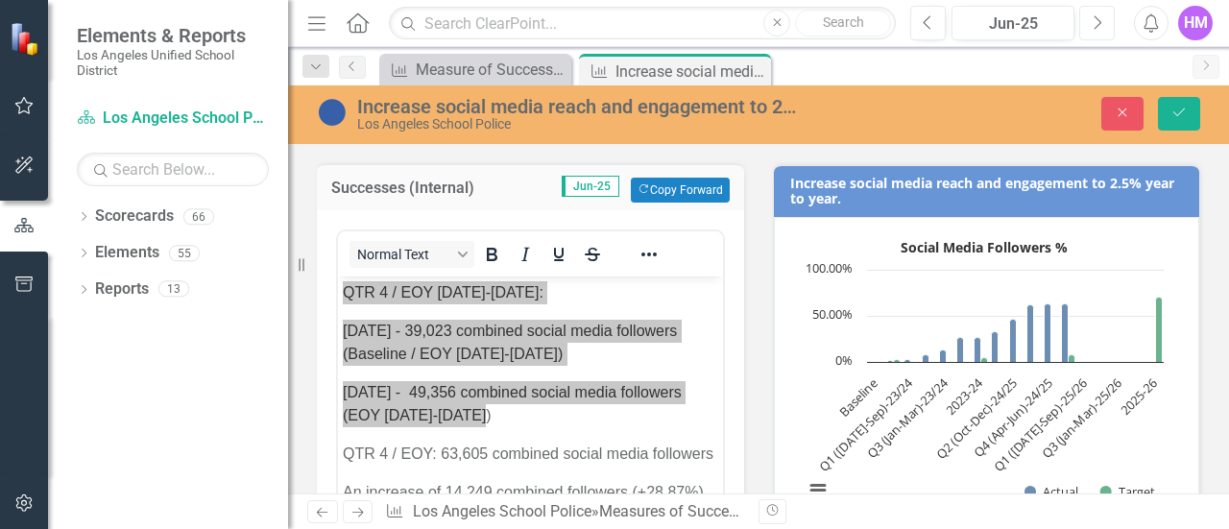
click at [1094, 23] on icon "Next" at bounding box center [1097, 22] width 11 height 17
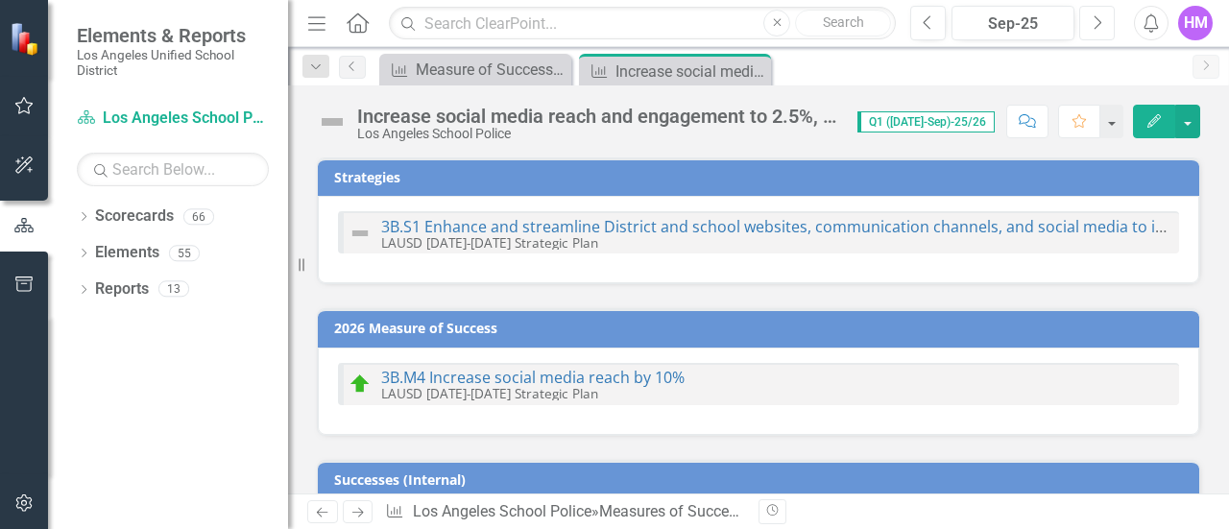
checkbox input "true"
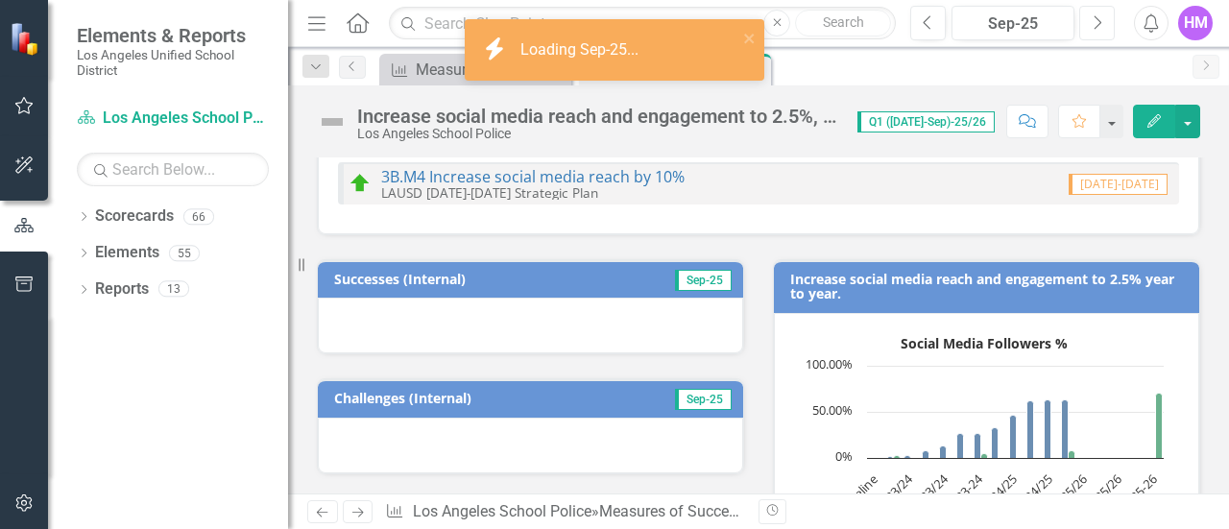
scroll to position [238, 0]
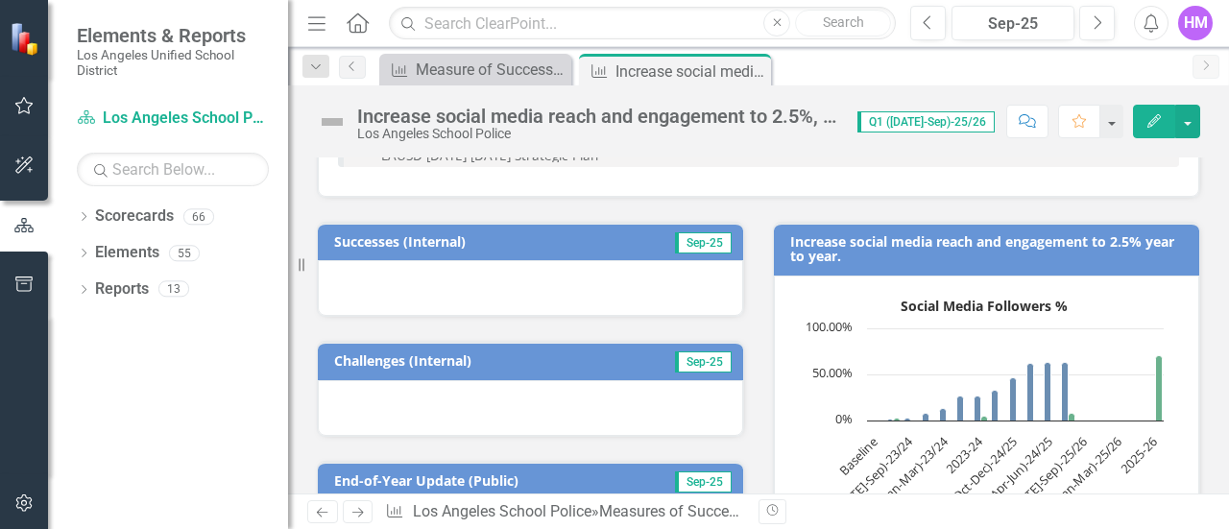
click at [353, 276] on div at bounding box center [530, 288] width 425 height 56
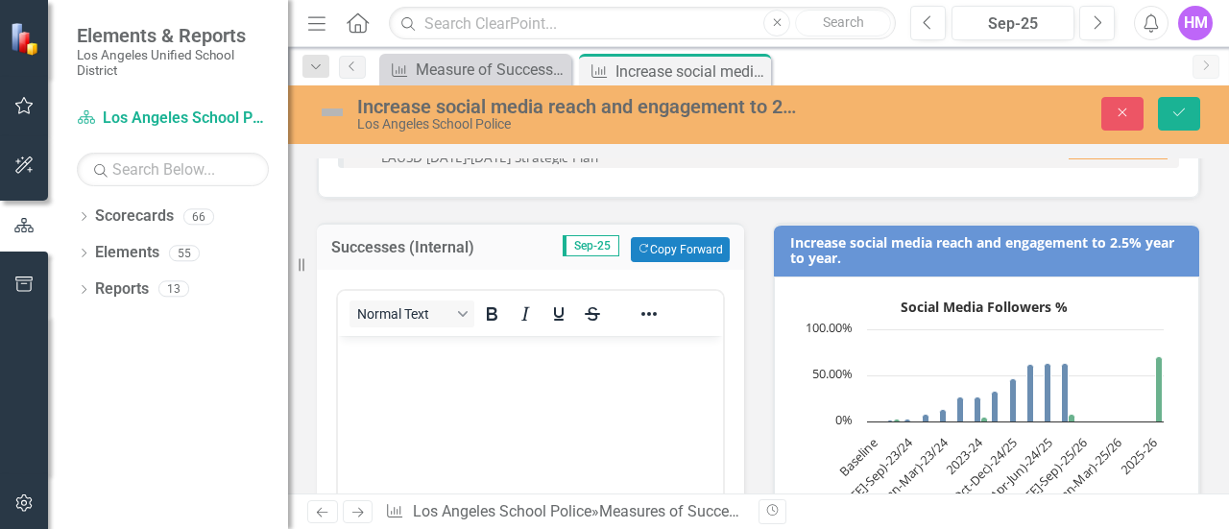
scroll to position [0, 0]
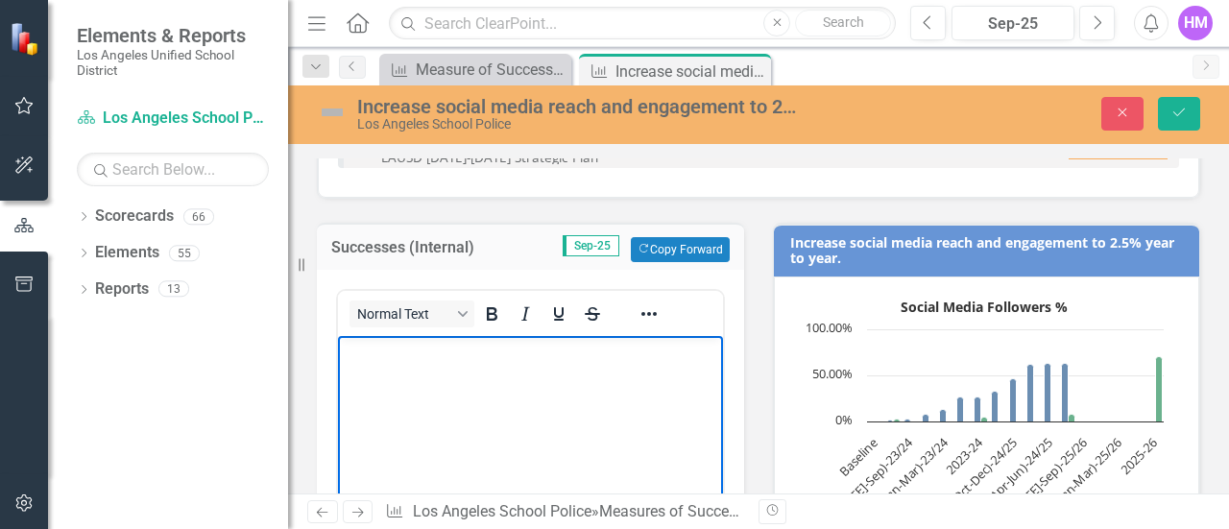
paste body "Rich Text Area. Press ALT-0 for help."
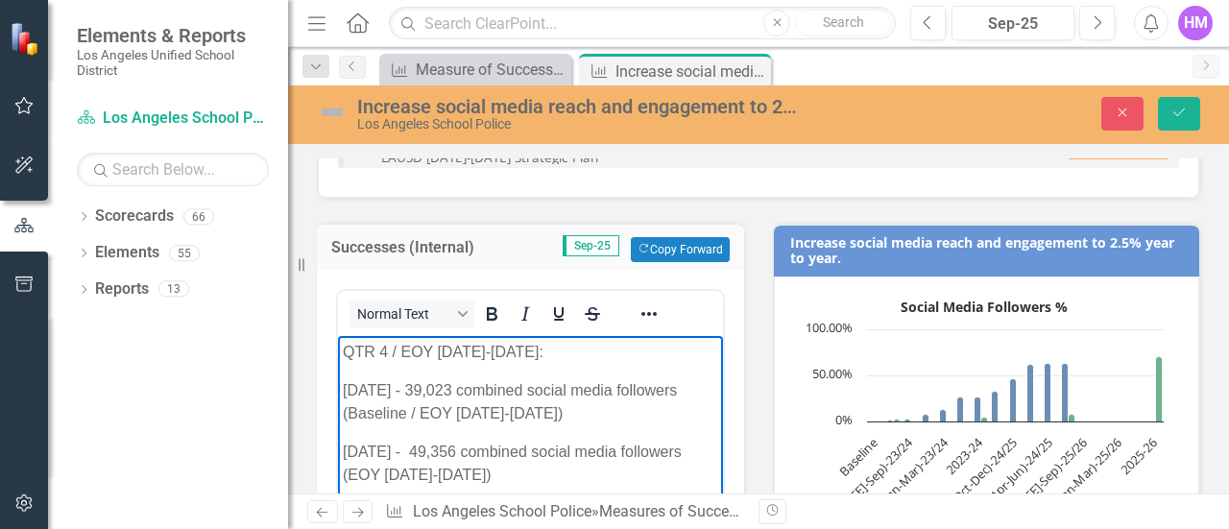
click at [344, 388] on p "JUNE 2023 - 39,023 combined social media followers (Baseline / EOY 2022-2023)" at bounding box center [530, 402] width 375 height 46
click at [386, 349] on p "QTR 4 / EOY 2024-2025:" at bounding box center [530, 352] width 375 height 23
drag, startPoint x: 431, startPoint y: 353, endPoint x: 392, endPoint y: 350, distance: 39.6
click at [392, 350] on p "QTR 1 / EOY 2024-2025:" at bounding box center [530, 352] width 375 height 23
click at [427, 353] on p "QTR 1 2024-2025:" at bounding box center [530, 352] width 375 height 23
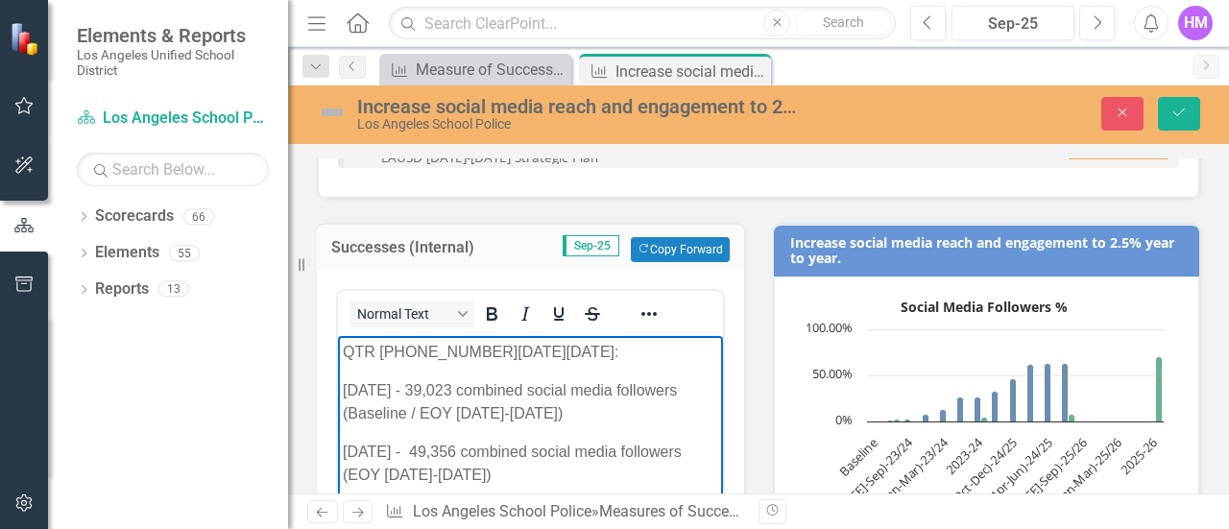
click at [468, 351] on p "QTR 1 2025-2025:" at bounding box center [530, 352] width 375 height 23
click at [417, 388] on p "JUNE 2023 - 39,023 combined social media followers (Baseline / EOY 2022-2023)" at bounding box center [530, 402] width 375 height 46
drag, startPoint x: 432, startPoint y: 389, endPoint x: 346, endPoint y: 381, distance: 86.8
click at [346, 381] on p "JUNE 2023 - 39,023 combined social media followers (Baseline / EOY 2022-2023)" at bounding box center [530, 402] width 375 height 46
drag, startPoint x: 346, startPoint y: 448, endPoint x: 420, endPoint y: 459, distance: 74.8
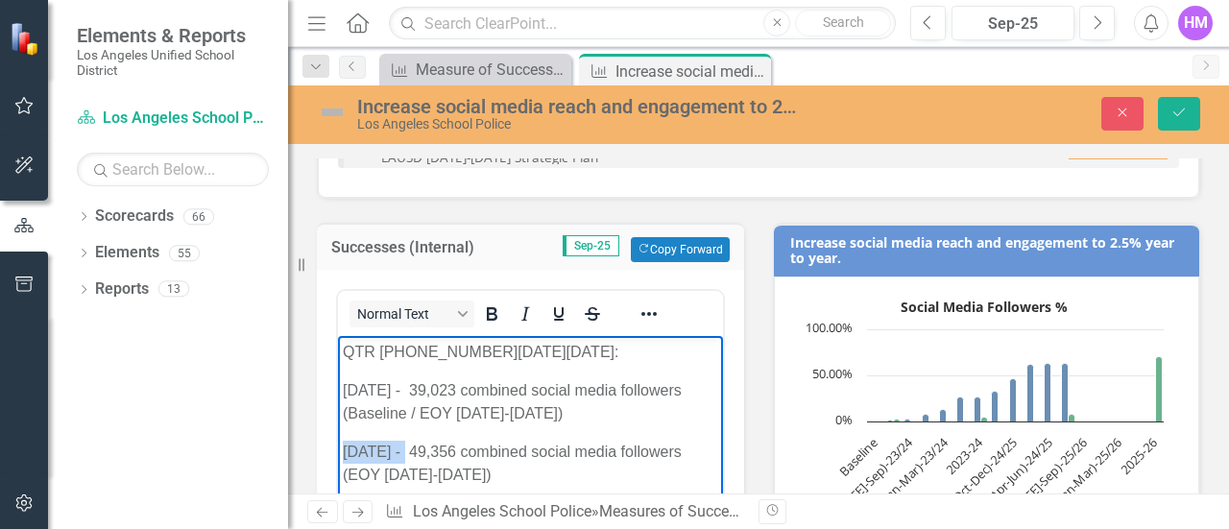
click at [420, 459] on p "JUNE 2024 - 49,356 combined social media followers (EOY 2023-2024)" at bounding box center [530, 464] width 375 height 46
drag, startPoint x: 478, startPoint y: 347, endPoint x: 340, endPoint y: 363, distance: 139.2
click at [340, 363] on body "QTR 1 2025-2026: June 2023 - 39,023 combined social media followers (Baseline /…" at bounding box center [530, 480] width 385 height 288
click at [340, 390] on body "June 2023 - 39,023 combined social media followers (Baseline / EOY 2022-2023) J…" at bounding box center [530, 480] width 385 height 288
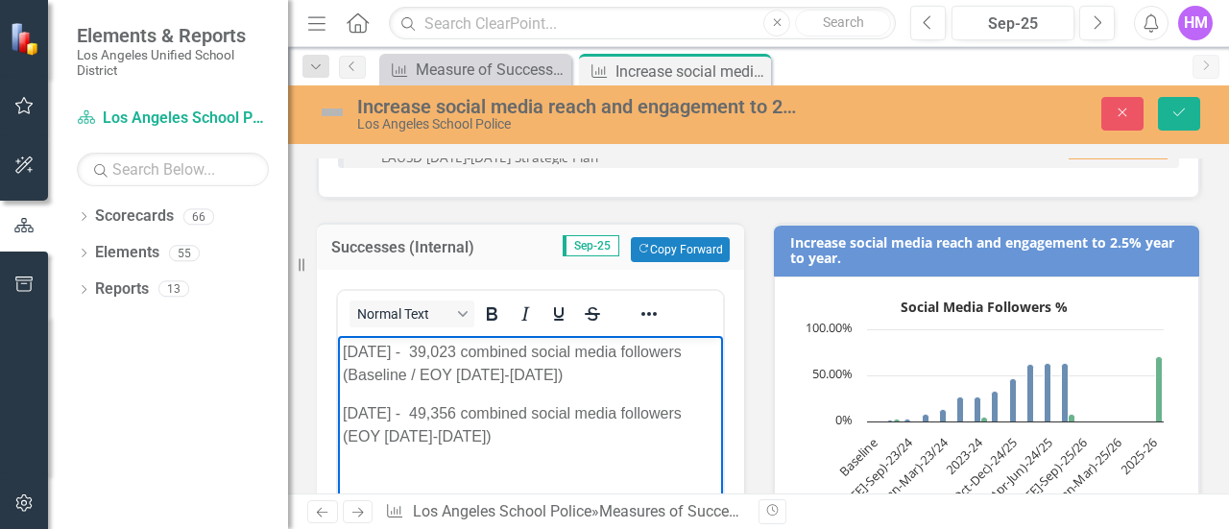
click at [348, 393] on body "June 2023 - 39,023 combined social media followers (Baseline / EOY 2022-2023) J…" at bounding box center [530, 480] width 385 height 288
drag, startPoint x: 423, startPoint y: 411, endPoint x: 344, endPoint y: 411, distance: 78.7
click at [344, 411] on p "JUNE 2024 - 49,356 combined social media followers (EOY 2023-2024)" at bounding box center [530, 425] width 375 height 46
drag, startPoint x: 351, startPoint y: 414, endPoint x: 334, endPoint y: 414, distance: 16.3
click at [338, 414] on html "June 2023 - 39,023 combined social media followers (Baseline / EOY 2022-2023) -…" at bounding box center [530, 480] width 385 height 288
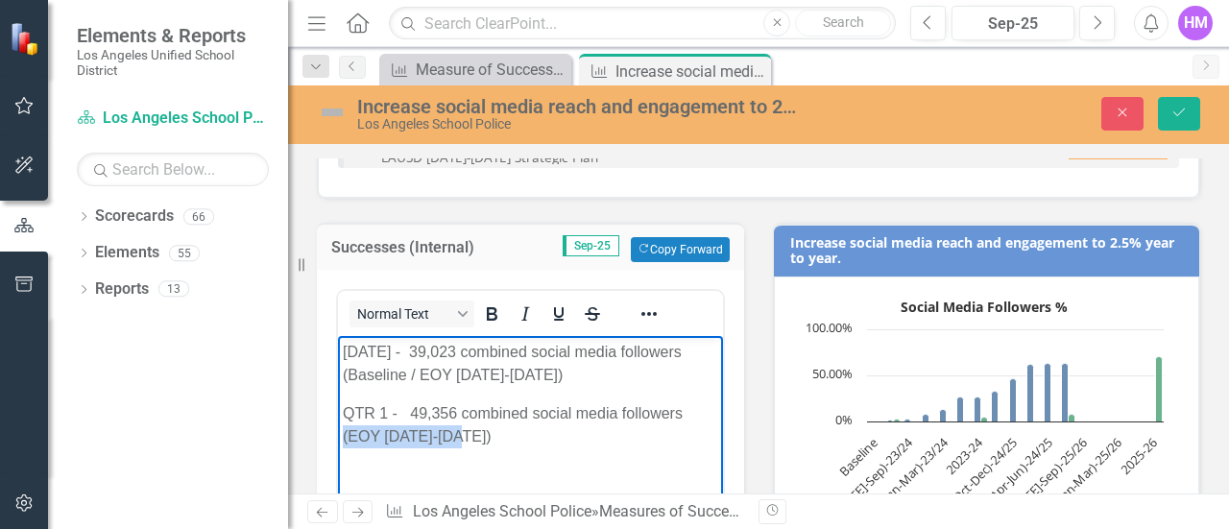
drag, startPoint x: 466, startPoint y: 442, endPoint x: 344, endPoint y: 434, distance: 122.2
click at [344, 434] on p "QTR 1 - 49,356 combined social media followers (EOY 2023-2024)" at bounding box center [530, 425] width 375 height 46
drag, startPoint x: 455, startPoint y: 413, endPoint x: 413, endPoint y: 413, distance: 42.3
click at [413, 413] on p "QTR 1 - 49,356 combined social media followers" at bounding box center [530, 413] width 375 height 23
click at [409, 411] on p "QTR 1 - combined social media followers" at bounding box center [530, 413] width 375 height 23
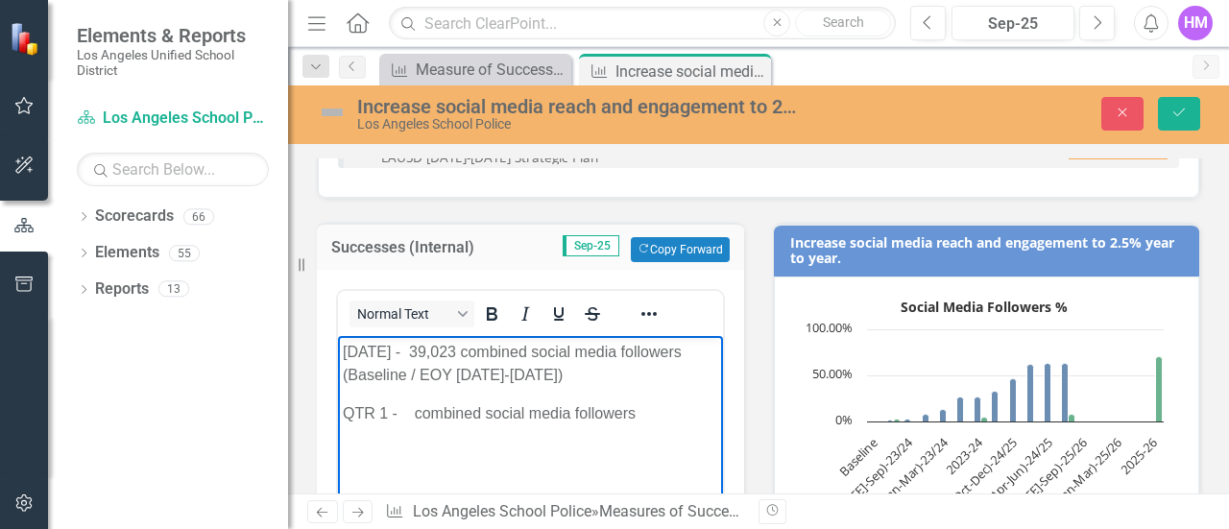
click at [446, 185] on div "3B.M4 Increase social media reach by 10% LAUSD 2022-2026 Strategic Plan 2024-20…" at bounding box center [759, 153] width 882 height 87
click at [464, 408] on p "QTR 1 - 64,071 combined social media followers" at bounding box center [530, 413] width 375 height 23
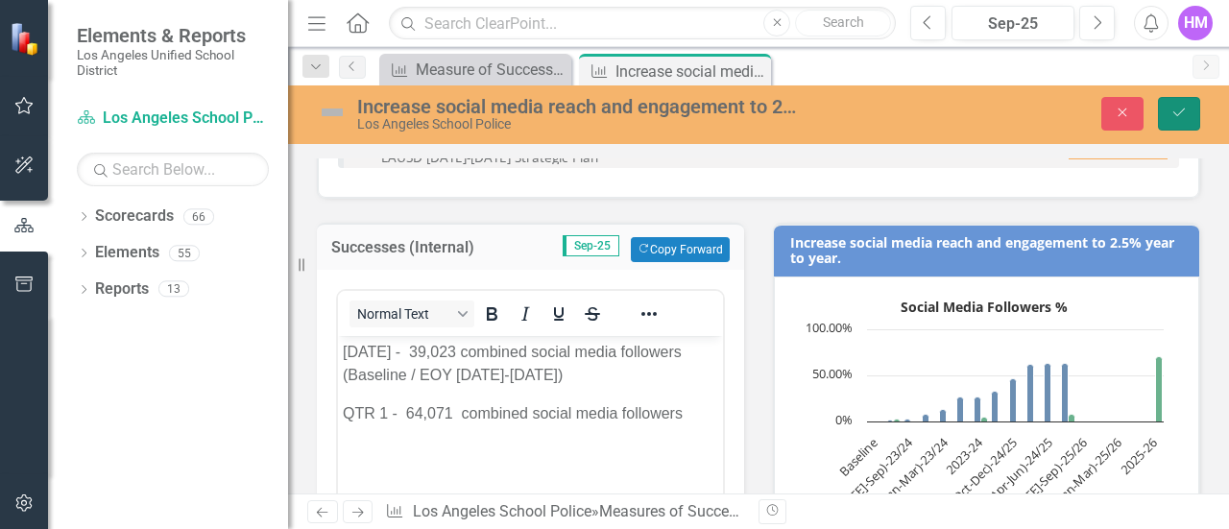
click at [1179, 112] on icon "Save" at bounding box center [1179, 112] width 17 height 13
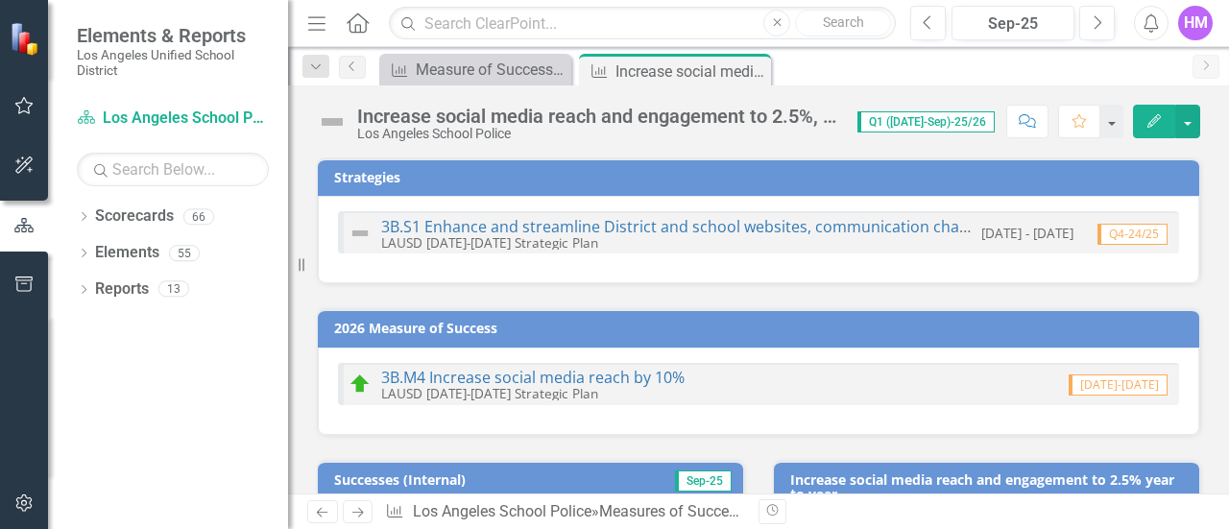
checkbox input "true"
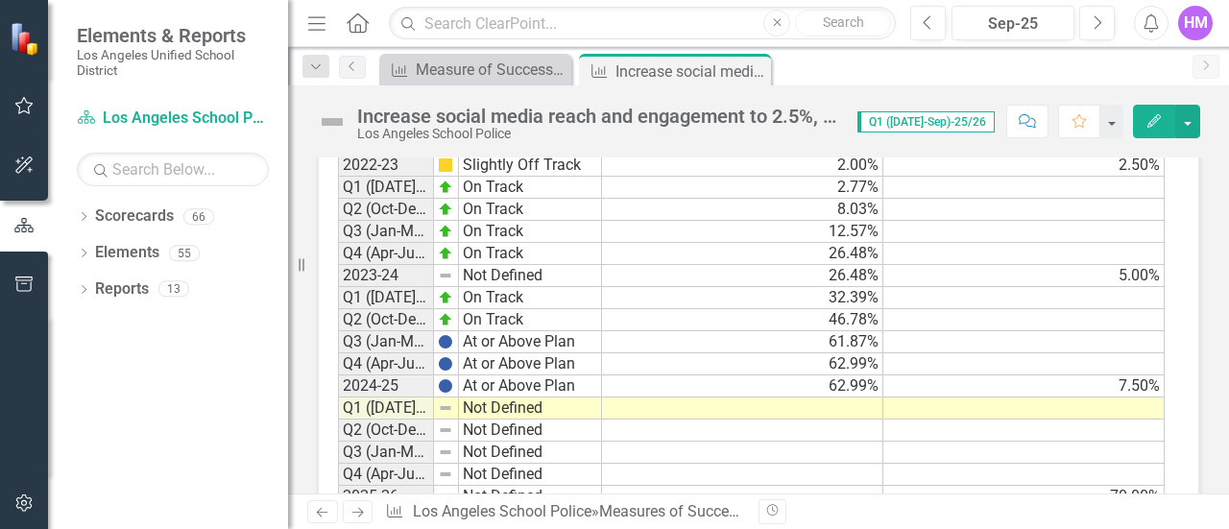
scroll to position [1473, 0]
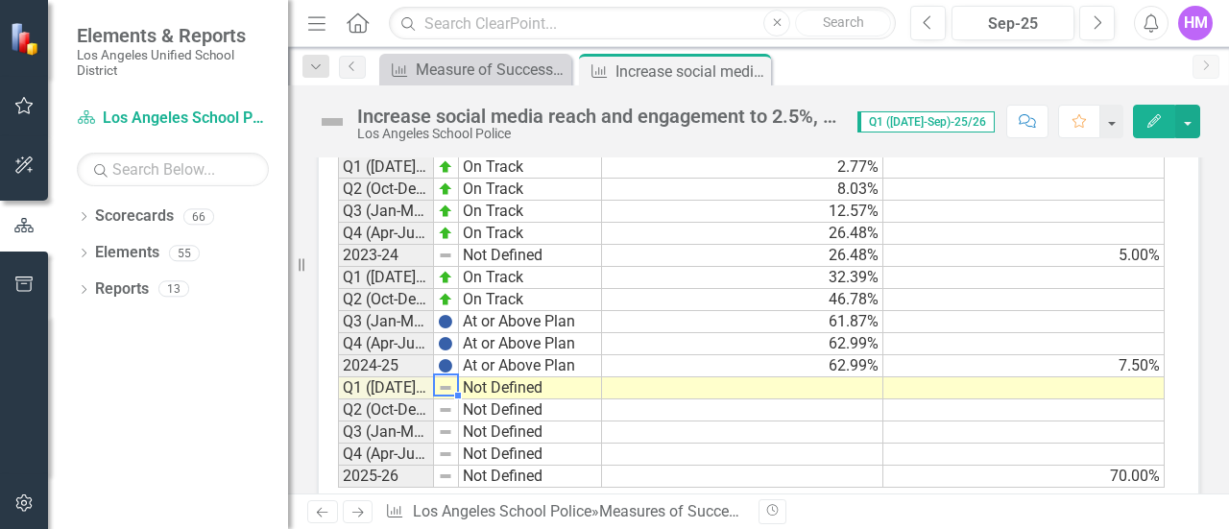
click at [444, 380] on img at bounding box center [445, 387] width 15 height 15
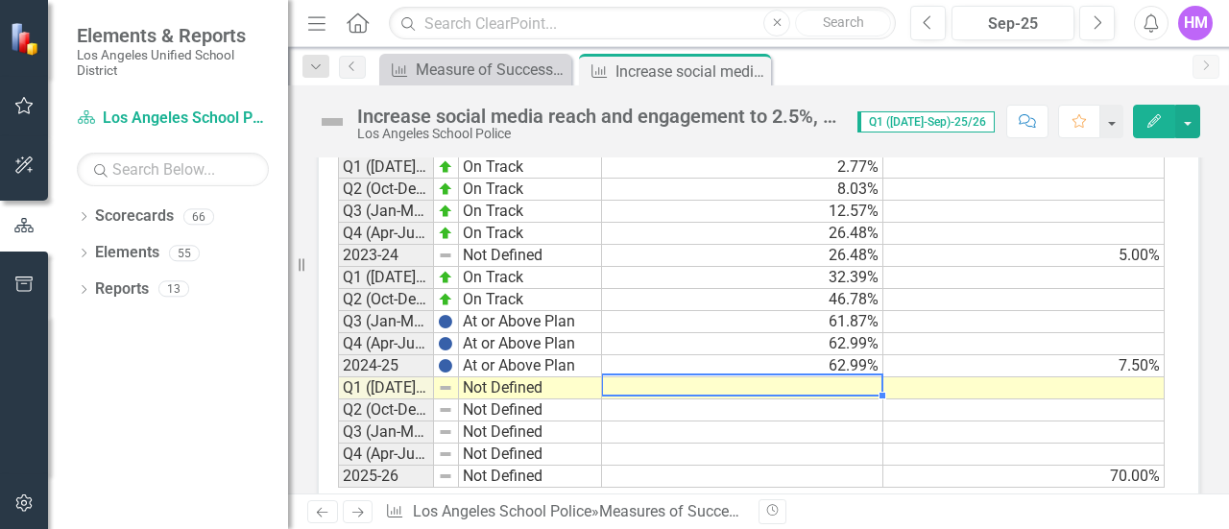
click at [839, 377] on td at bounding box center [742, 388] width 281 height 22
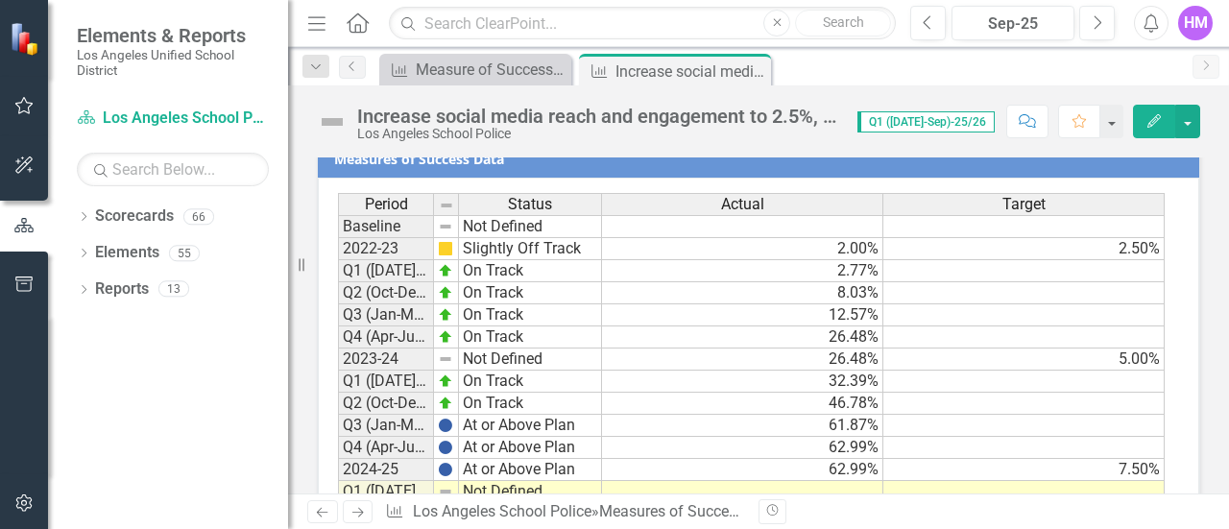
scroll to position [1436, 0]
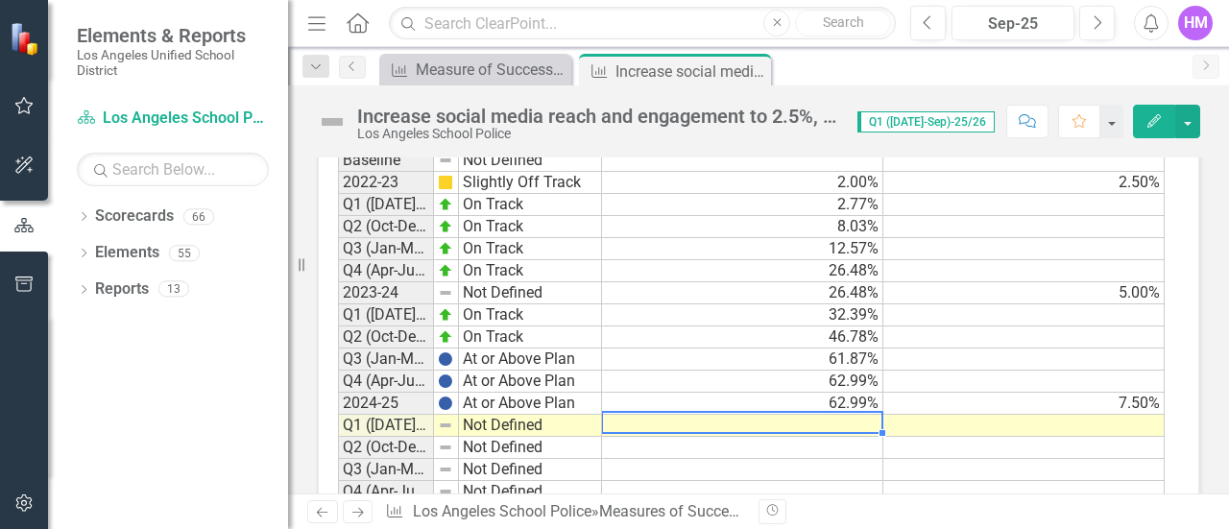
click at [835, 418] on td at bounding box center [742, 426] width 281 height 22
click at [845, 416] on td at bounding box center [742, 426] width 281 height 22
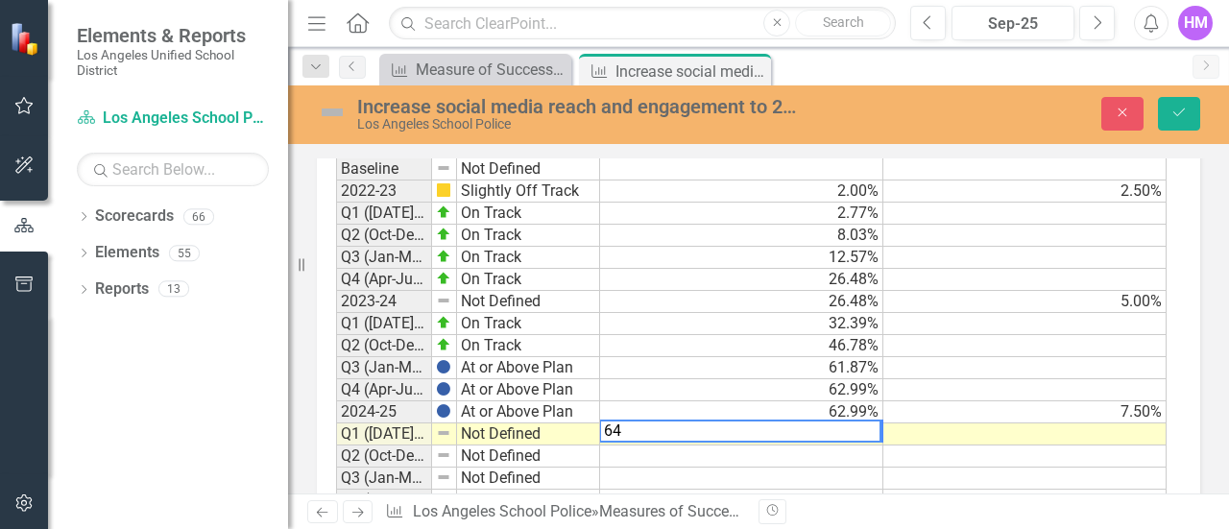
scroll to position [1443, 0]
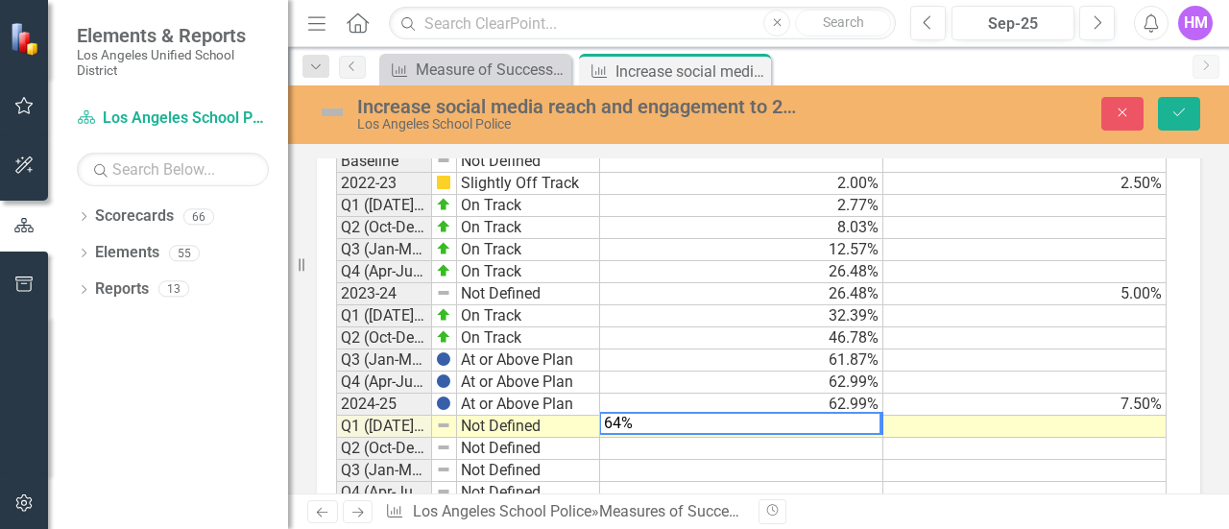
click at [988, 460] on td at bounding box center [1025, 471] width 283 height 22
type textarea "64"
click at [779, 460] on td at bounding box center [741, 471] width 283 height 22
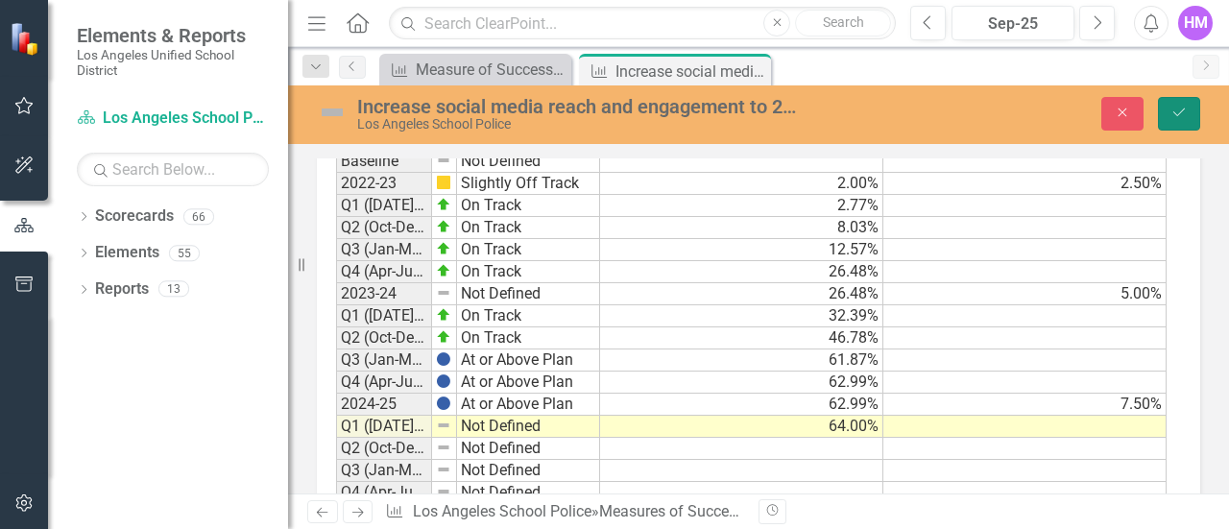
click at [1198, 113] on button "Save" at bounding box center [1179, 114] width 42 height 34
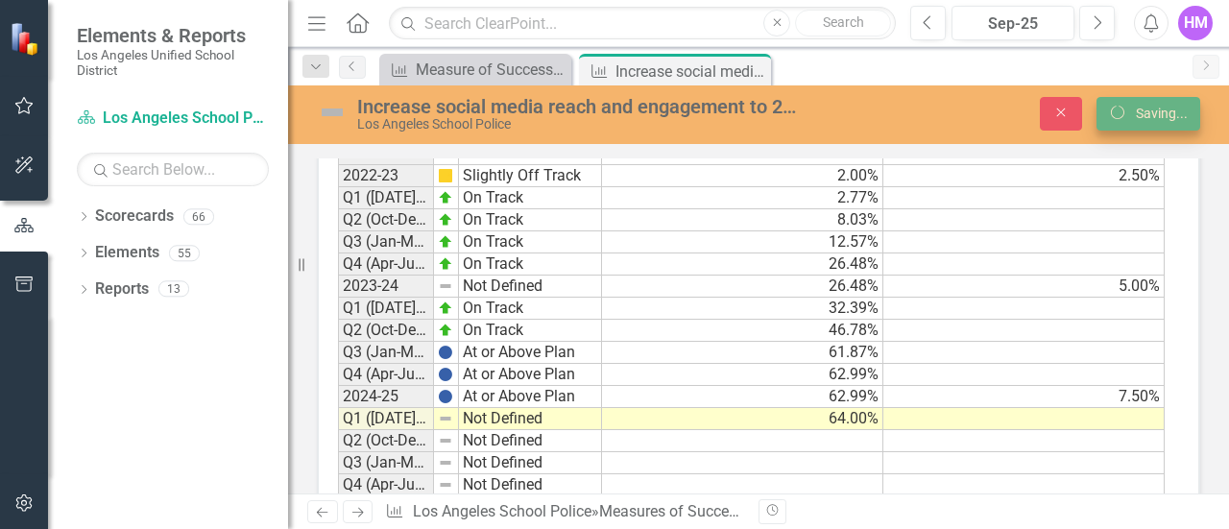
scroll to position [0, 0]
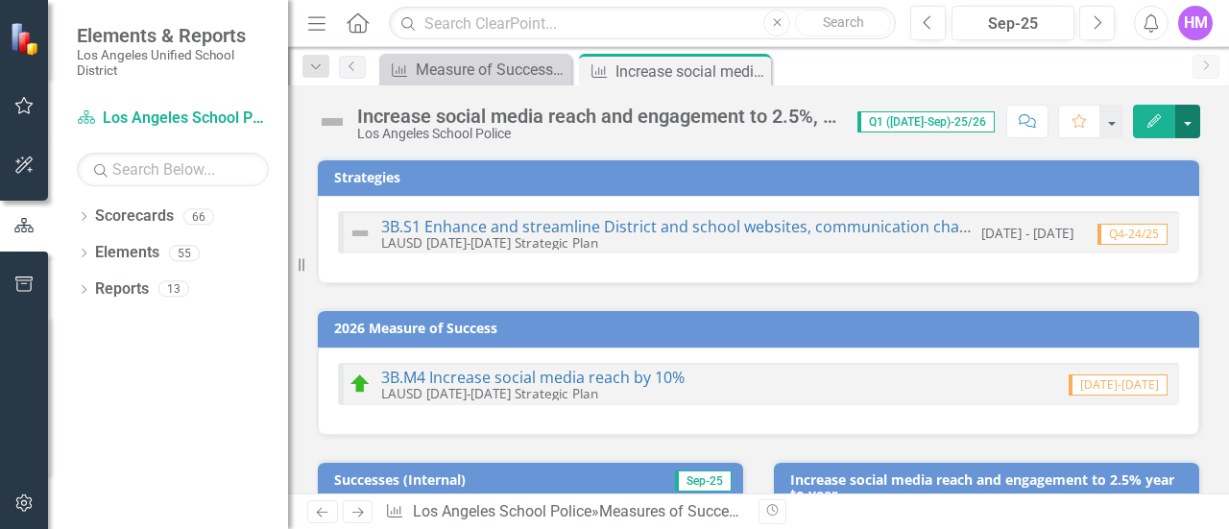
checkbox input "true"
click at [1191, 107] on button "button" at bounding box center [1187, 122] width 25 height 34
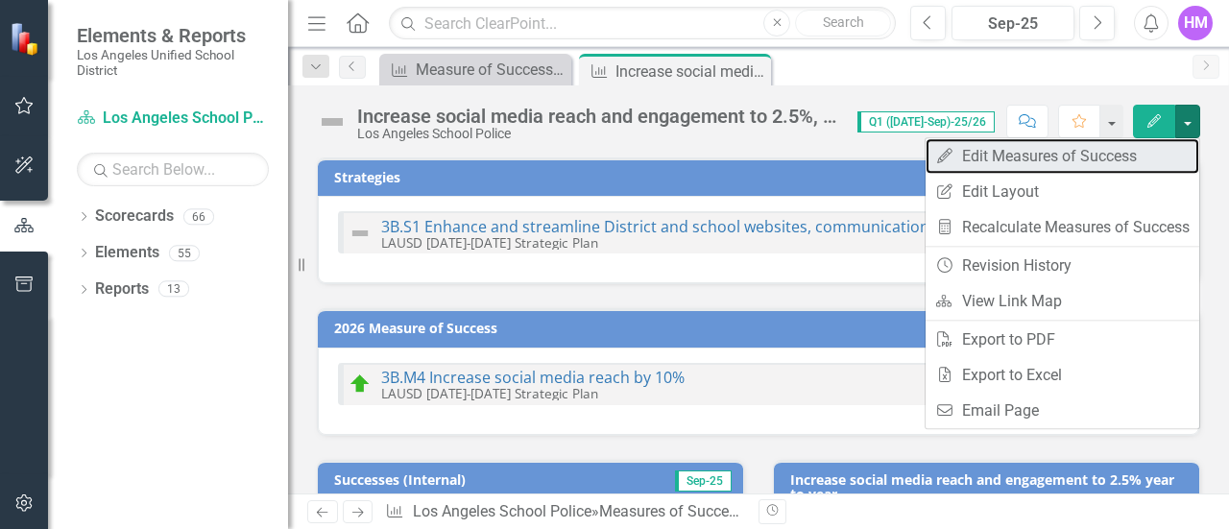
click at [978, 155] on link "Edit Edit Measures of Success" at bounding box center [1063, 156] width 274 height 36
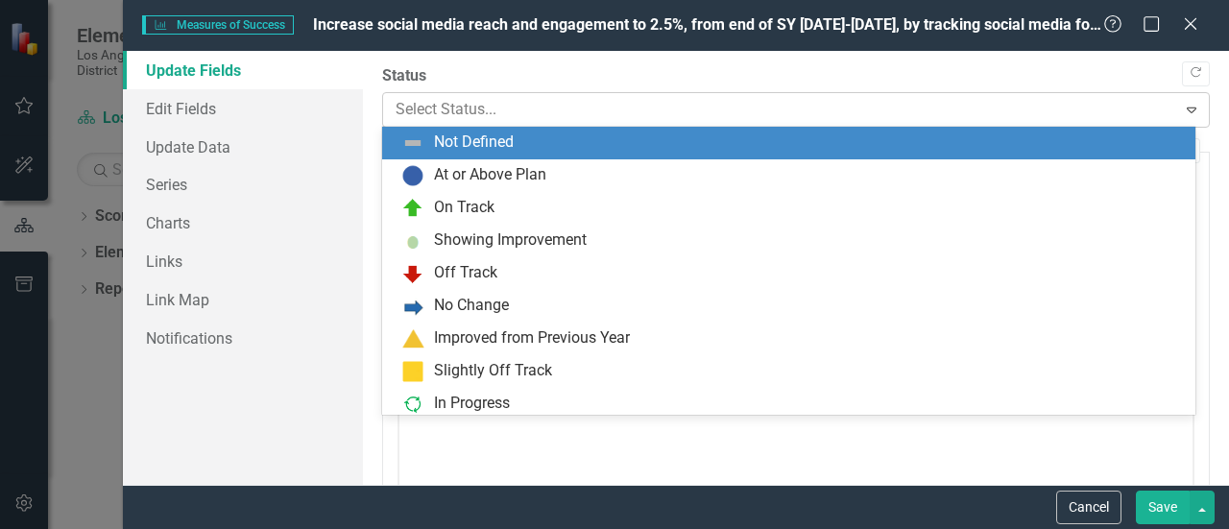
click at [403, 102] on div at bounding box center [780, 110] width 769 height 26
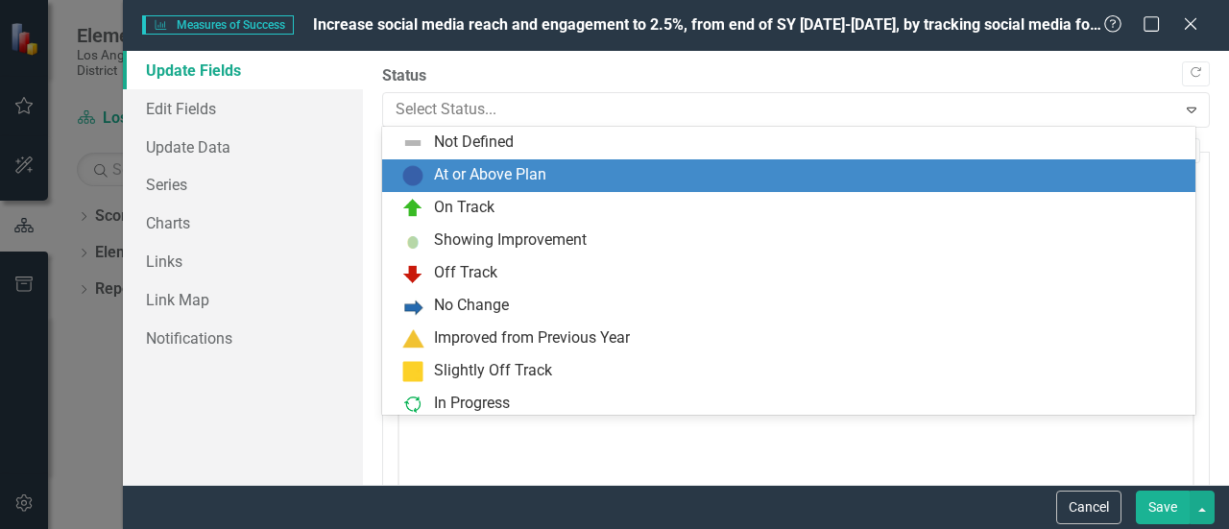
drag, startPoint x: 433, startPoint y: 205, endPoint x: 445, endPoint y: 174, distance: 32.8
click at [445, 174] on div "Not Defined At or Above Plan On Track Showing Improvement Off Track No Change I…" at bounding box center [788, 271] width 813 height 288
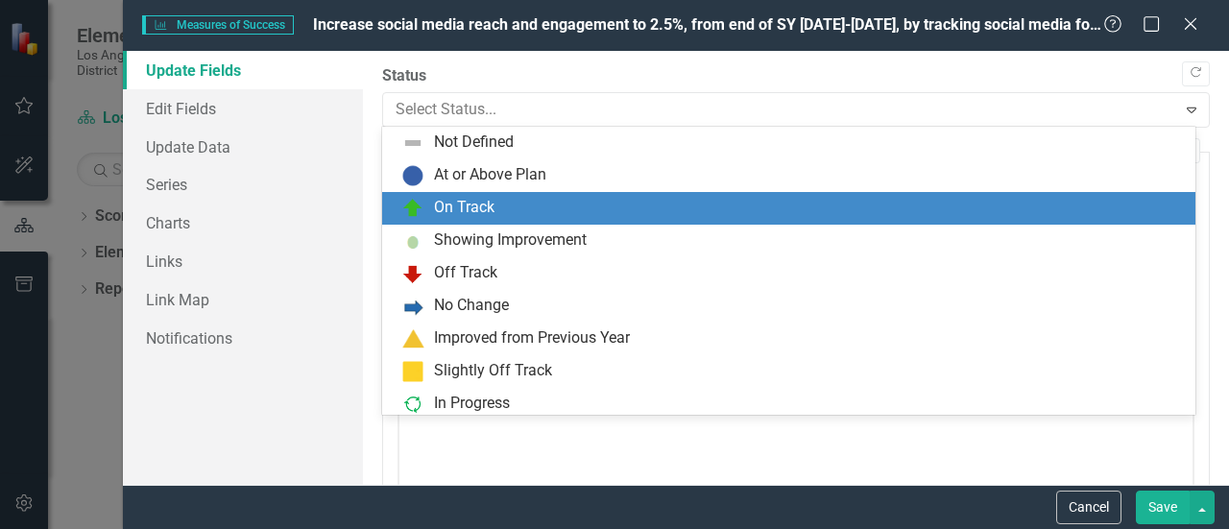
click at [460, 209] on div "On Track" at bounding box center [464, 208] width 61 height 22
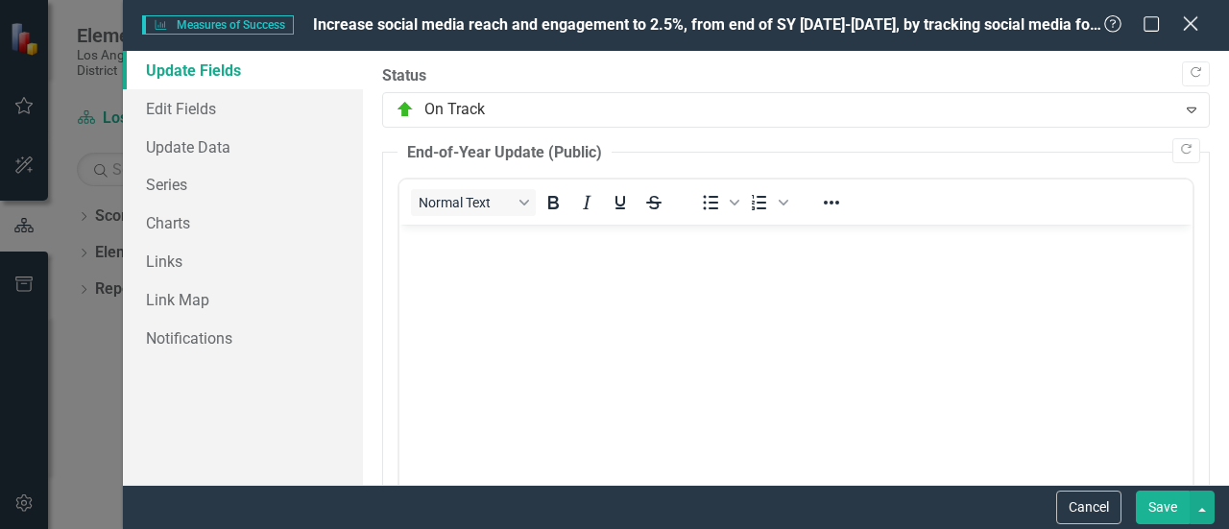
click at [1196, 27] on icon "Close" at bounding box center [1190, 23] width 24 height 18
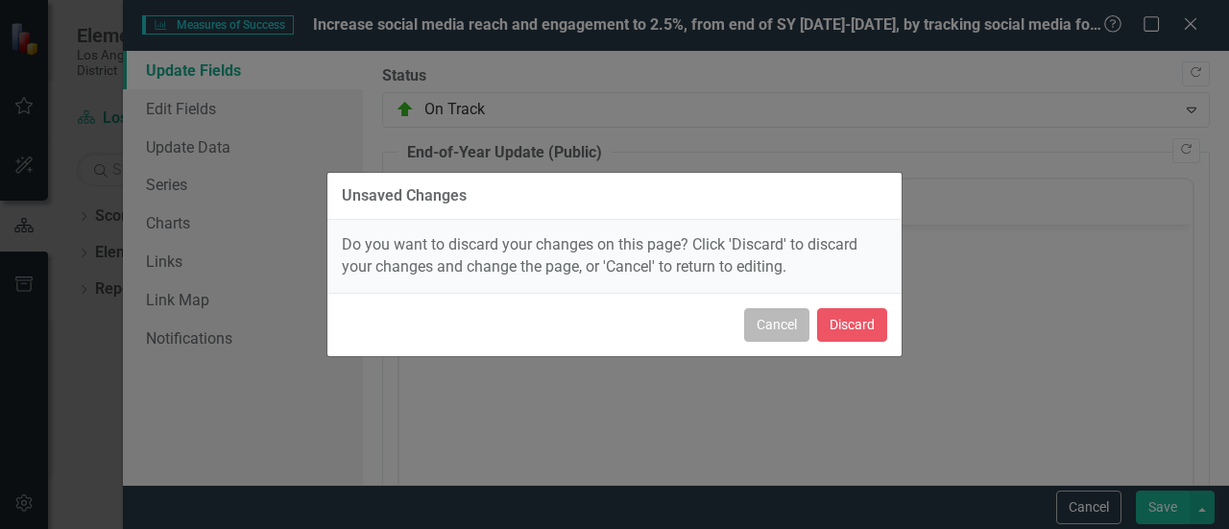
click at [787, 331] on button "Cancel" at bounding box center [776, 325] width 65 height 34
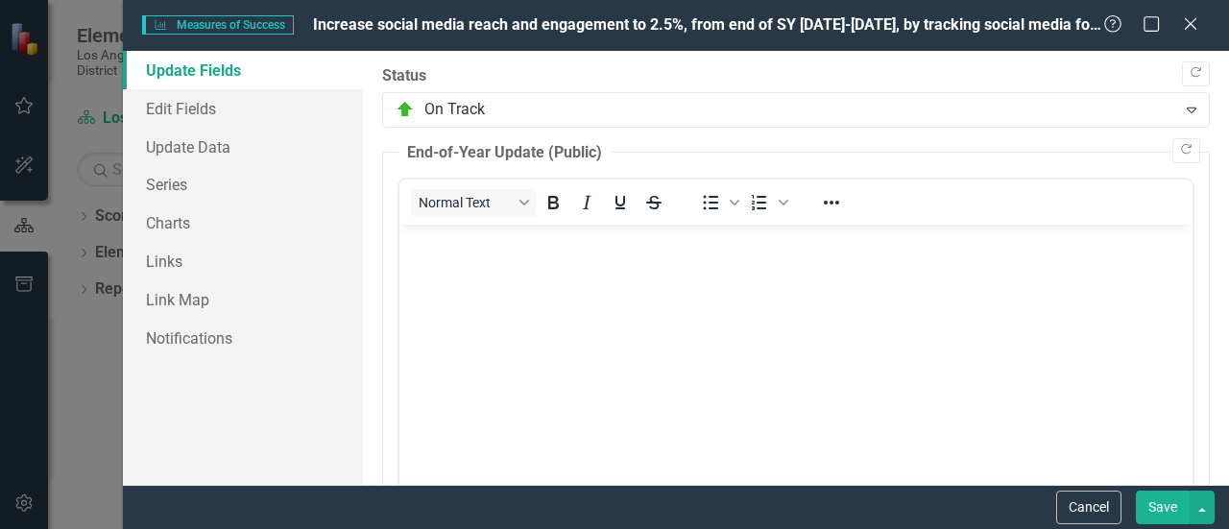
click at [1170, 506] on button "Save" at bounding box center [1163, 508] width 54 height 34
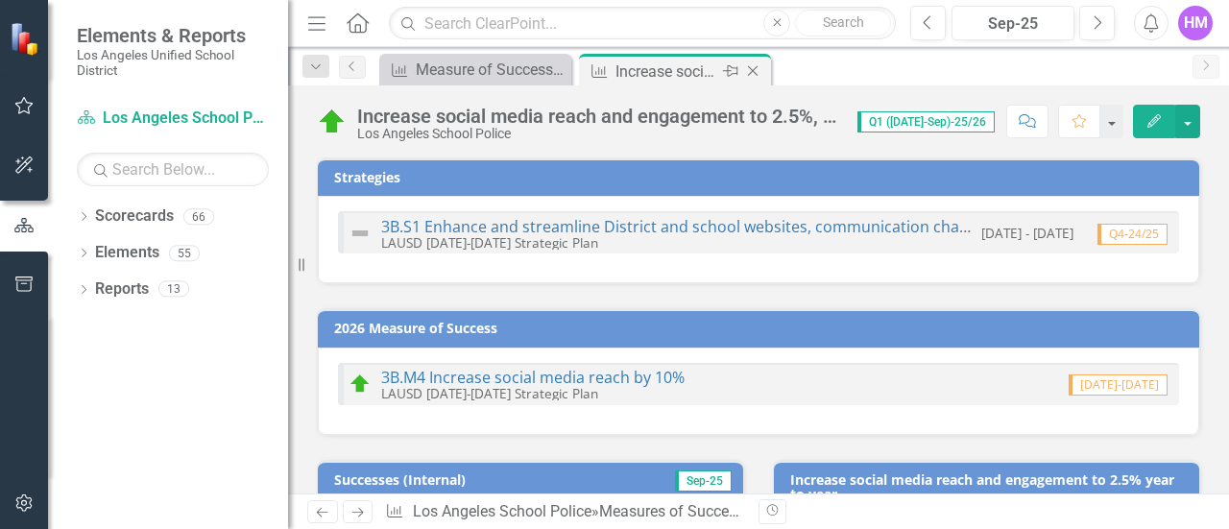
click at [757, 68] on icon "Close" at bounding box center [752, 70] width 19 height 15
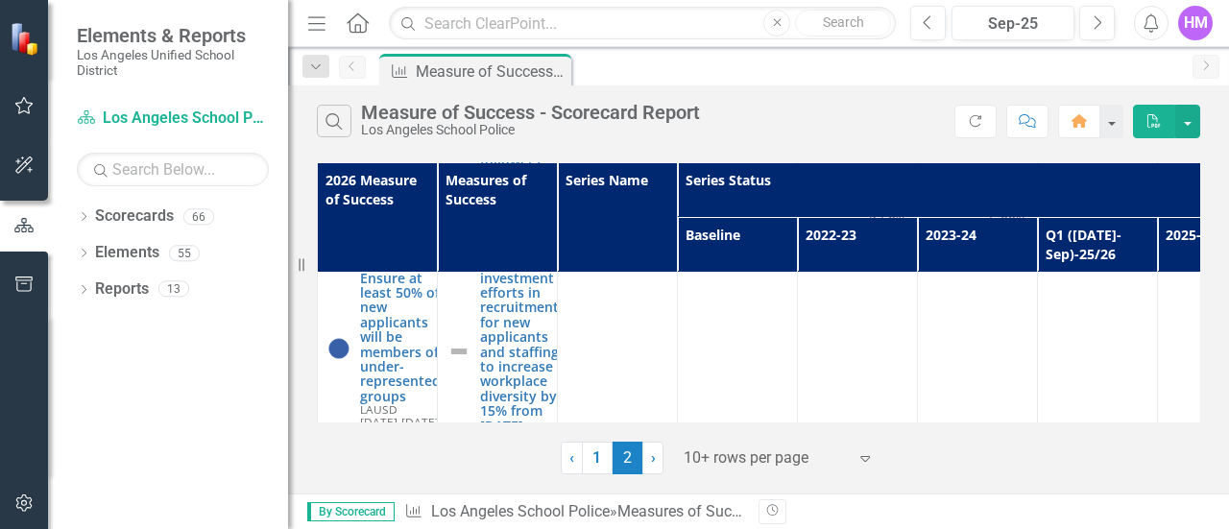
scroll to position [1340, 0]
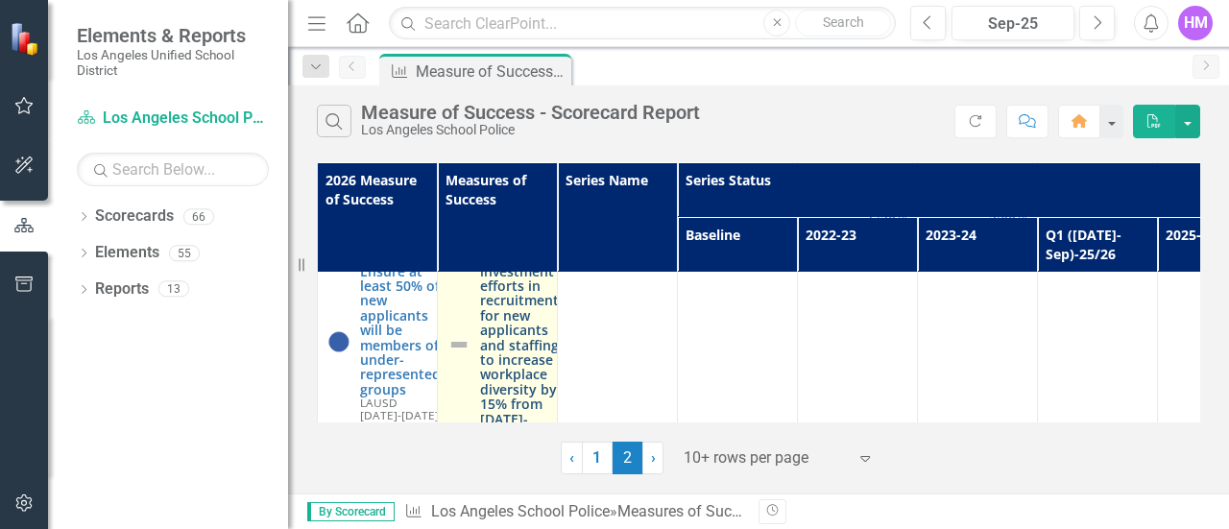
click at [506, 316] on link "Ensure investment efforts in recruitment for new applicants and staffing to inc…" at bounding box center [519, 345] width 79 height 192
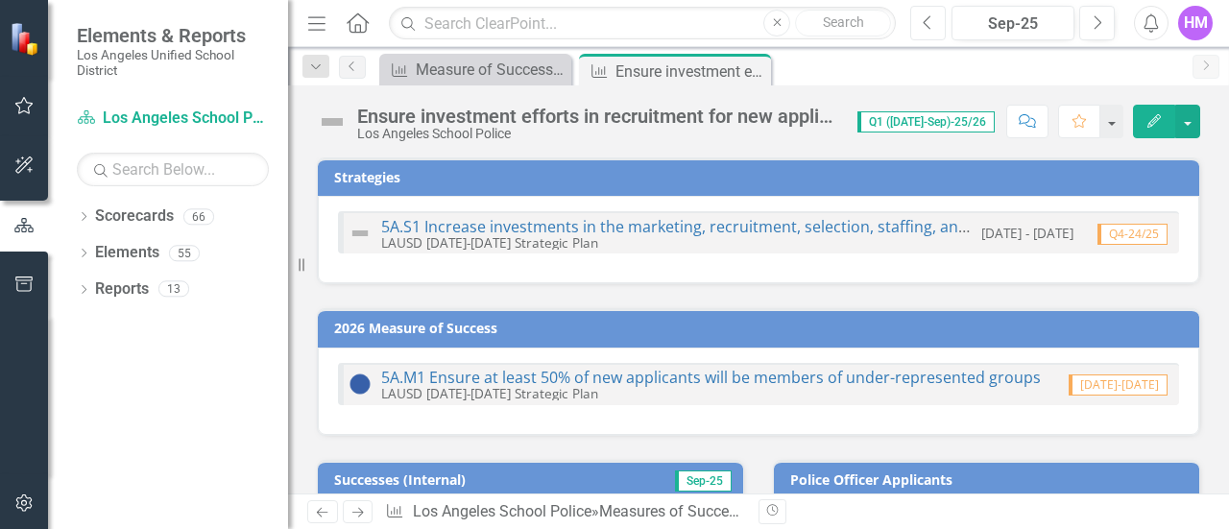
click at [925, 32] on button "Previous" at bounding box center [928, 23] width 36 height 35
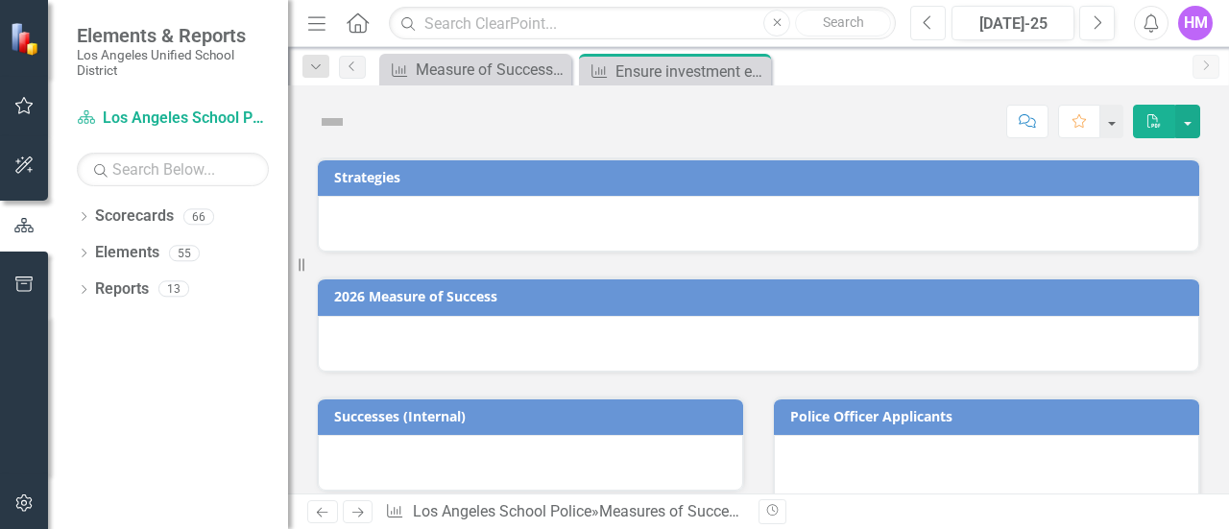
click at [925, 32] on button "Previous" at bounding box center [928, 23] width 36 height 35
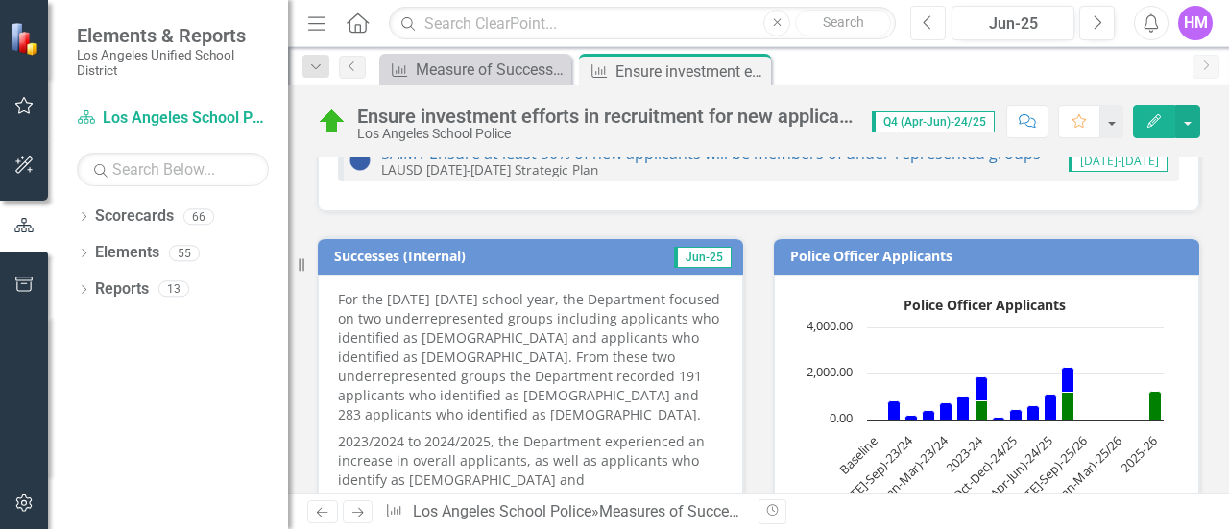
scroll to position [129, 0]
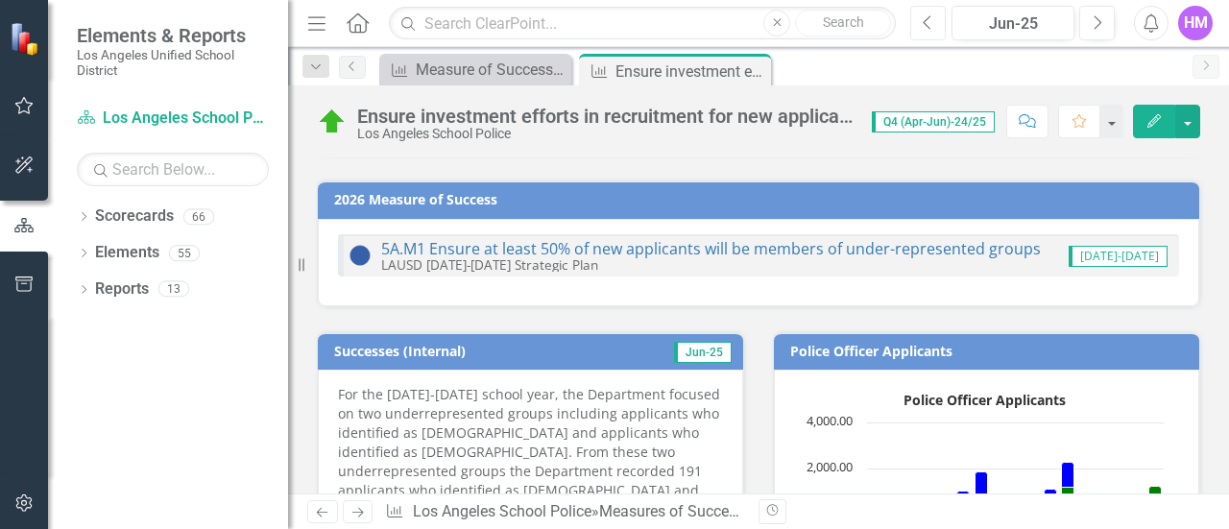
click at [932, 23] on icon "Previous" at bounding box center [928, 22] width 11 height 17
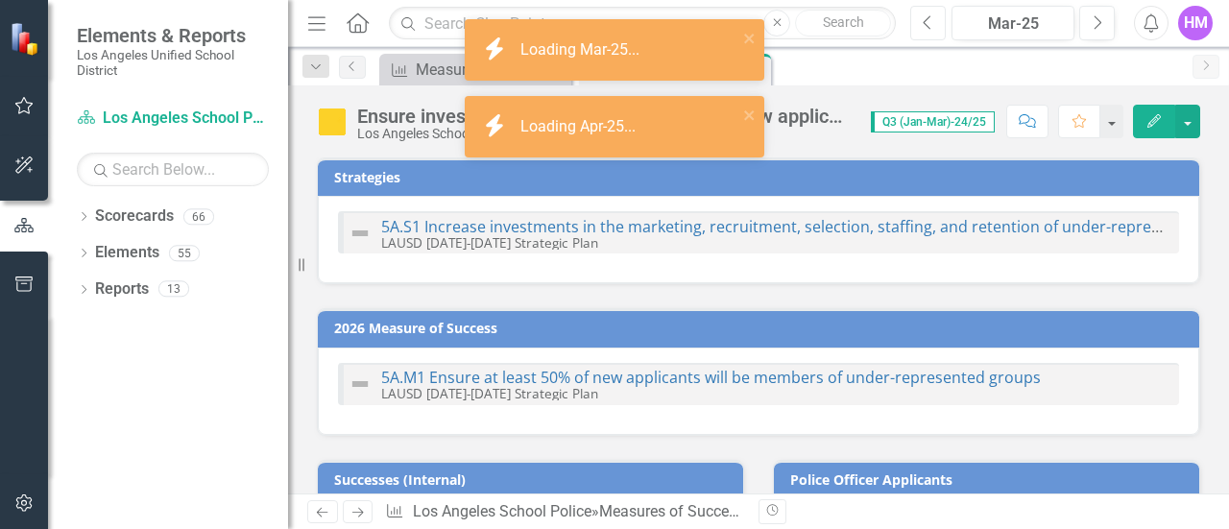
click at [932, 23] on icon "Previous" at bounding box center [928, 22] width 11 height 17
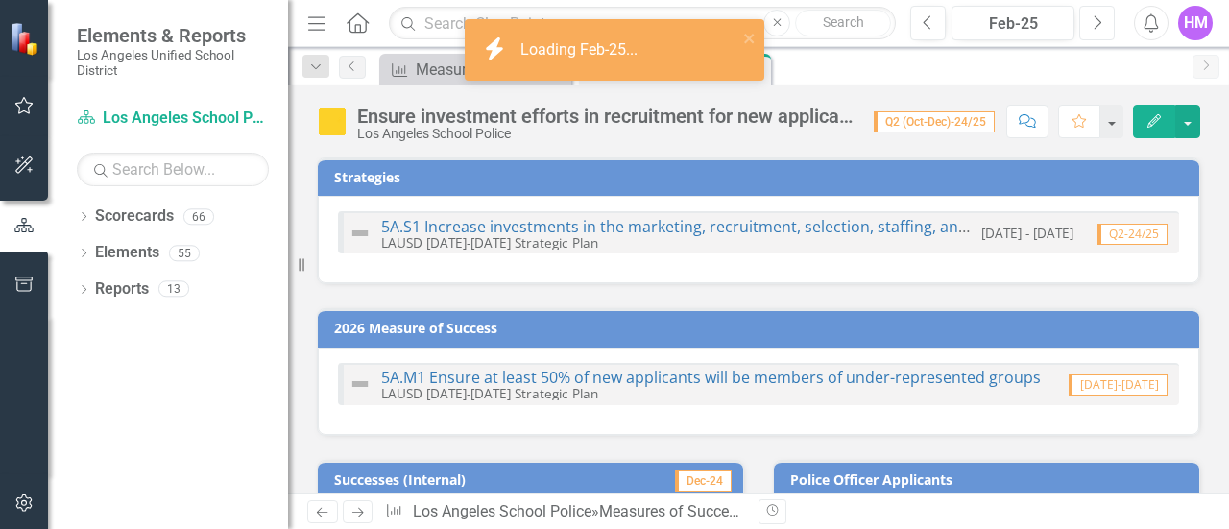
click at [1094, 24] on icon "Next" at bounding box center [1097, 22] width 11 height 17
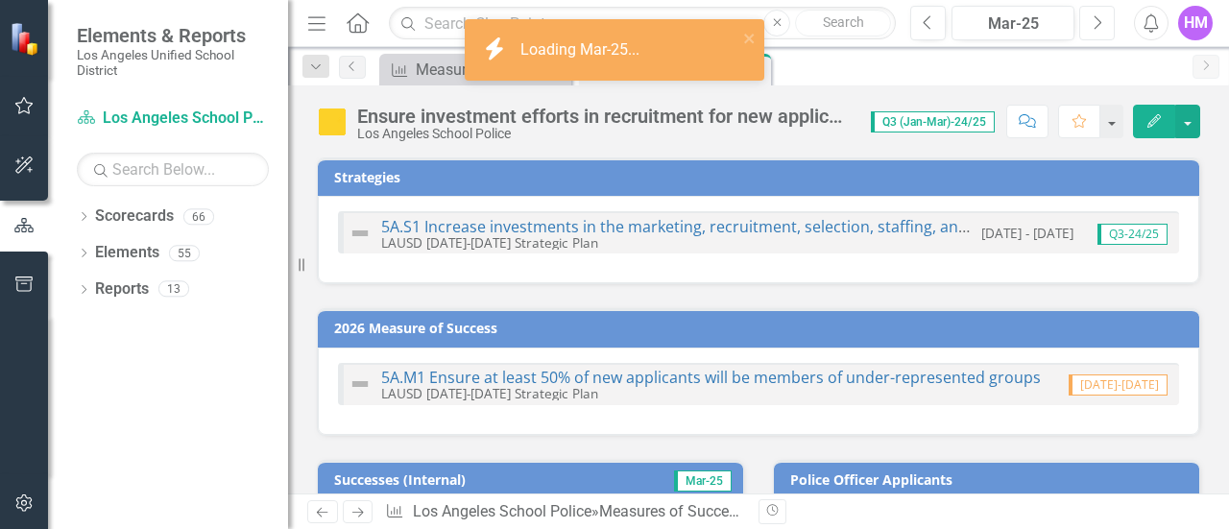
click at [1094, 24] on icon "Next" at bounding box center [1097, 22] width 11 height 17
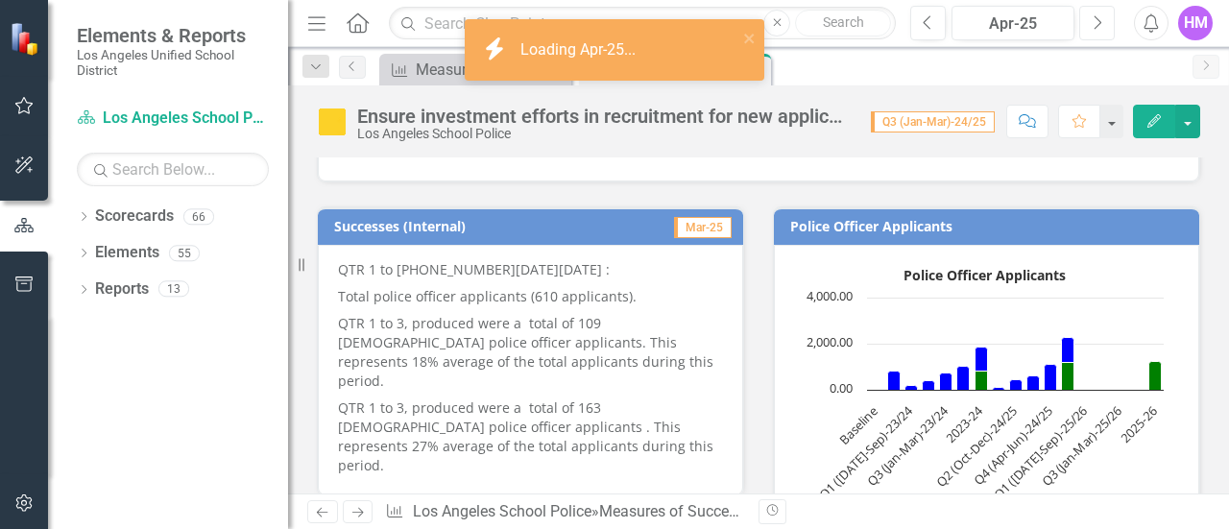
scroll to position [257, 0]
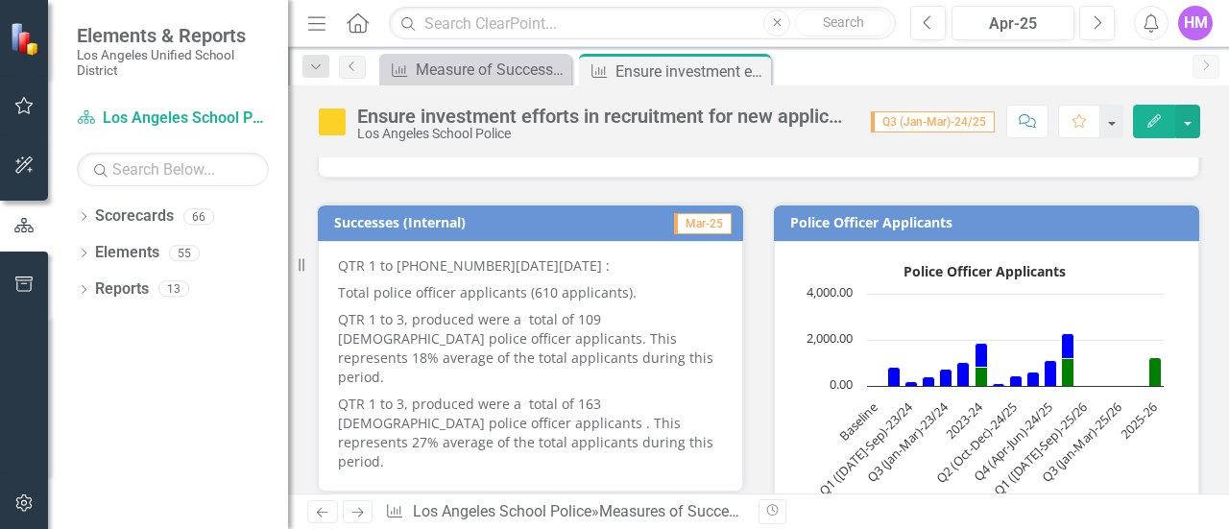
click at [340, 268] on p "QTR 1 to 3 2024-2025 :" at bounding box center [530, 267] width 385 height 23
click at [344, 268] on p "QTR 1 to 3 2024-2025 :" at bounding box center [530, 267] width 385 height 23
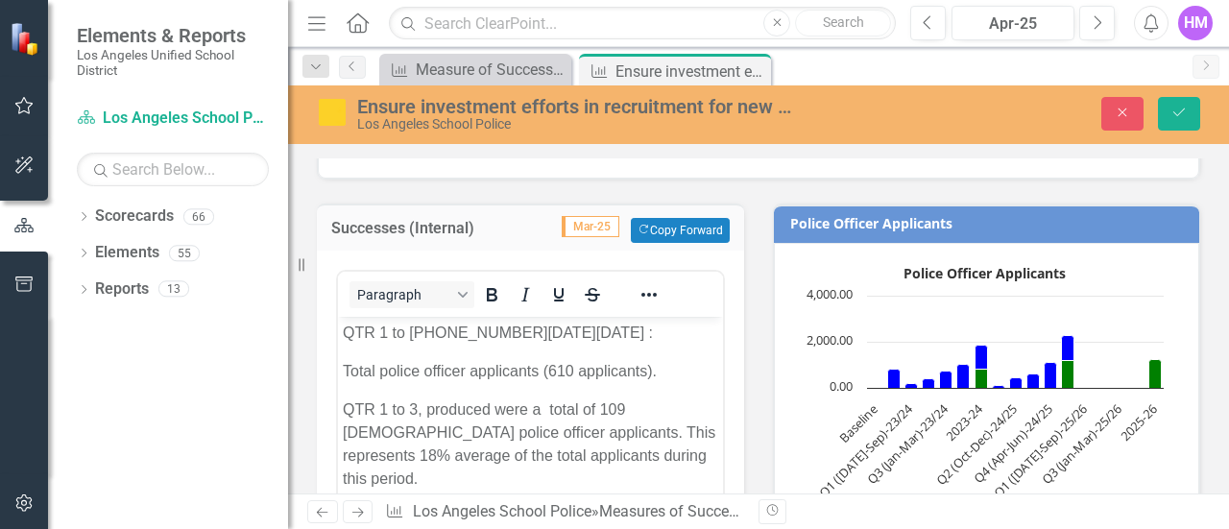
scroll to position [0, 0]
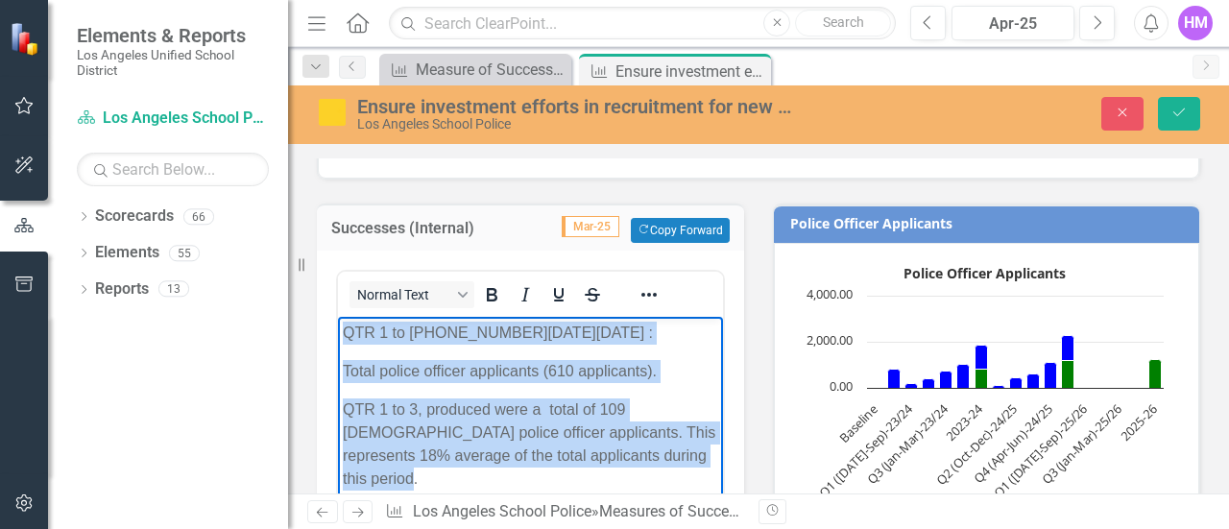
drag, startPoint x: 344, startPoint y: 339, endPoint x: 697, endPoint y: 480, distance: 380.6
click at [697, 480] on body "QTR 1 to 3 2024-2025 : Total police officer applicants (610 applicants). QTR 1 …" at bounding box center [530, 468] width 385 height 302
copy body "QTR 1 to 3 2024-2025 : Total police officer applicants (610 applicants). QTR 1 …"
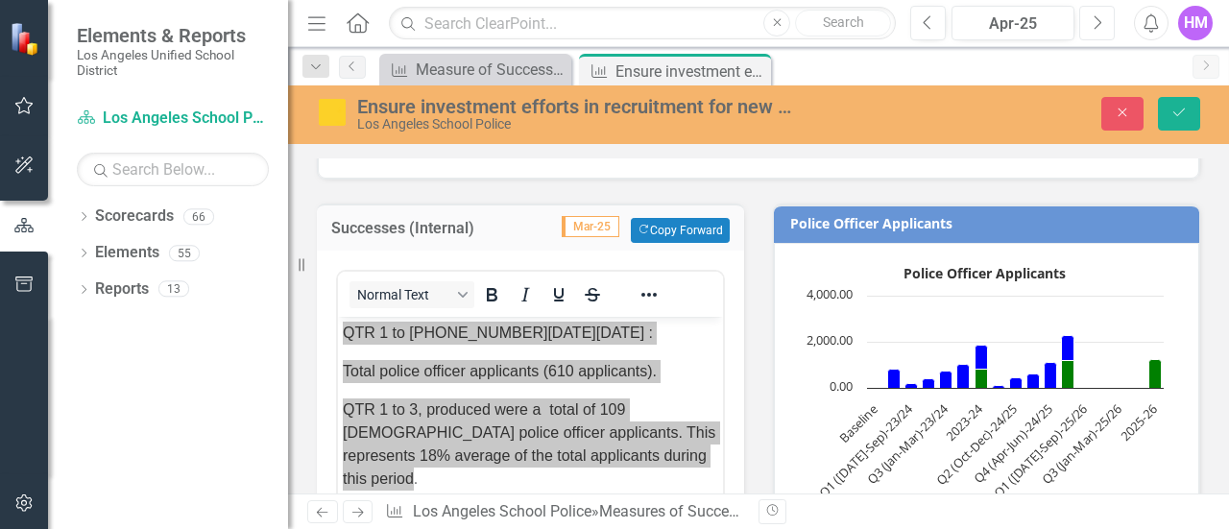
click at [1098, 27] on icon "Next" at bounding box center [1097, 22] width 11 height 17
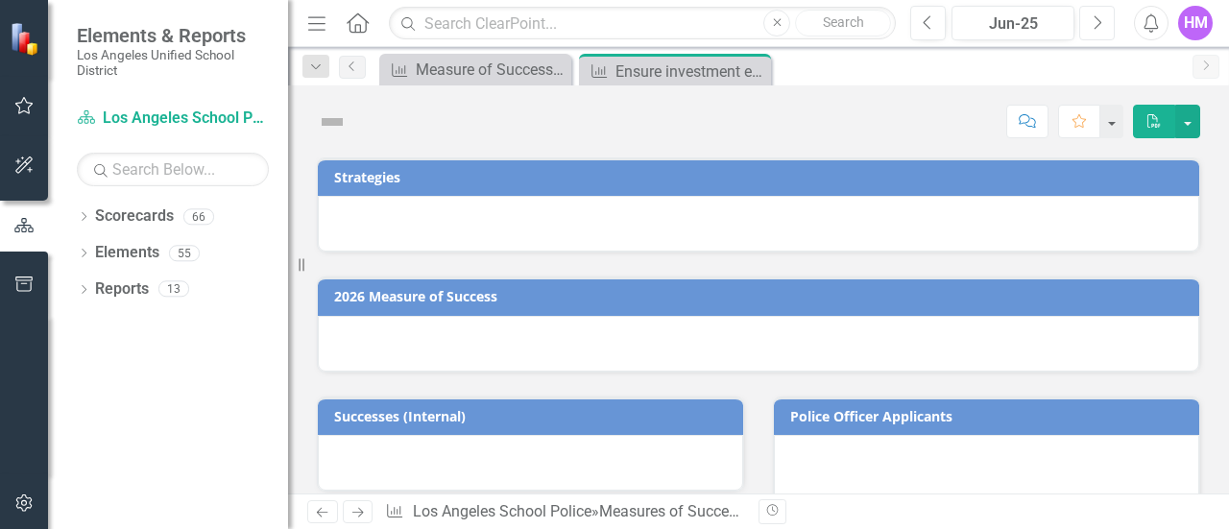
click at [1098, 27] on icon "Next" at bounding box center [1097, 22] width 11 height 17
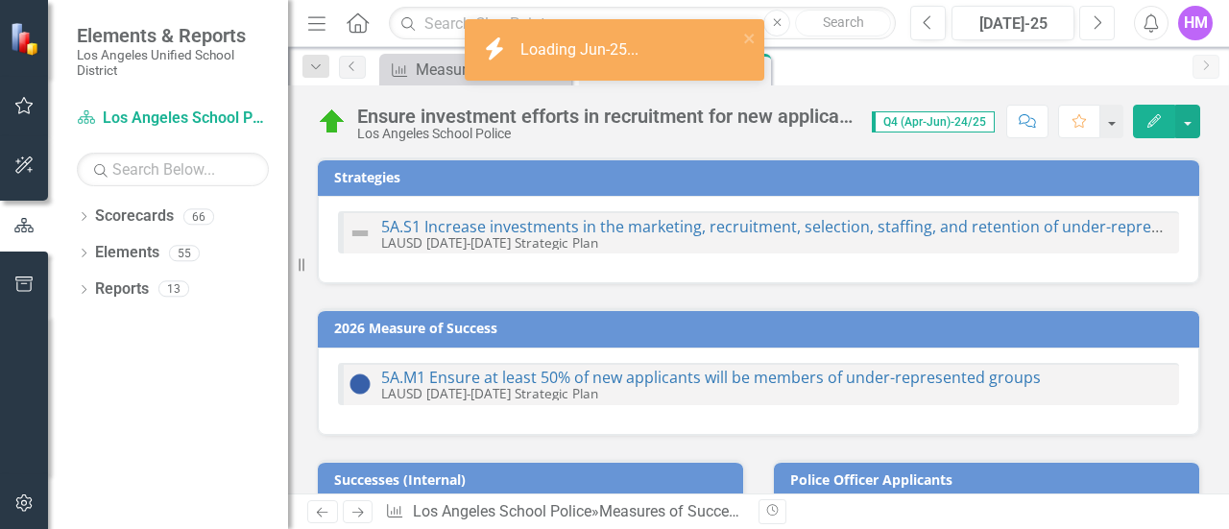
click at [1098, 27] on icon "Next" at bounding box center [1097, 22] width 11 height 17
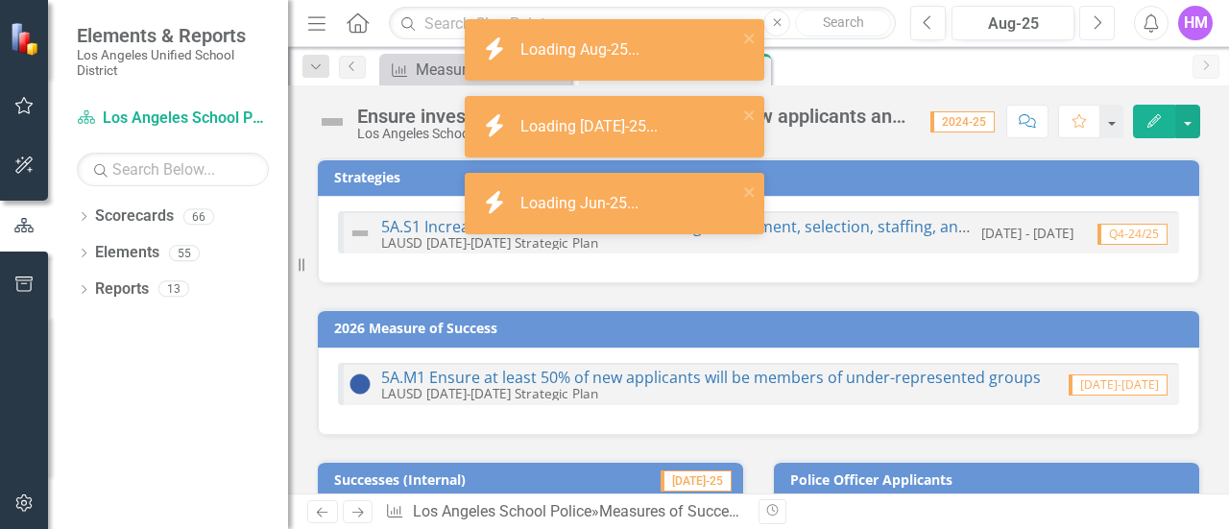
click at [1098, 27] on icon "Next" at bounding box center [1097, 22] width 11 height 17
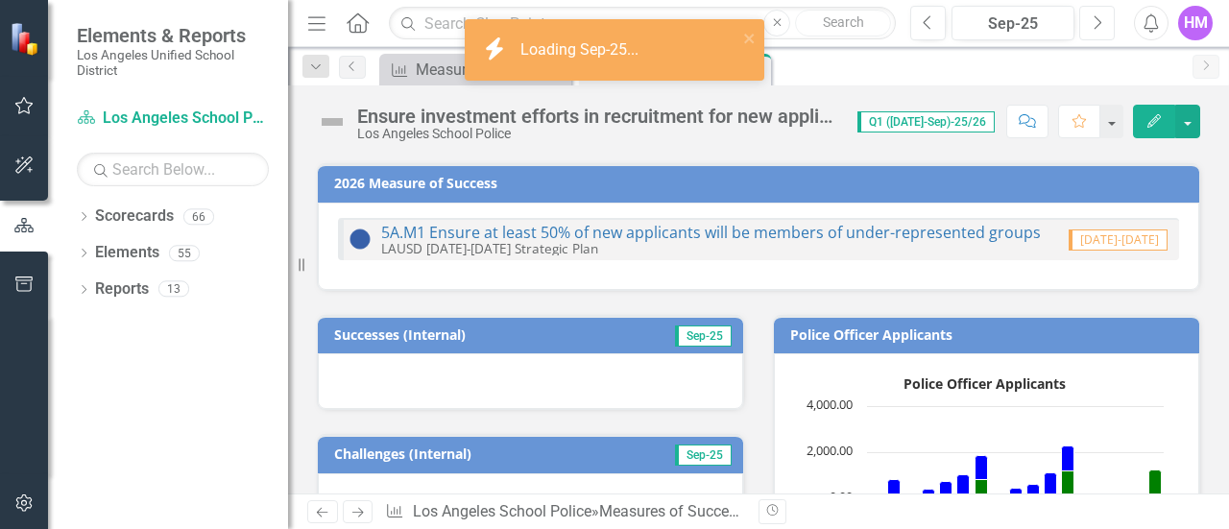
scroll to position [165, 0]
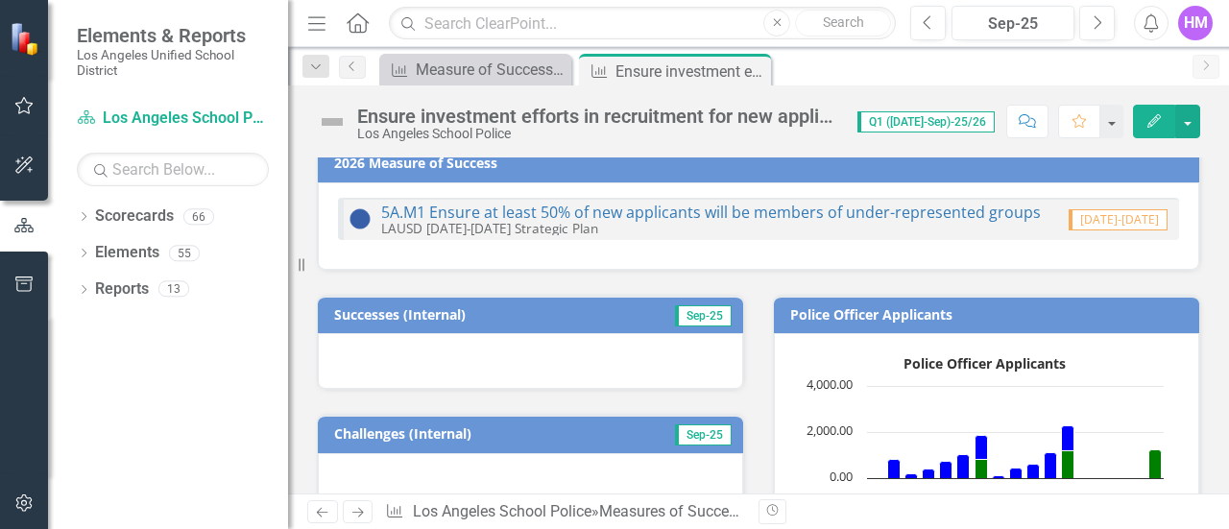
click at [347, 352] on div at bounding box center [530, 361] width 425 height 56
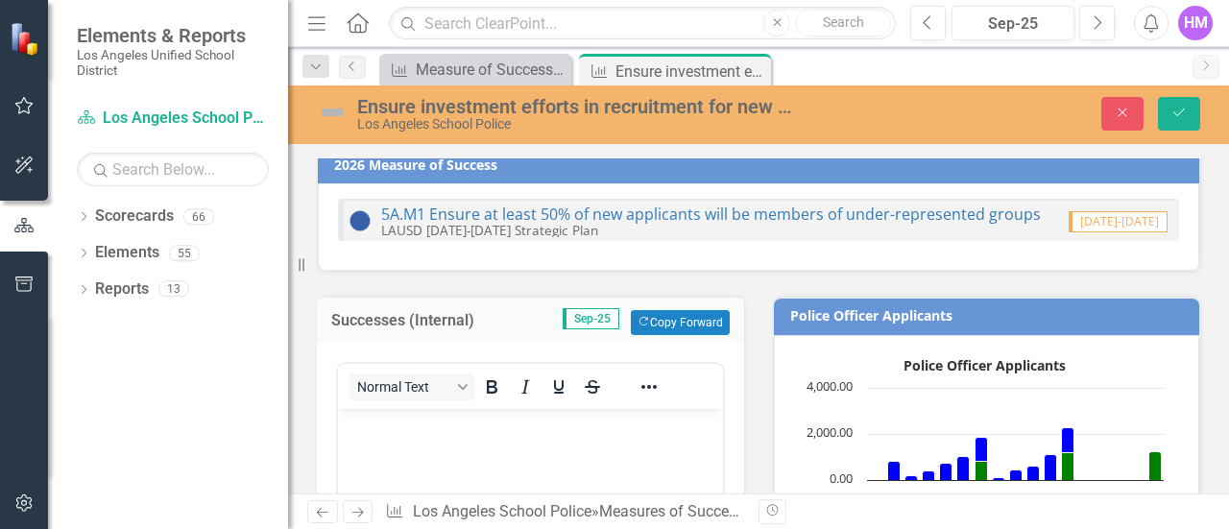
scroll to position [0, 0]
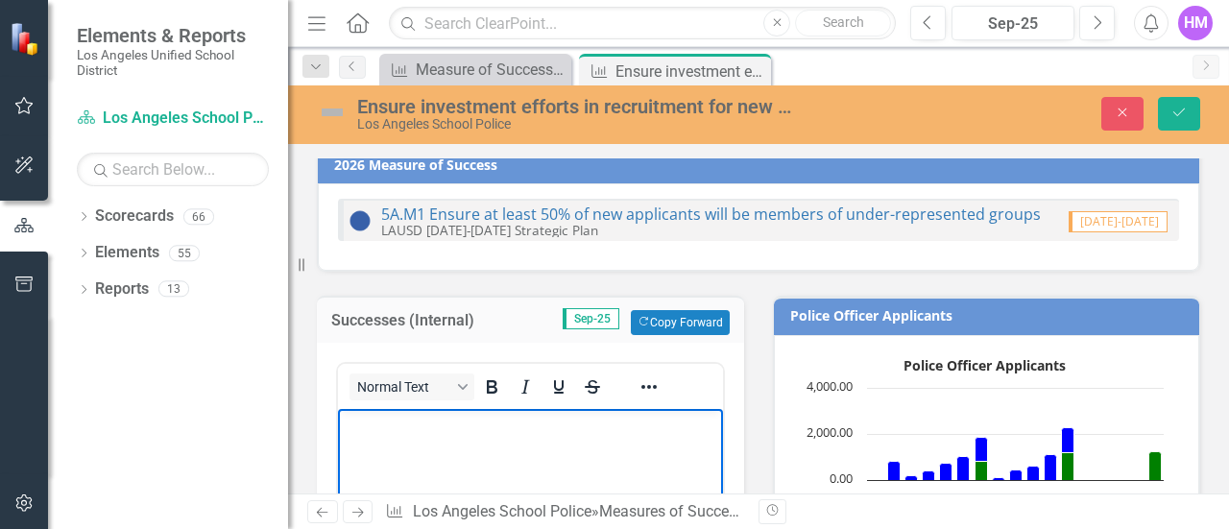
click at [363, 430] on p "Rich Text Area. Press ALT-0 for help." at bounding box center [530, 425] width 375 height 23
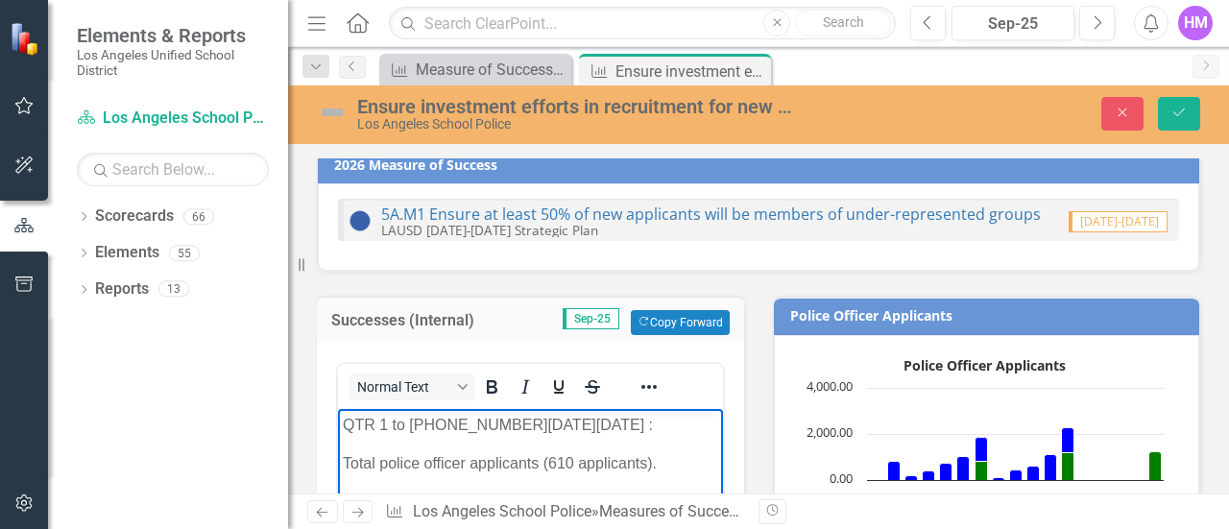
scroll to position [230, 0]
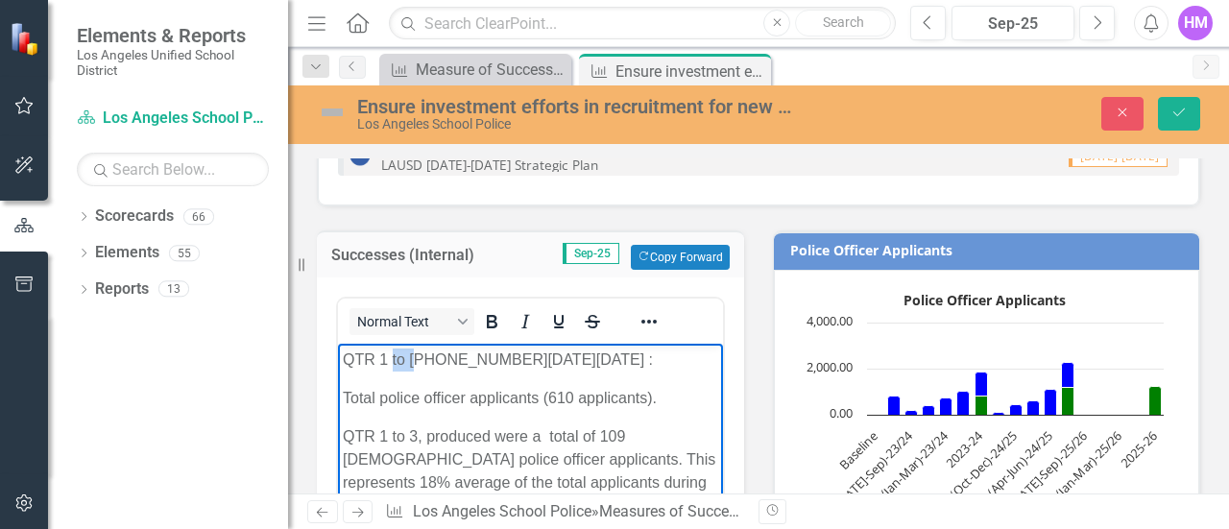
drag, startPoint x: 420, startPoint y: 357, endPoint x: 391, endPoint y: 358, distance: 28.8
click at [391, 358] on p "QTR 1 to 3 2024-2025 :" at bounding box center [530, 360] width 375 height 23
click at [424, 361] on p "QTR 1 2024-2025 :" at bounding box center [530, 360] width 375 height 23
click at [469, 358] on p "QTR 1 2025-2025 :" at bounding box center [530, 360] width 375 height 23
drag, startPoint x: 571, startPoint y: 390, endPoint x: 551, endPoint y: 390, distance: 20.2
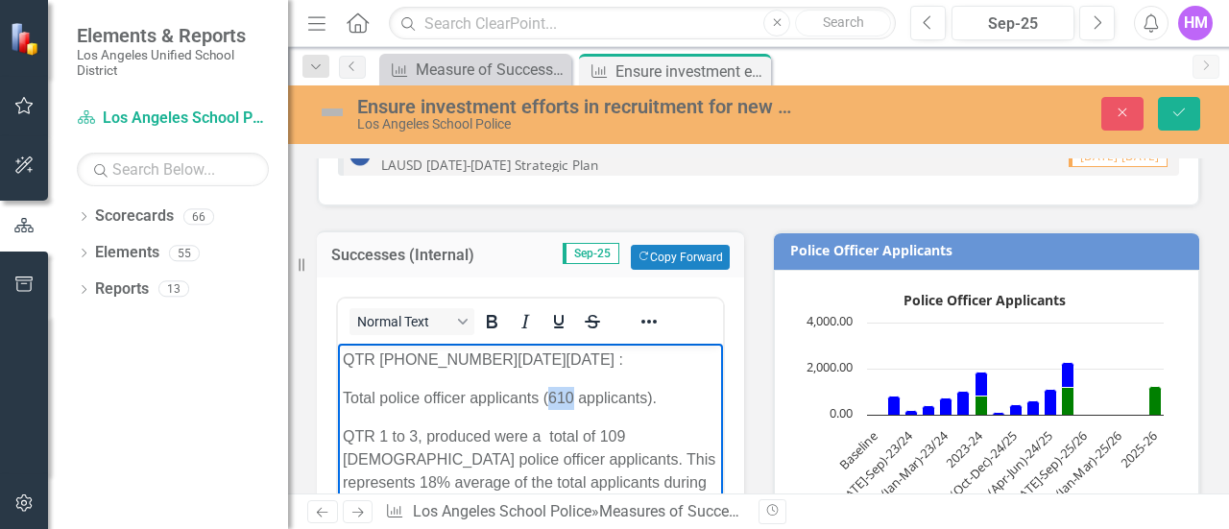
click at [551, 390] on p "Total police officer applicants (610 applicants)." at bounding box center [530, 398] width 375 height 23
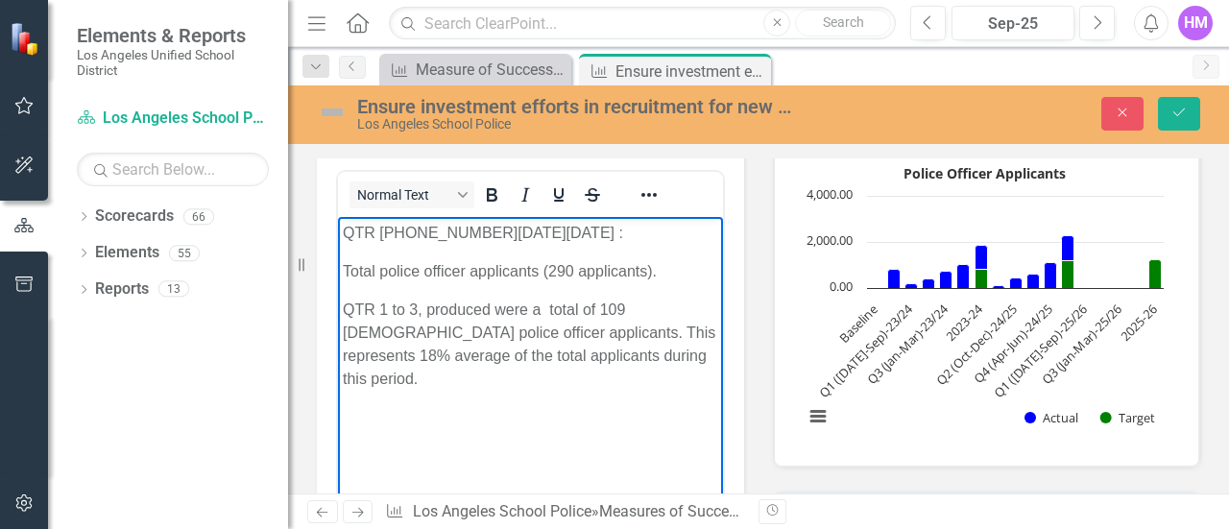
scroll to position [392, 0]
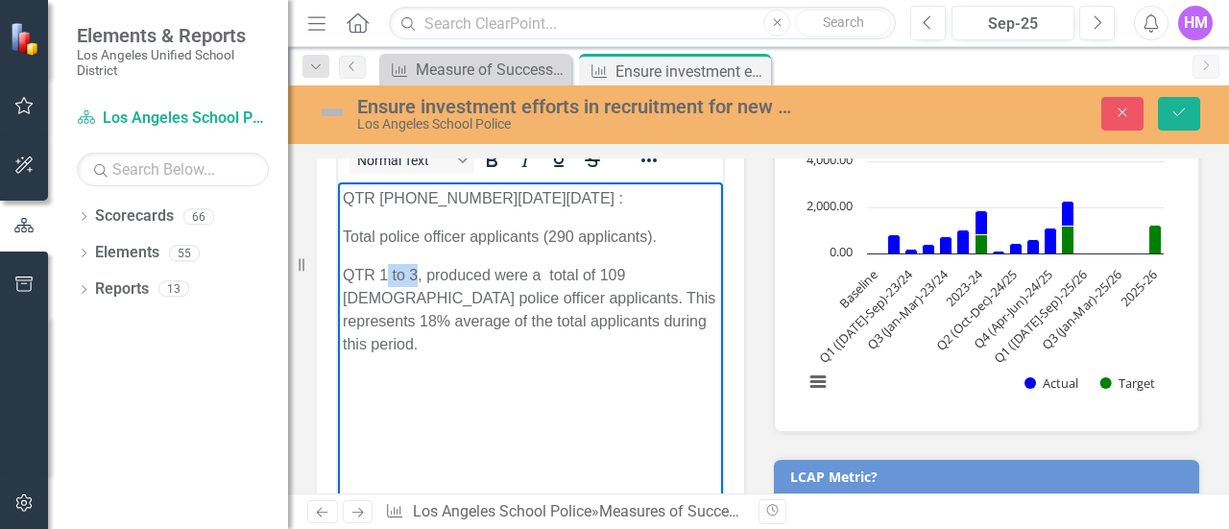
drag, startPoint x: 418, startPoint y: 281, endPoint x: 386, endPoint y: 279, distance: 31.7
click at [386, 279] on p "QTR 1 to 3, produced were a total of 109 African American police officer applic…" at bounding box center [530, 310] width 375 height 92
drag, startPoint x: 463, startPoint y: 275, endPoint x: 497, endPoint y: 278, distance: 34.7
click at [497, 278] on p "QTR 1, produced were a total of 109 African American police officer applicants.…" at bounding box center [530, 310] width 375 height 92
drag, startPoint x: 559, startPoint y: 275, endPoint x: 535, endPoint y: 277, distance: 24.1
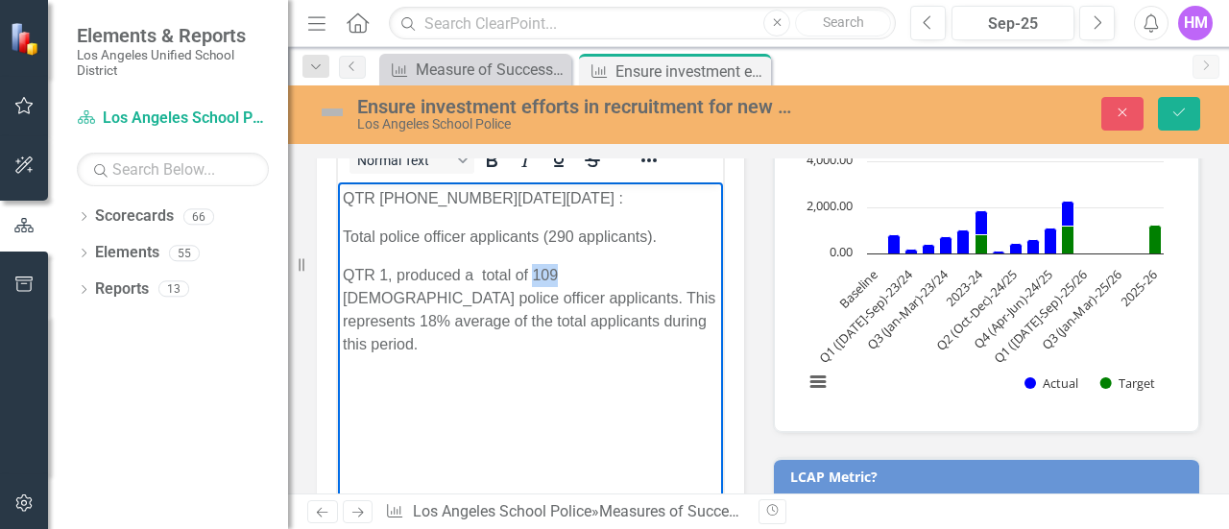
click at [535, 277] on p "QTR 1, produced a total of 109 African American police officer applicants. This…" at bounding box center [530, 310] width 375 height 92
click at [637, 295] on p "QTR 1, produced a total of 37 African American police officer applicants. This …" at bounding box center [530, 310] width 375 height 92
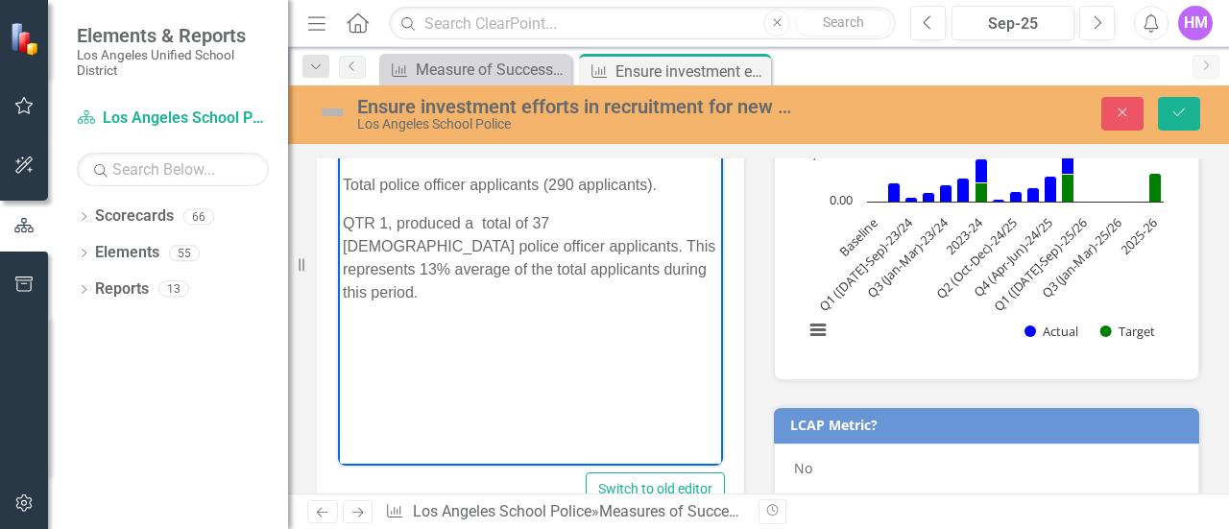
scroll to position [440, 0]
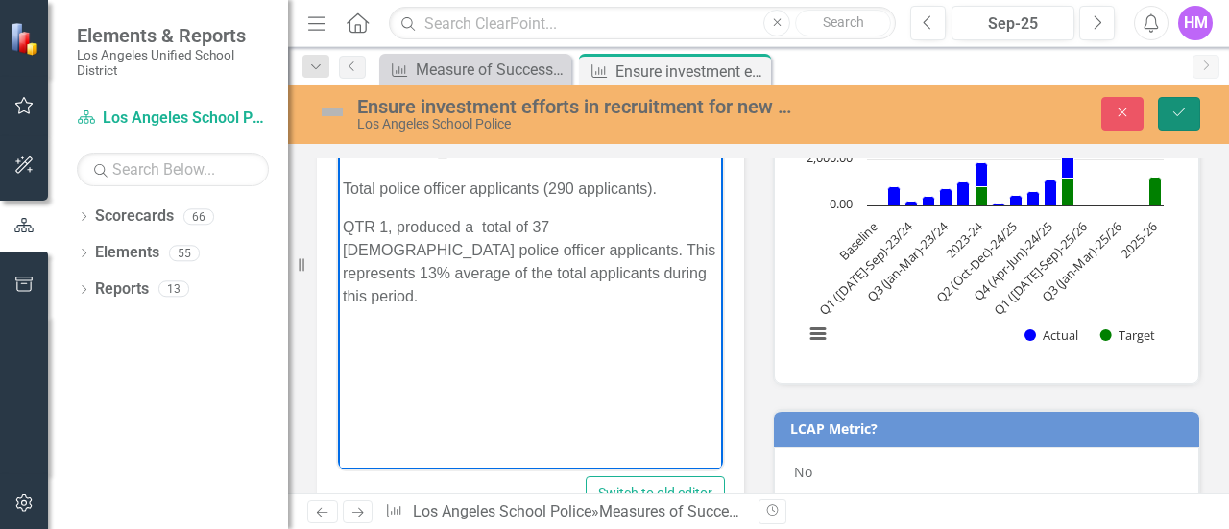
click at [1180, 118] on icon "Save" at bounding box center [1179, 112] width 17 height 13
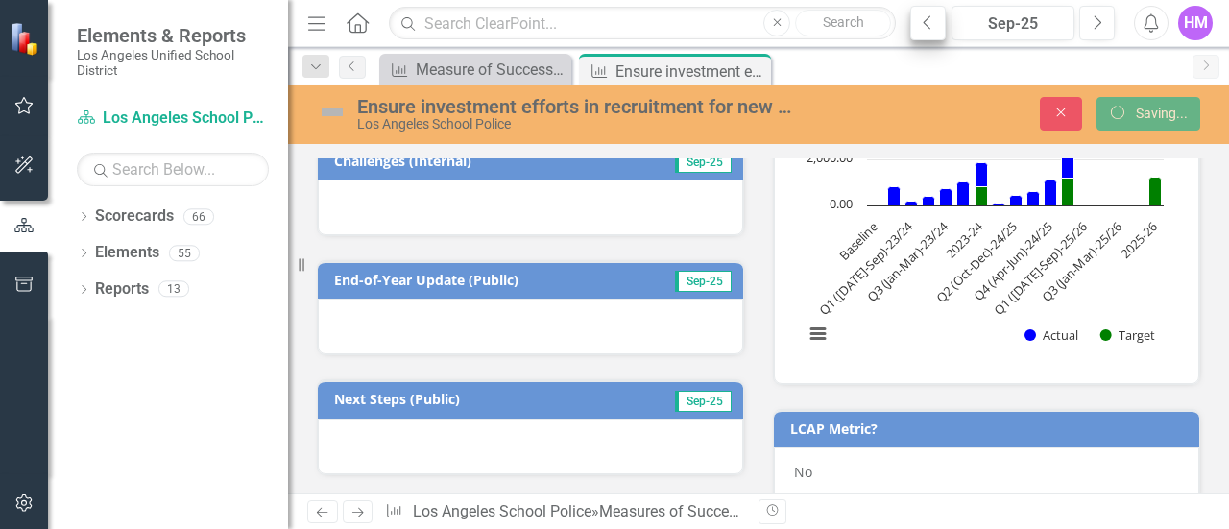
scroll to position [431, 0]
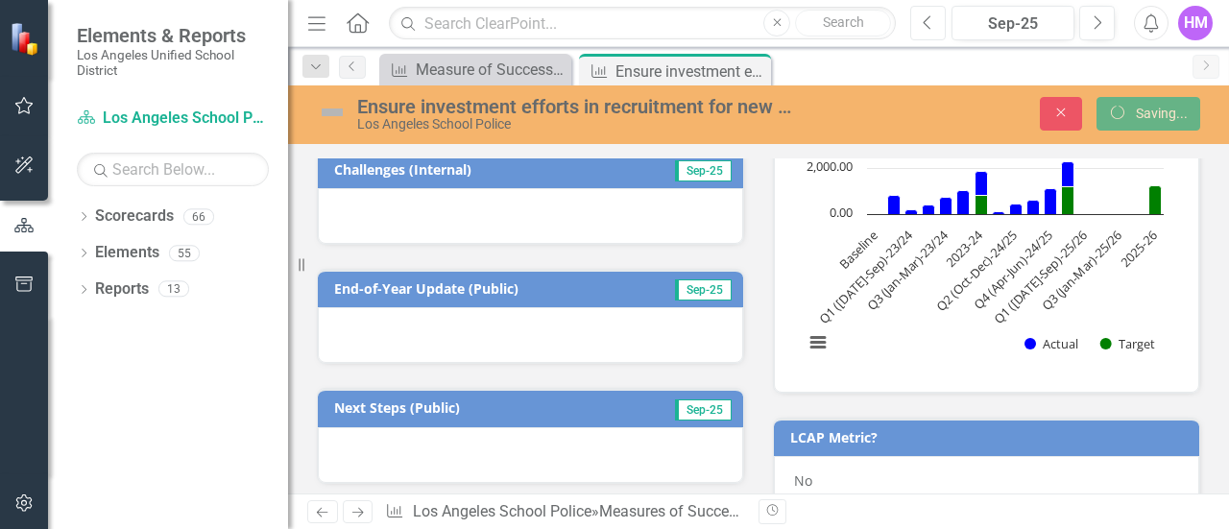
click at [922, 17] on button "Previous" at bounding box center [928, 23] width 36 height 35
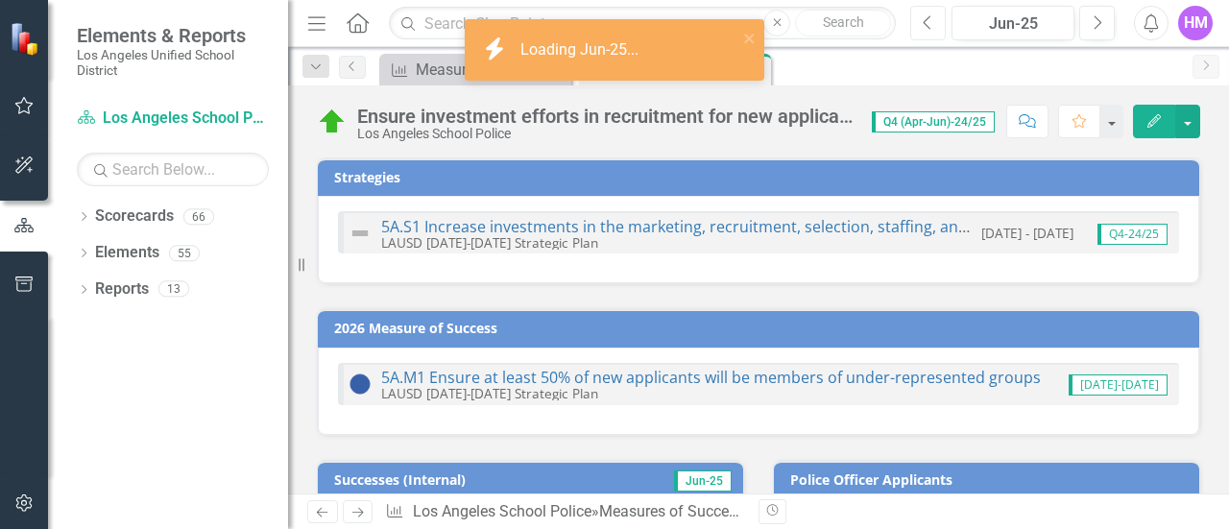
click at [922, 17] on button "Previous" at bounding box center [928, 23] width 36 height 35
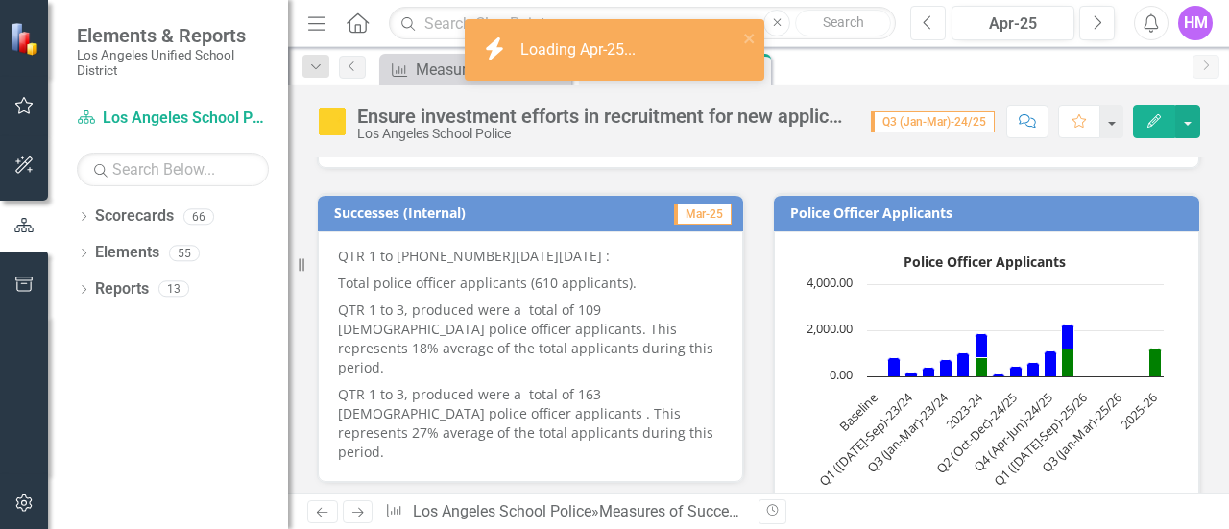
scroll to position [308, 0]
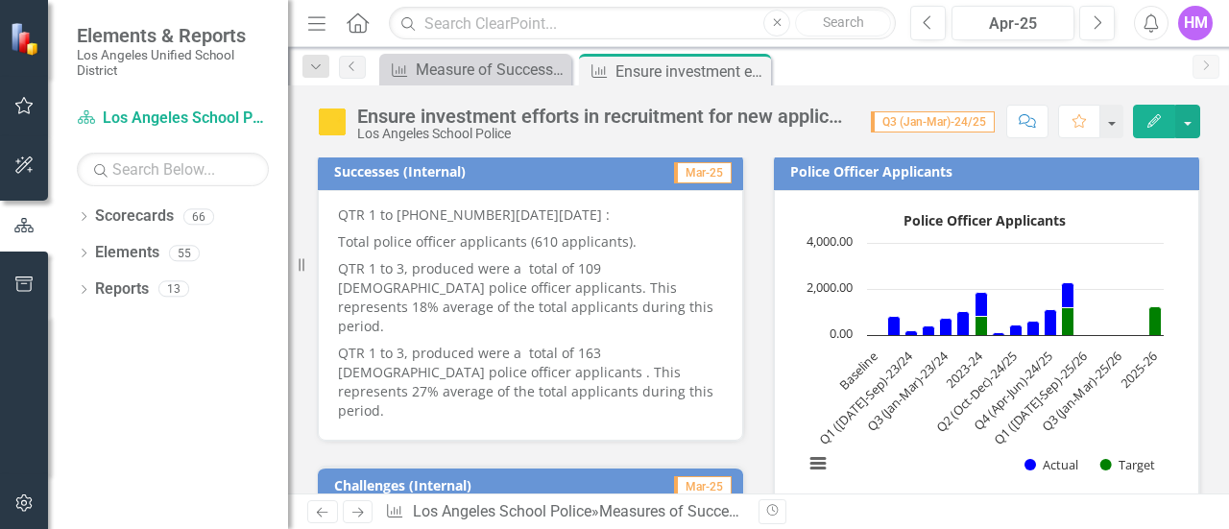
click at [338, 340] on p "QTR 1 to 3, produced were a total of 163 female police officer applicants . Thi…" at bounding box center [530, 380] width 385 height 81
click at [330, 327] on div "QTR 1 to 3 2024-2025 : Total police officer applicants (610 applicants). QTR 1 …" at bounding box center [530, 315] width 425 height 251
click at [340, 340] on p "QTR 1 to 3, produced were a total of 163 female police officer applicants . Thi…" at bounding box center [530, 380] width 385 height 81
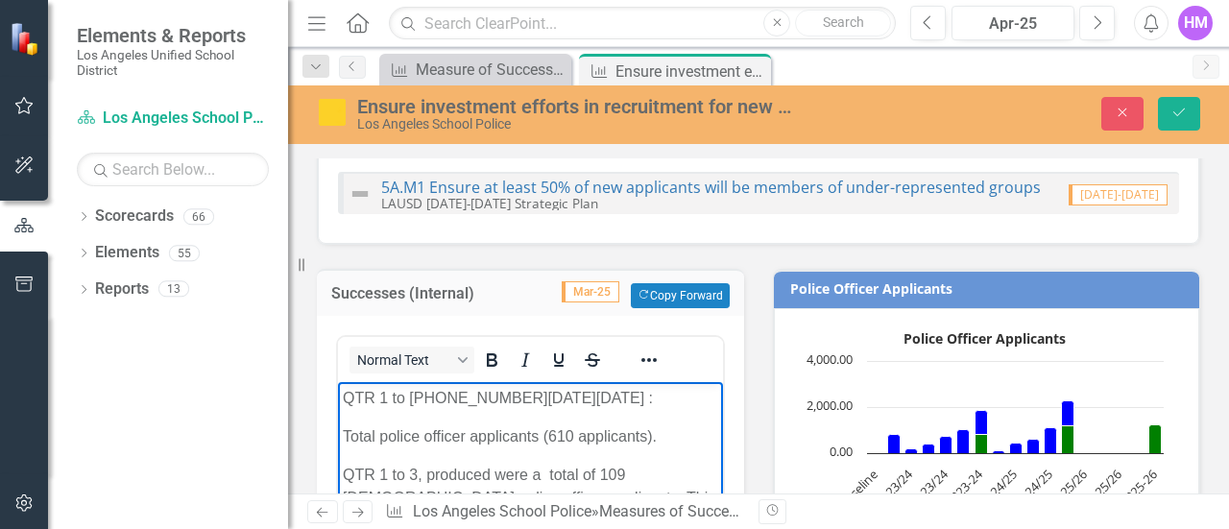
scroll to position [346, 0]
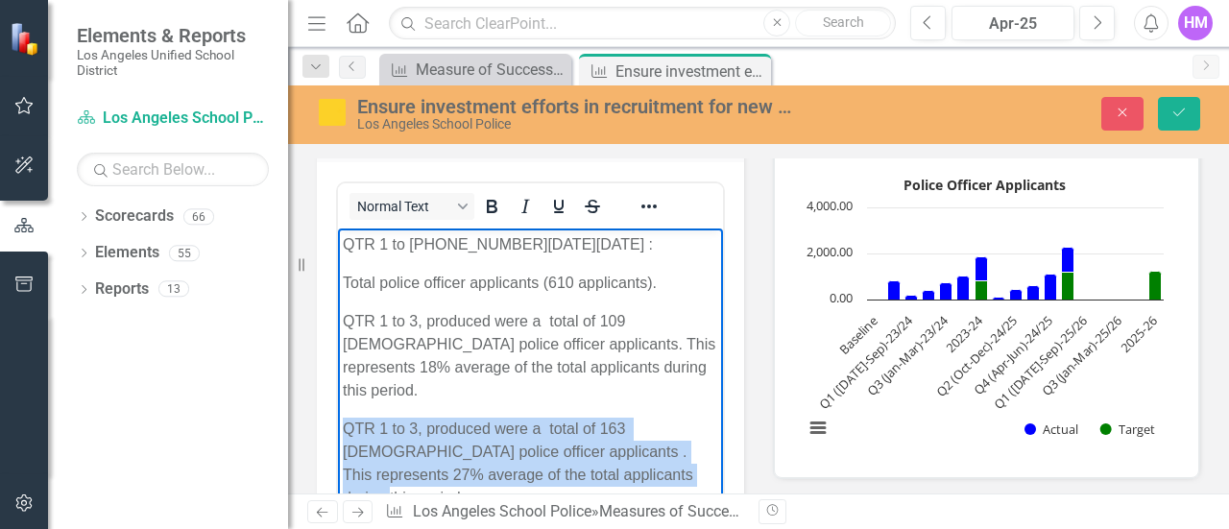
drag, startPoint x: 342, startPoint y: 429, endPoint x: 697, endPoint y: 480, distance: 359.0
click at [697, 480] on p "QTR 1 to 3, produced were a total of 163 female police officer applicants . Thi…" at bounding box center [530, 464] width 375 height 92
copy p "QTR 1 to 3, produced were a total of 163 female police officer applicants . Thi…"
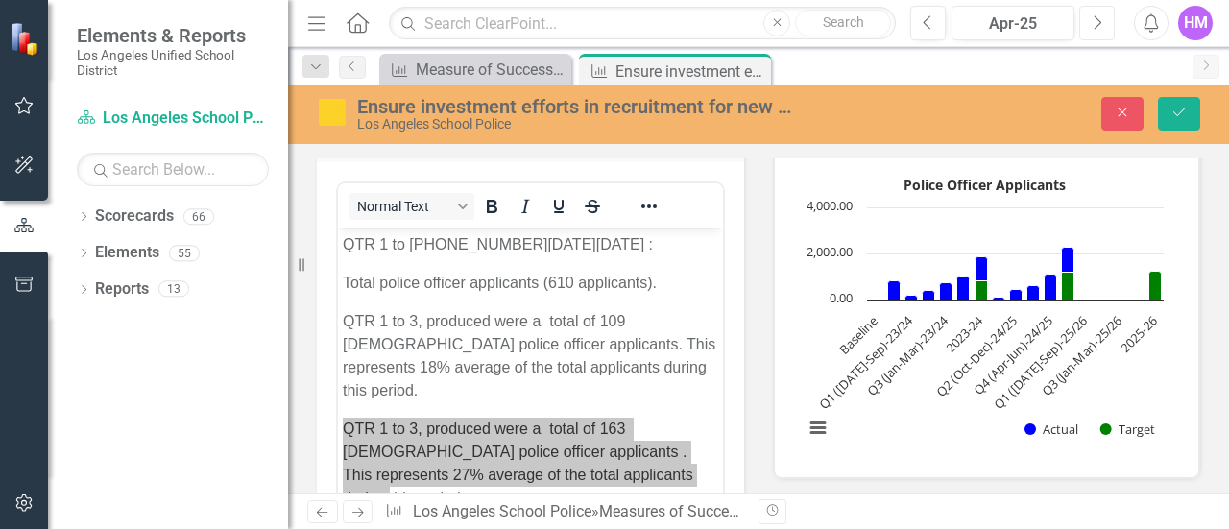
click at [1083, 20] on button "Next" at bounding box center [1097, 23] width 36 height 35
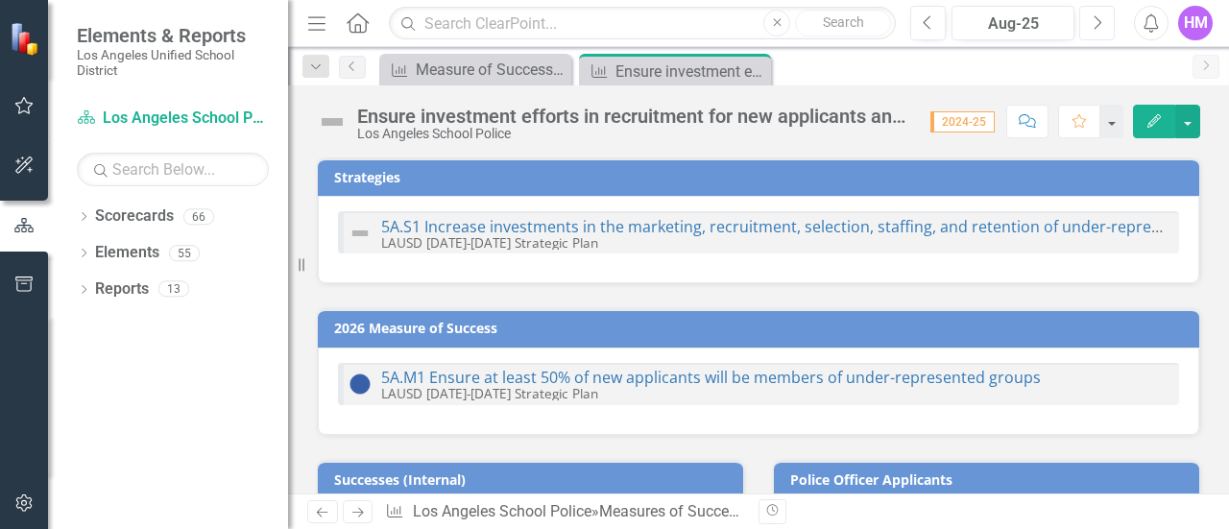
click at [1090, 26] on button "Next" at bounding box center [1097, 23] width 36 height 35
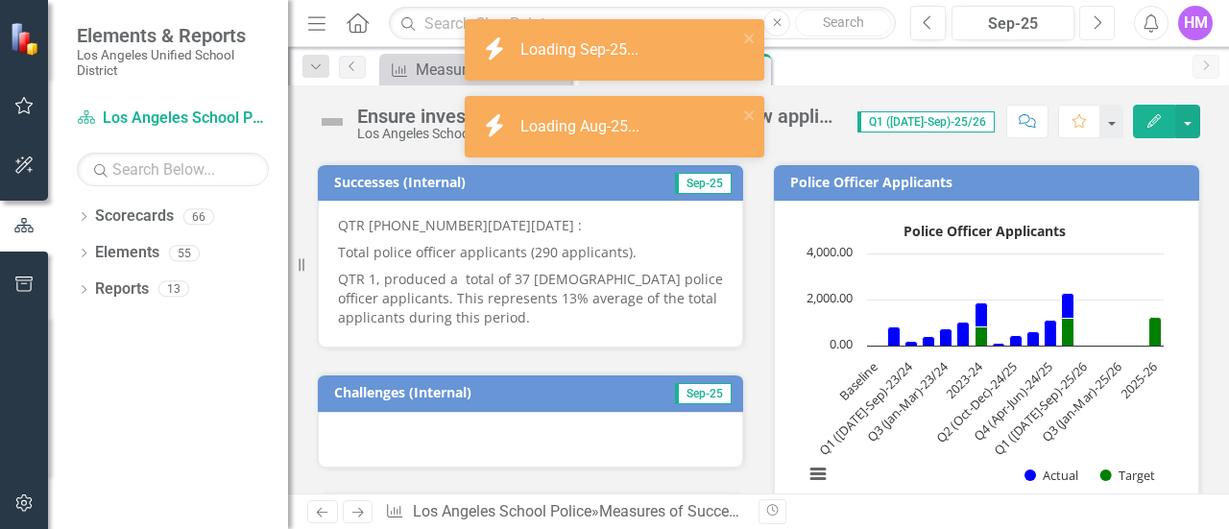
scroll to position [294, 0]
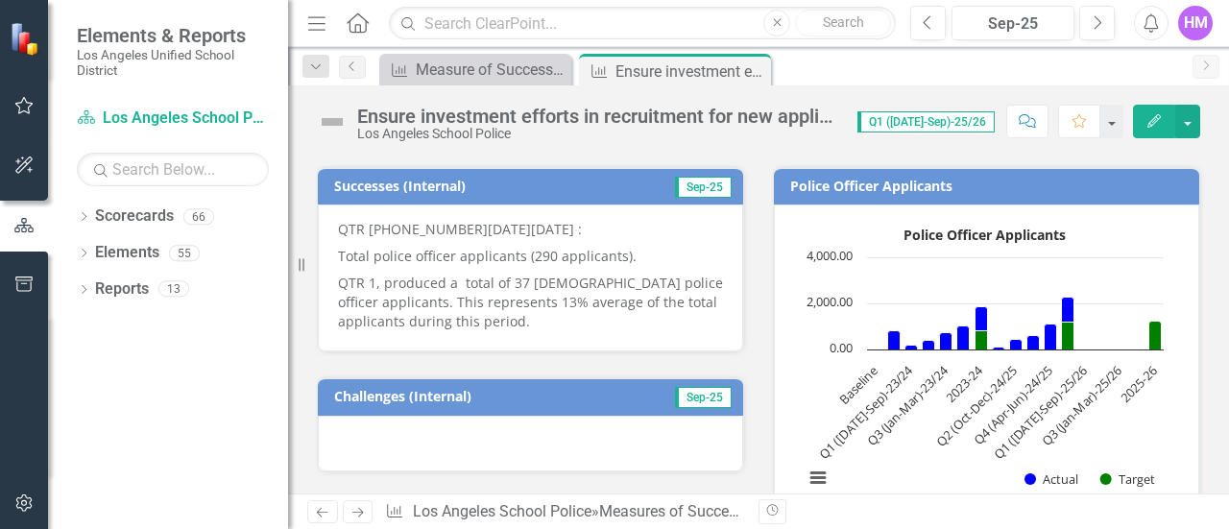
click at [542, 320] on p "QTR 1, produced a total of 37 African American police officer applicants. This …" at bounding box center [530, 300] width 385 height 61
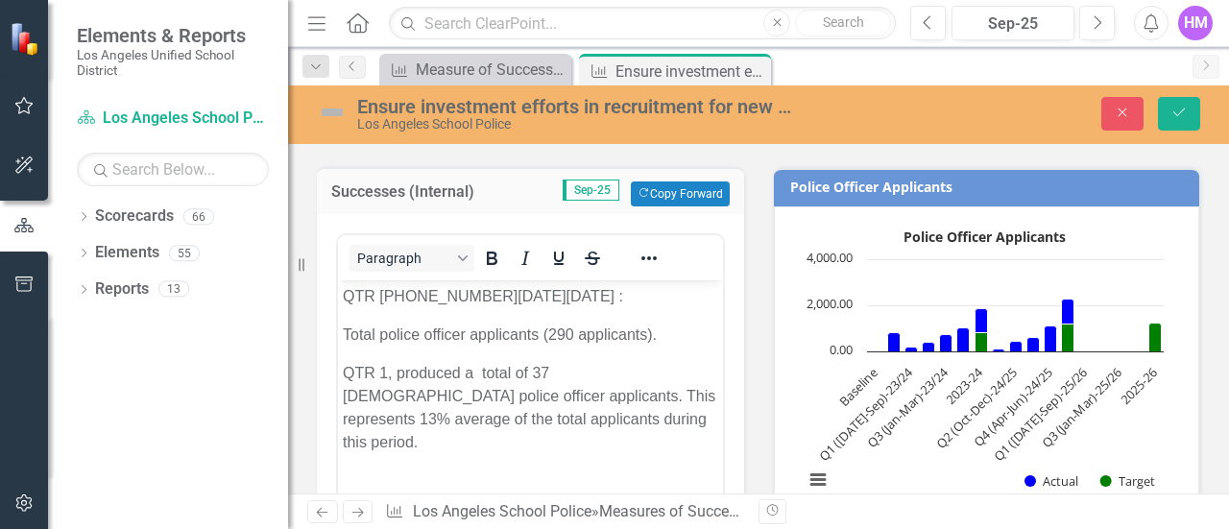
scroll to position [0, 0]
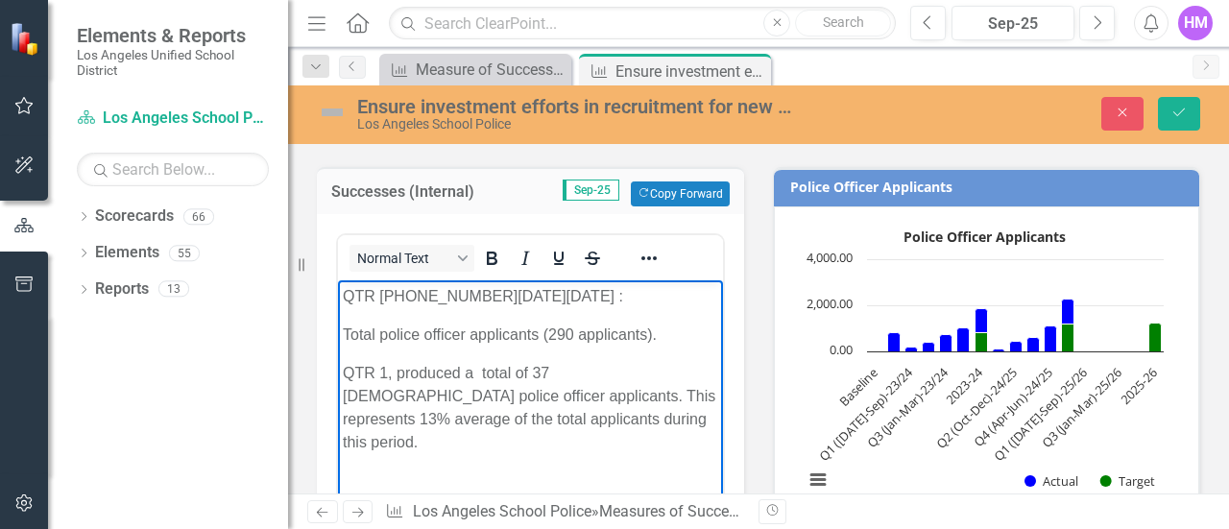
click at [342, 459] on body "QTR 1 2025-2026 : Total police officer applicants (290 applicants). QTR 1, prod…" at bounding box center [530, 424] width 385 height 288
click at [618, 425] on p "QTR 1, produced a total of 37 African American police officer applicants. This …" at bounding box center [530, 408] width 375 height 92
paste body "Rich Text Area. Press ALT-0 for help."
click at [418, 470] on p "QTR 1 to 3, produced were a total of 163 female police officer applicants . Thi…" at bounding box center [530, 516] width 375 height 92
click at [454, 470] on p "QTR 1, produced were a total of 163 female police officer applicants . This rep…" at bounding box center [530, 516] width 375 height 92
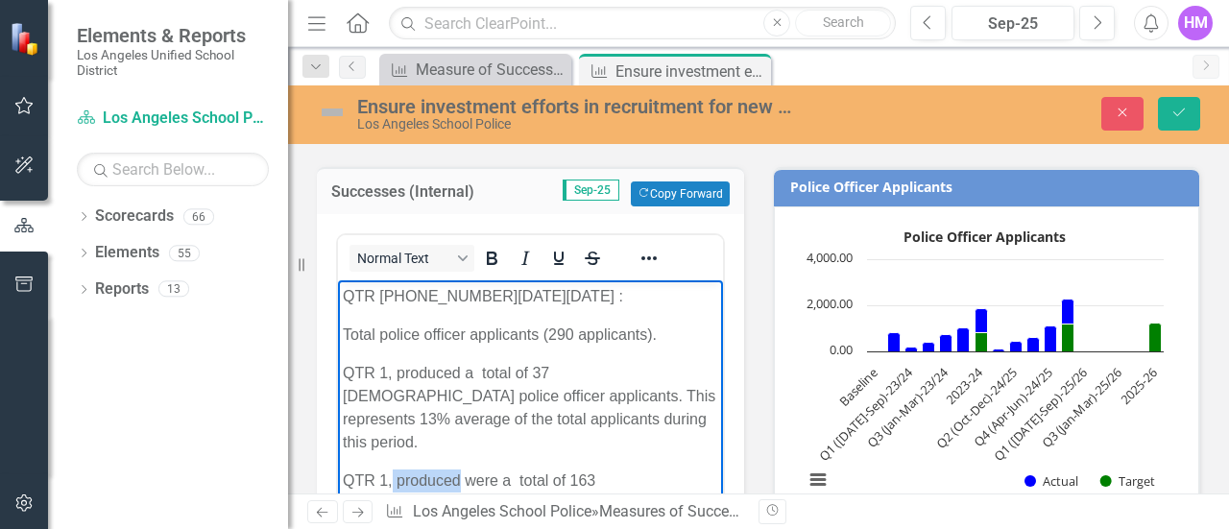
drag, startPoint x: 461, startPoint y: 457, endPoint x: 394, endPoint y: 462, distance: 67.4
click at [394, 470] on p "QTR 1, produced were a total of 163 female police officer applicants . This rep…" at bounding box center [530, 516] width 375 height 92
drag, startPoint x: 497, startPoint y: 449, endPoint x: 466, endPoint y: 454, distance: 32.1
click at [466, 470] on p "QTR 1, produced were a total of 163 female police officer applicants . This rep…" at bounding box center [530, 516] width 375 height 92
drag, startPoint x: 561, startPoint y: 454, endPoint x: 538, endPoint y: 455, distance: 23.1
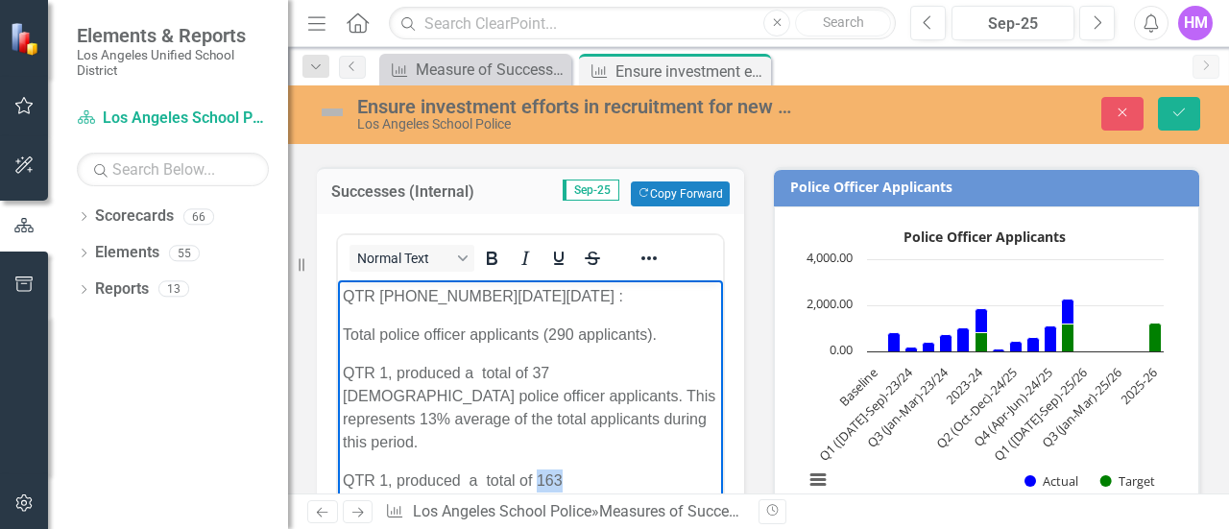
click at [538, 470] on p "QTR 1, produced a total of 163 female police officer applicants . This represen…" at bounding box center [530, 516] width 375 height 92
drag, startPoint x: 548, startPoint y: 480, endPoint x: 532, endPoint y: 476, distance: 16.8
click at [532, 476] on p "QTR 1, produced a total of 47 female police officer applicants . This represent…" at bounding box center [530, 516] width 375 height 92
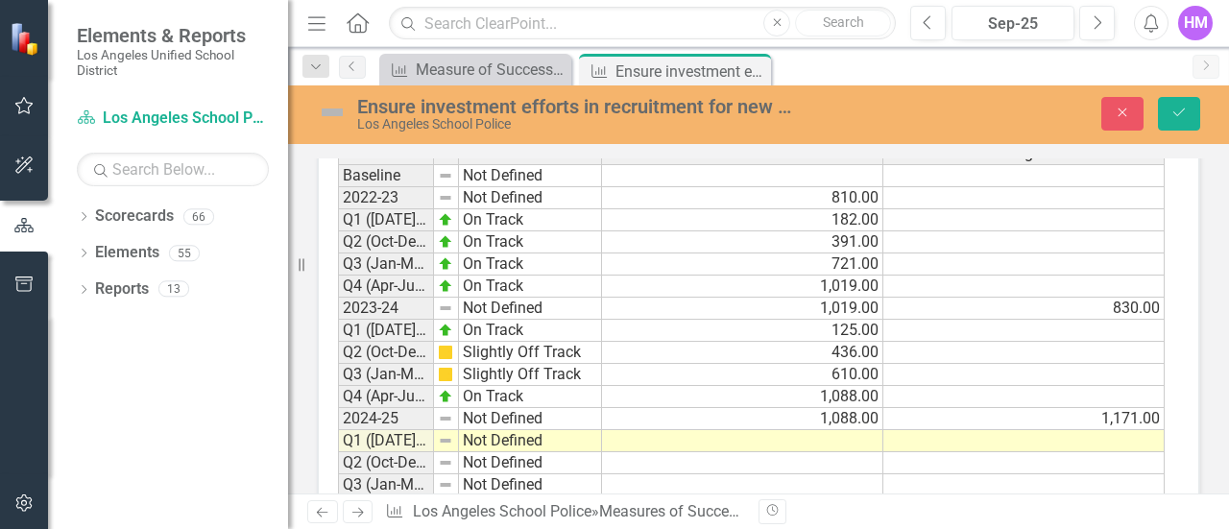
scroll to position [1645, 0]
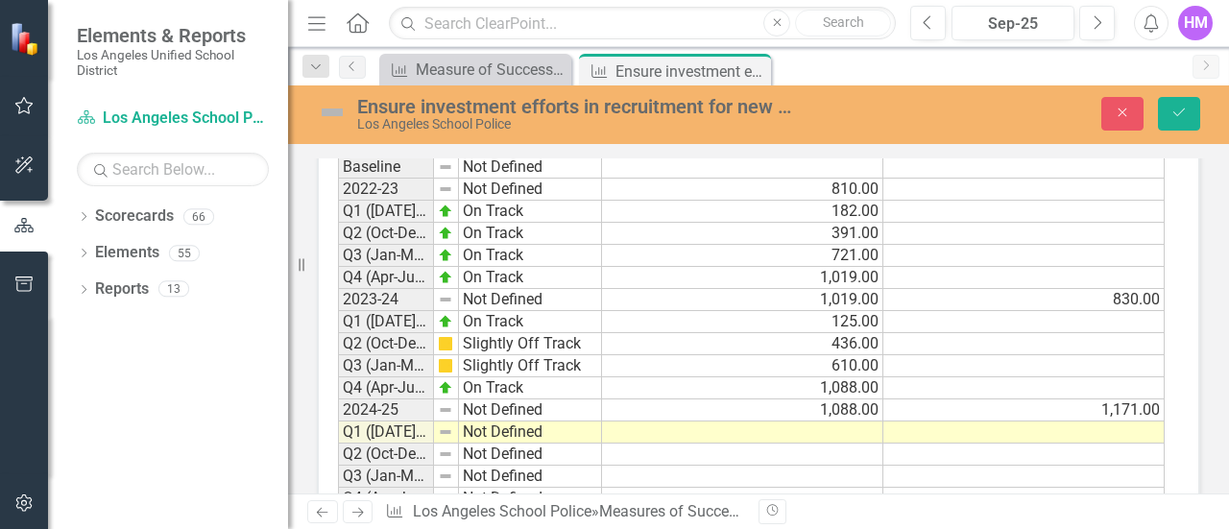
click at [844, 444] on td at bounding box center [742, 455] width 281 height 22
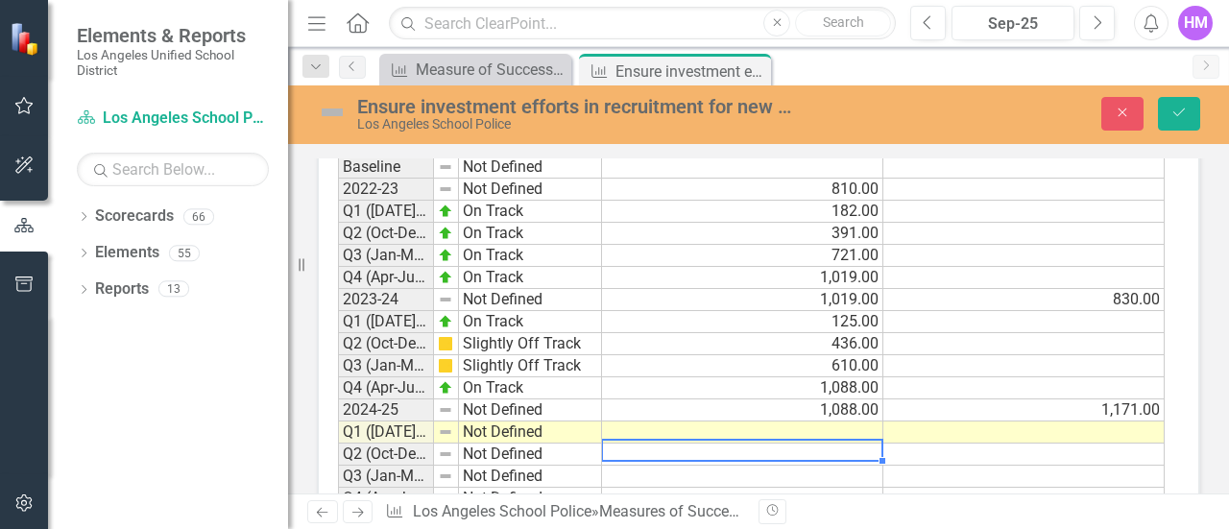
click at [844, 422] on td at bounding box center [742, 433] width 281 height 22
click at [859, 424] on td at bounding box center [742, 433] width 281 height 22
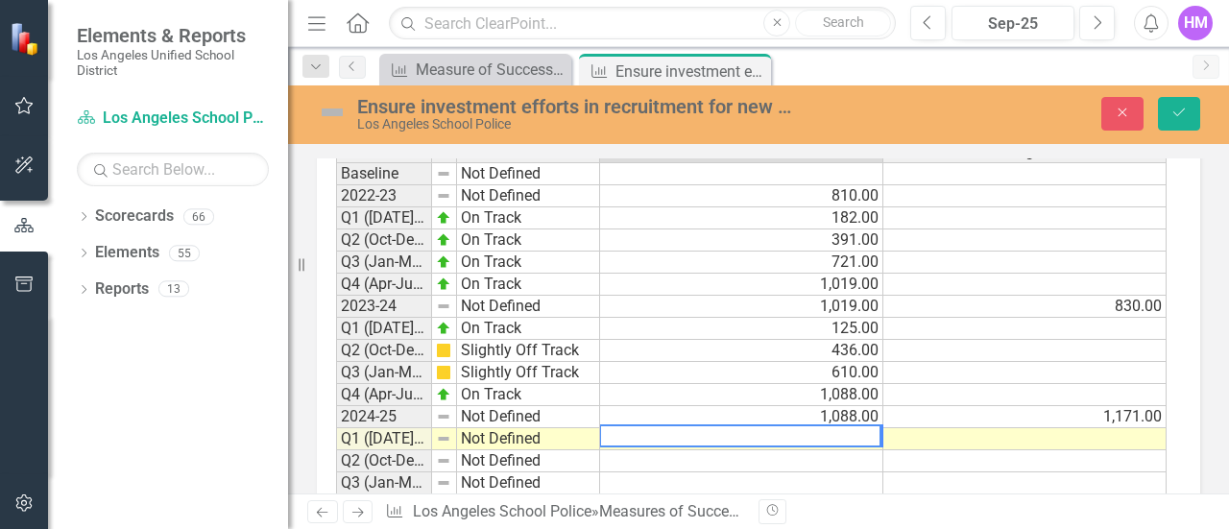
scroll to position [1653, 0]
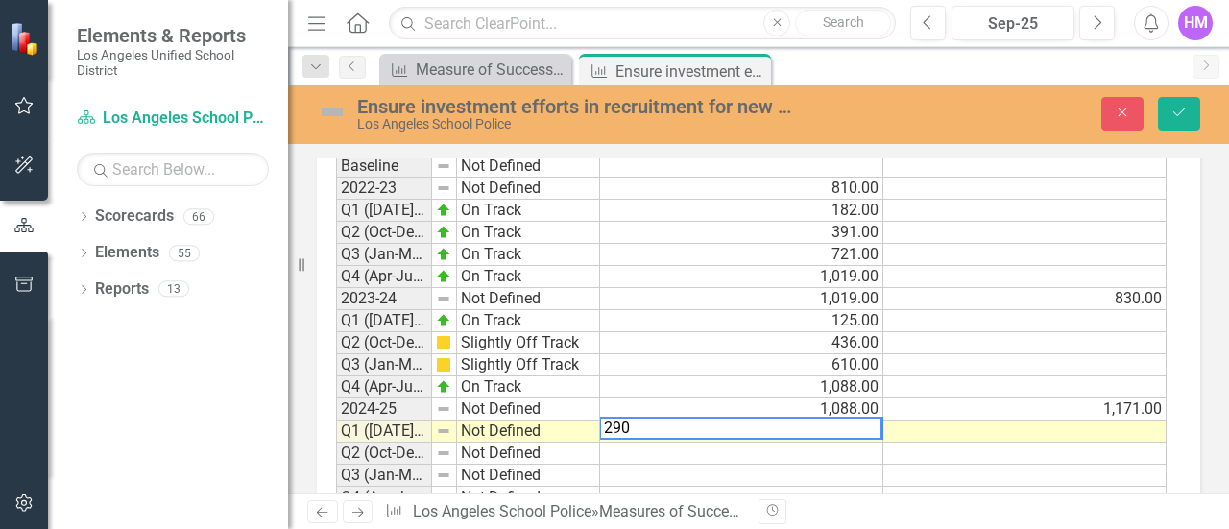
type textarea "290"
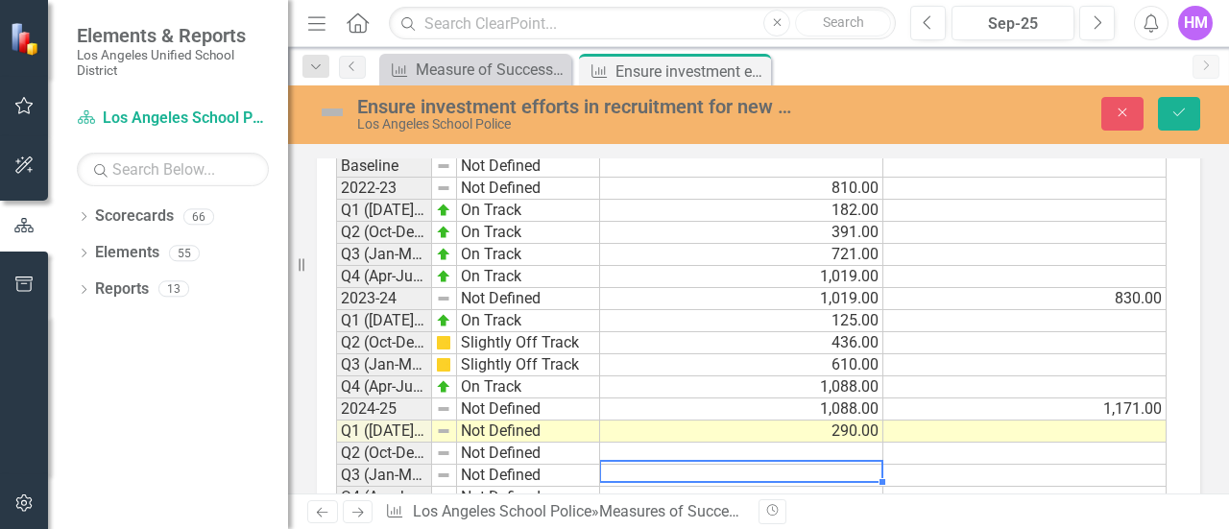
click at [864, 465] on td at bounding box center [741, 476] width 283 height 22
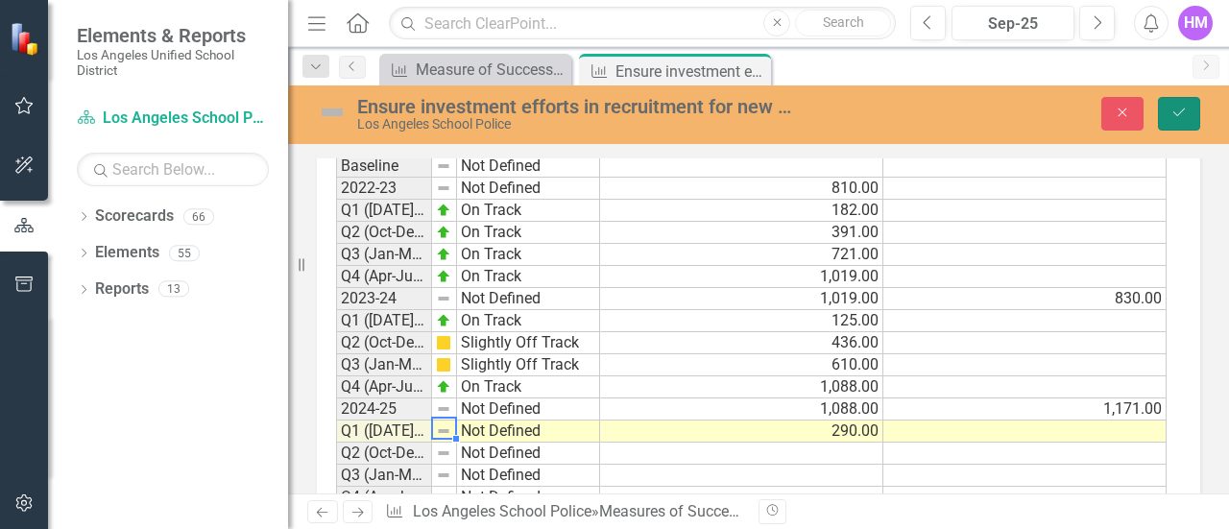
click at [1177, 109] on icon "Save" at bounding box center [1179, 112] width 17 height 13
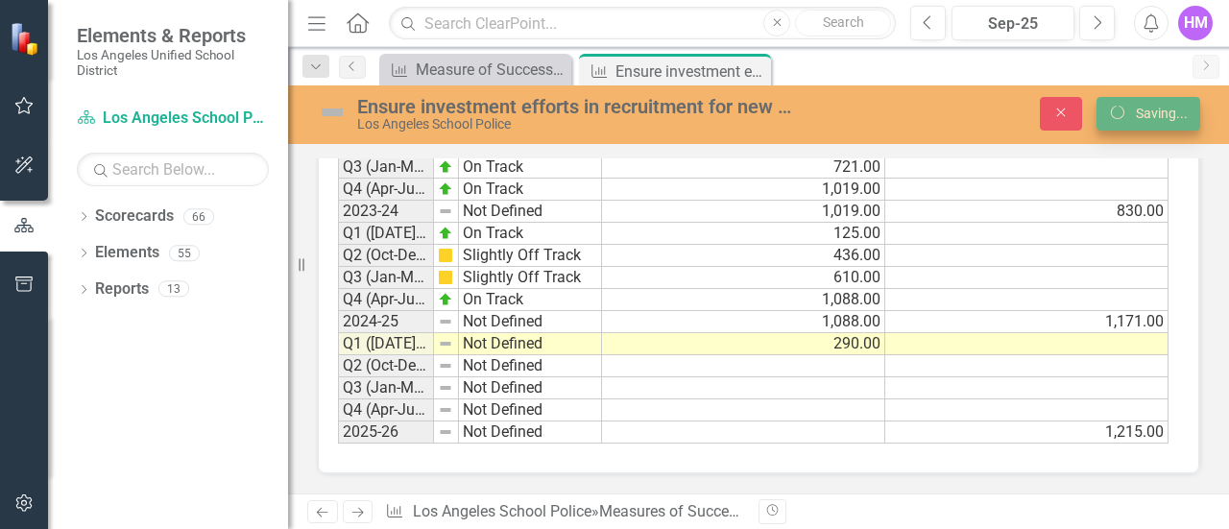
scroll to position [1368, 0]
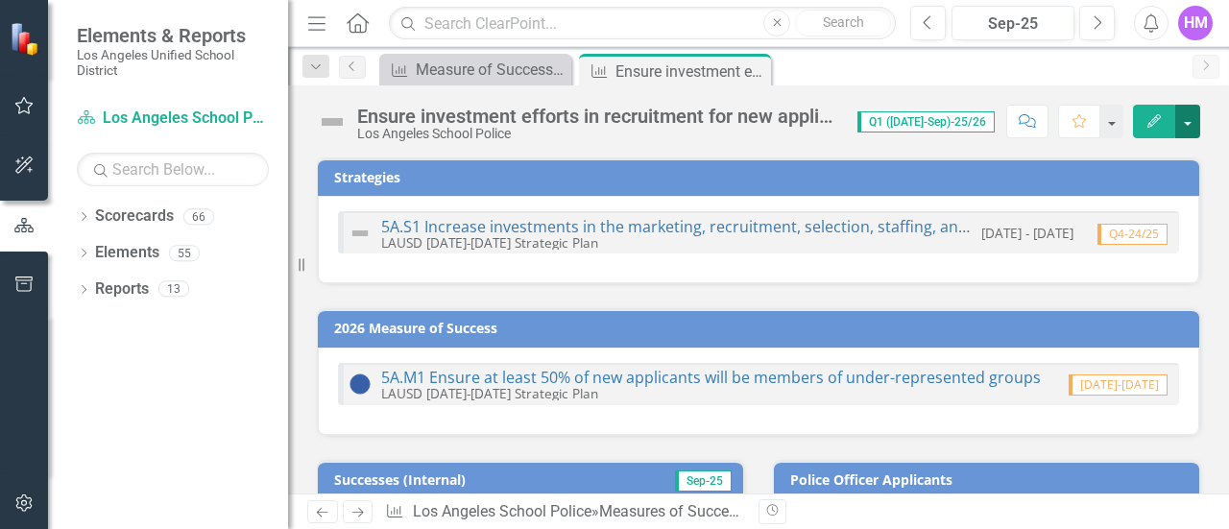
click at [1181, 122] on button "button" at bounding box center [1187, 122] width 25 height 34
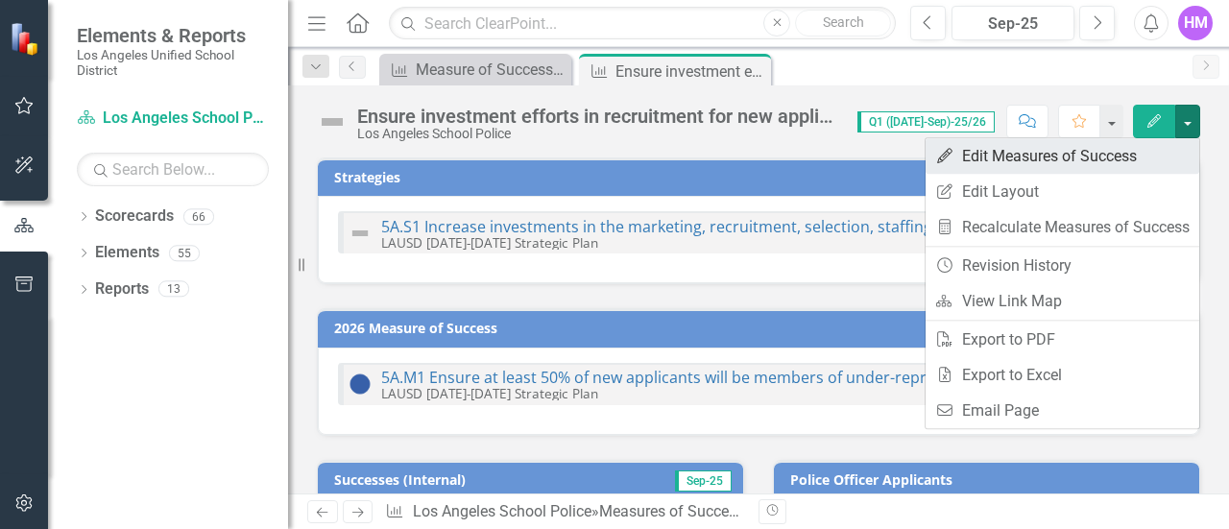
click at [1006, 149] on link "Edit Edit Measures of Success" at bounding box center [1063, 156] width 274 height 36
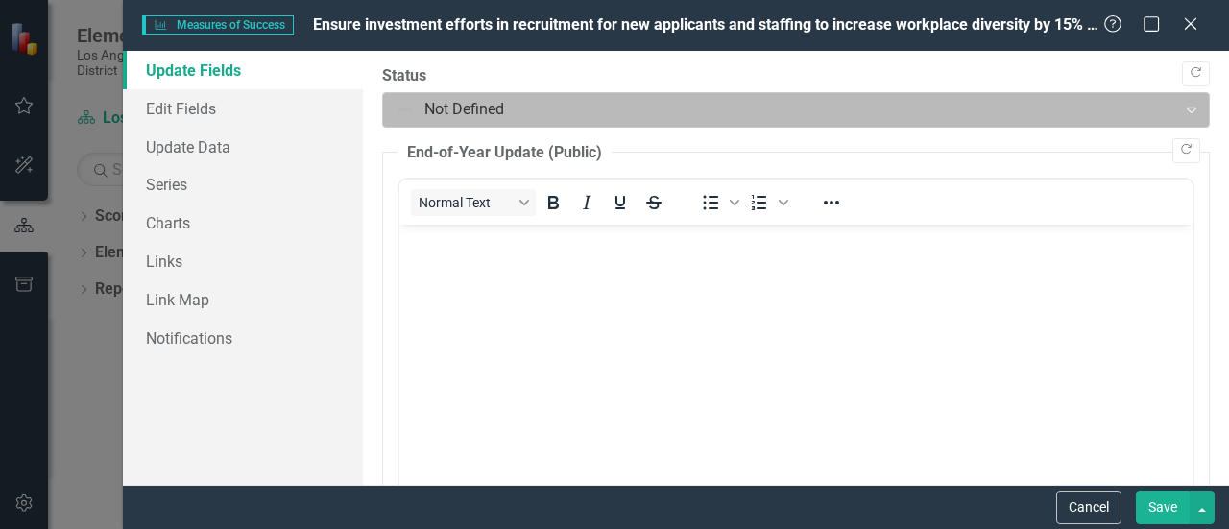
scroll to position [0, 0]
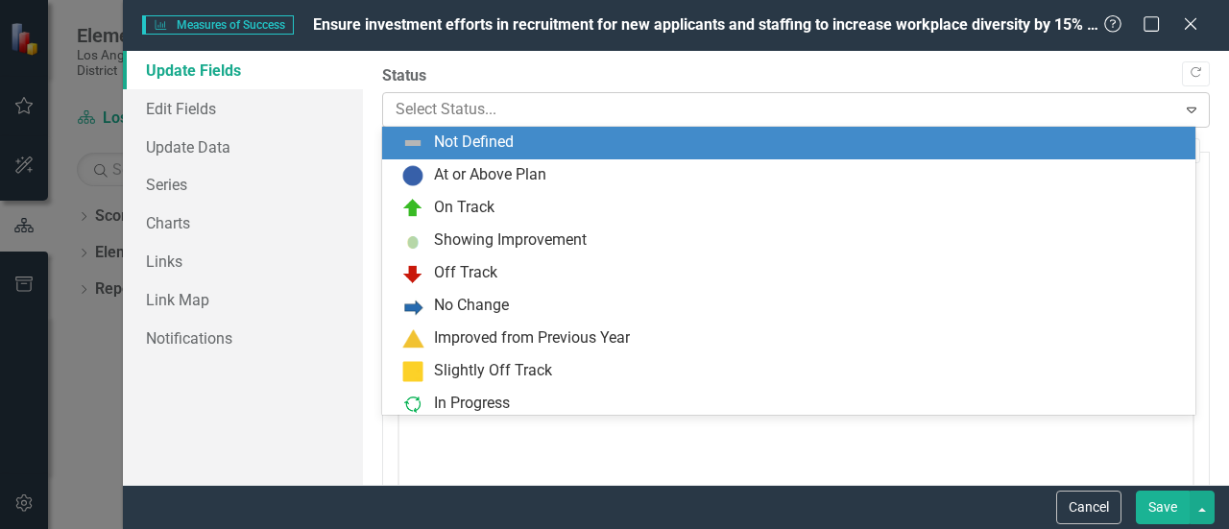
click at [398, 112] on input "text" at bounding box center [398, 110] width 4 height 22
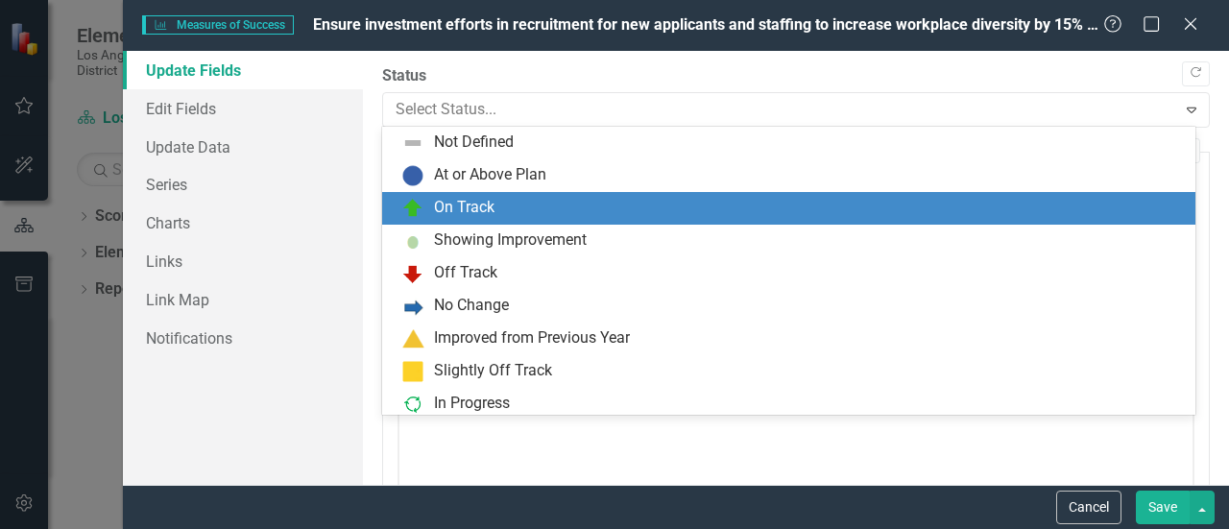
click at [448, 208] on div "On Track" at bounding box center [464, 208] width 61 height 22
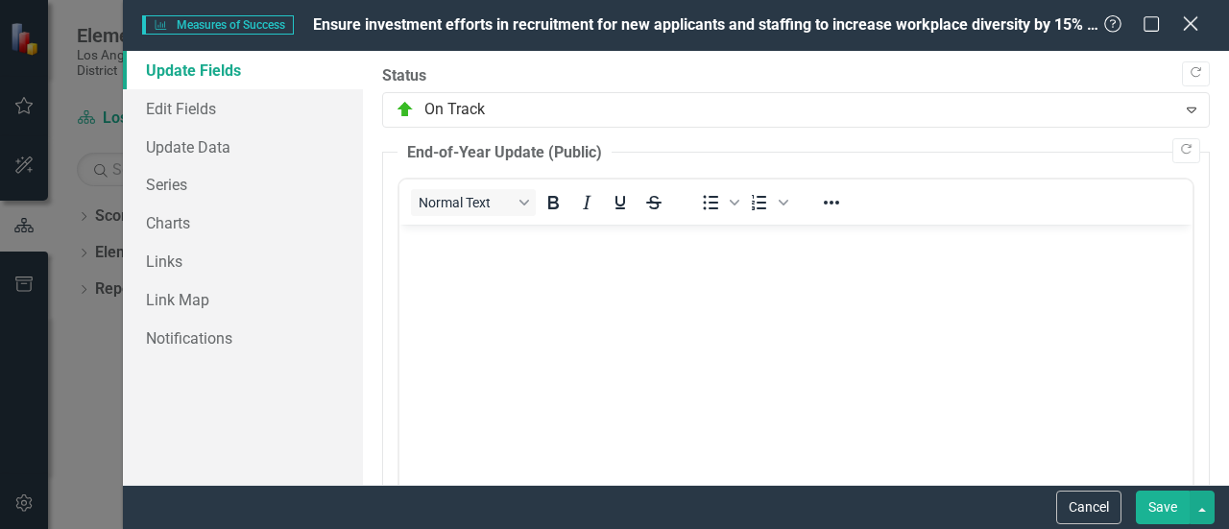
click at [1191, 28] on icon "Close" at bounding box center [1190, 23] width 24 height 18
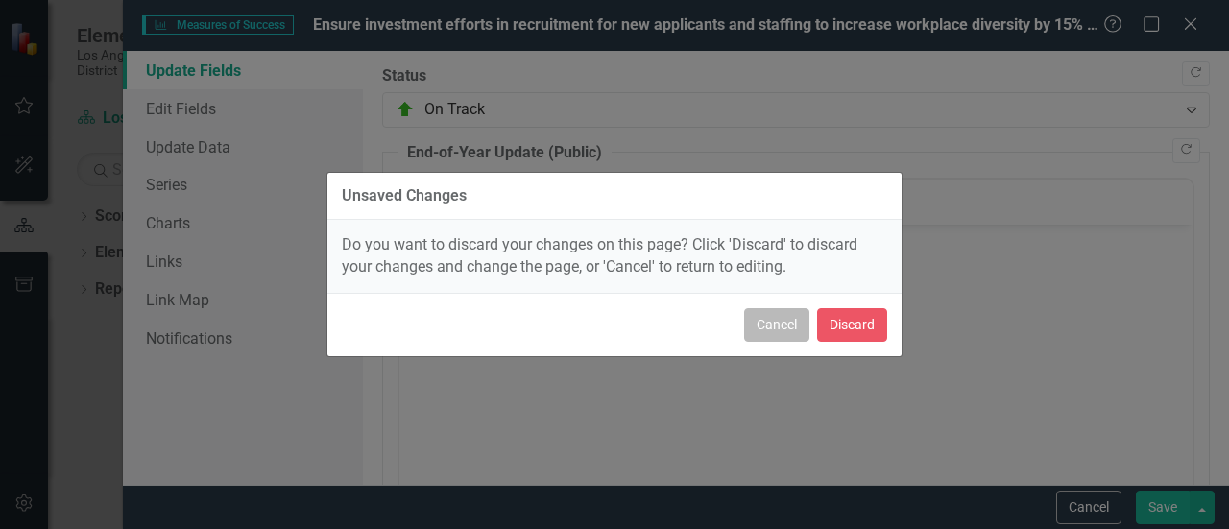
click at [791, 326] on button "Cancel" at bounding box center [776, 325] width 65 height 34
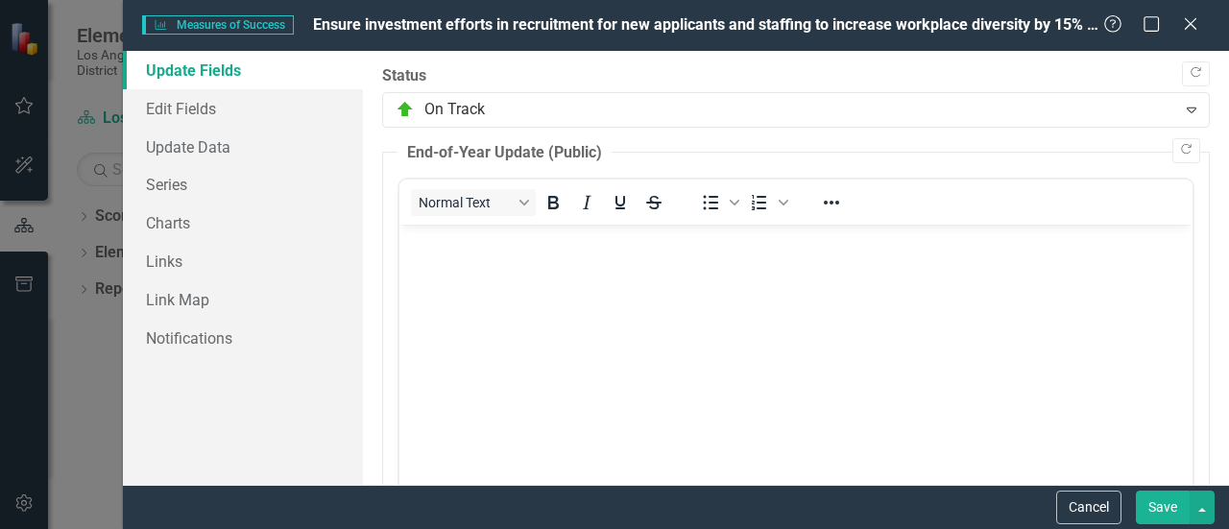
click at [1162, 516] on button "Save" at bounding box center [1163, 508] width 54 height 34
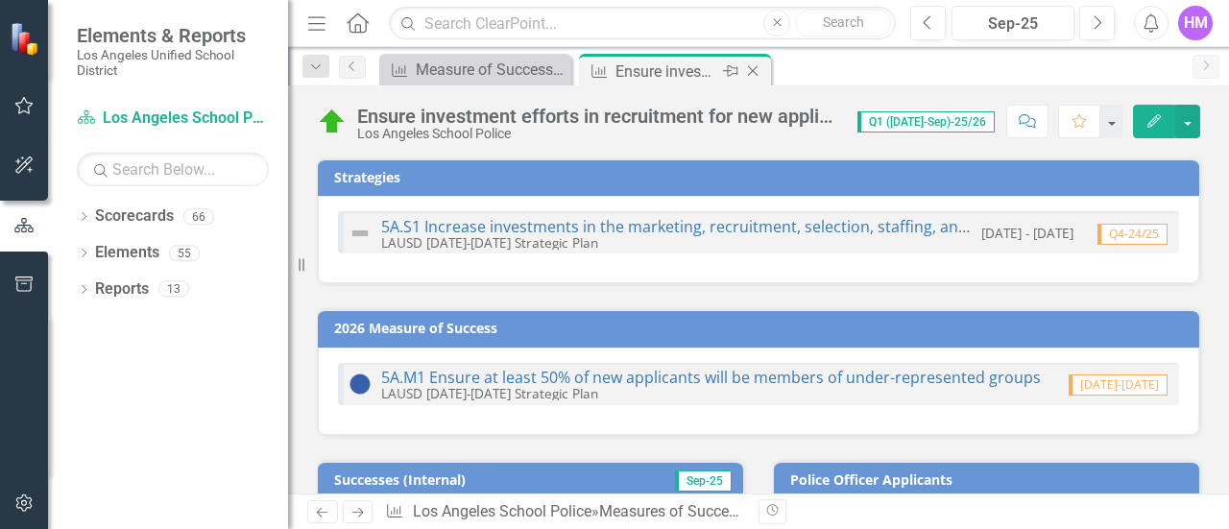
click at [755, 70] on icon "Close" at bounding box center [752, 70] width 19 height 15
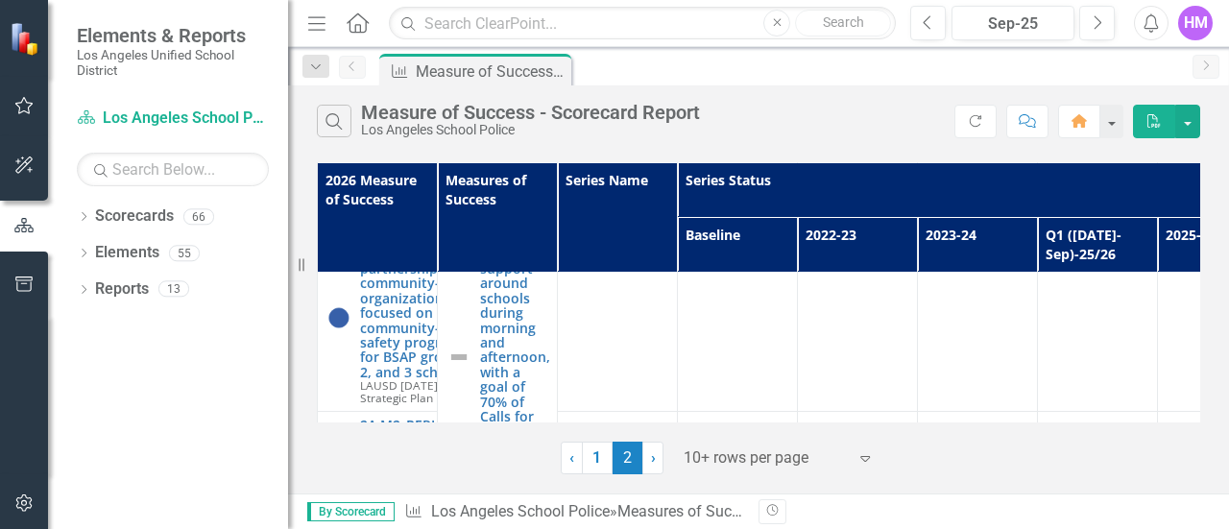
scroll to position [1948, 0]
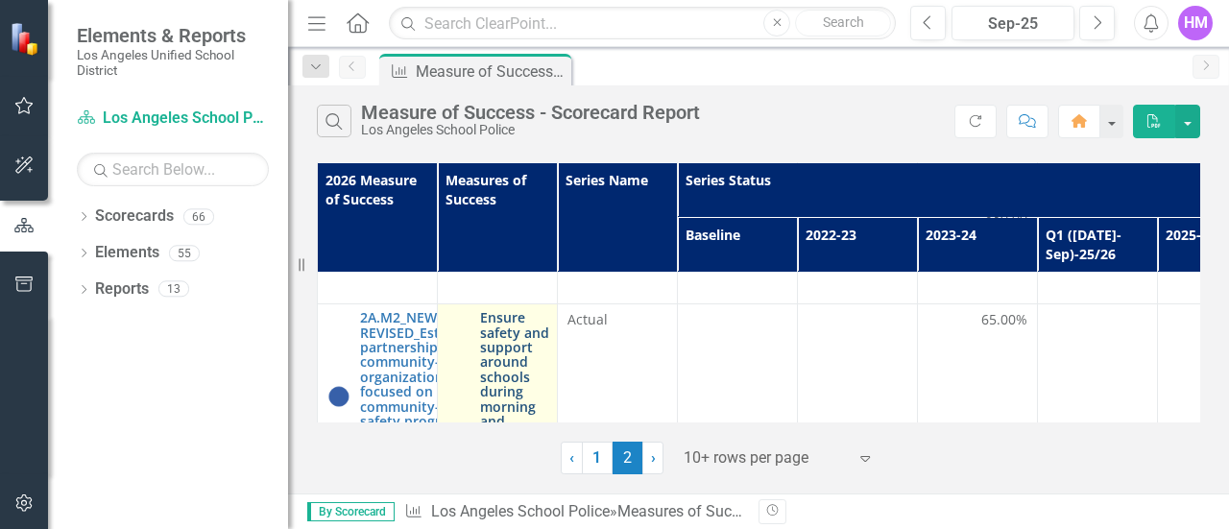
click at [507, 368] on link "Ensure safety and support around schools during morning and afternoon, with a g…" at bounding box center [515, 436] width 70 height 252
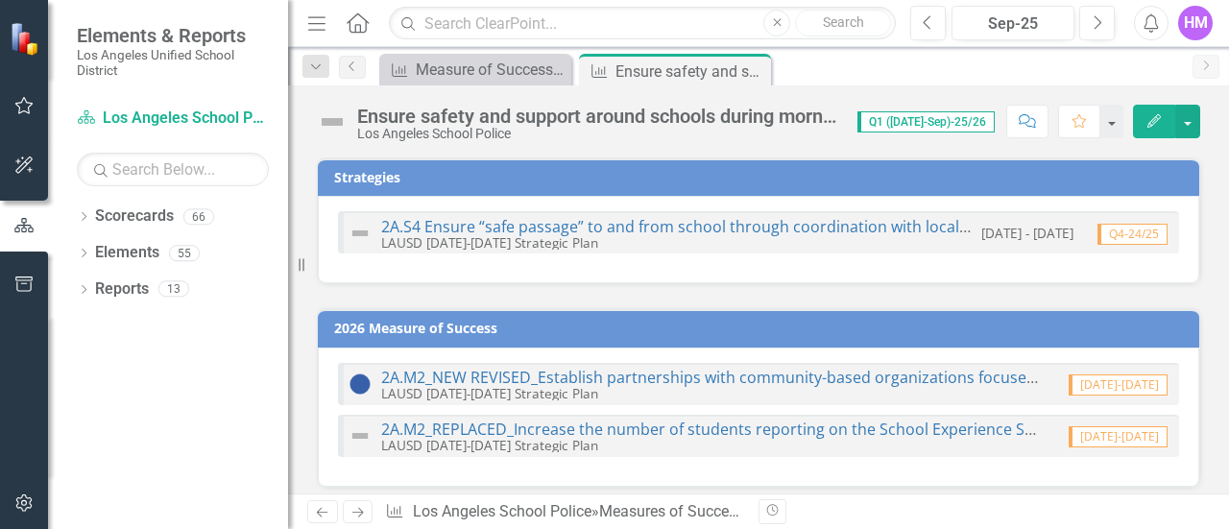
click at [1223, 142] on div "Ensure safety and support around schools during morning and afternoon, with a g…" at bounding box center [758, 114] width 941 height 58
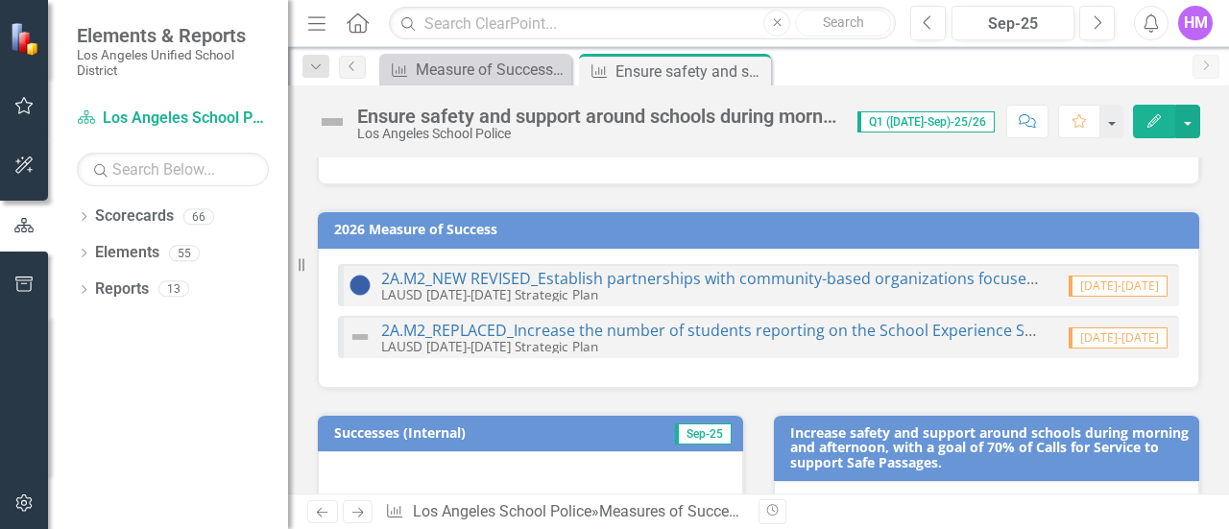
scroll to position [166, 0]
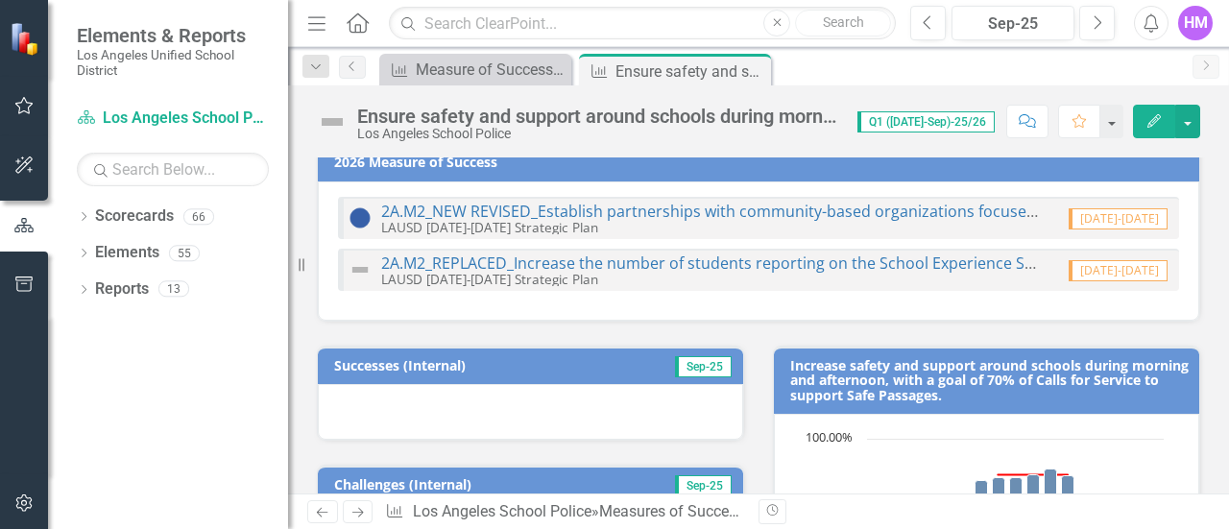
click at [774, 117] on div "Ensure safety and support around schools during morning and afternoon, with a g…" at bounding box center [597, 116] width 481 height 21
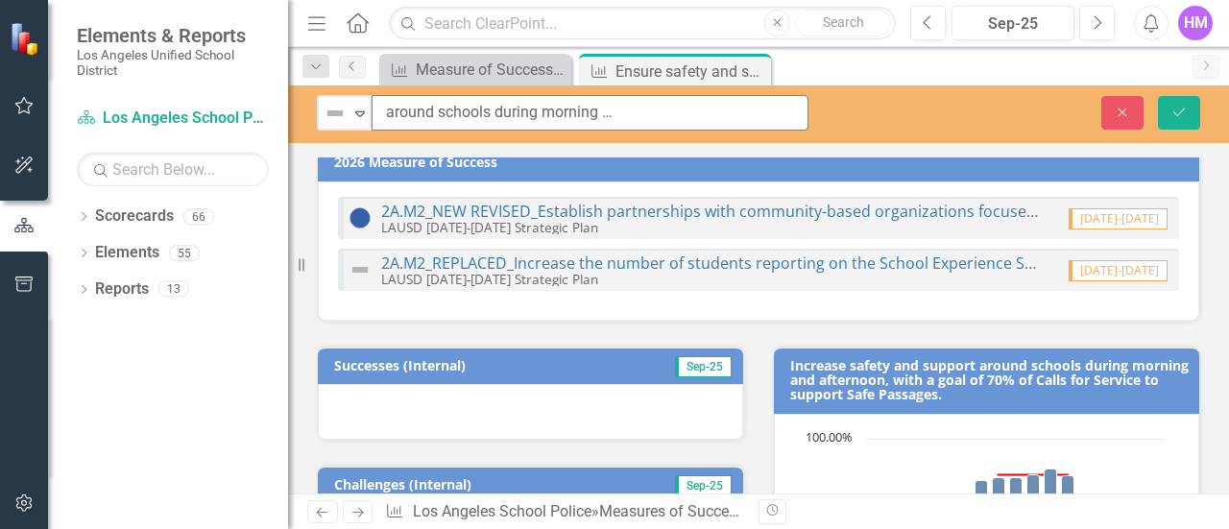
scroll to position [0, 533]
drag, startPoint x: 378, startPoint y: 110, endPoint x: 840, endPoint y: 99, distance: 462.1
click at [840, 99] on div "Not Defined Expand Ensure safety and support around schools during morning and …" at bounding box center [758, 113] width 941 height 36
paste input "the morning and afternoon with a goal of 80% officer generated calls for servic…"
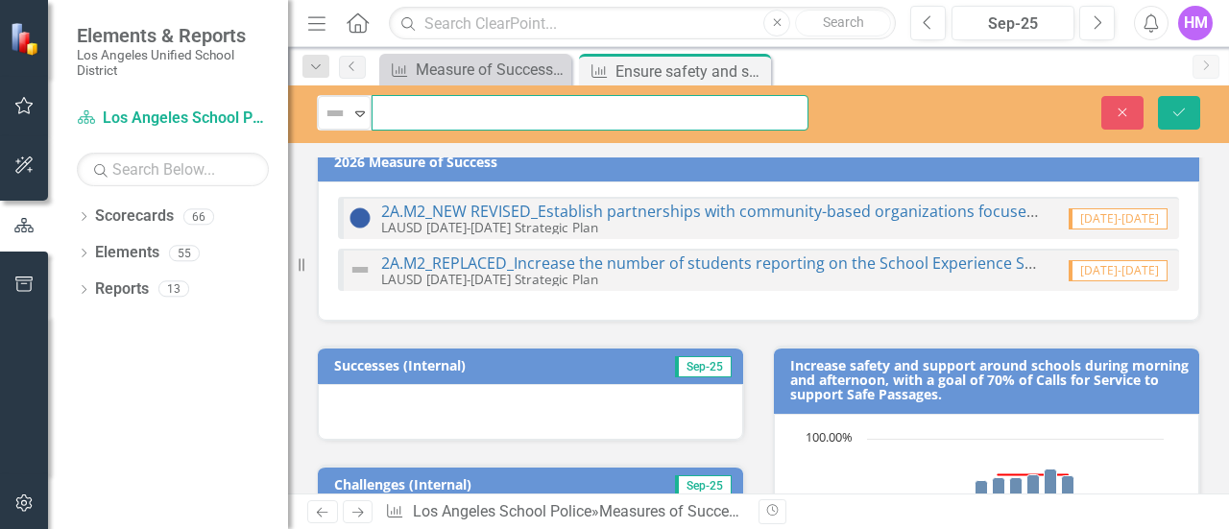
click at [508, 103] on input "Ensure safety and support around schools during the morning and afternoon with …" at bounding box center [590, 113] width 437 height 36
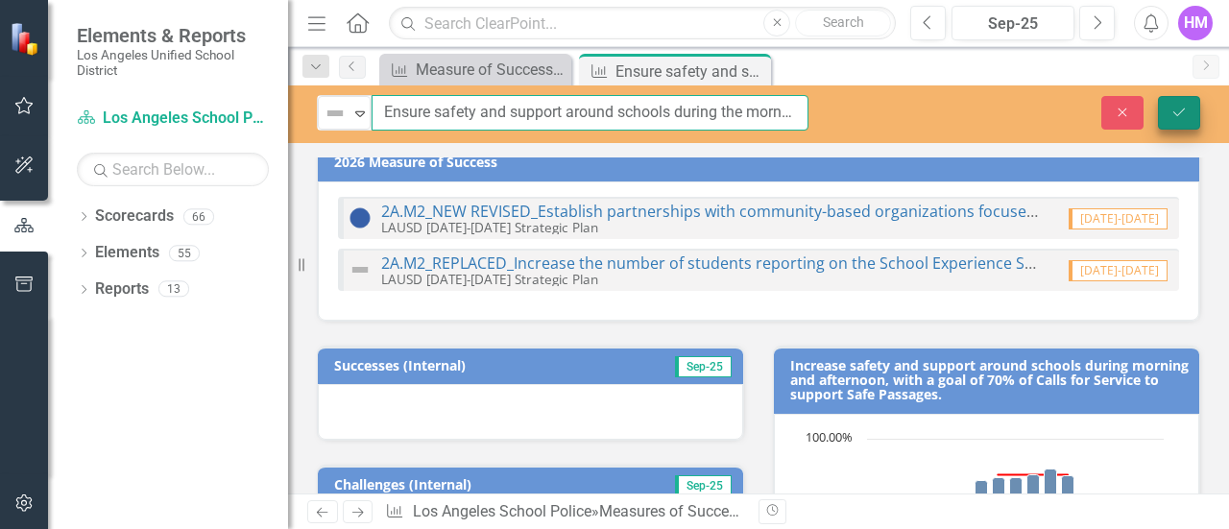
type input "Ensure safety and support around schools during the morning and afternoon with …"
click at [1184, 110] on icon "Save" at bounding box center [1179, 112] width 17 height 13
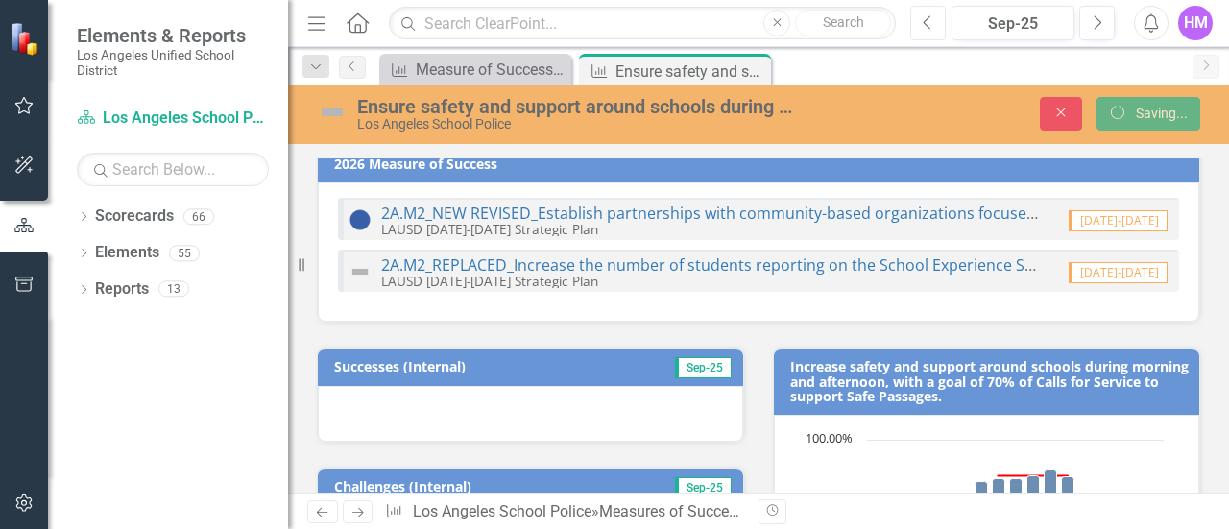
click at [932, 30] on icon "Previous" at bounding box center [928, 22] width 11 height 17
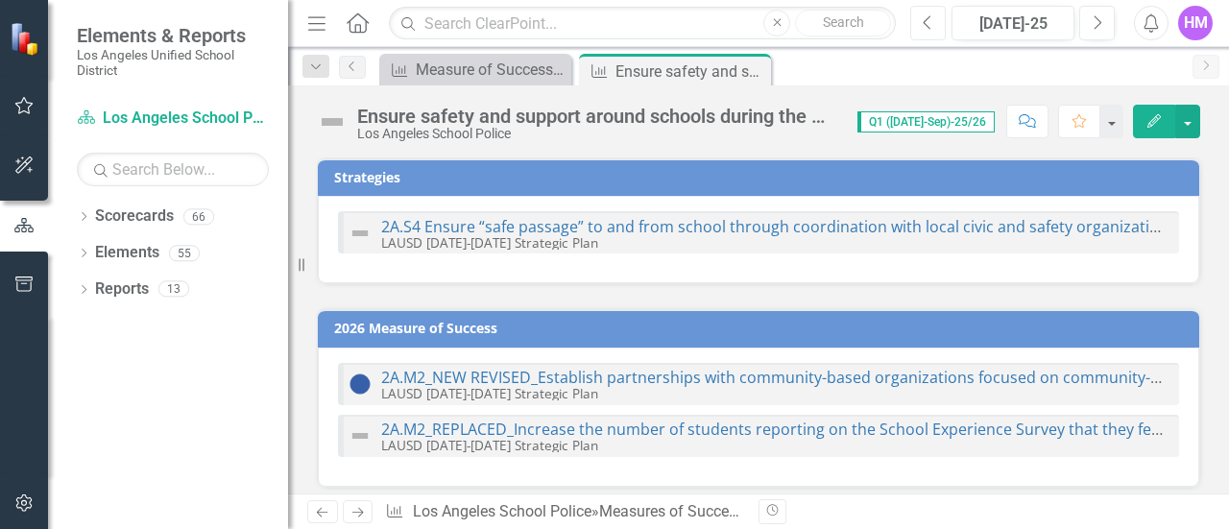
click at [932, 30] on icon "Previous" at bounding box center [928, 22] width 11 height 17
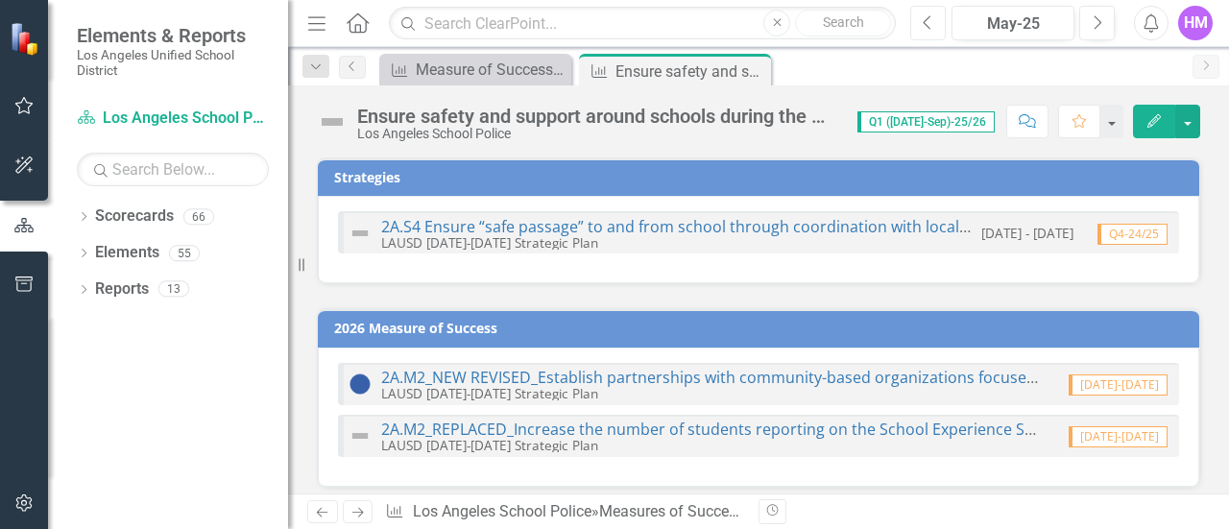
click at [932, 30] on icon "Previous" at bounding box center [928, 22] width 11 height 17
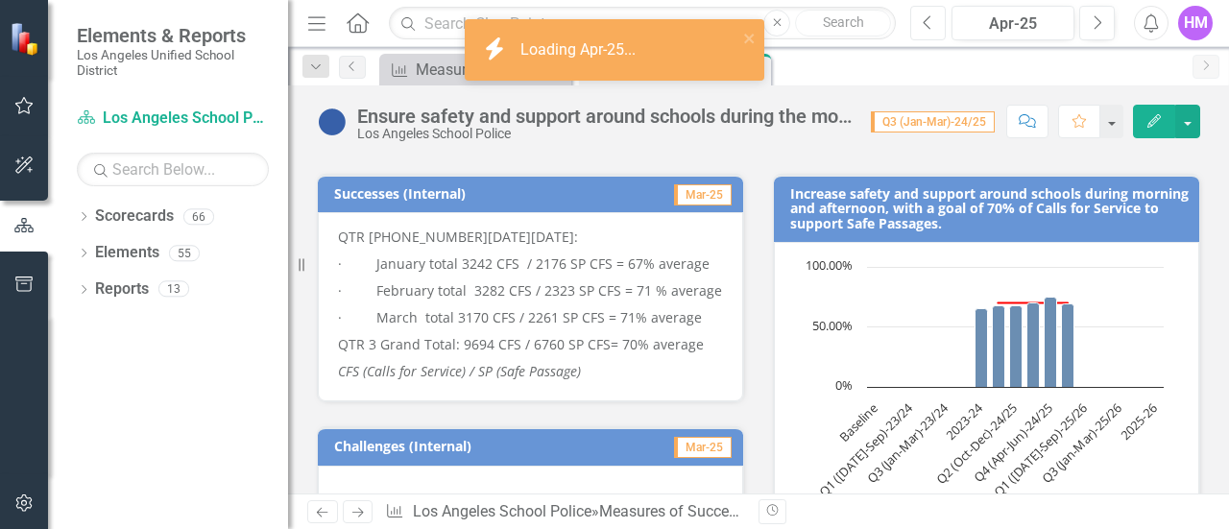
scroll to position [383, 0]
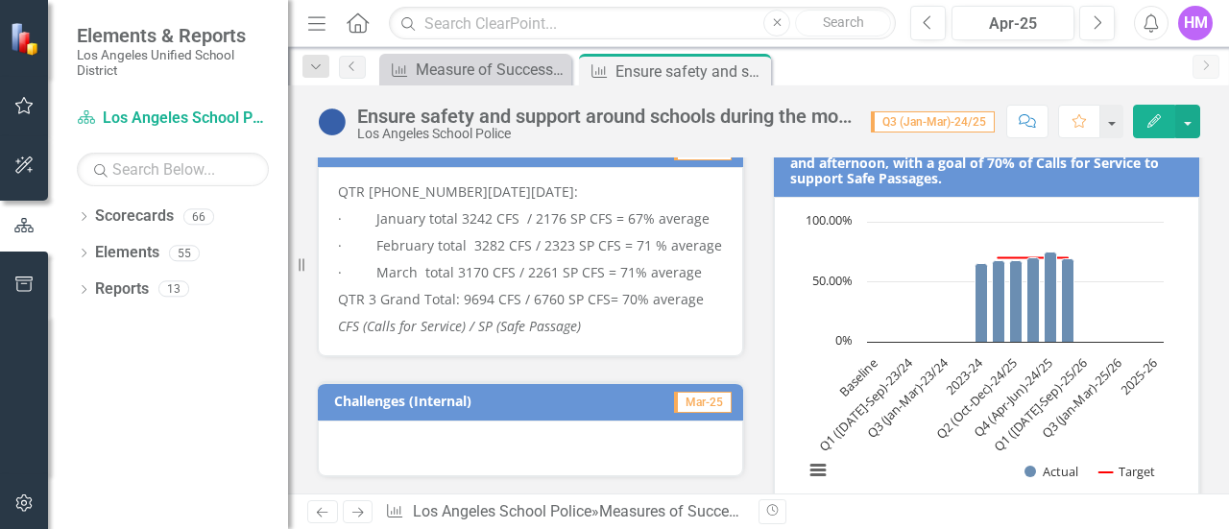
click at [344, 194] on p "QTR 3 2024-2025:" at bounding box center [530, 193] width 385 height 23
click at [338, 194] on p "QTR 3 2024-2025:" at bounding box center [530, 193] width 385 height 23
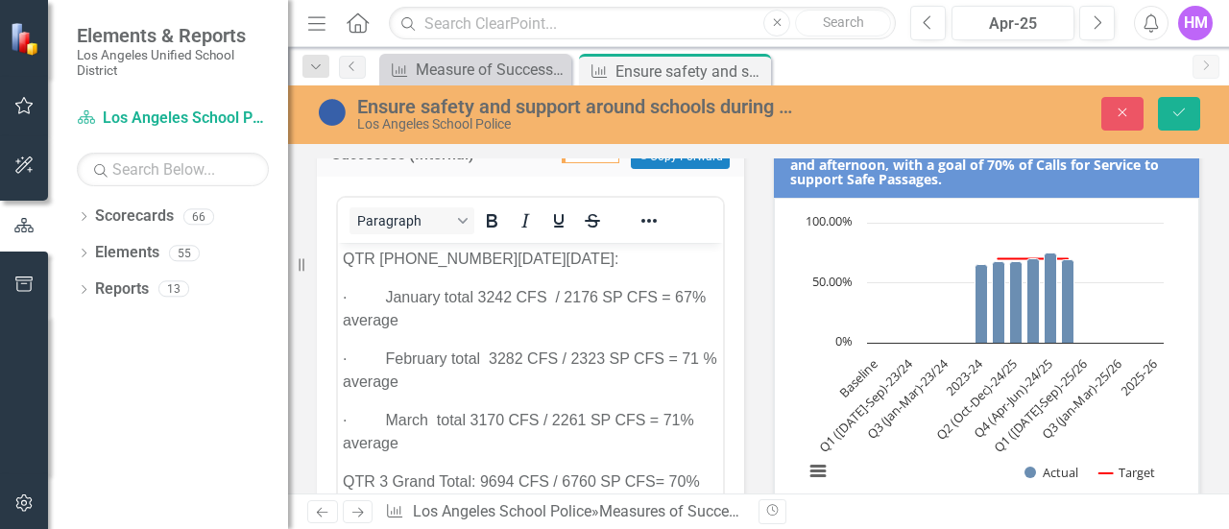
scroll to position [0, 0]
click at [1116, 111] on icon "Close" at bounding box center [1122, 112] width 17 height 13
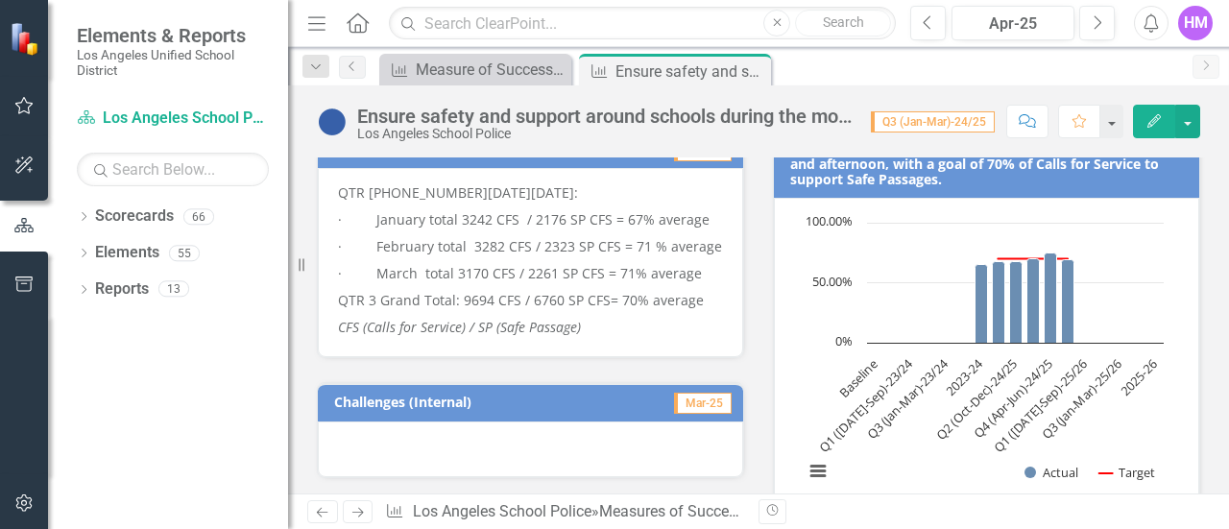
scroll to position [358, 0]
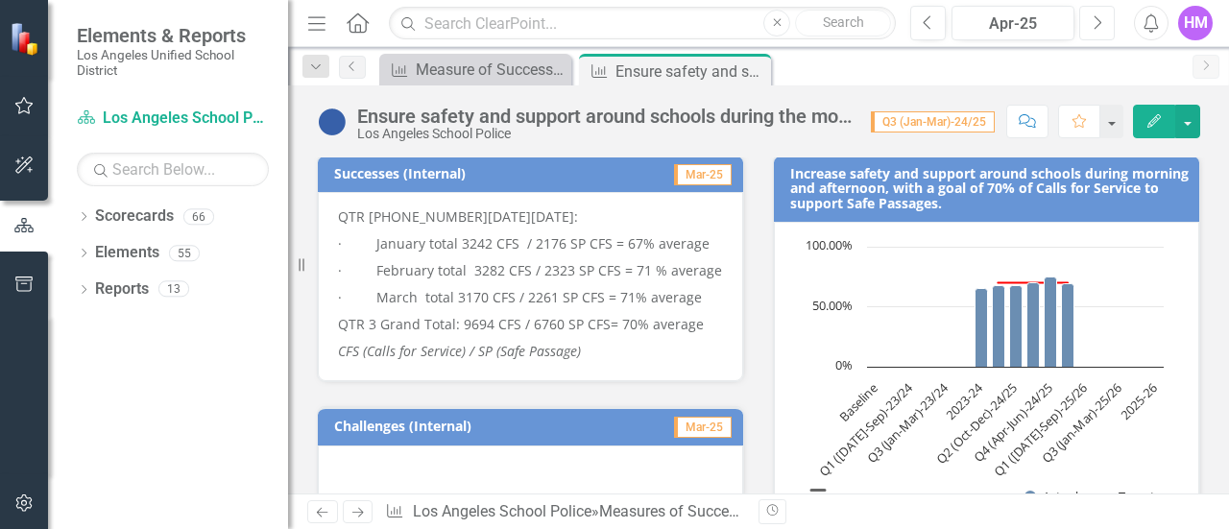
click at [1104, 22] on button "Next" at bounding box center [1097, 23] width 36 height 35
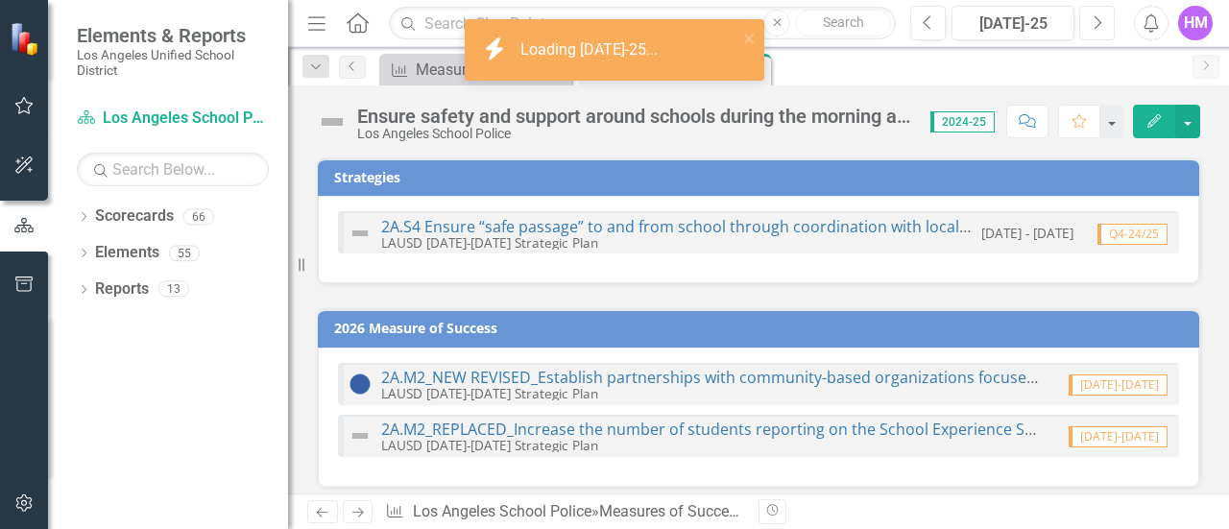
click at [1104, 22] on button "Next" at bounding box center [1097, 23] width 36 height 35
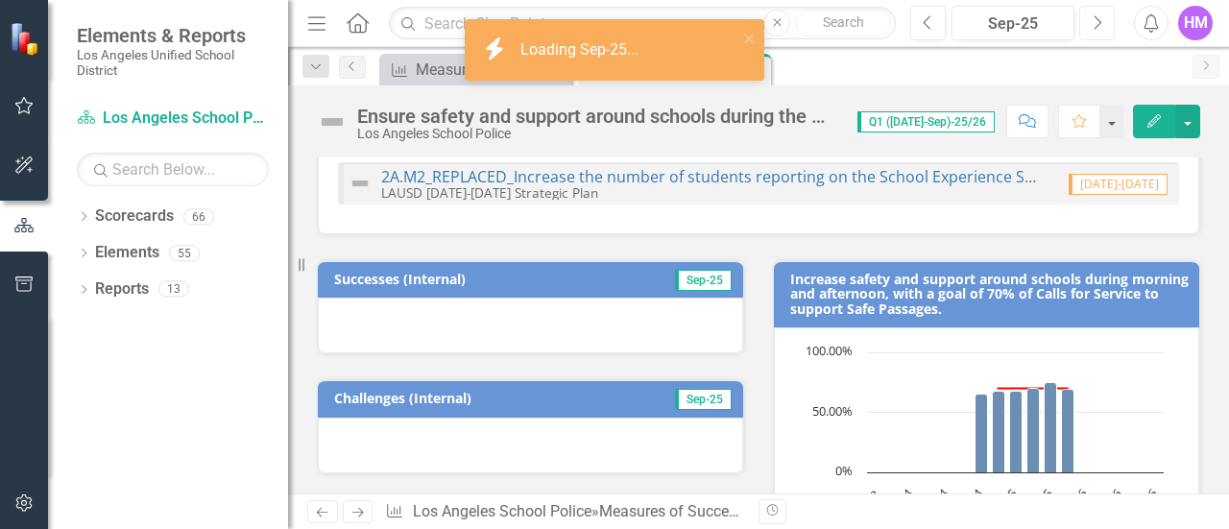
scroll to position [284, 0]
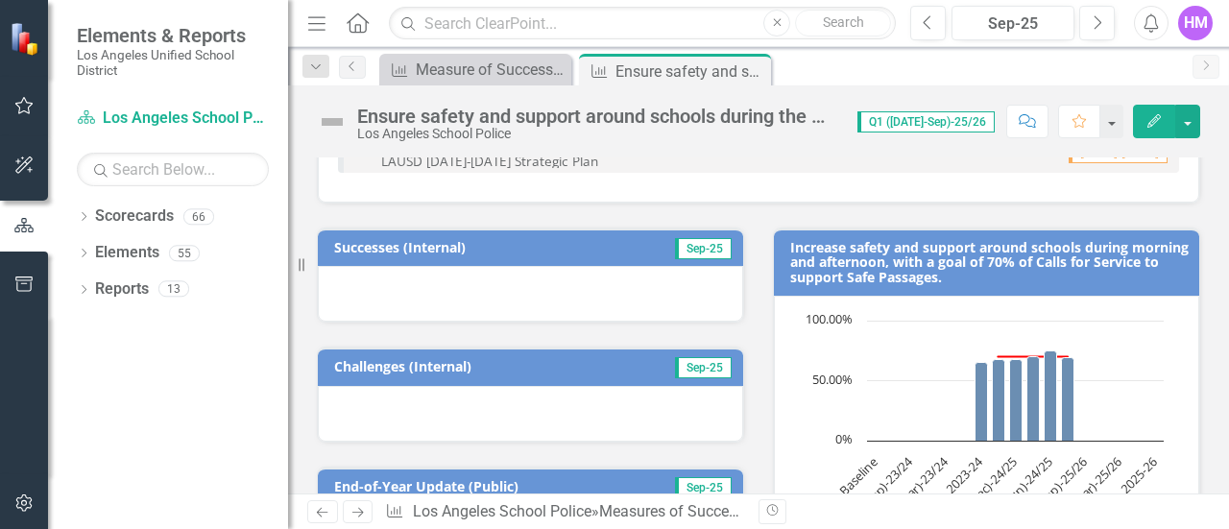
click at [348, 282] on div at bounding box center [530, 294] width 425 height 56
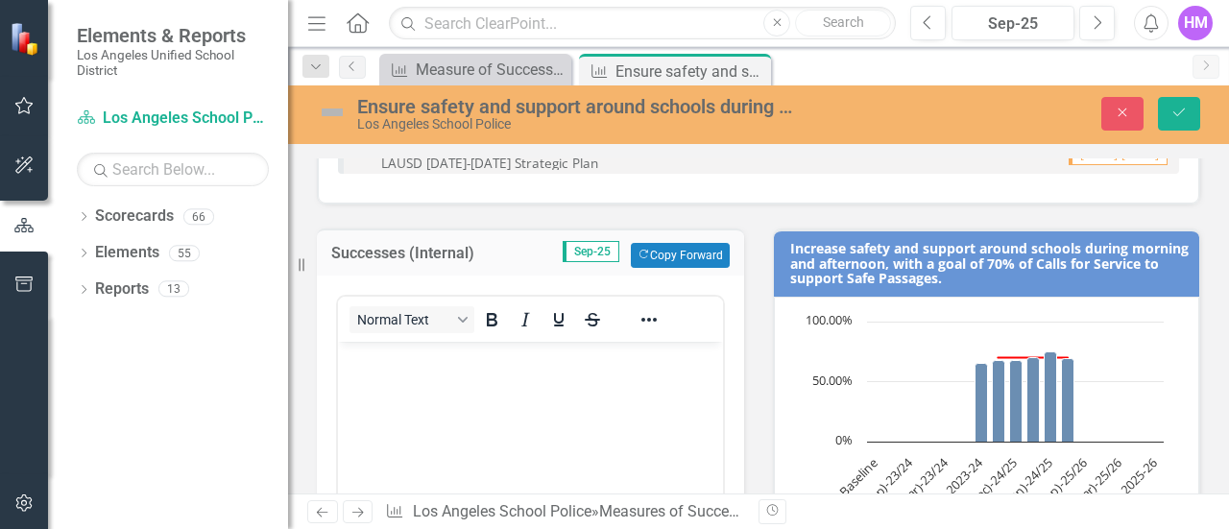
scroll to position [0, 0]
click at [375, 380] on body "Rich Text Area. Press ALT-0 for help." at bounding box center [530, 486] width 385 height 288
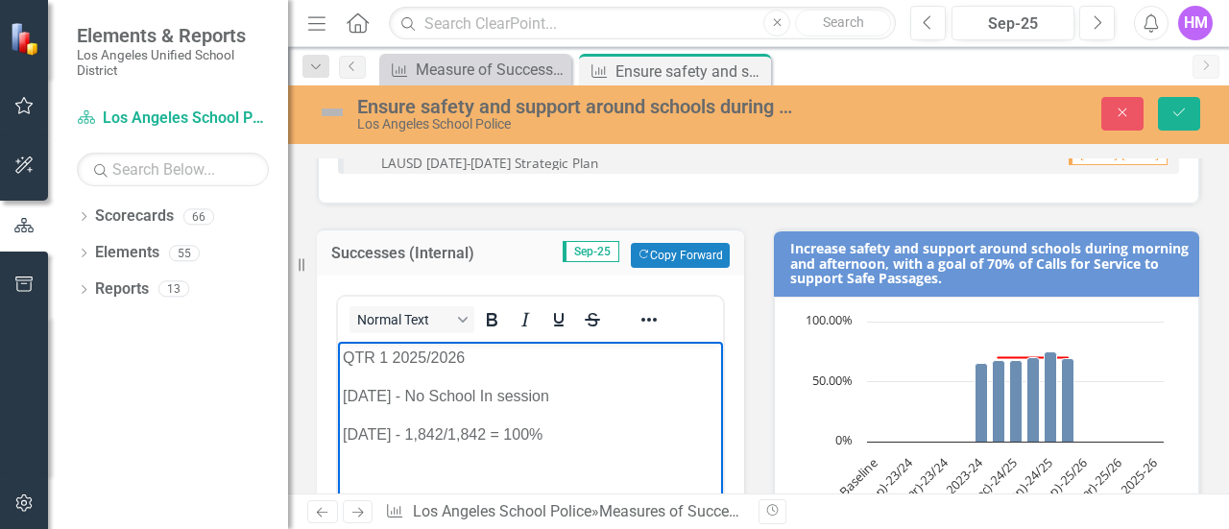
click at [348, 448] on body "QTR 1 2025/2026 JULY 2025 - No School In session AUGUST 2025 - 1,842/1,842 = 10…" at bounding box center [530, 486] width 385 height 288
click at [611, 434] on p "AUGUST 2025 - 1,842/1,842 = 100%" at bounding box center [530, 435] width 375 height 23
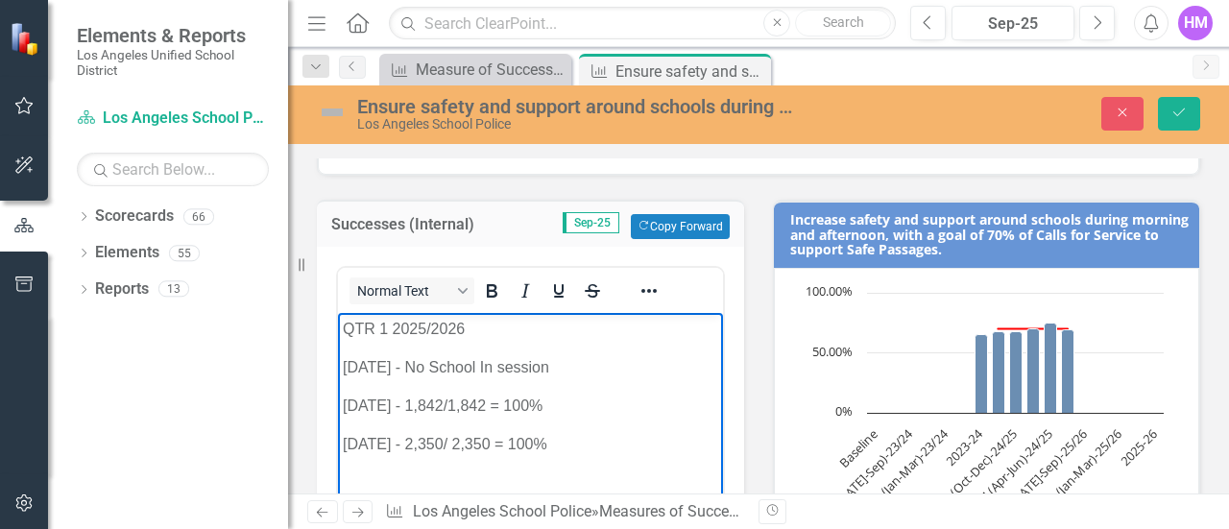
scroll to position [322, 0]
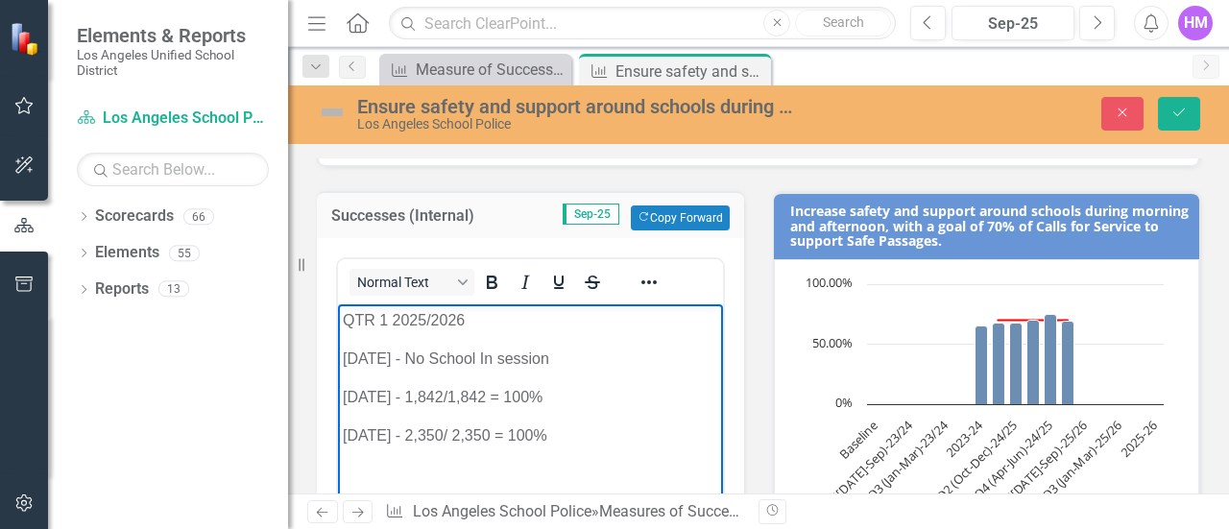
click at [521, 322] on p "QTR 1 2025/2026" at bounding box center [530, 320] width 375 height 23
click at [465, 317] on p "QTR 1 2025/2026 4,192" at bounding box center [530, 320] width 375 height 23
click at [518, 318] on p "QTR 1 2025/2026: 4,192" at bounding box center [530, 320] width 375 height 23
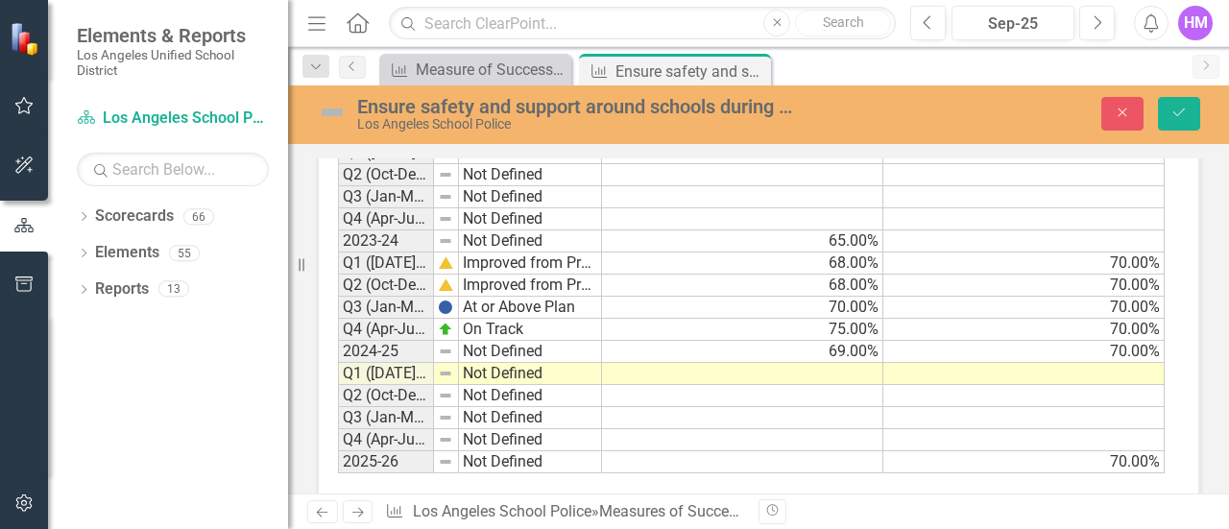
scroll to position [1763, 0]
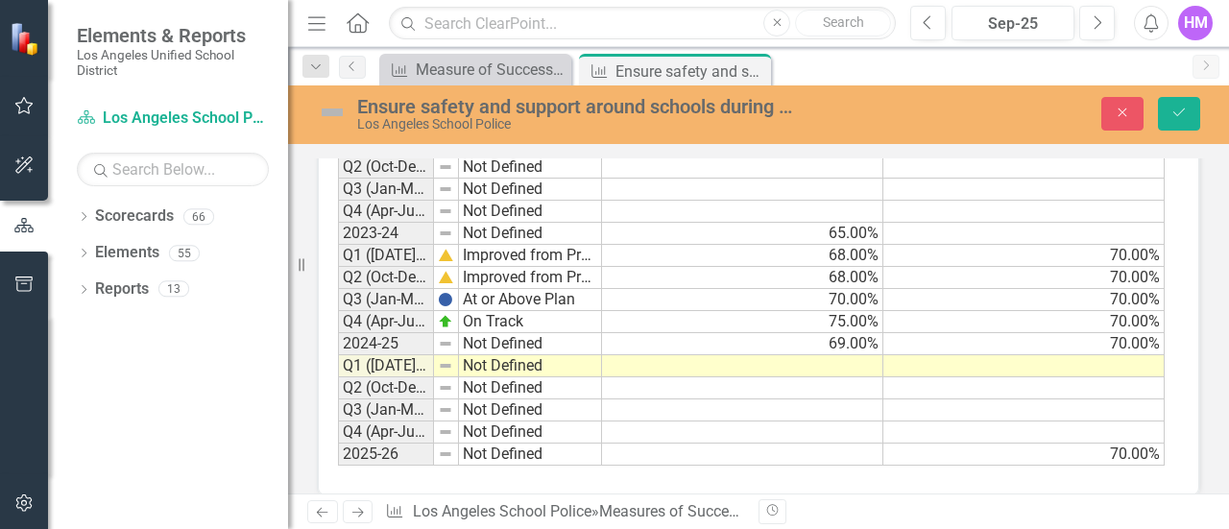
click at [849, 356] on td at bounding box center [742, 366] width 281 height 22
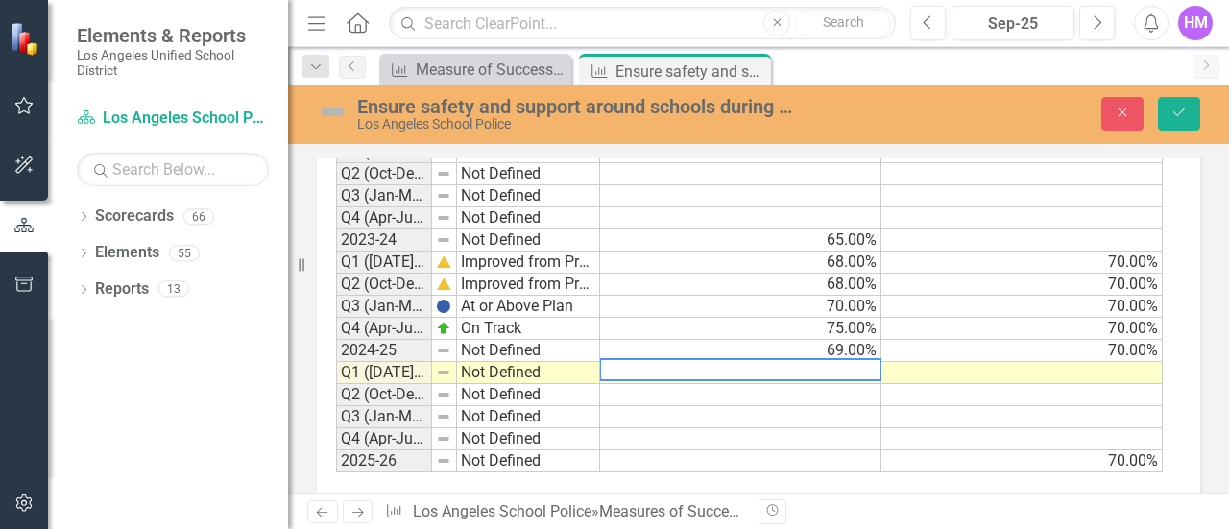
scroll to position [1771, 0]
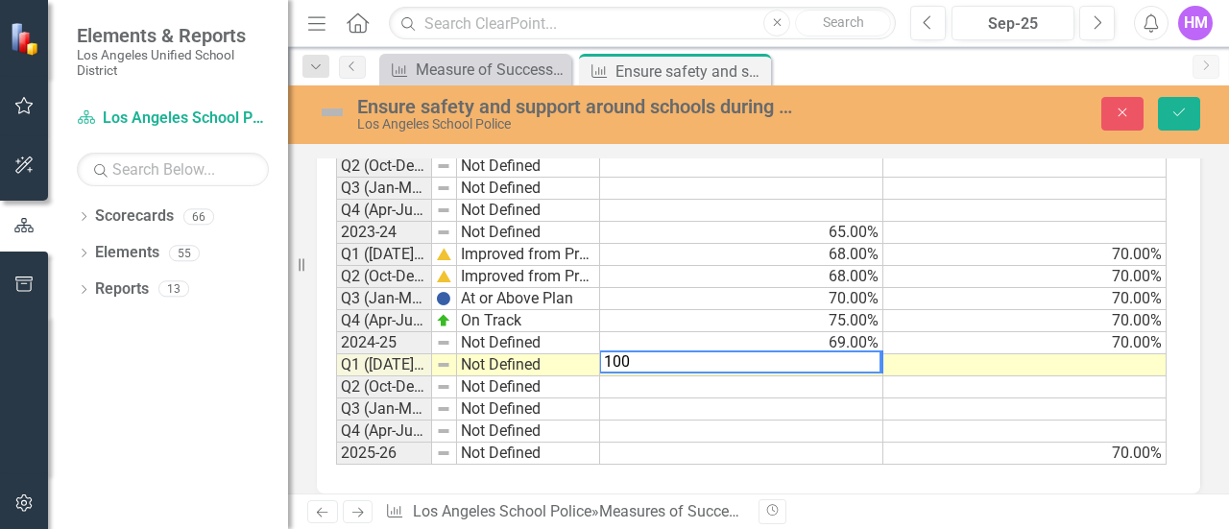
type textarea "100"
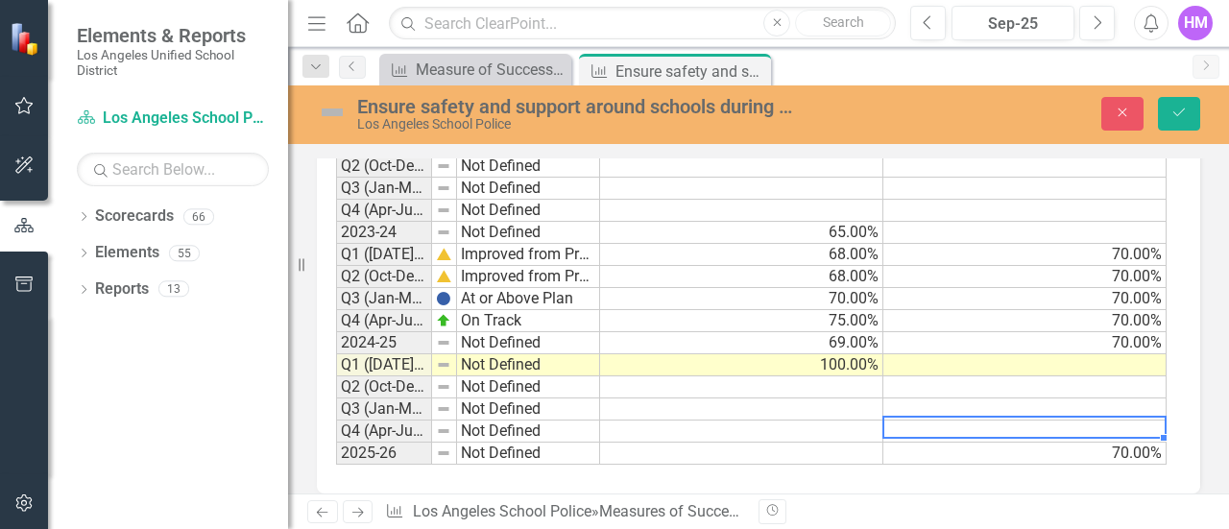
click at [962, 421] on td at bounding box center [1025, 432] width 283 height 22
click at [1174, 122] on button "Save" at bounding box center [1179, 114] width 42 height 34
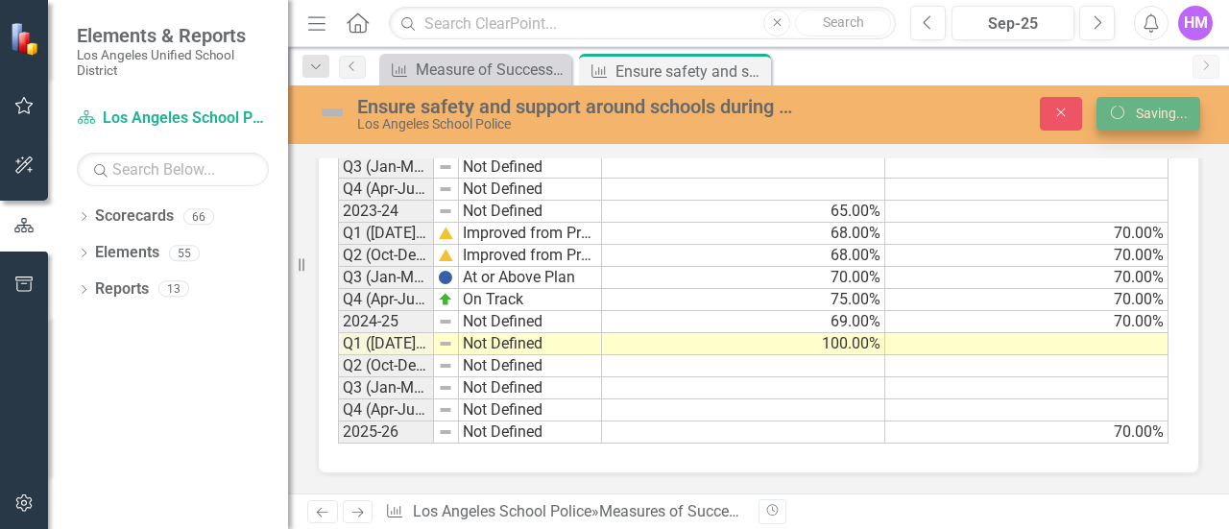
scroll to position [1337, 0]
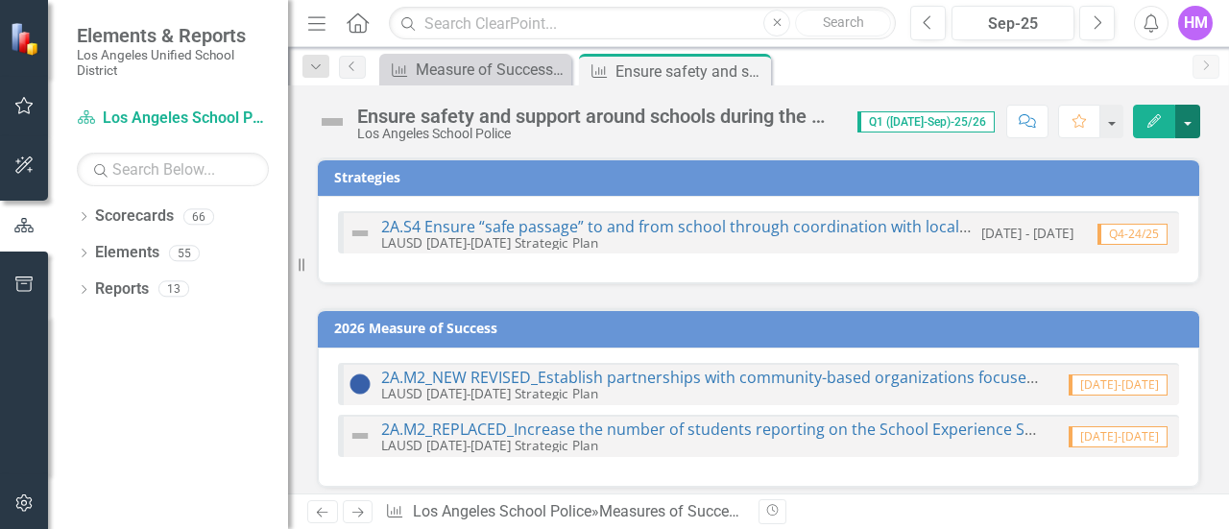
click at [1193, 127] on button "button" at bounding box center [1187, 122] width 25 height 34
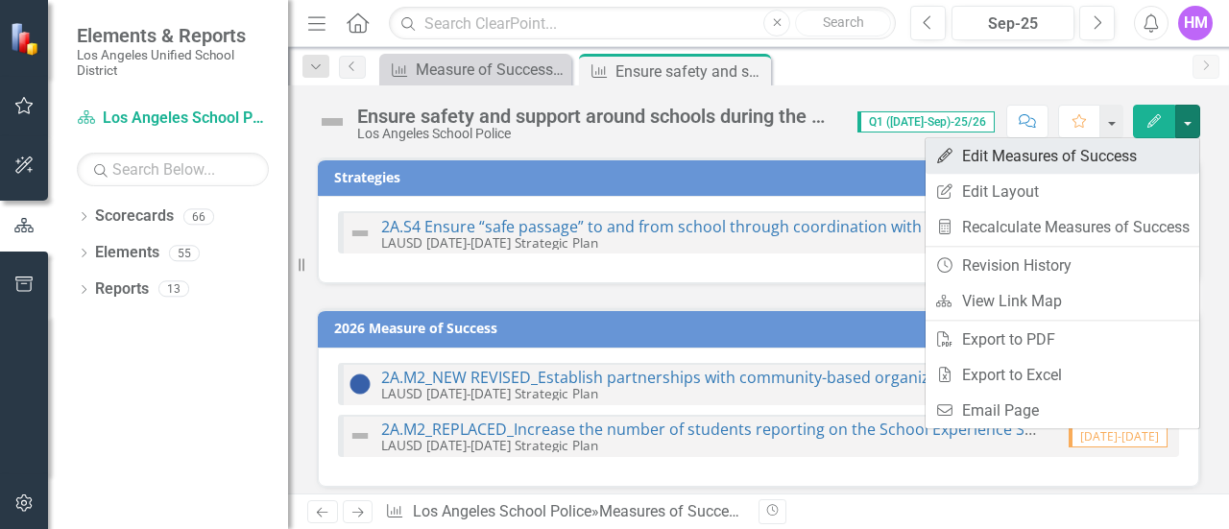
click at [1053, 148] on link "Edit Edit Measures of Success" at bounding box center [1063, 156] width 274 height 36
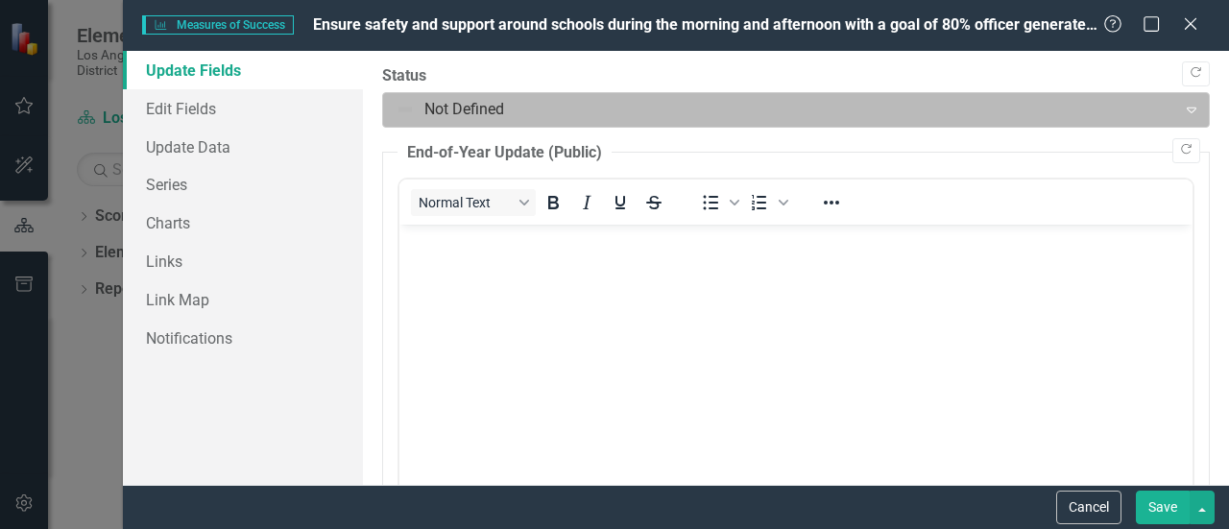
scroll to position [0, 0]
click at [386, 105] on div "Not Defined" at bounding box center [780, 110] width 788 height 34
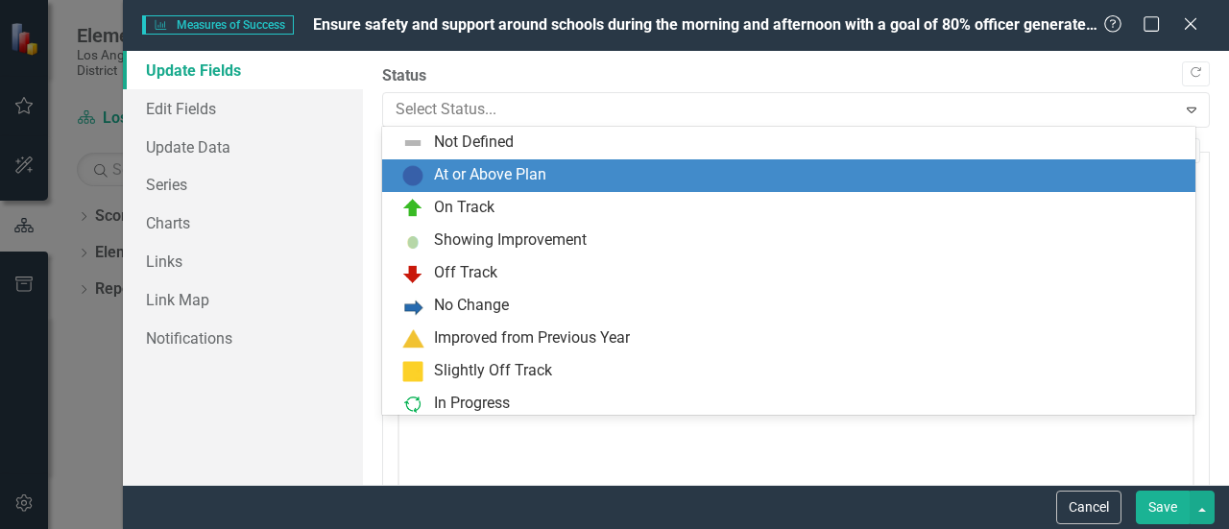
click at [454, 179] on div "At or Above Plan" at bounding box center [490, 175] width 112 height 22
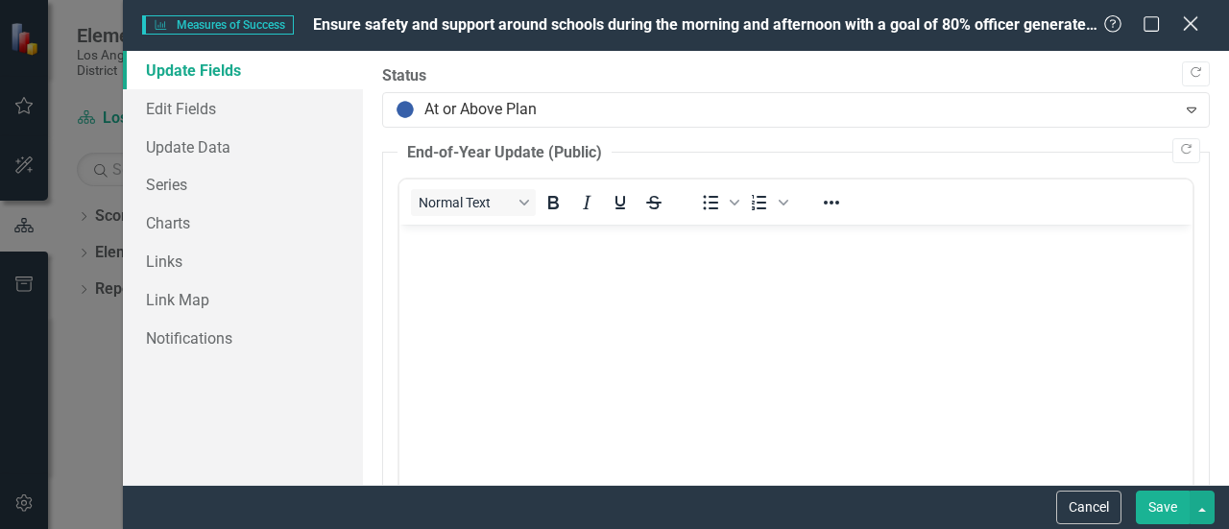
click at [1190, 28] on icon "Close" at bounding box center [1190, 23] width 24 height 18
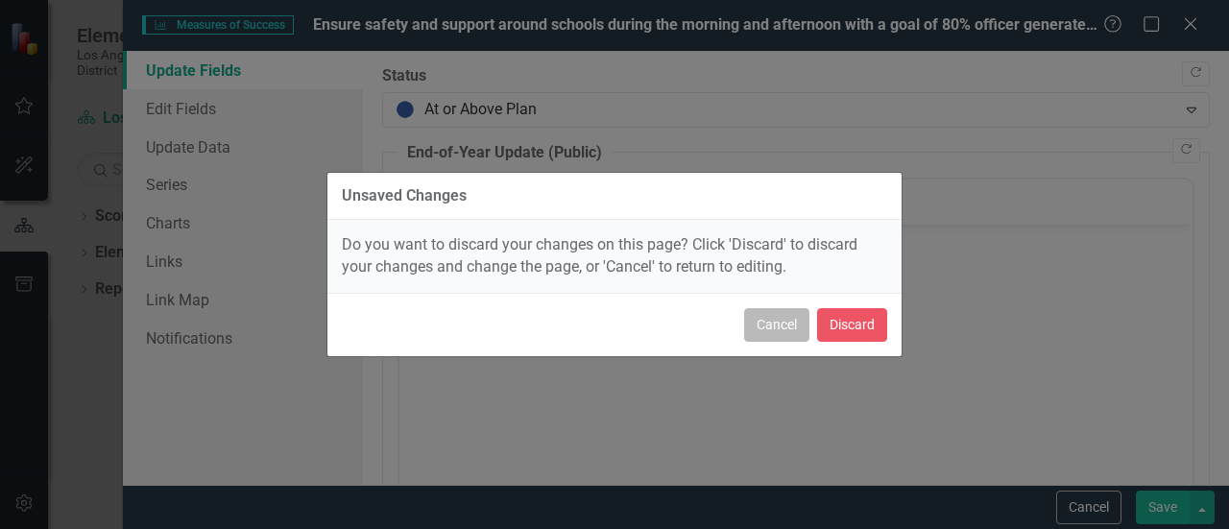
click at [787, 320] on button "Cancel" at bounding box center [776, 325] width 65 height 34
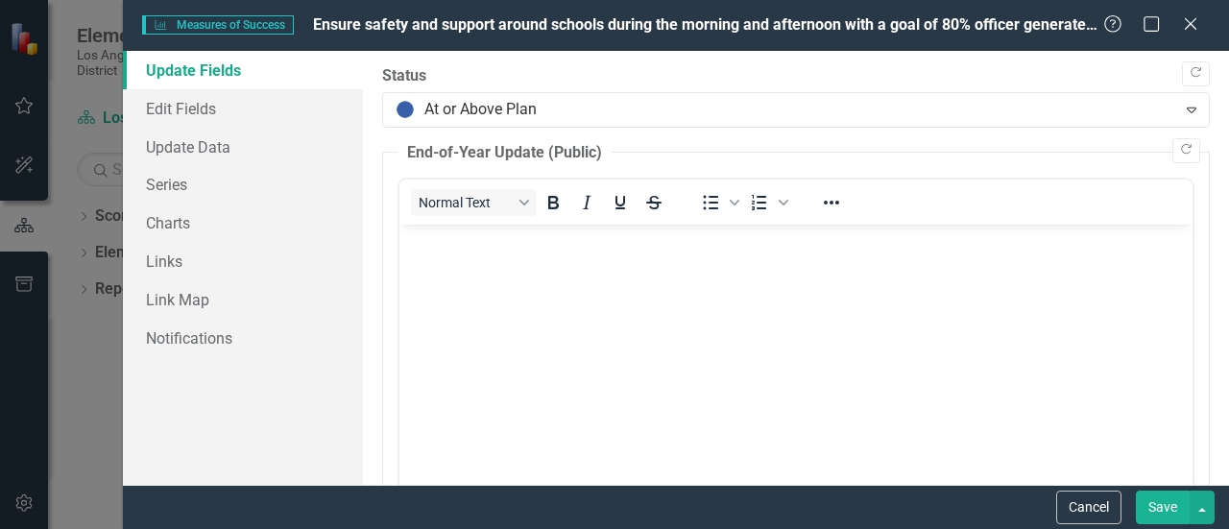
click at [1168, 512] on button "Save" at bounding box center [1163, 508] width 54 height 34
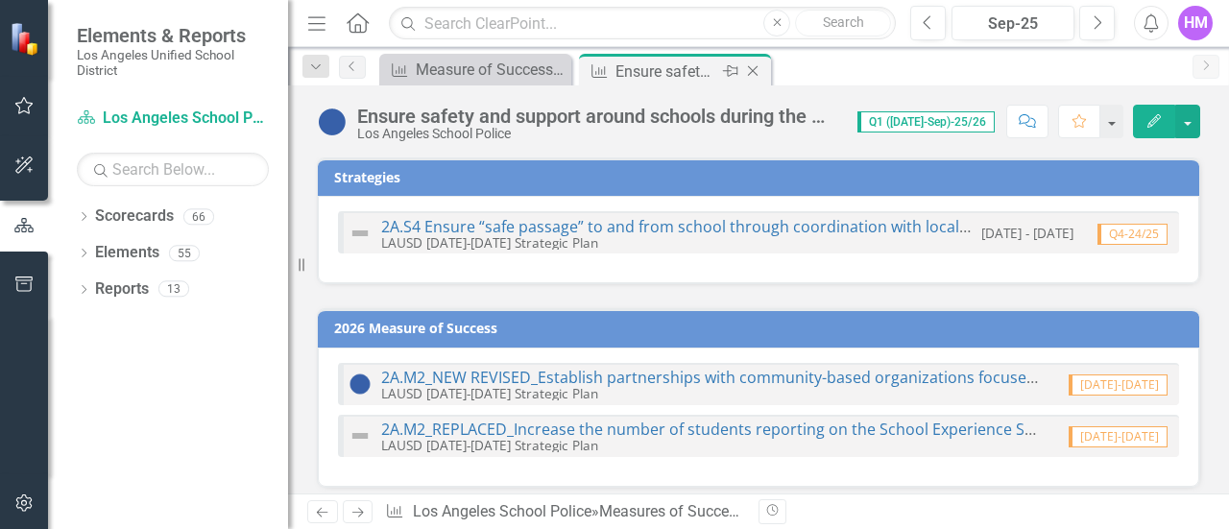
click at [749, 76] on icon "Close" at bounding box center [752, 70] width 19 height 15
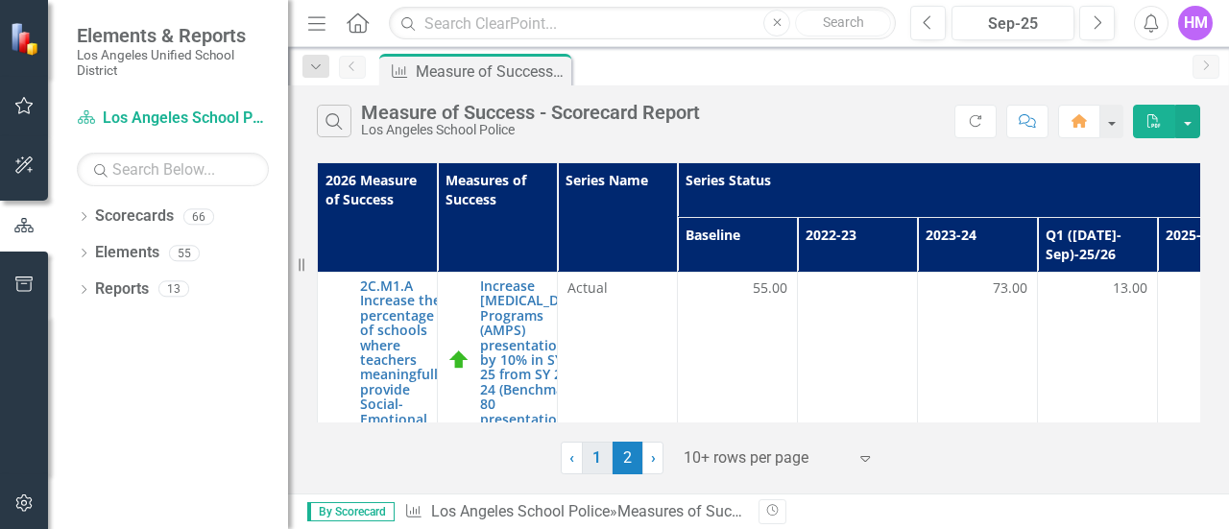
click at [593, 448] on link "1" at bounding box center [597, 458] width 31 height 33
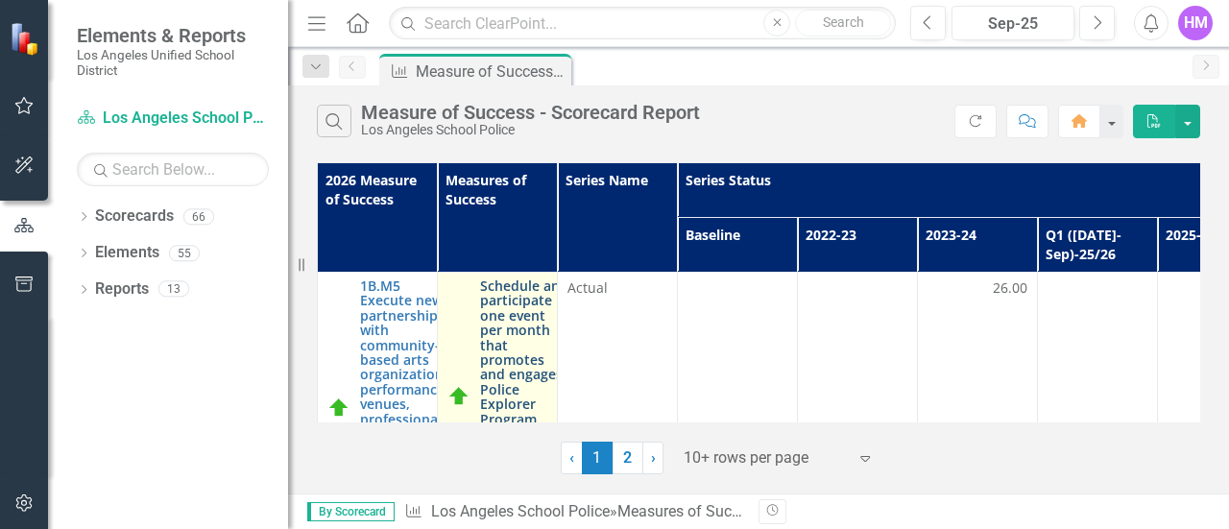
click at [488, 324] on link "Schedule and participate in one event per month that promotes and engages Polic…" at bounding box center [524, 396] width 88 height 236
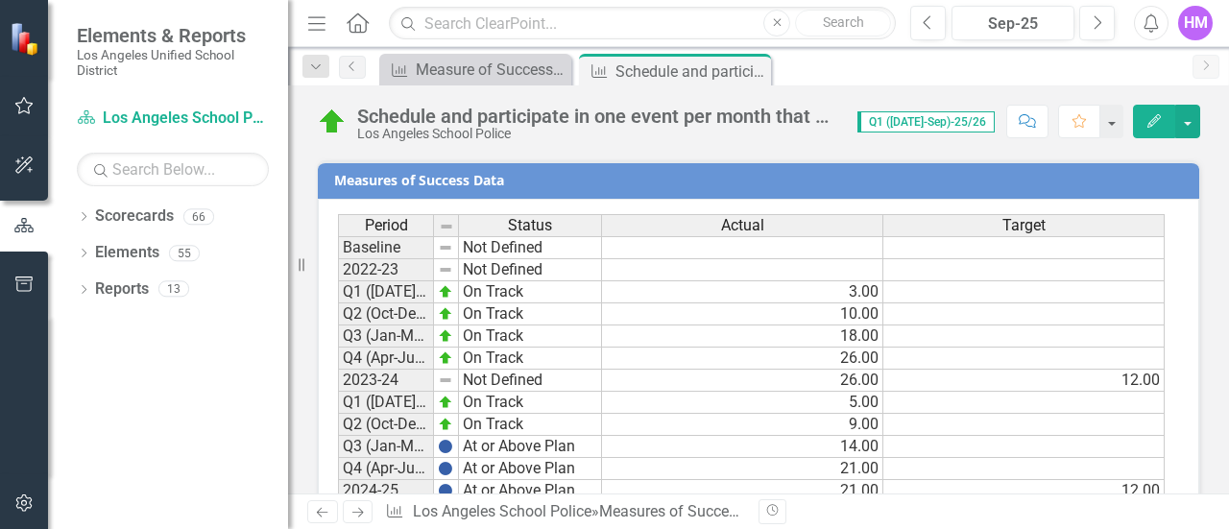
scroll to position [1525, 0]
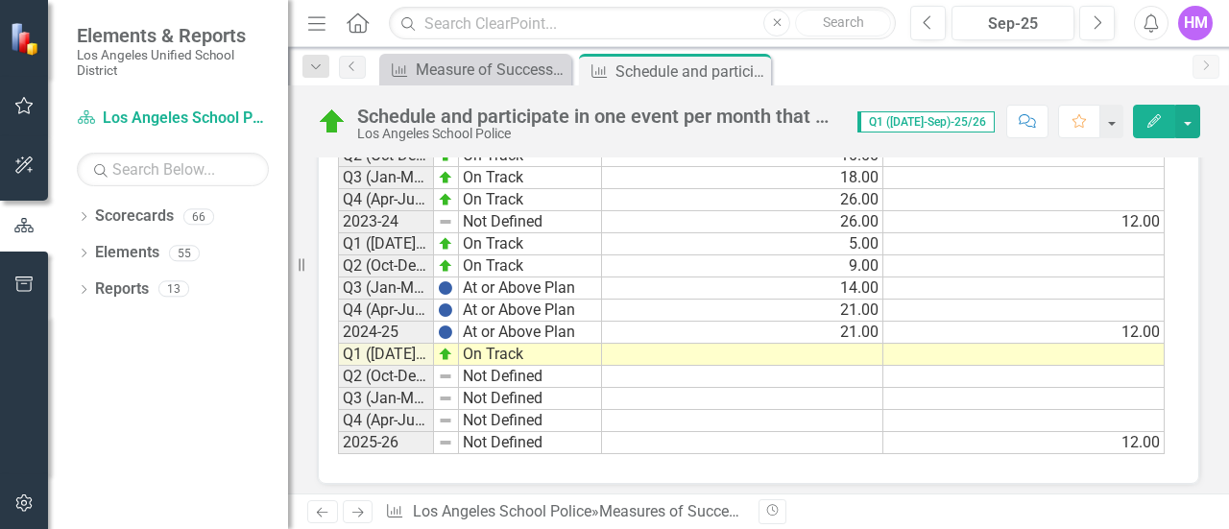
click at [862, 344] on td at bounding box center [742, 355] width 281 height 22
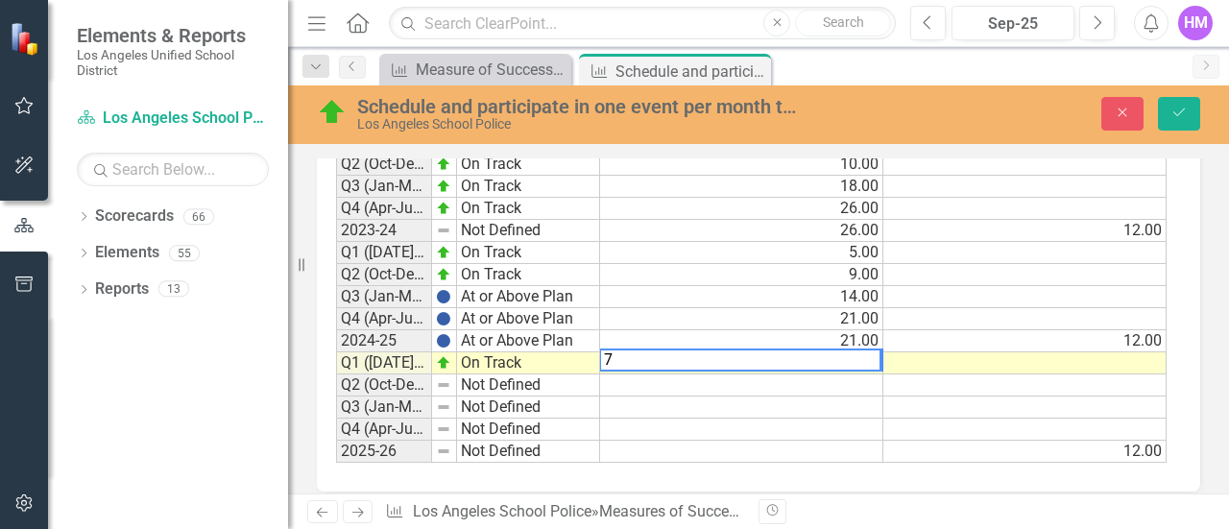
scroll to position [1533, 0]
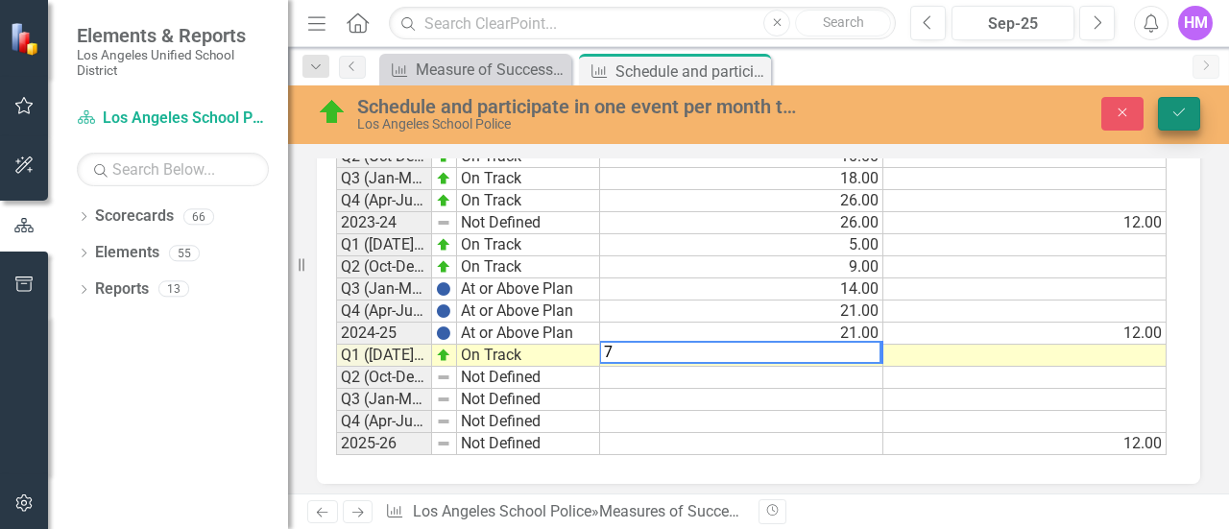
type textarea "7"
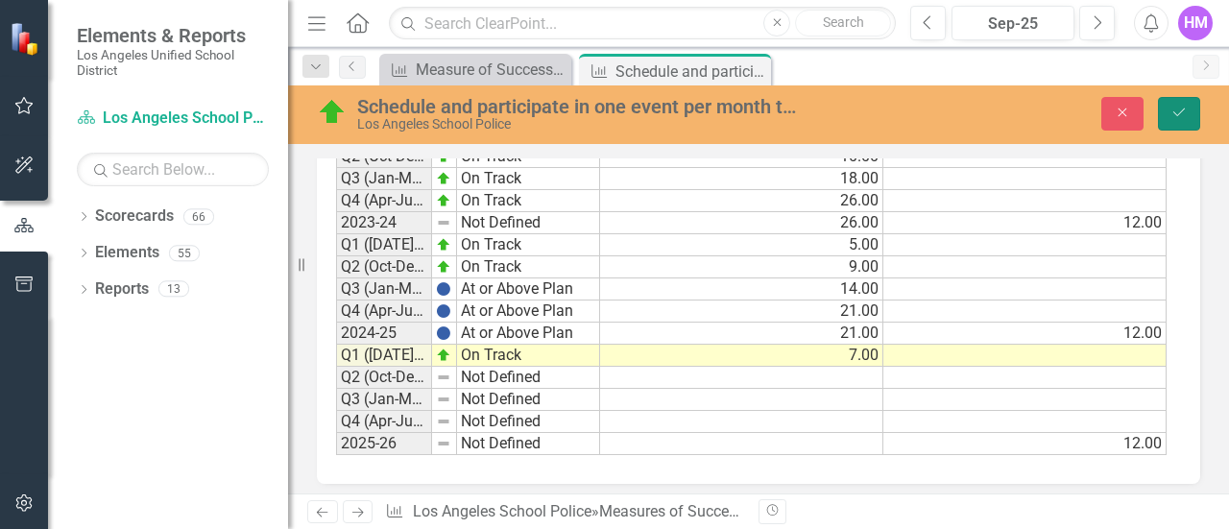
click at [1175, 114] on icon "Save" at bounding box center [1179, 112] width 17 height 13
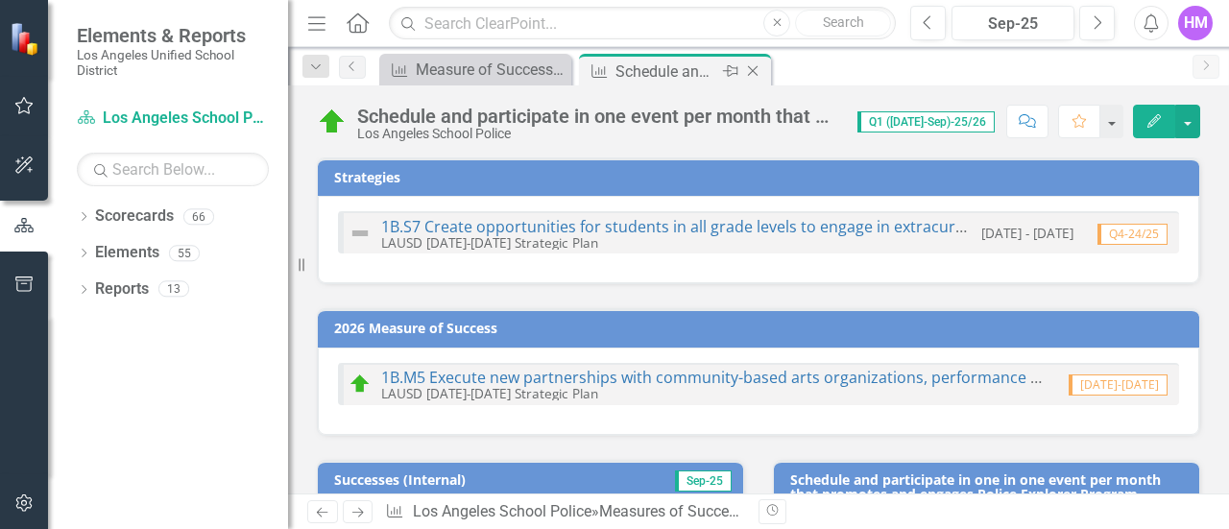
click at [763, 81] on div "Close" at bounding box center [754, 72] width 24 height 24
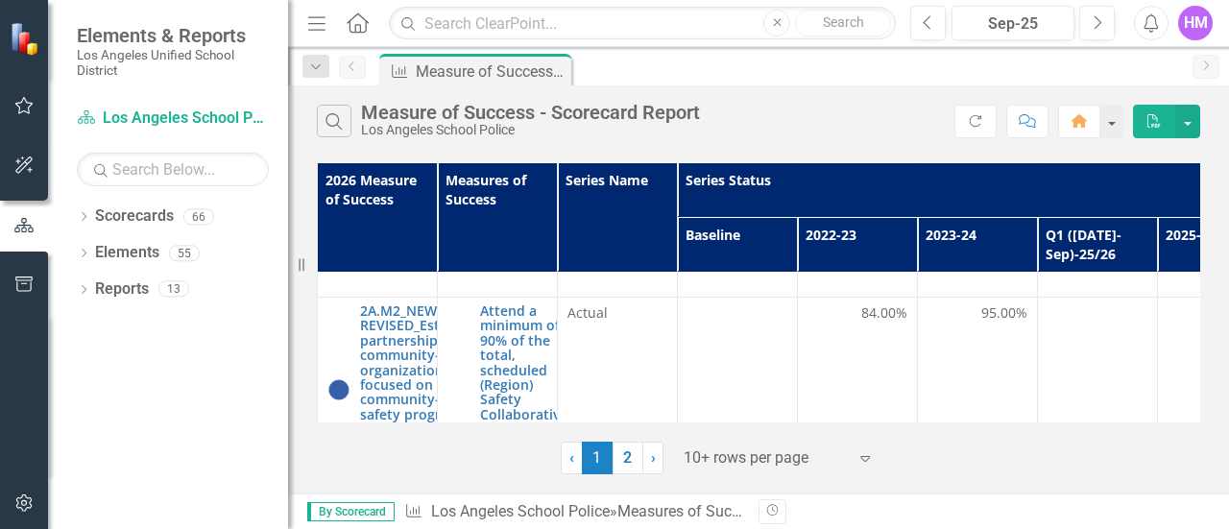
scroll to position [709, 0]
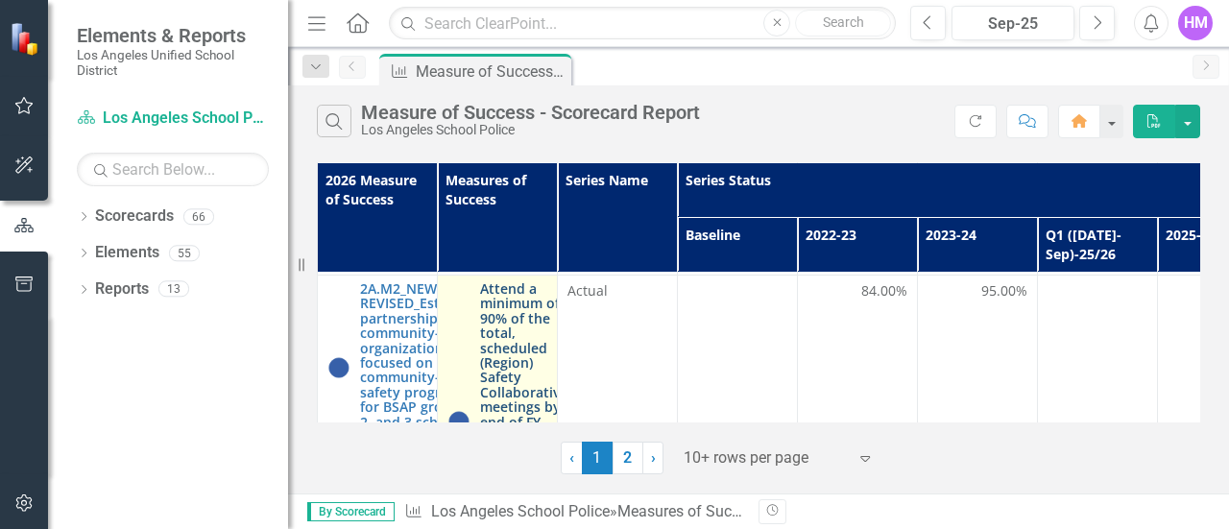
click at [521, 344] on link "Attend a minimum of 90% of the total, scheduled (Region) Safety Collaborative m…" at bounding box center [523, 421] width 87 height 280
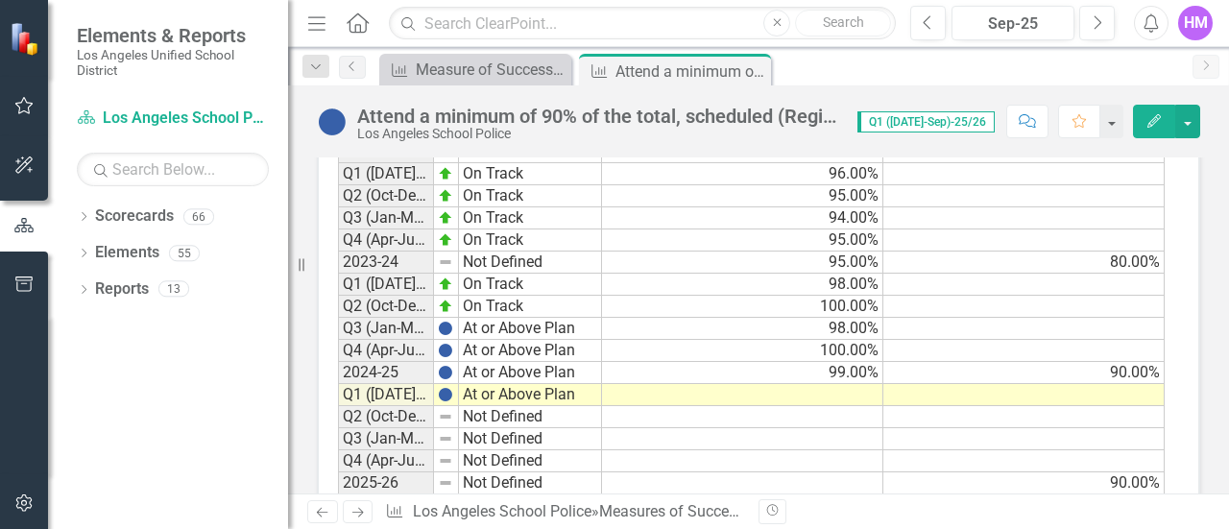
scroll to position [1517, 0]
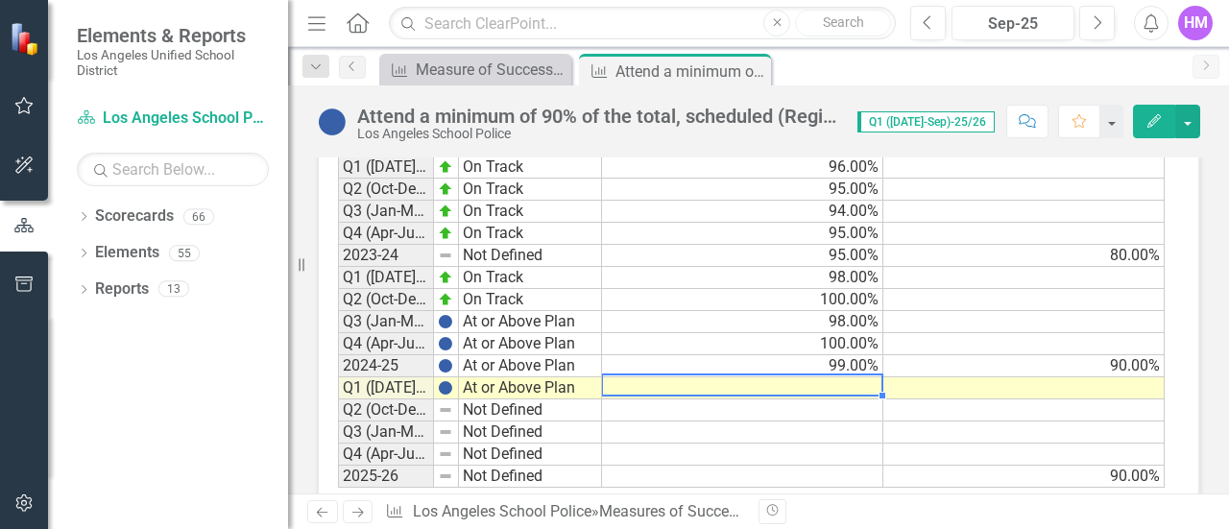
click at [830, 379] on td at bounding box center [742, 388] width 281 height 22
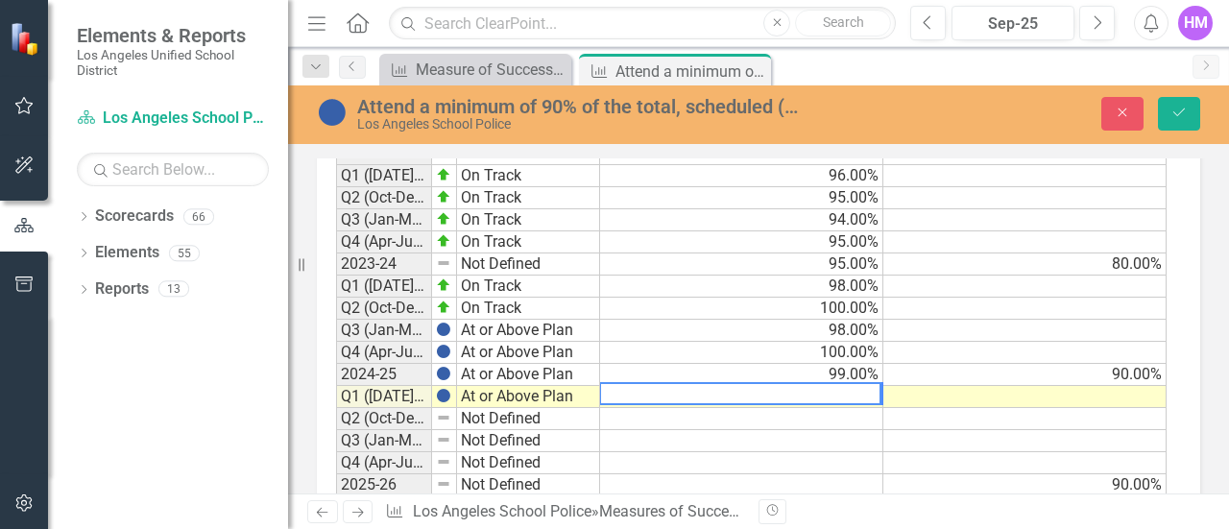
scroll to position [1525, 0]
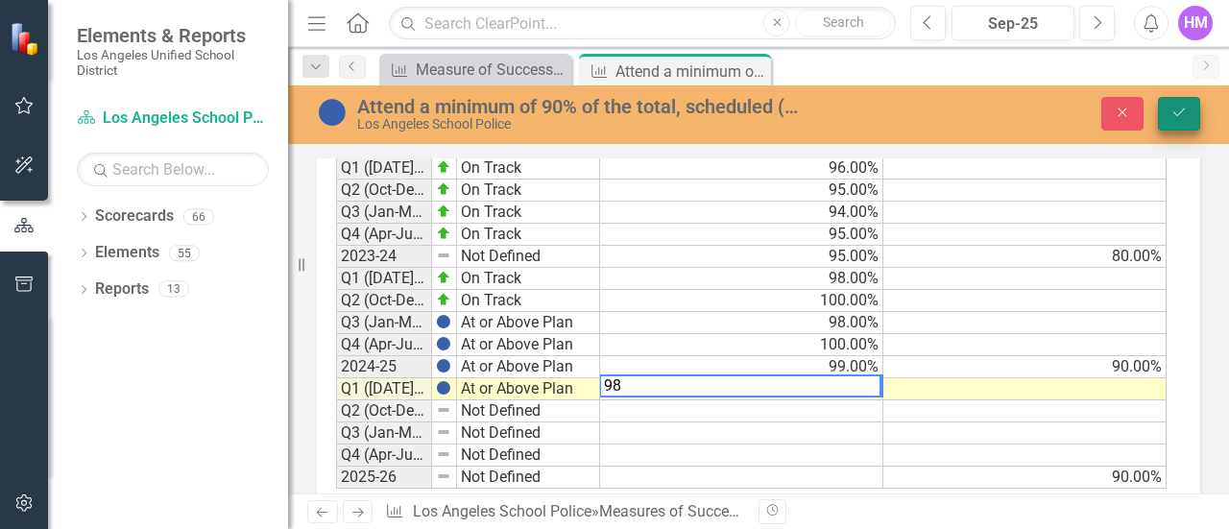
type textarea "98"
click at [1168, 117] on button "Save" at bounding box center [1179, 114] width 42 height 34
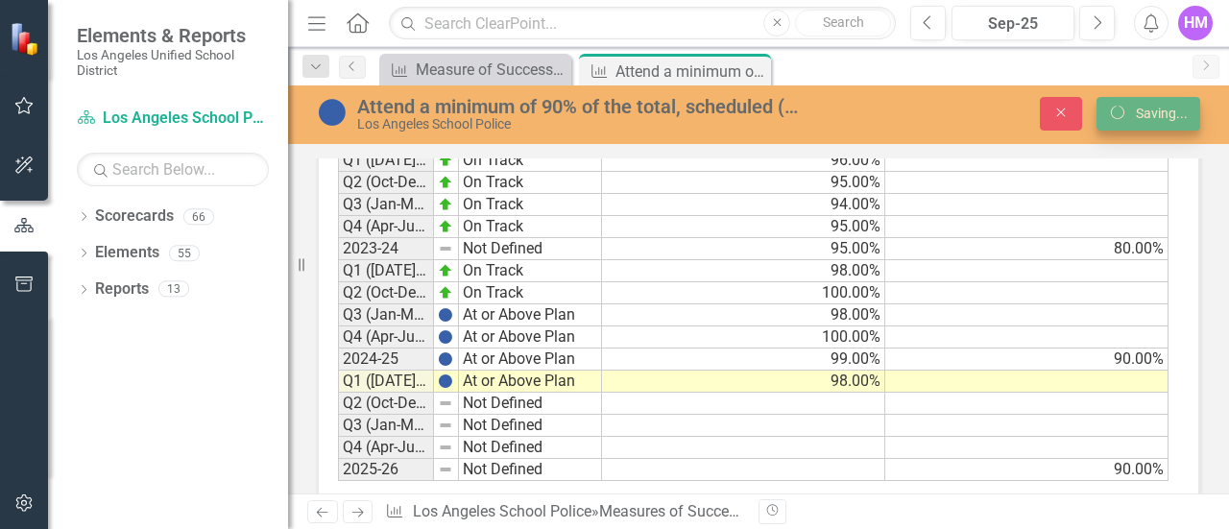
scroll to position [0, 0]
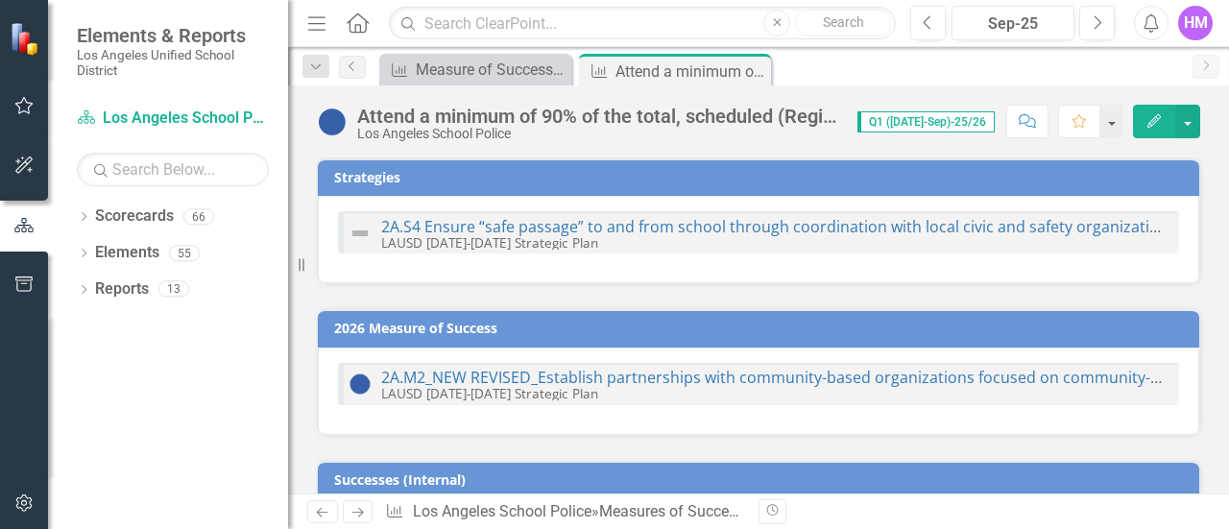
checkbox input "false"
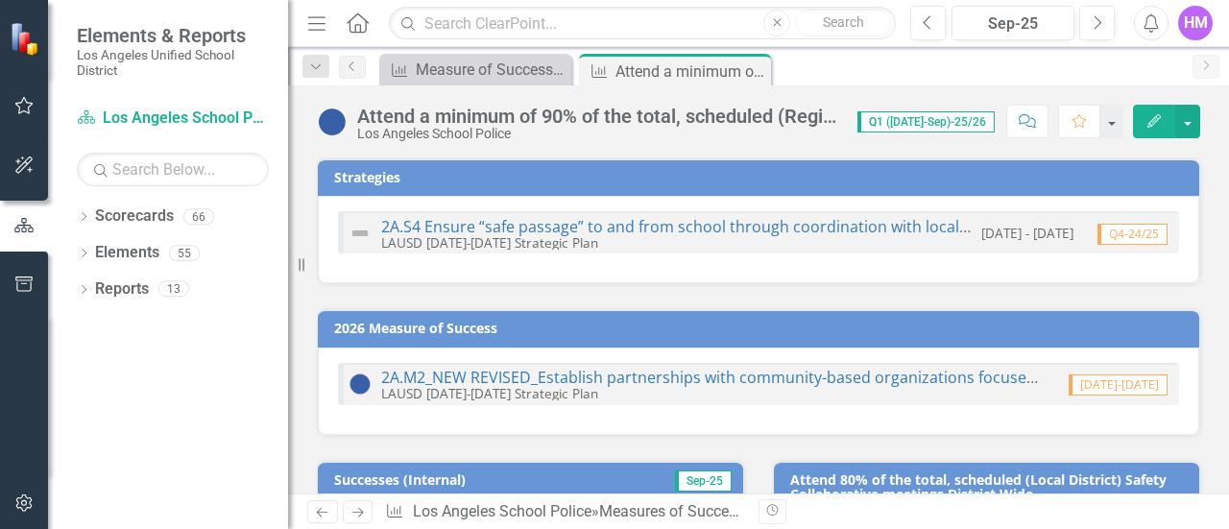
checkbox input "true"
click at [761, 71] on icon "Close" at bounding box center [752, 70] width 19 height 15
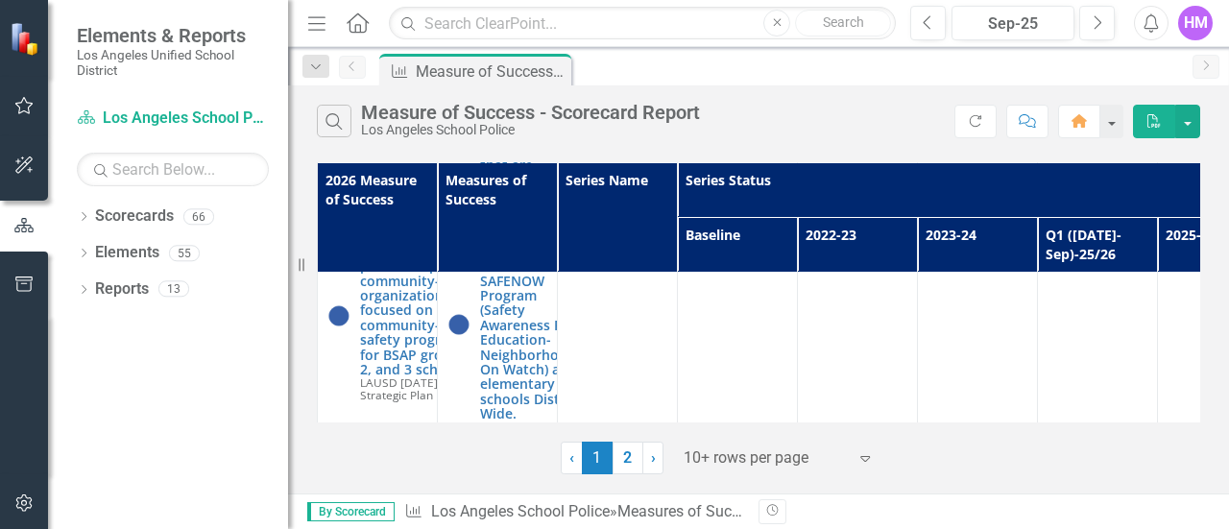
scroll to position [1027, 0]
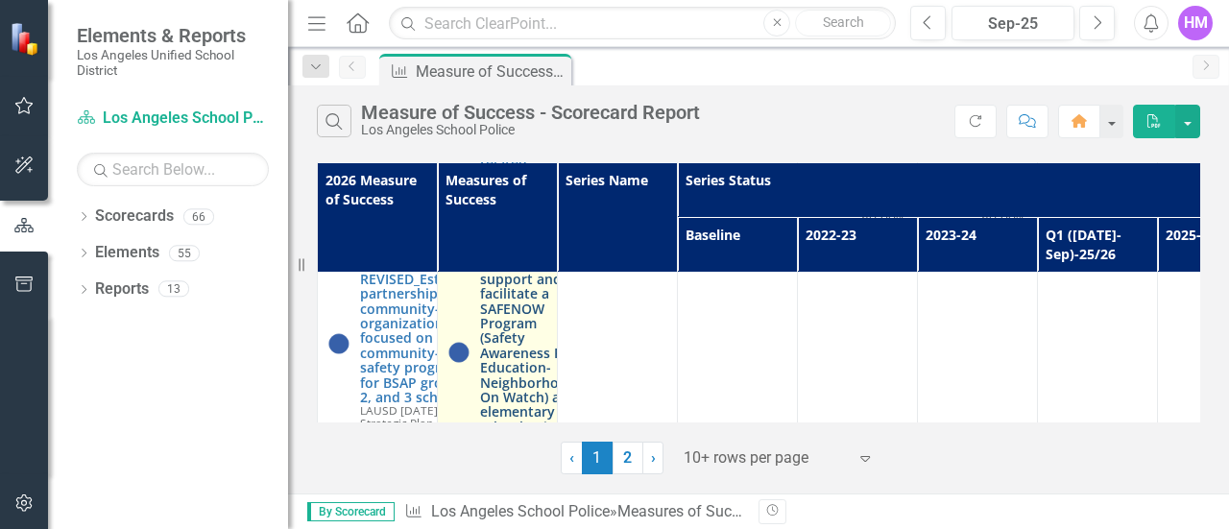
click at [526, 366] on link "Continue to support and facilitate a SAFENOW Program (Safety Awareness For Educ…" at bounding box center [531, 352] width 103 height 192
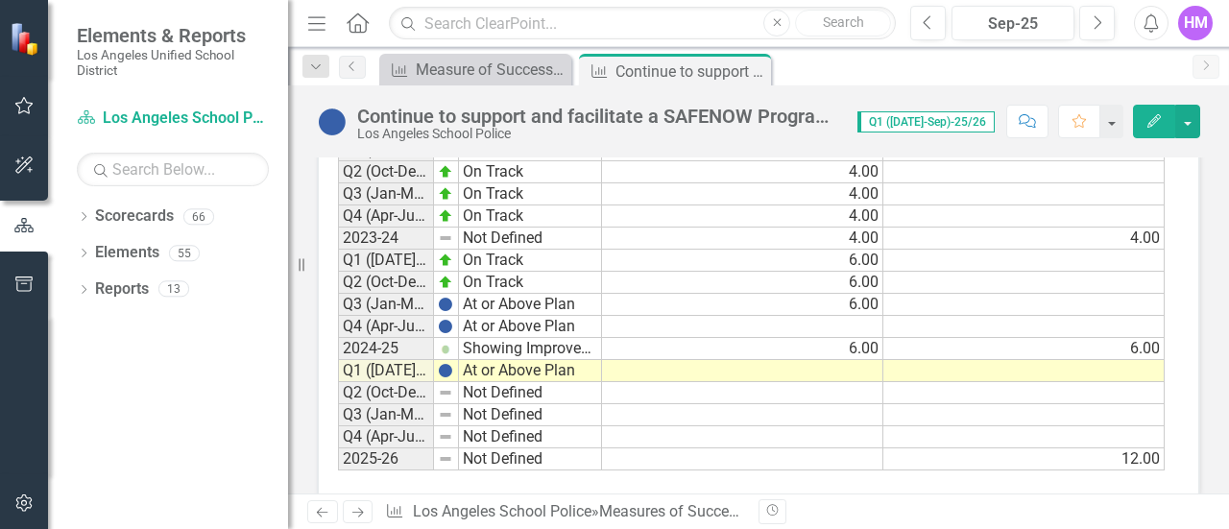
scroll to position [1748, 0]
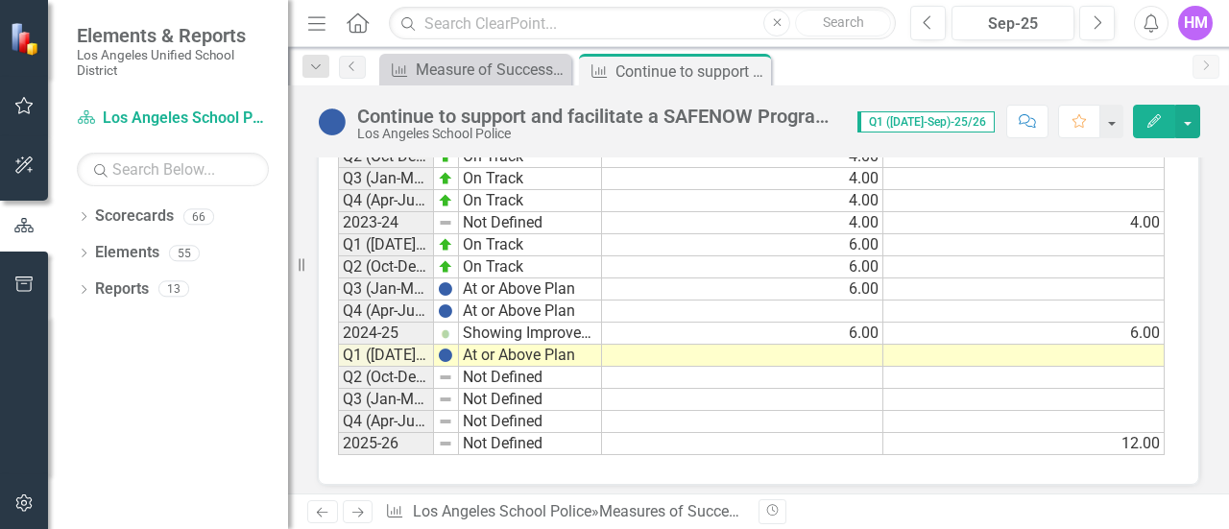
click at [798, 345] on td at bounding box center [742, 356] width 281 height 22
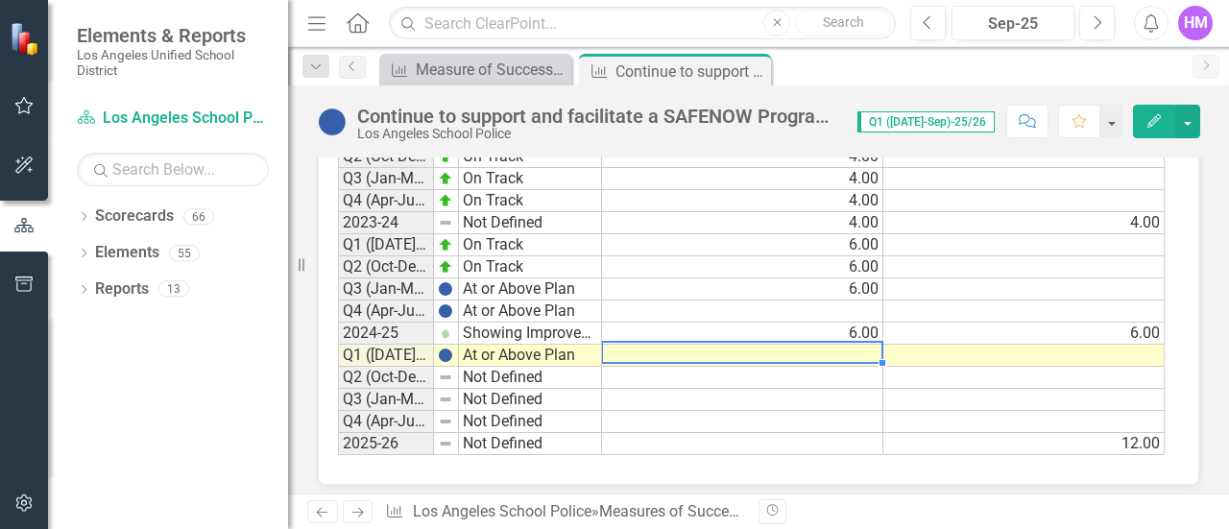
click at [798, 345] on td at bounding box center [742, 356] width 281 height 22
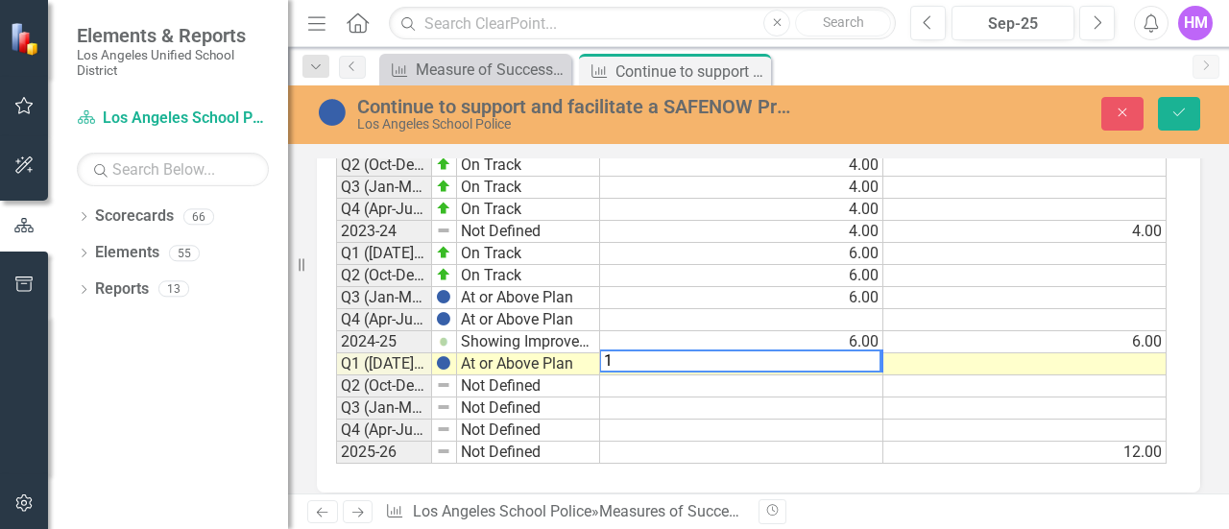
scroll to position [1756, 0]
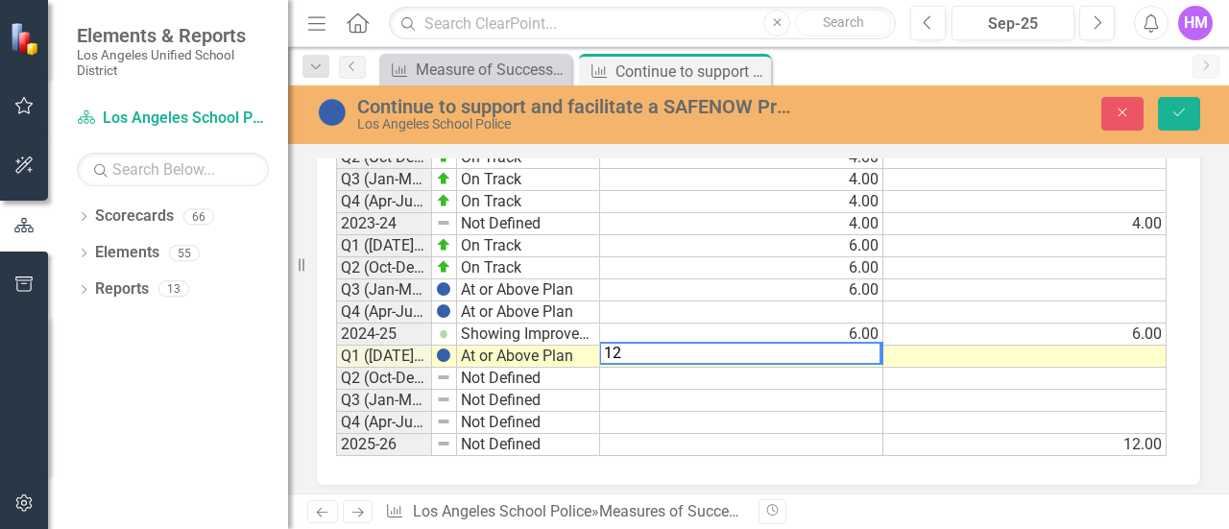
type textarea "12"
click at [1157, 109] on div "Close Save" at bounding box center [1033, 114] width 363 height 34
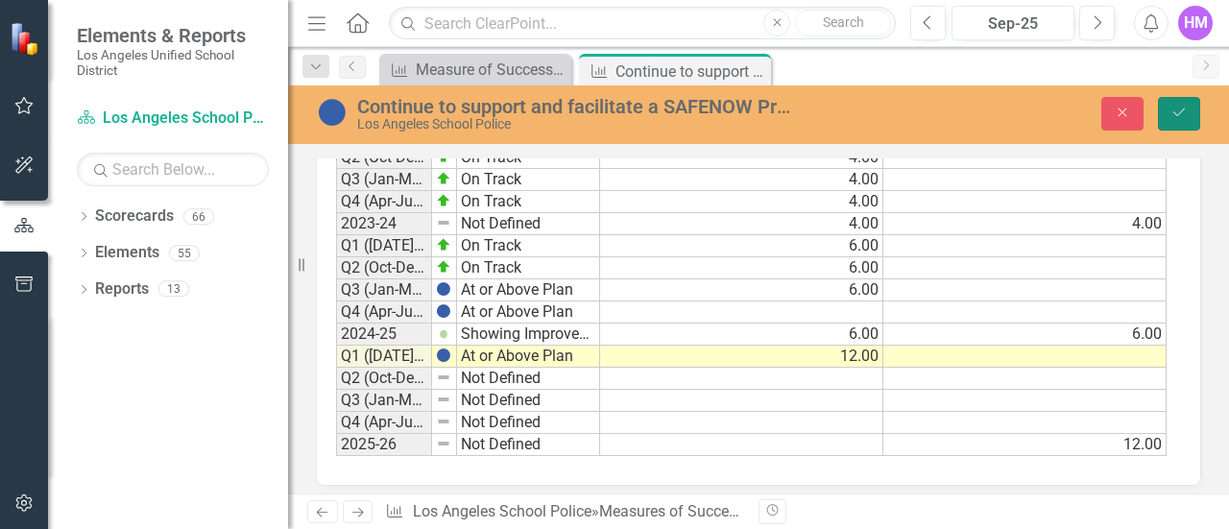
click at [1171, 109] on icon "Save" at bounding box center [1179, 112] width 17 height 13
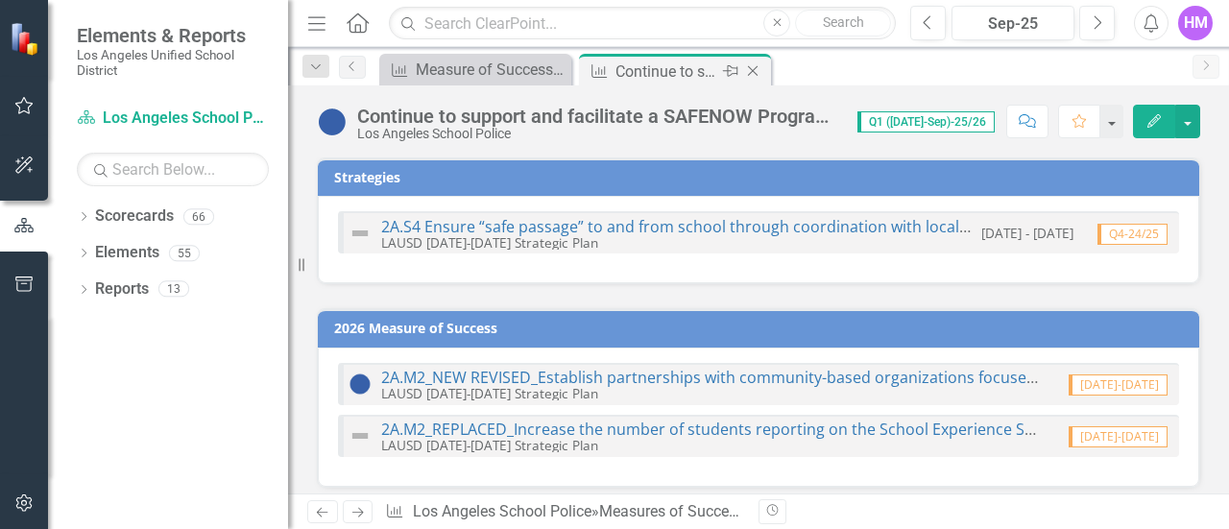
click at [759, 73] on icon "Close" at bounding box center [752, 70] width 19 height 15
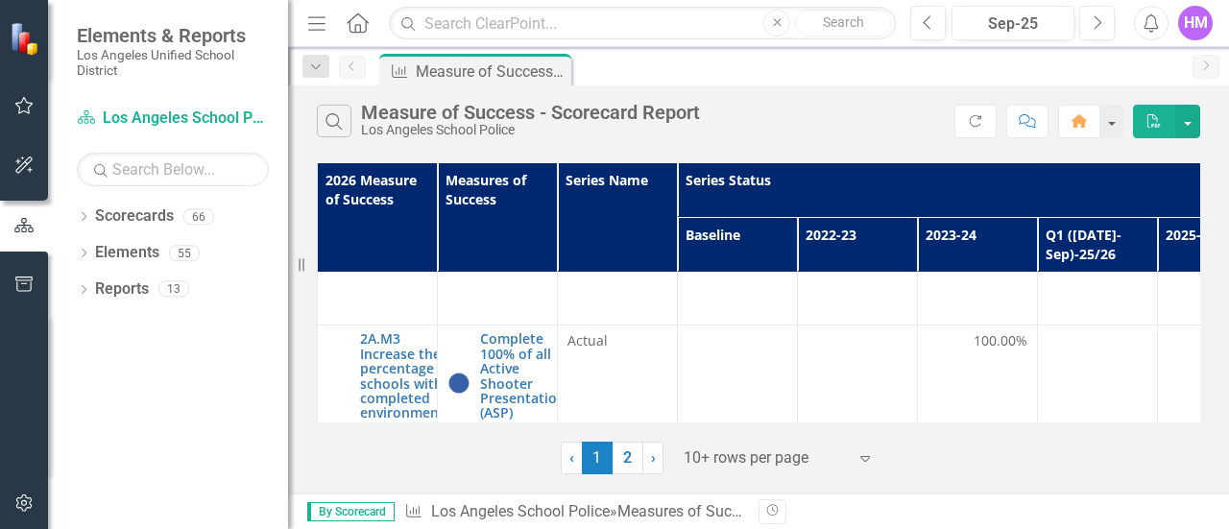
scroll to position [1669, 0]
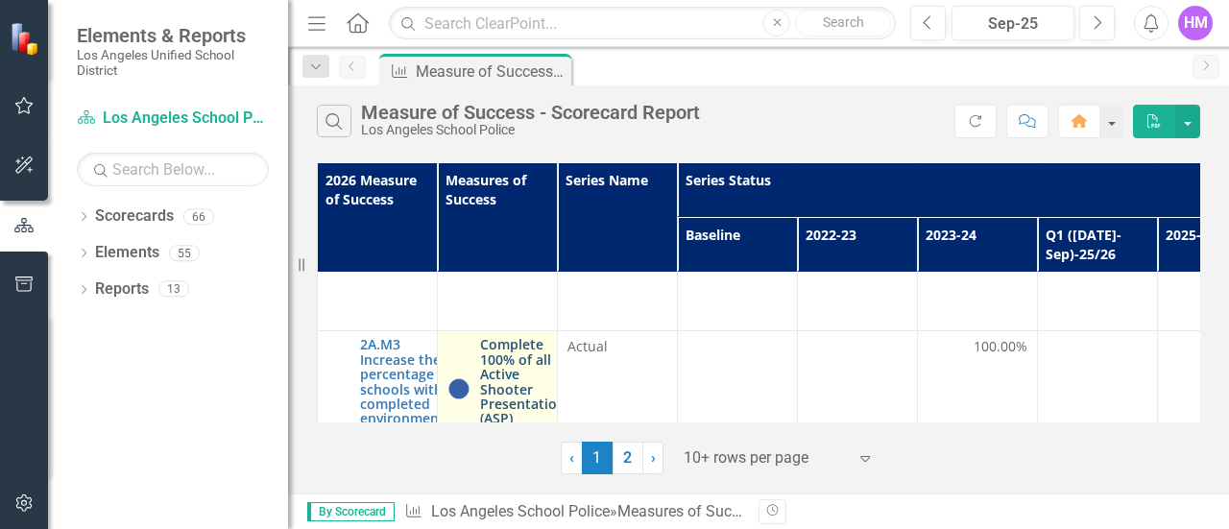
click at [505, 337] on link "Complete 100% of all Active Shooter Presentation (ASP) requests." at bounding box center [522, 389] width 85 height 104
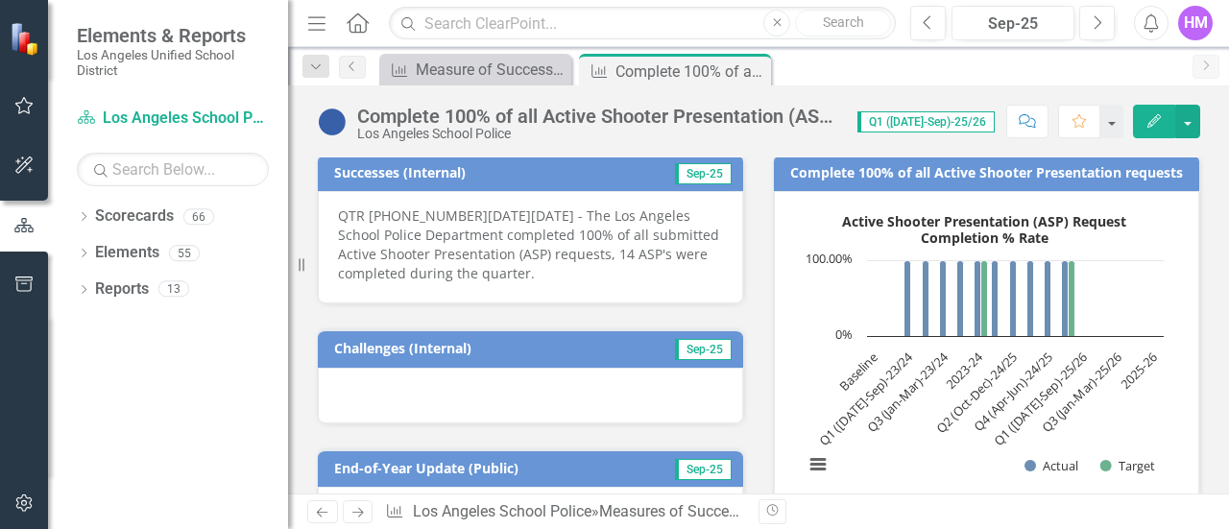
scroll to position [284, 0]
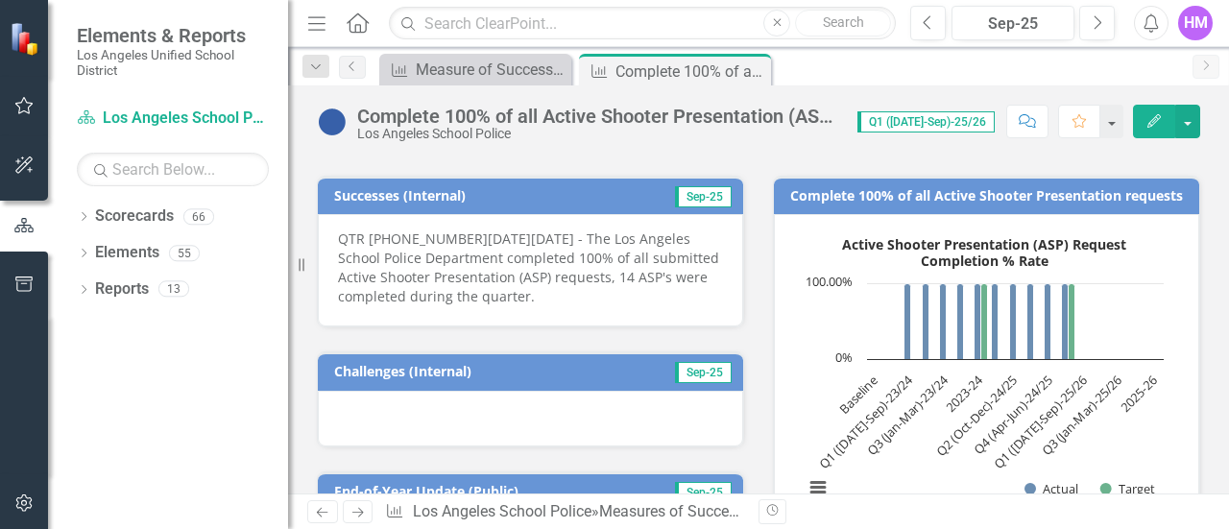
click at [377, 235] on p "QTR [PHONE_NUMBER][DATE][DATE] - The Los Angeles School Police Department compl…" at bounding box center [530, 268] width 385 height 77
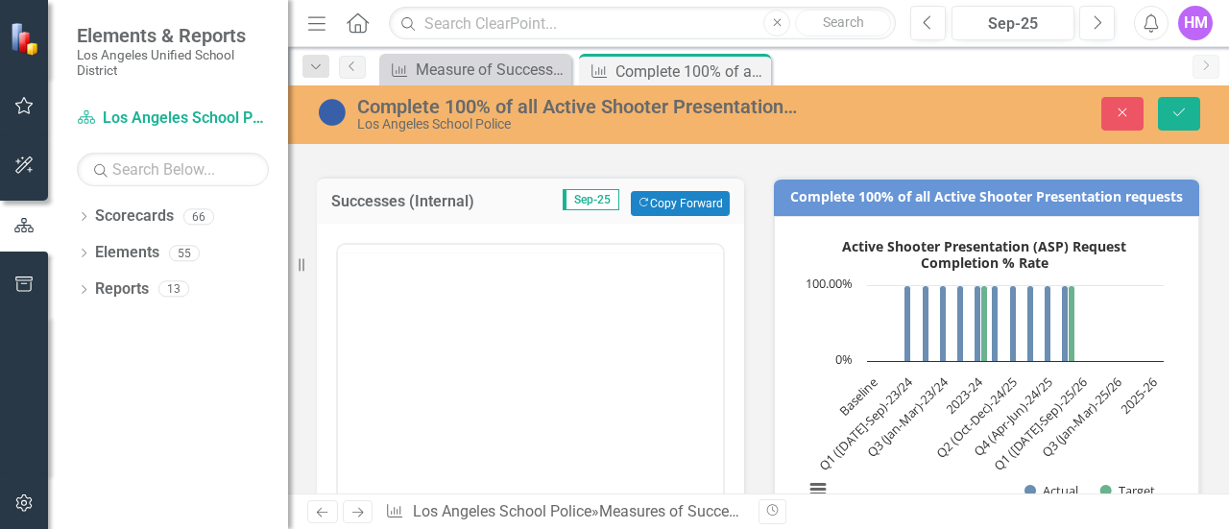
click at [377, 238] on div "<p>QTR [PHONE_NUMBER][DATE][DATE] - The Los Angeles School Police Department co…" at bounding box center [530, 432] width 389 height 389
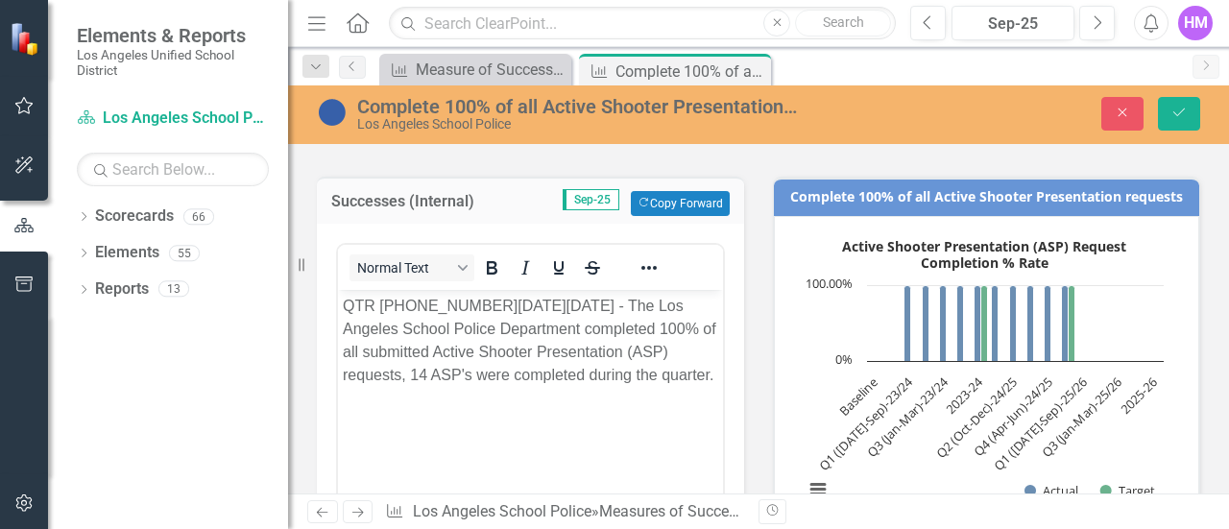
scroll to position [0, 0]
click at [390, 307] on p "QTR [PHONE_NUMBER][DATE][DATE] - The Los Angeles School Police Department compl…" at bounding box center [530, 341] width 375 height 92
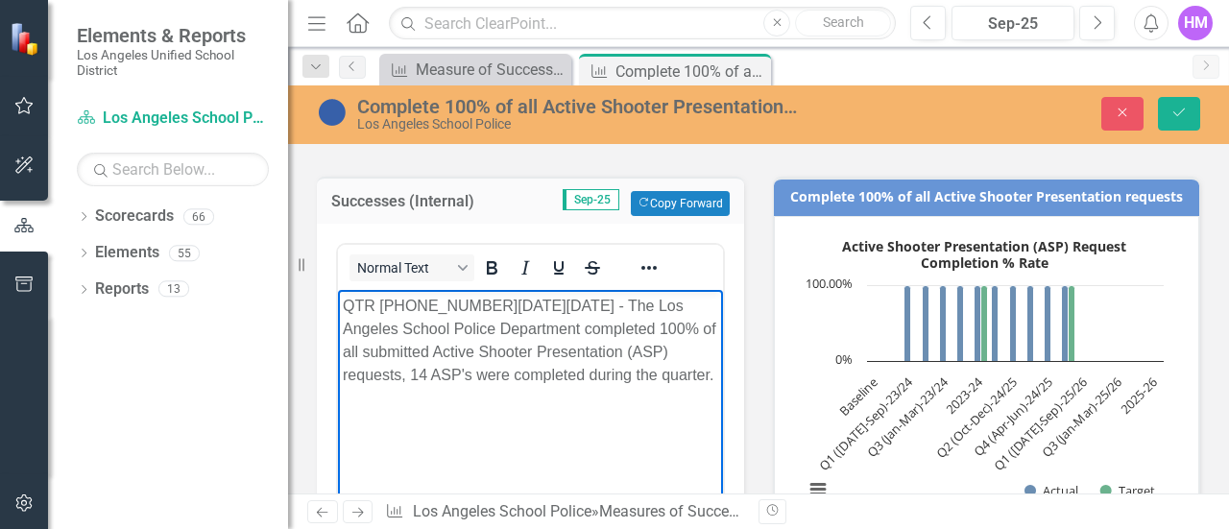
click at [388, 304] on p "QTR [PHONE_NUMBER][DATE][DATE] - The Los Angeles School Police Department compl…" at bounding box center [530, 341] width 375 height 92
click at [424, 309] on p "QTR 1 2024-2025 - The Los Angeles School Police Department completed 100% of al…" at bounding box center [530, 341] width 375 height 92
click at [466, 308] on p "QTR 1 2025-2025 - The Los Angeles School Police Department completed 100% of al…" at bounding box center [530, 341] width 375 height 92
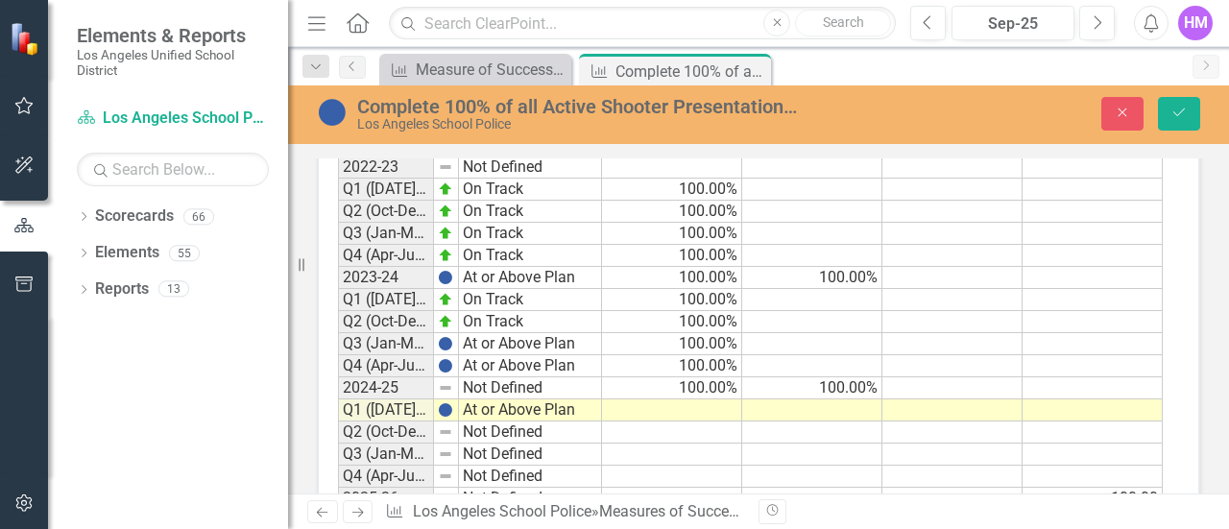
scroll to position [1703, 0]
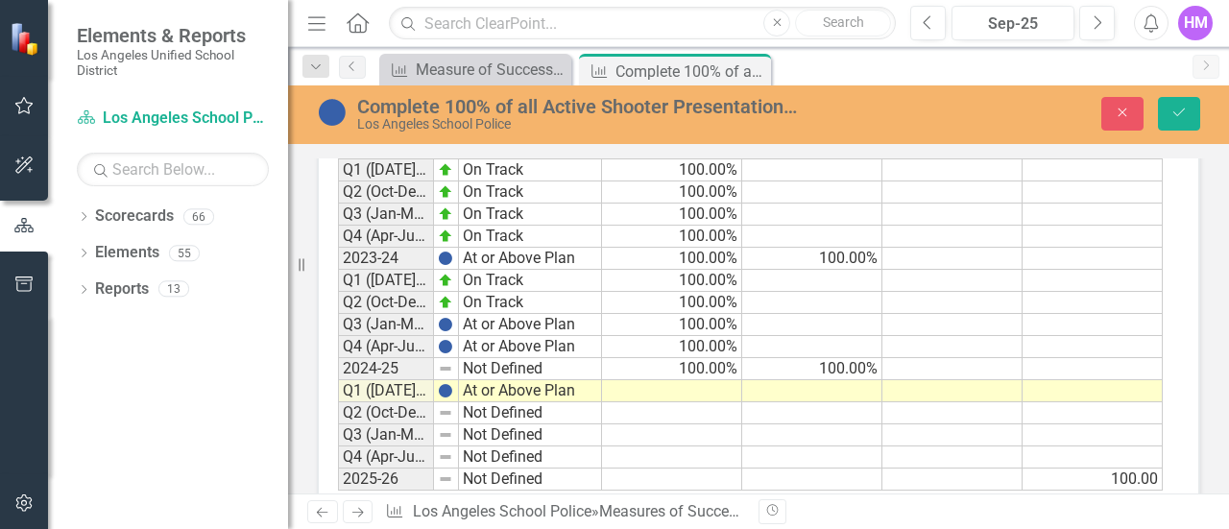
click at [698, 381] on td at bounding box center [672, 391] width 140 height 22
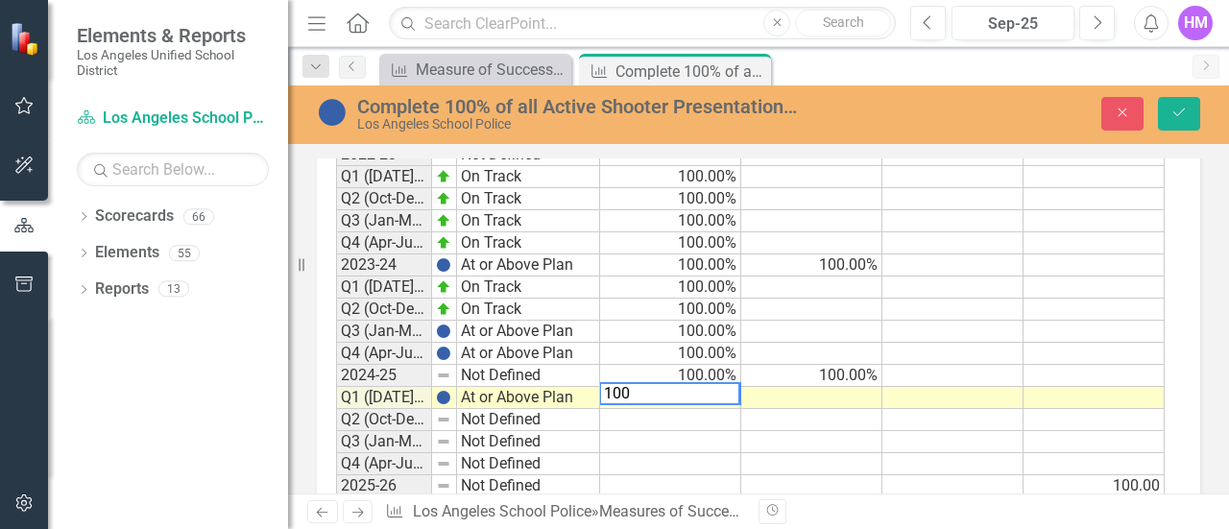
scroll to position [1710, 0]
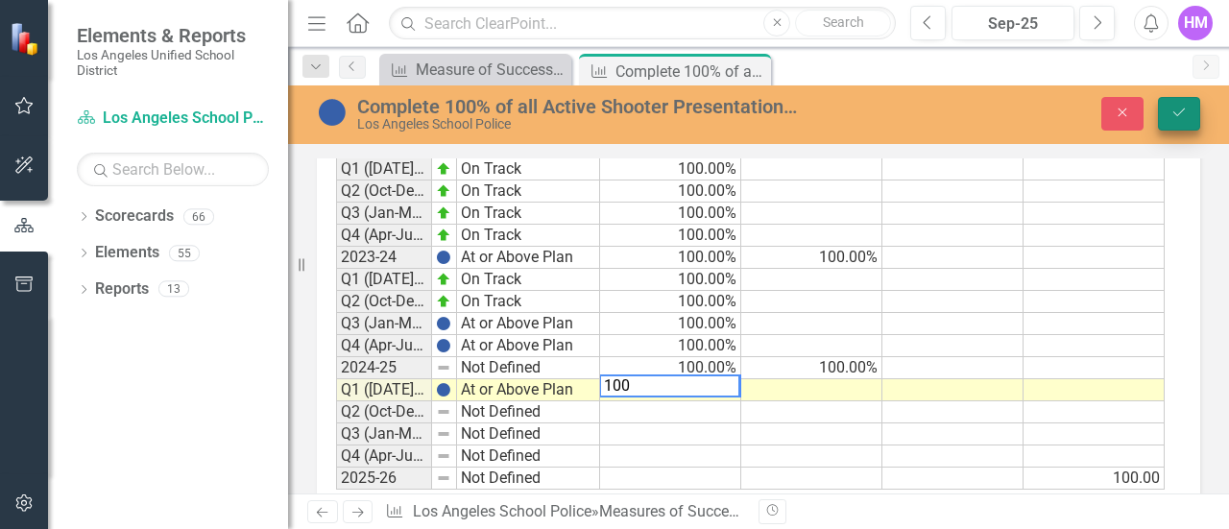
type textarea "100"
click at [1187, 109] on icon "Save" at bounding box center [1179, 112] width 17 height 13
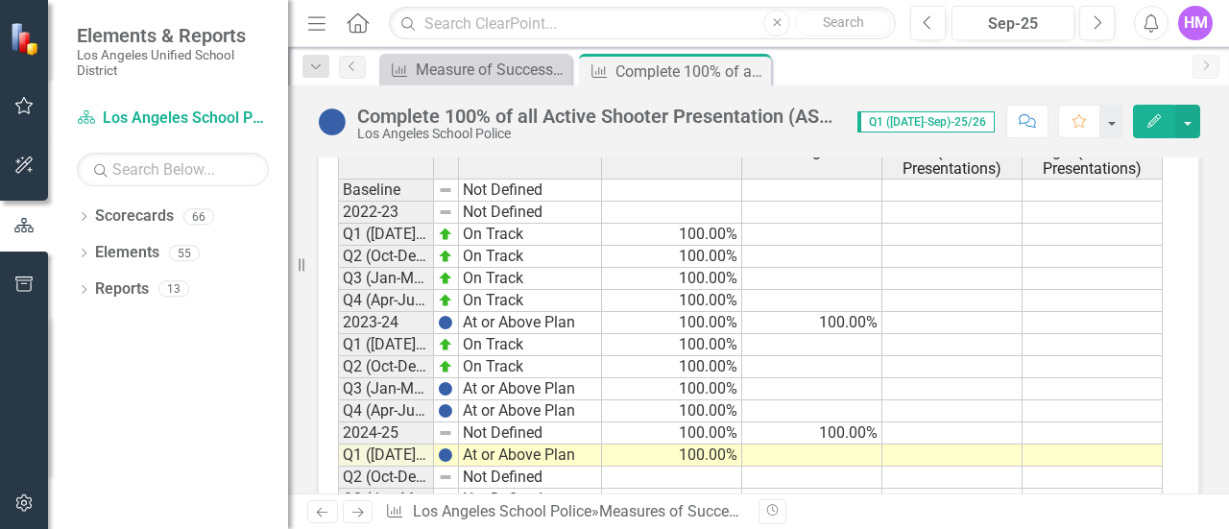
scroll to position [0, 0]
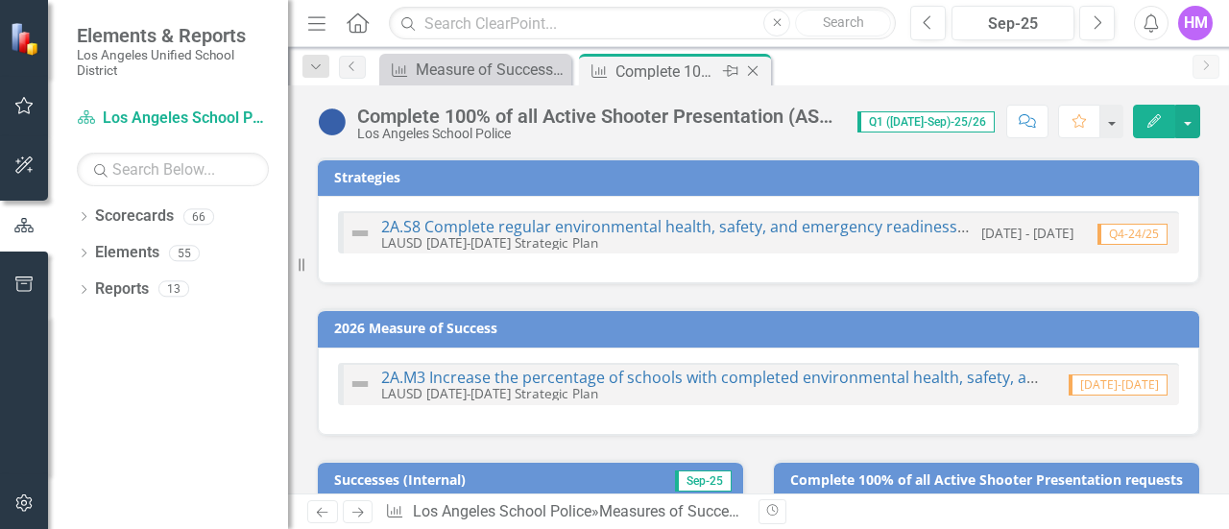
click at [758, 73] on icon "Close" at bounding box center [752, 70] width 19 height 15
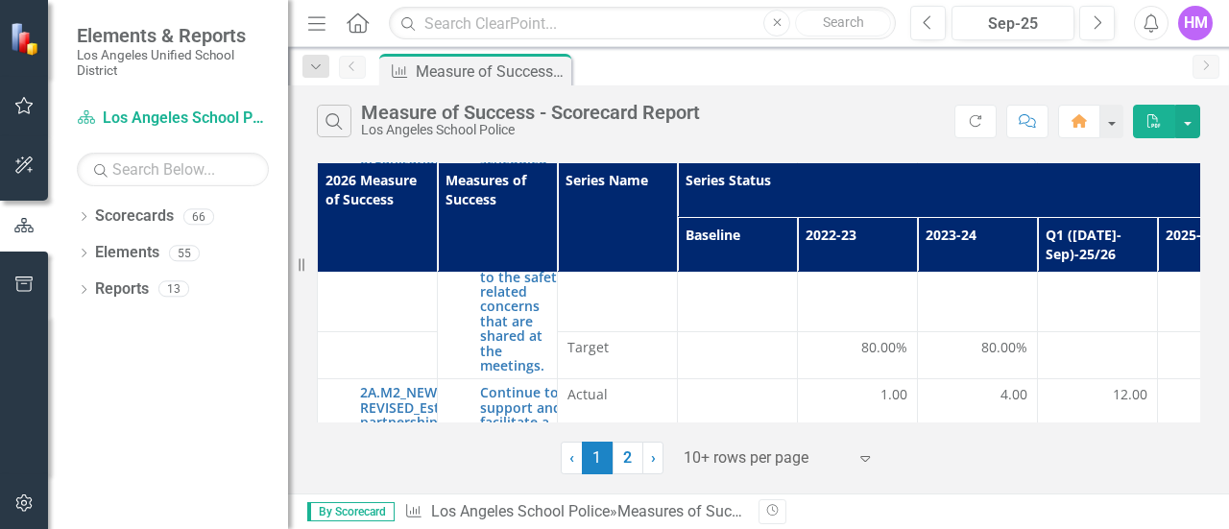
scroll to position [926, 0]
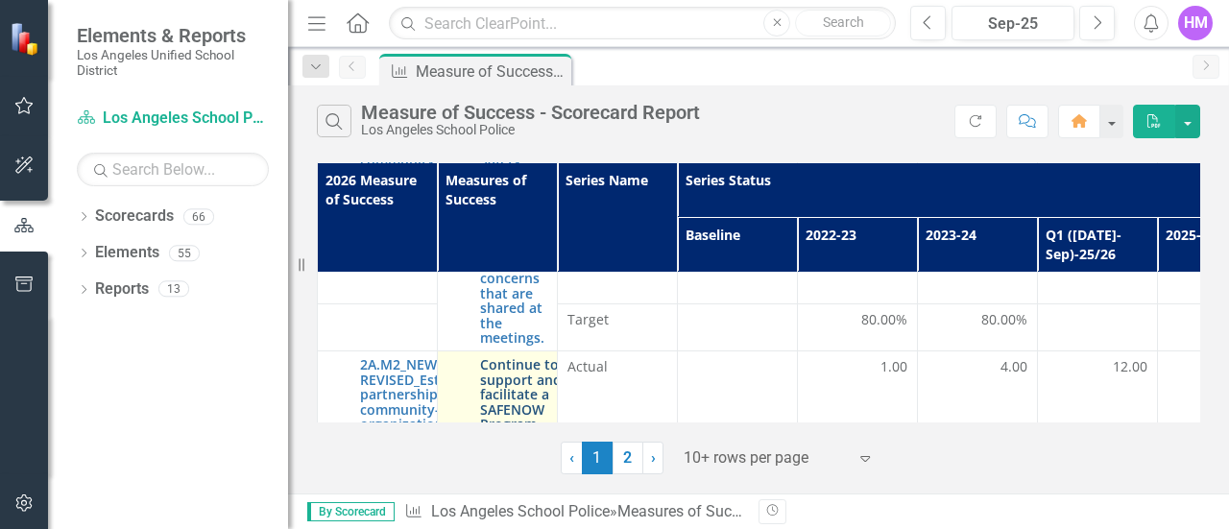
click at [506, 373] on link "Continue to support and facilitate a SAFENOW Program (Safety Awareness For Educ…" at bounding box center [531, 453] width 103 height 192
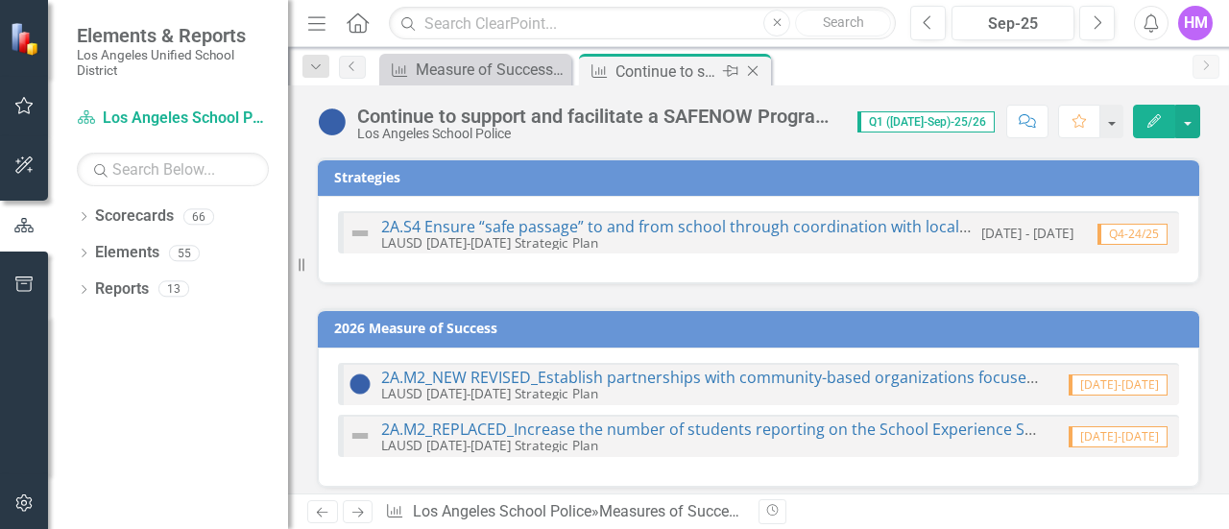
click at [751, 77] on icon "Close" at bounding box center [752, 70] width 19 height 15
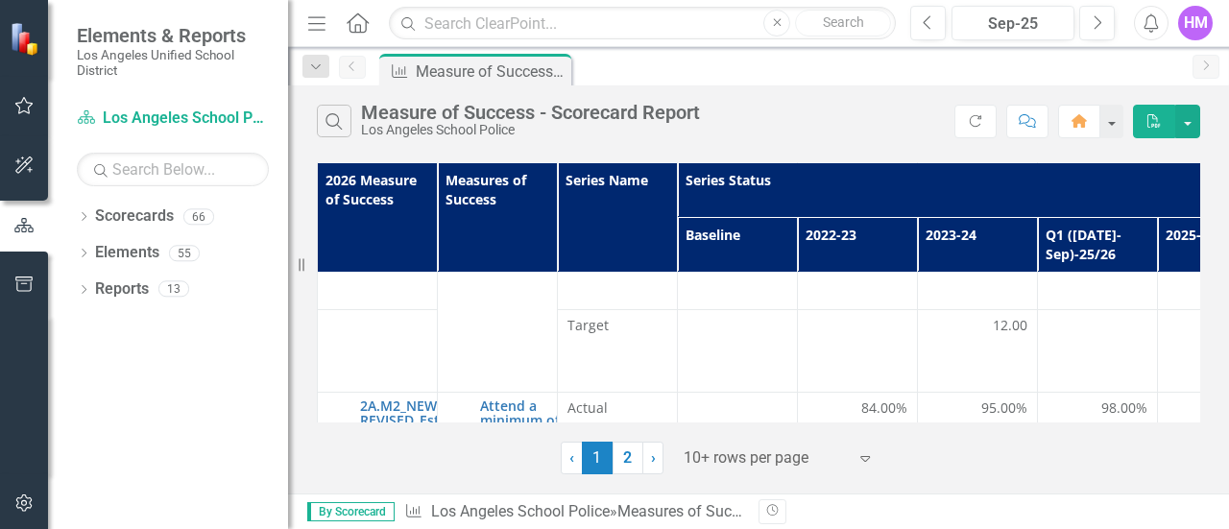
scroll to position [709, 0]
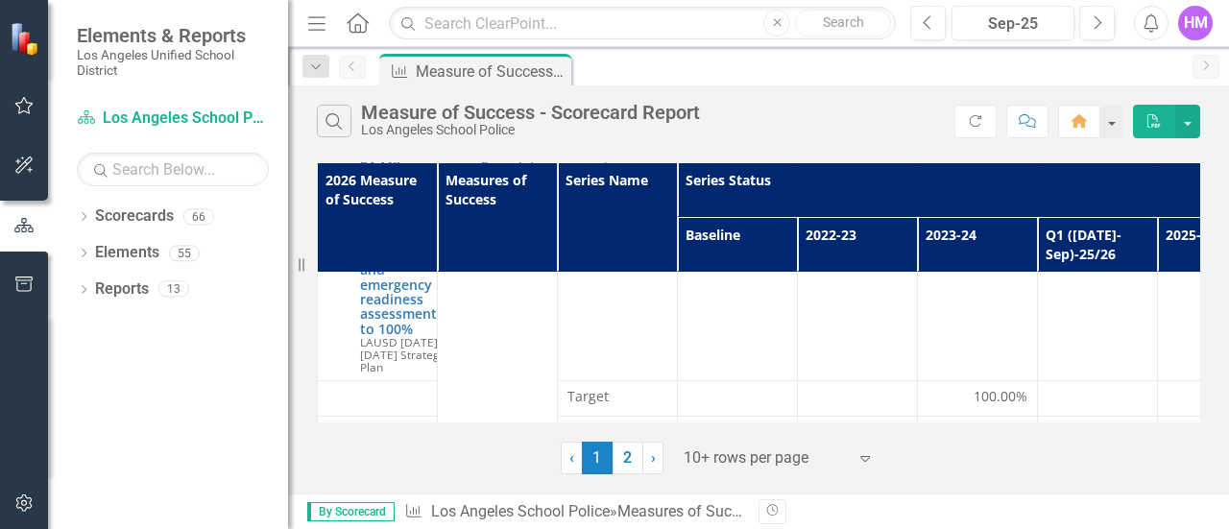
scroll to position [1903, 0]
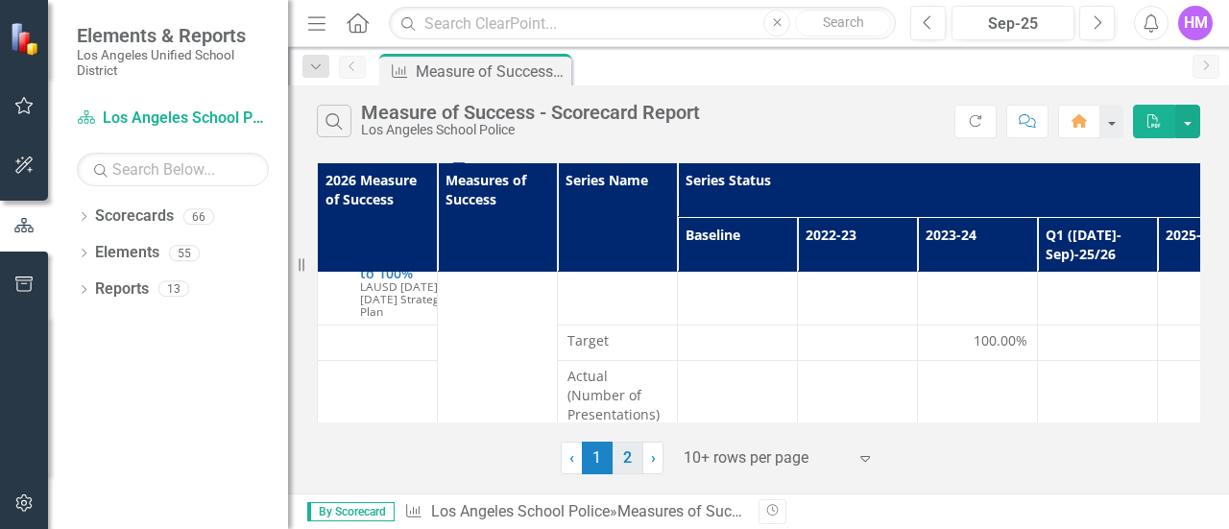
click at [628, 459] on link "2" at bounding box center [628, 458] width 31 height 33
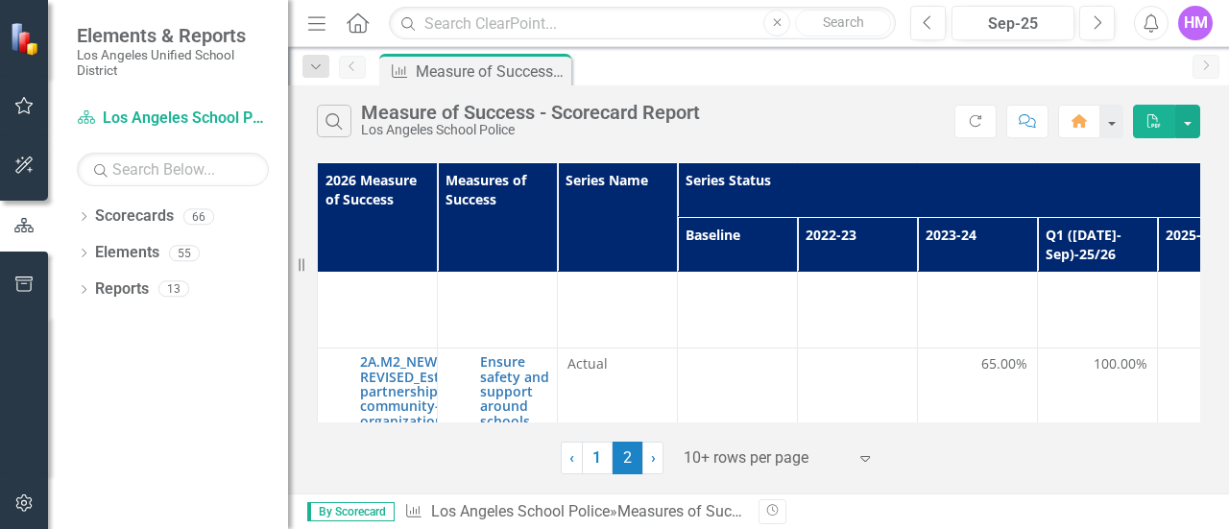
scroll to position [0, 0]
